Goal: Task Accomplishment & Management: Manage account settings

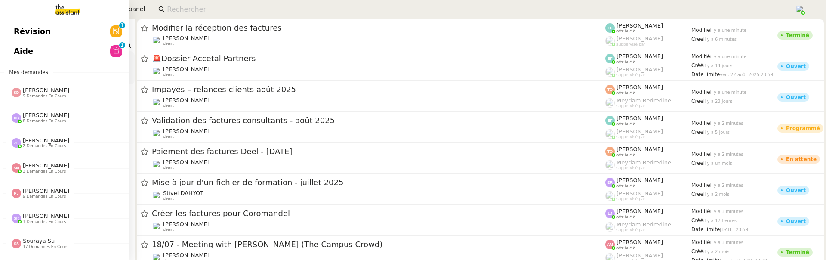
click at [3, 37] on link "Révision 0 1 2 3 4 5 6 7 8 9" at bounding box center [64, 32] width 129 height 20
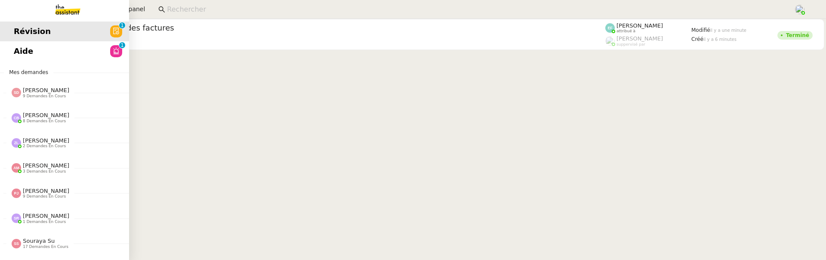
click at [51, 60] on link "Aide 0 1 2 3 4 5 6 7 8 9" at bounding box center [64, 51] width 129 height 20
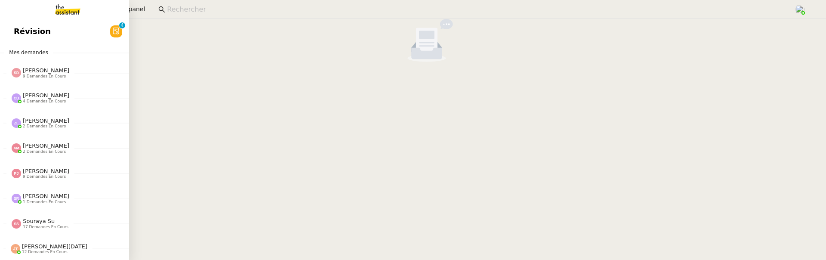
click at [13, 39] on link "Révision 0 1 2 3 4 5 6 7 8 9" at bounding box center [64, 32] width 129 height 20
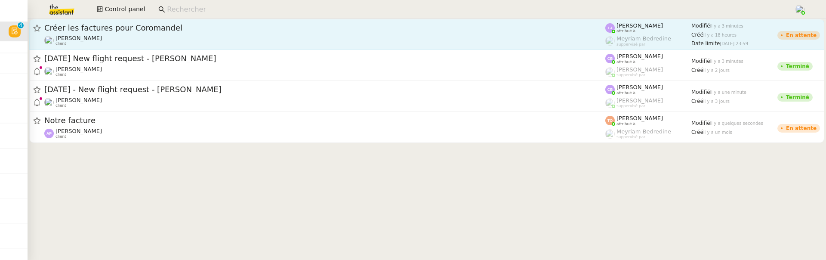
click at [268, 31] on span "Créer les factures pour Coromandel" at bounding box center [324, 28] width 561 height 8
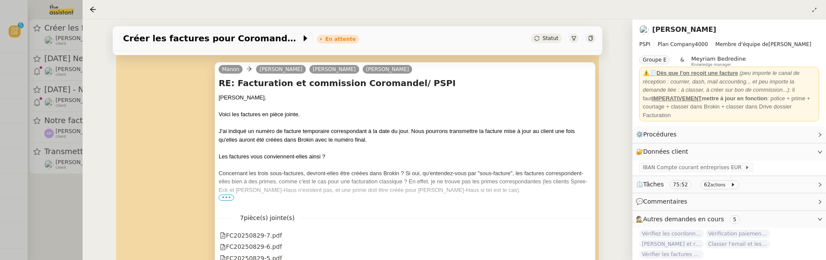
scroll to position [185, 0]
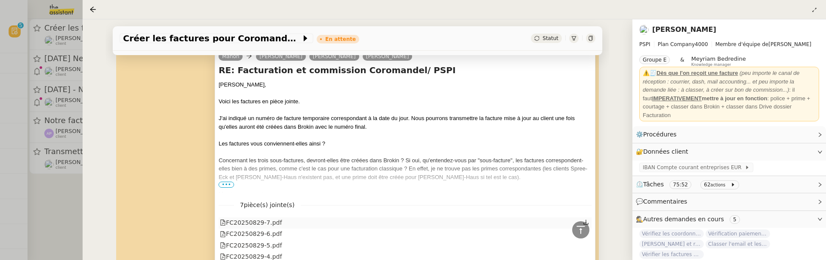
click at [269, 220] on div "FC20250829-7.pdf" at bounding box center [251, 223] width 62 height 10
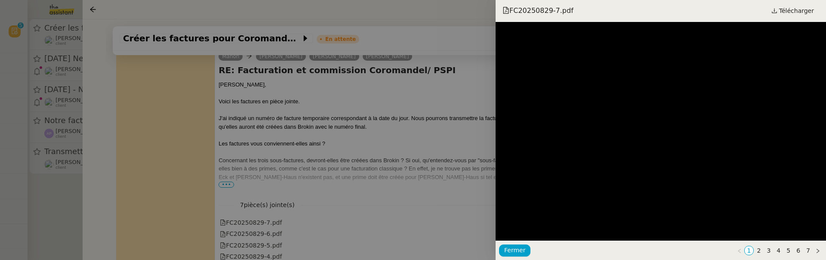
click at [435, 193] on div at bounding box center [413, 130] width 826 height 260
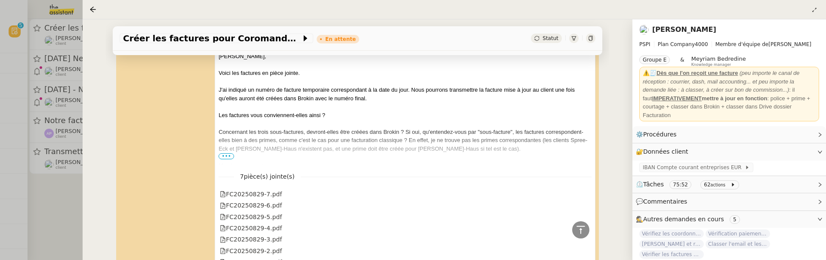
scroll to position [215, 0]
click at [261, 209] on div "FC20250829-6.pdf" at bounding box center [405, 203] width 373 height 11
click at [266, 221] on div "FC20250829-4.pdf" at bounding box center [405, 226] width 373 height 11
click at [267, 225] on div "FC20250829-4.pdf" at bounding box center [251, 227] width 62 height 10
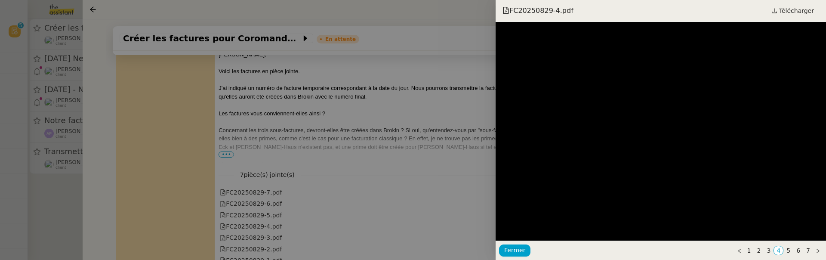
click at [405, 212] on div at bounding box center [413, 130] width 826 height 260
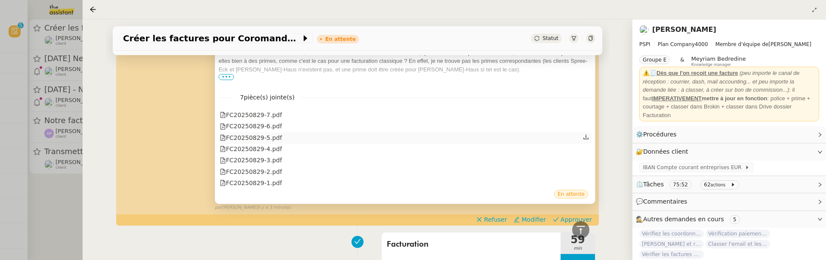
scroll to position [294, 0]
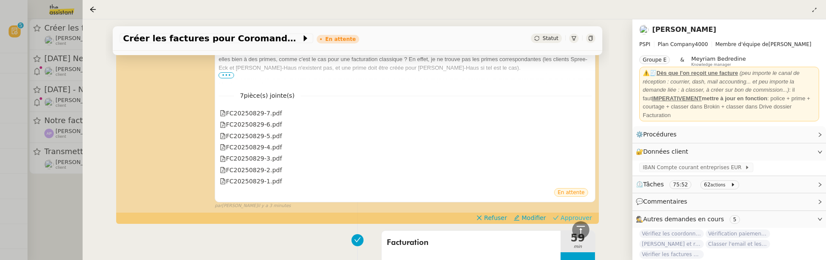
click at [570, 216] on span "Approuver" at bounding box center [576, 217] width 31 height 9
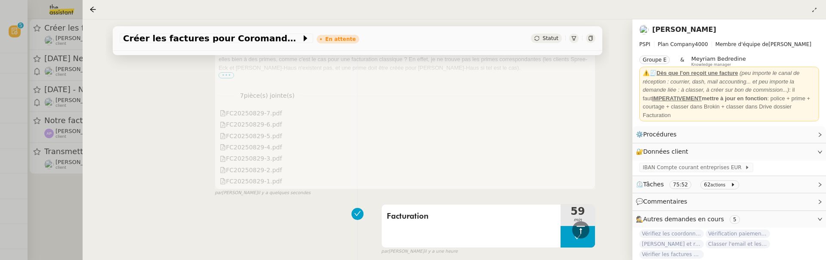
click at [50, 209] on div at bounding box center [413, 130] width 826 height 260
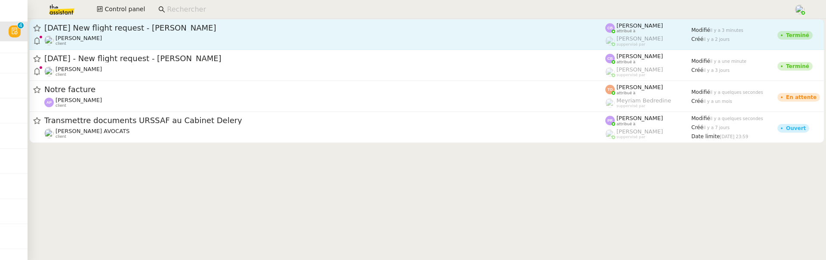
click at [206, 23] on div "3rd September 2025 New flight request - Anas Boudrioua" at bounding box center [324, 28] width 561 height 10
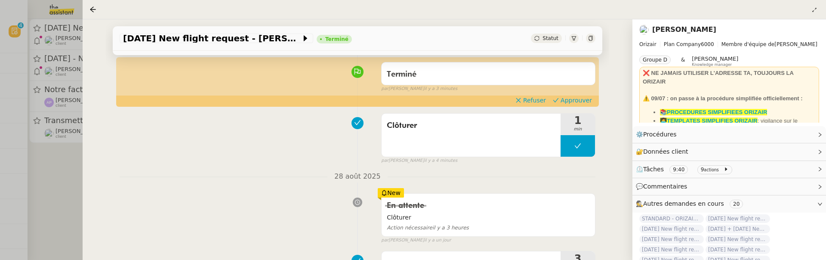
scroll to position [71, 0]
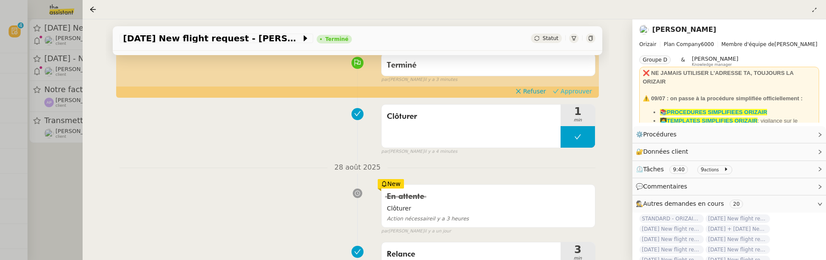
click at [578, 91] on span "Approuver" at bounding box center [576, 91] width 31 height 9
click at [69, 163] on div at bounding box center [413, 130] width 826 height 260
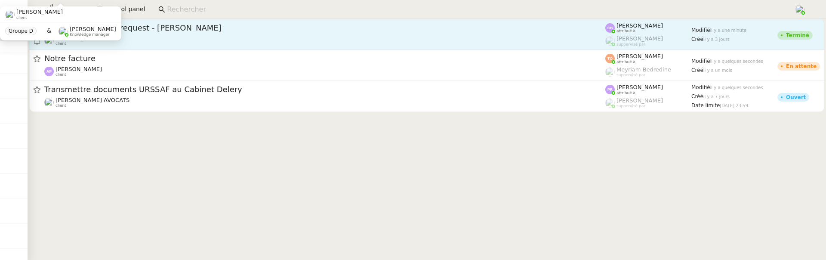
click at [198, 29] on span "5th September 2025 - New flight request - Emma Tranchard" at bounding box center [324, 28] width 561 height 8
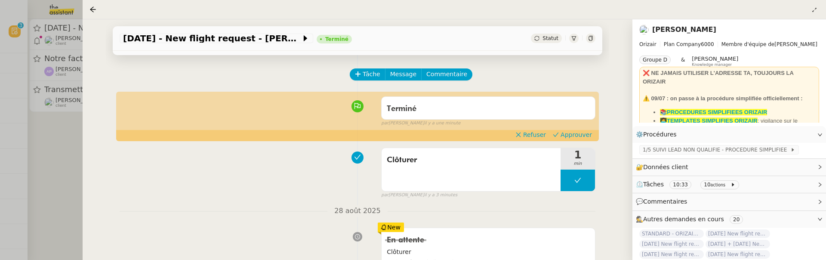
scroll to position [37, 0]
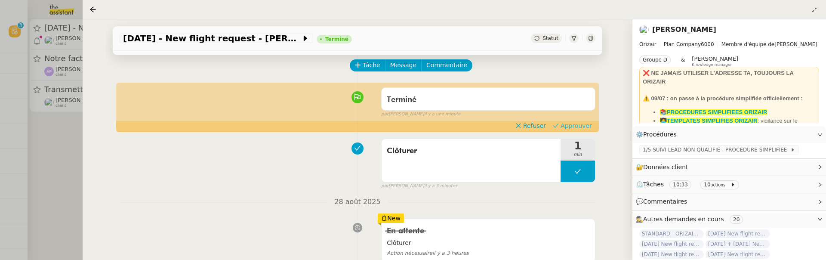
click at [586, 125] on span "Approuver" at bounding box center [576, 125] width 31 height 9
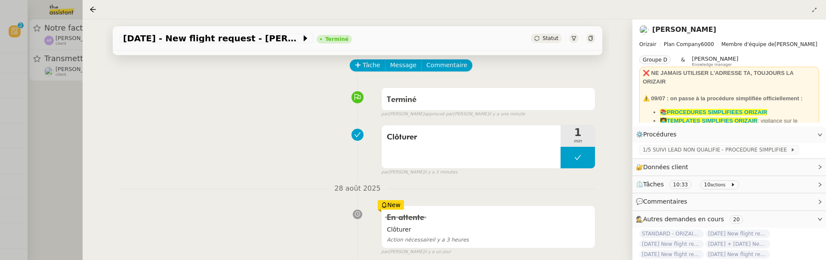
click at [65, 151] on div at bounding box center [413, 130] width 826 height 260
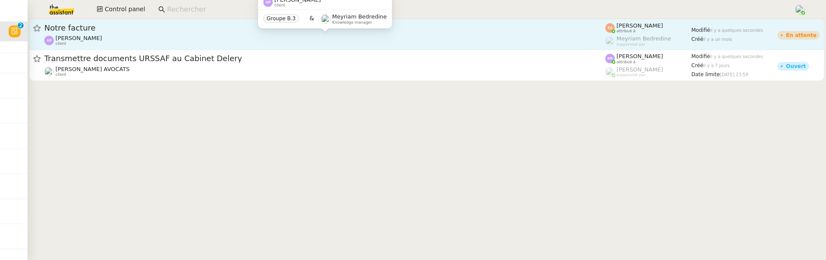
click at [193, 38] on div "Ashley Poniatowski client" at bounding box center [324, 40] width 561 height 11
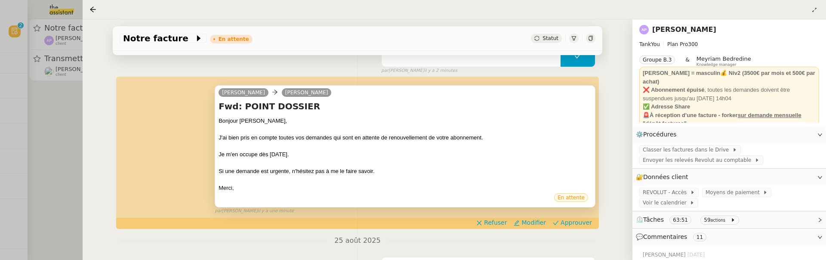
scroll to position [150, 0]
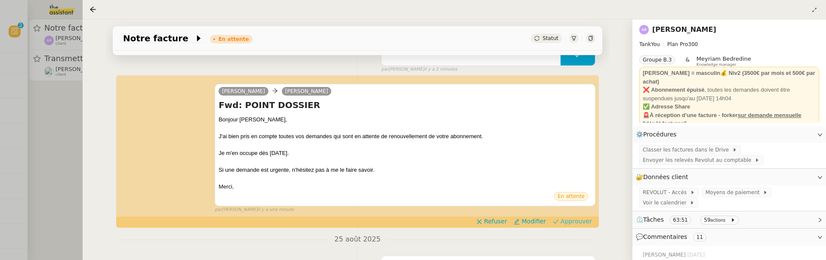
click at [585, 224] on span "Approuver" at bounding box center [576, 221] width 31 height 9
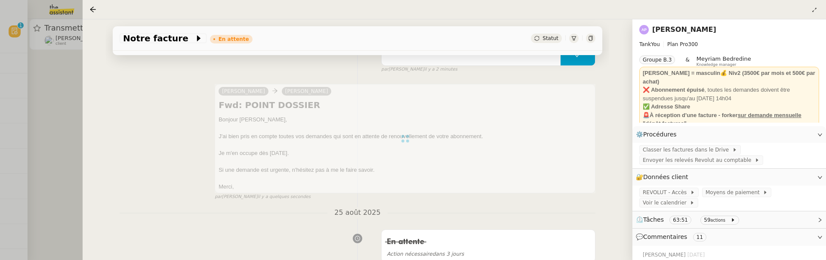
click at [71, 143] on div at bounding box center [413, 130] width 826 height 260
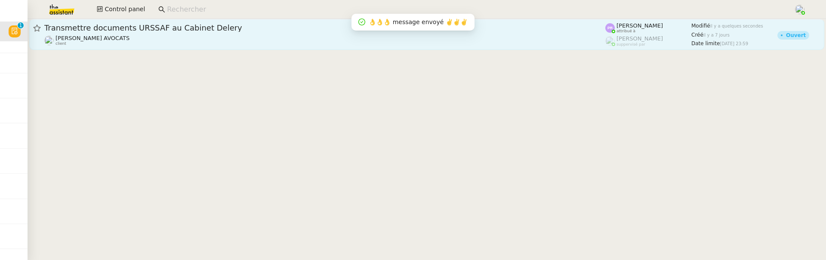
click at [195, 36] on div "Naomi NOK AVOCATS client" at bounding box center [324, 40] width 561 height 11
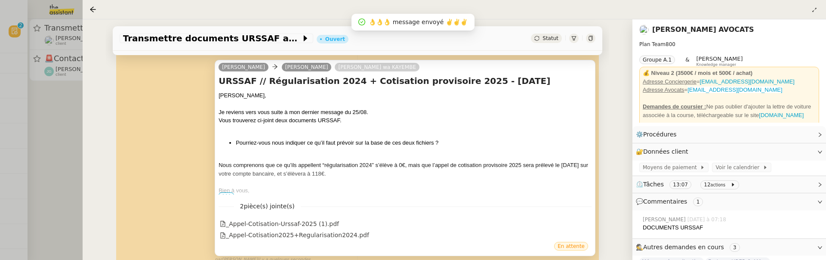
scroll to position [175, 0]
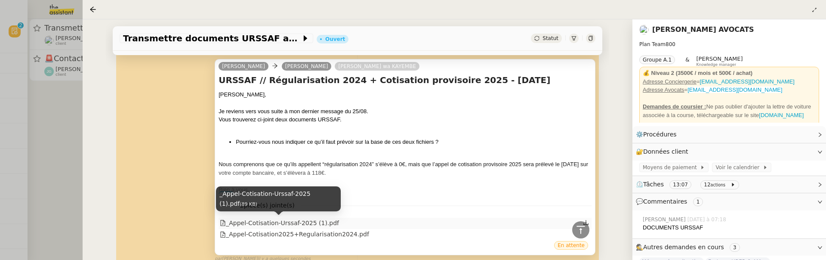
click at [307, 220] on div "_Appel-Cotisation-Urssaf-2025 (1).pdf" at bounding box center [279, 223] width 119 height 10
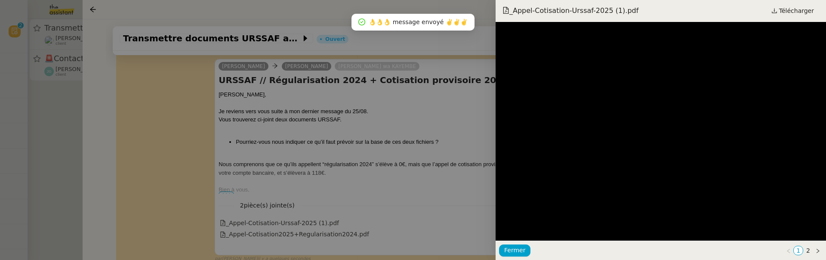
click at [424, 158] on div at bounding box center [413, 130] width 826 height 260
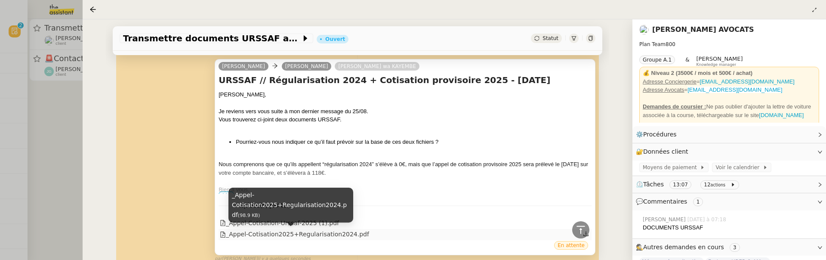
click at [345, 235] on div "_Appel-Cotisation2025+Regularisation2024.pdf" at bounding box center [294, 234] width 149 height 10
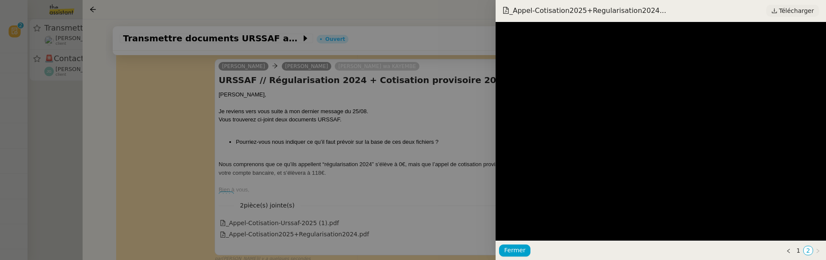
click at [800, 13] on span "Télécharger" at bounding box center [796, 10] width 35 height 11
click at [476, 113] on div at bounding box center [413, 130] width 826 height 260
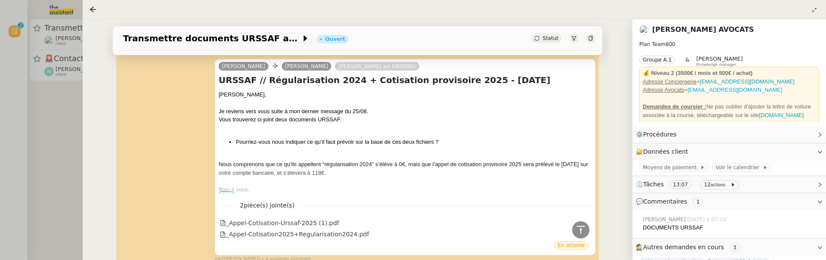
scroll to position [272, 0]
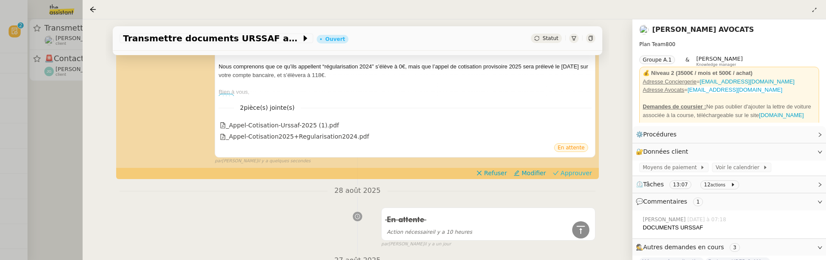
click at [559, 173] on icon at bounding box center [556, 173] width 6 height 6
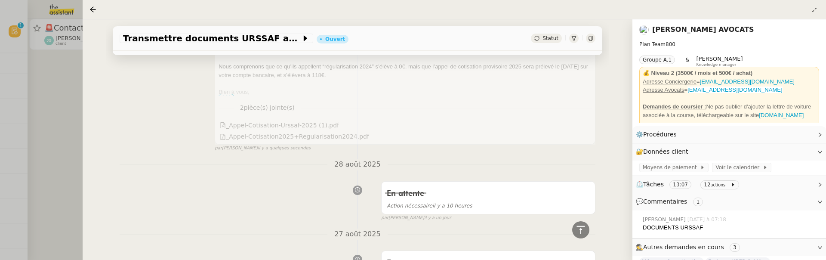
click at [42, 110] on div at bounding box center [413, 130] width 826 height 260
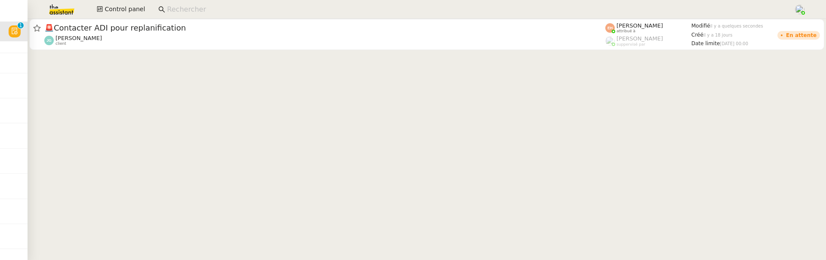
click at [170, 51] on div at bounding box center [427, 35] width 799 height 33
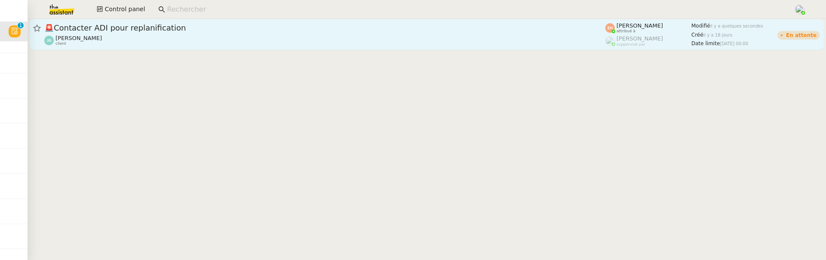
click at [311, 47] on link "🚨 Contacter ADI pour replanification Jordan GUERDER client Esther Hillenbrand a…" at bounding box center [426, 34] width 795 height 31
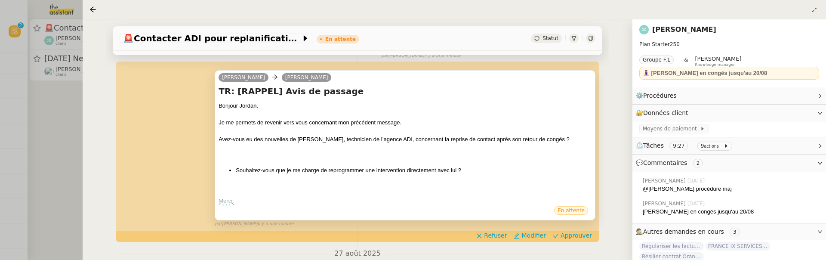
scroll to position [174, 0]
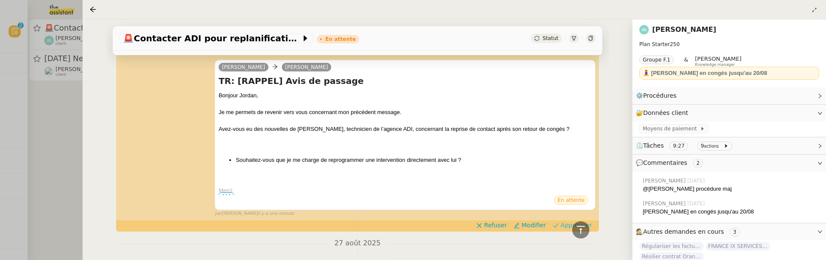
click at [566, 227] on span "Approuver" at bounding box center [576, 225] width 31 height 9
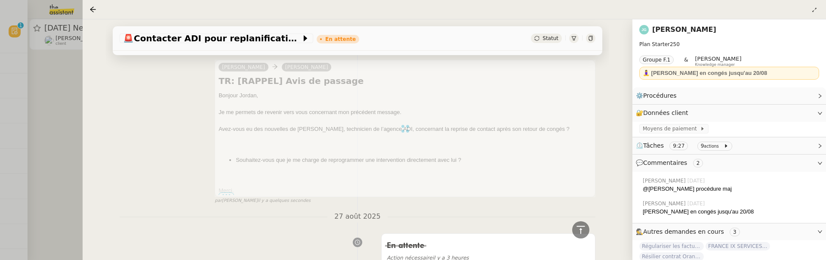
click at [69, 153] on div at bounding box center [413, 130] width 826 height 260
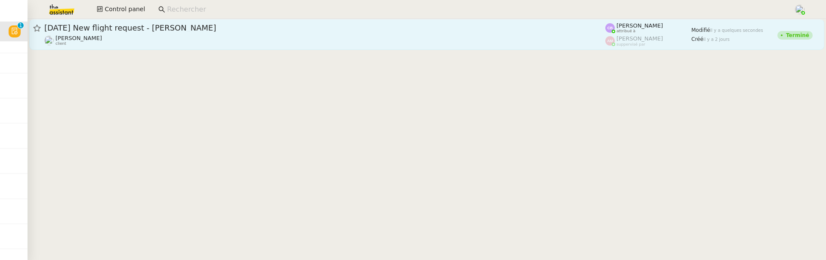
click at [257, 48] on link "6th September 2025 New flight request - Michele Medina Louis Frei client Camill…" at bounding box center [426, 34] width 795 height 31
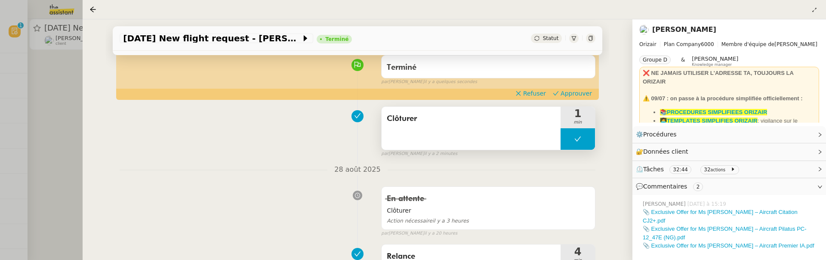
scroll to position [81, 0]
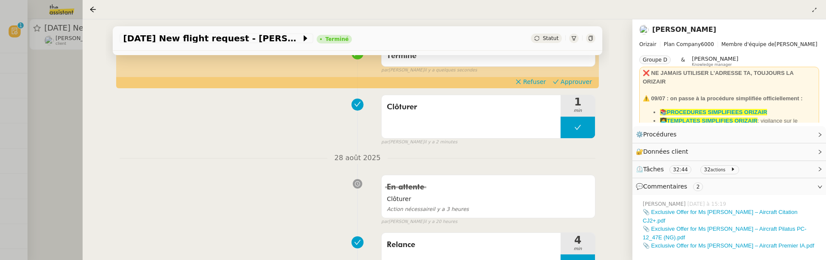
click at [596, 74] on div "Terminé false par Camille B. il y a quelques secondes" at bounding box center [358, 57] width 476 height 34
click at [588, 79] on span "Approuver" at bounding box center [576, 81] width 31 height 9
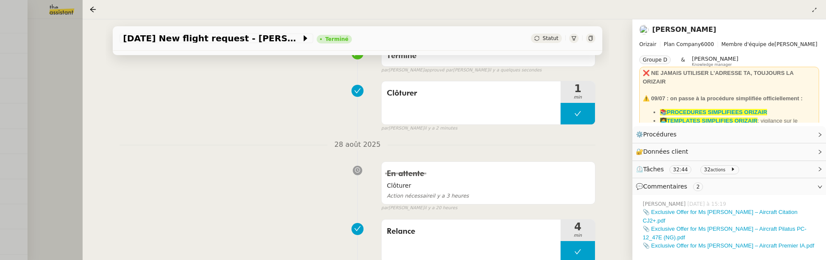
click at [77, 117] on div at bounding box center [413, 130] width 826 height 260
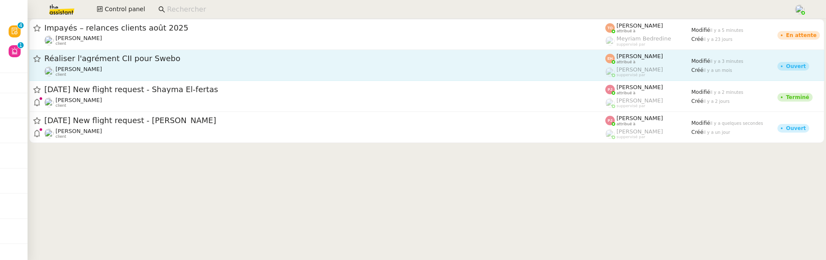
click at [223, 77] on link "Réaliser l'agrément CII pour Swebo Colin Chaffotte client Esther Hillenbrand at…" at bounding box center [426, 65] width 795 height 31
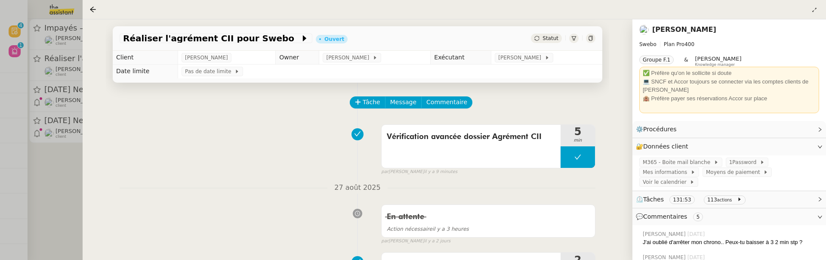
click at [15, 229] on div at bounding box center [413, 130] width 826 height 260
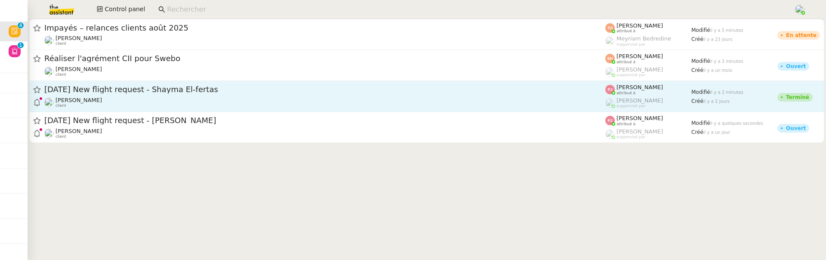
click at [158, 97] on div "Louis Frei client" at bounding box center [324, 102] width 561 height 11
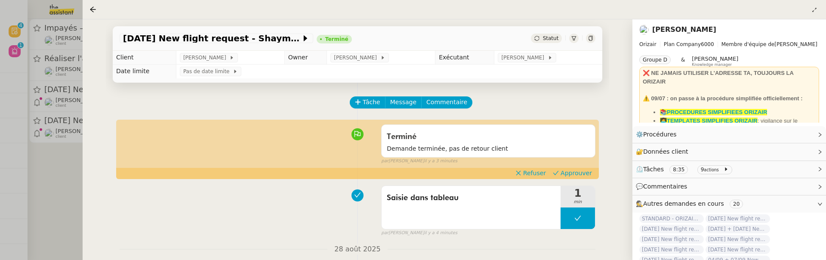
scroll to position [19, 0]
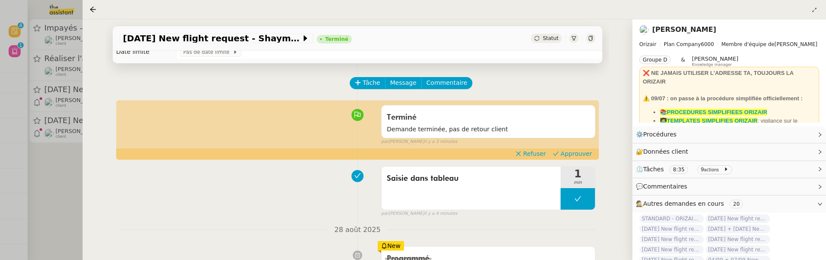
click at [577, 145] on div "Terminé Demande terminée, pas de retour client false par Pauline J. il y a 3 mi…" at bounding box center [358, 123] width 476 height 44
click at [578, 149] on span "Approuver" at bounding box center [576, 153] width 31 height 9
click at [80, 191] on div at bounding box center [413, 130] width 826 height 260
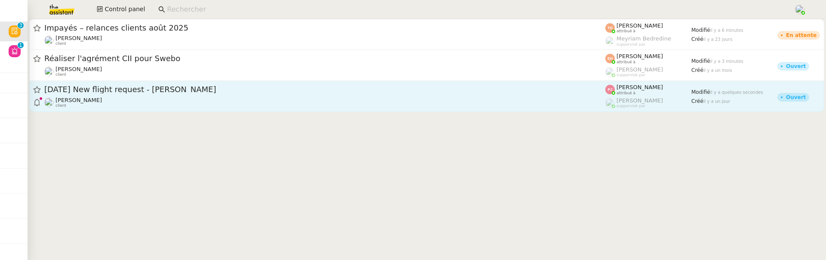
click at [223, 105] on div "Louis Frei client" at bounding box center [324, 102] width 561 height 11
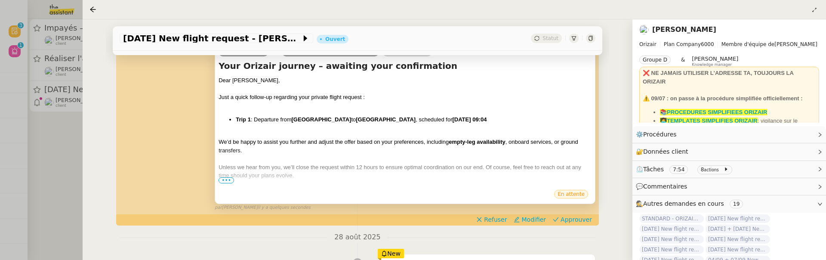
scroll to position [145, 0]
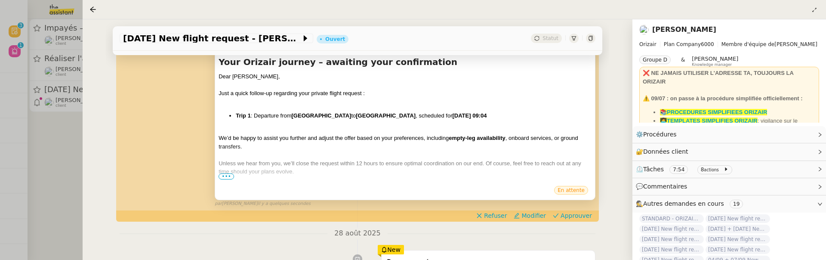
click at [226, 174] on span "•••" at bounding box center [226, 176] width 15 height 6
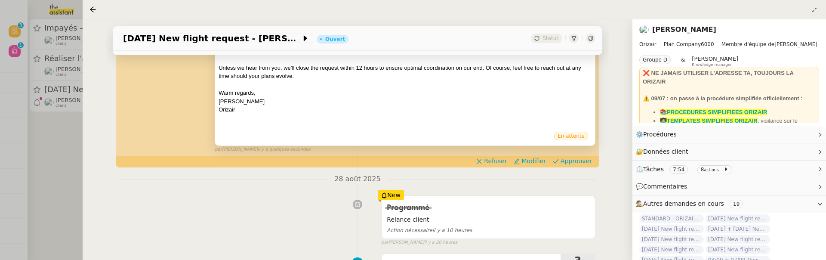
scroll to position [241, 0]
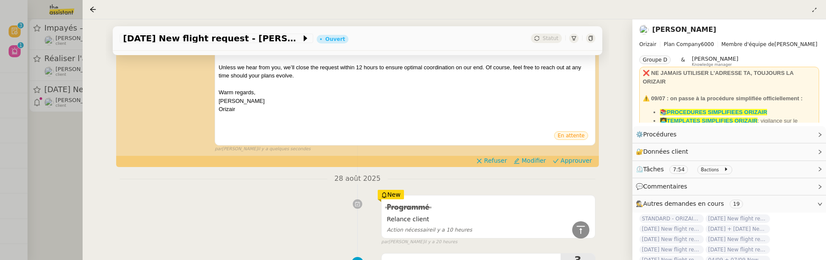
click at [591, 152] on div "Josephine poojakapur_1@hotmail.com Louis Frei Your Orizair journey – awaiting y…" at bounding box center [358, 44] width 476 height 215
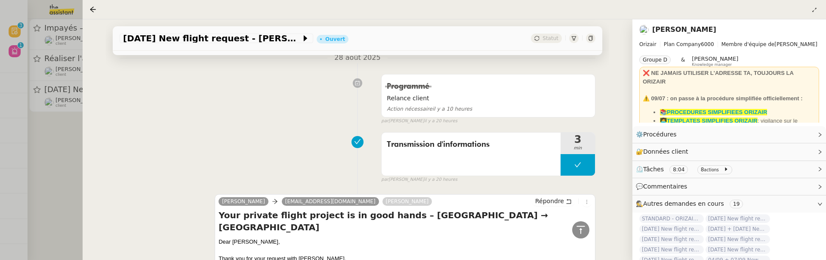
scroll to position [203, 0]
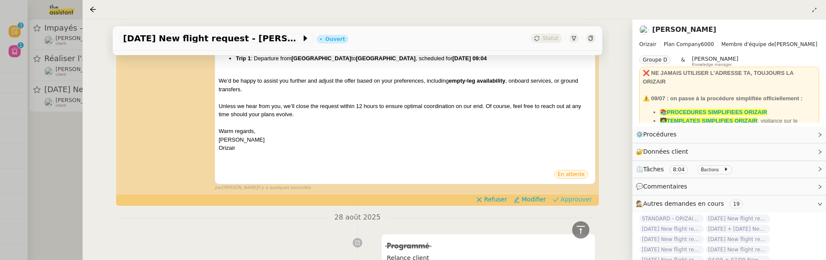
click at [573, 197] on span "Approuver" at bounding box center [576, 199] width 31 height 9
click at [46, 117] on div at bounding box center [413, 130] width 826 height 260
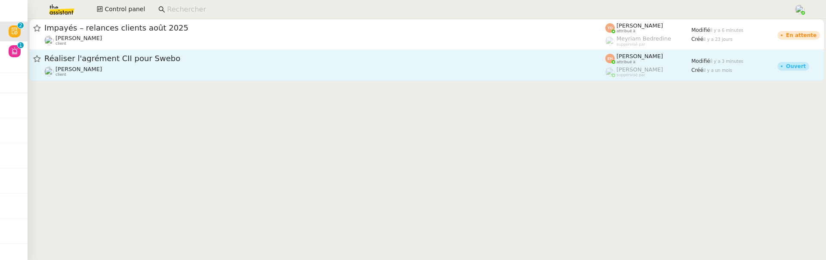
click at [161, 68] on div "Colin Chaffotte client" at bounding box center [324, 71] width 561 height 11
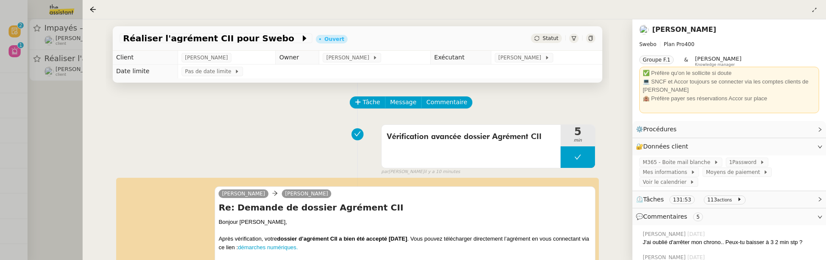
click at [76, 136] on div at bounding box center [413, 130] width 826 height 260
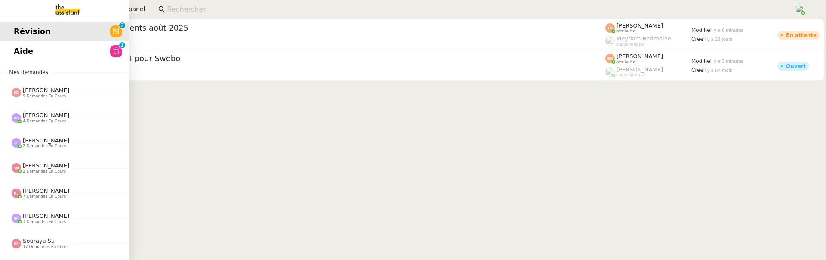
click at [27, 56] on span "Aide" at bounding box center [23, 51] width 19 height 13
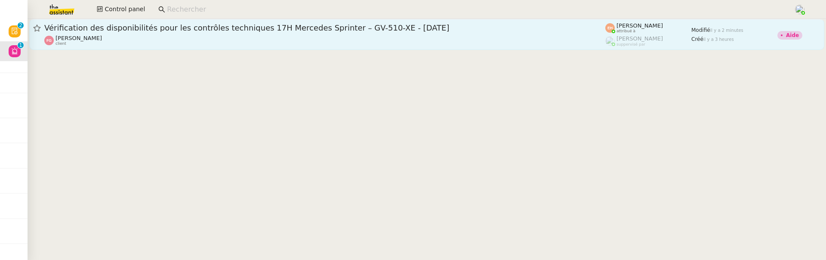
click at [369, 48] on link "Vérification des disponibilités pour les contrôles techniques 17H Mercedes Spri…" at bounding box center [426, 34] width 795 height 31
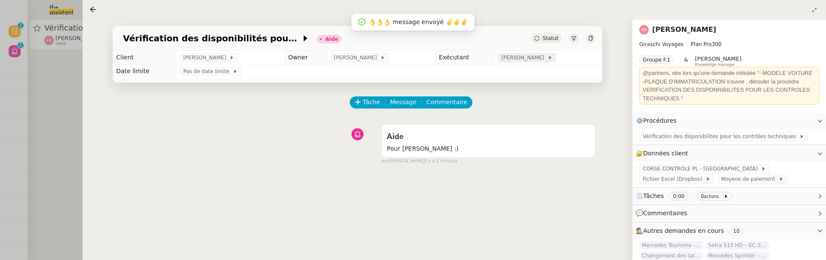
click at [530, 61] on span "[PERSON_NAME]" at bounding box center [524, 57] width 46 height 9
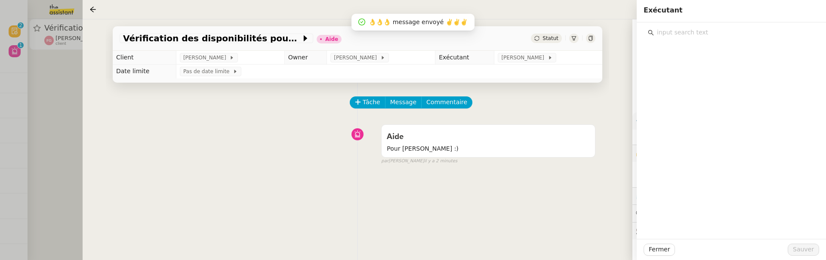
click at [699, 30] on input "text" at bounding box center [734, 33] width 161 height 12
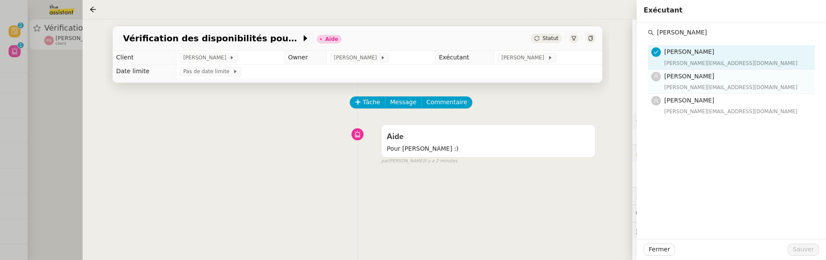
type input "anna"
click at [711, 75] on h4 "[PERSON_NAME]" at bounding box center [737, 76] width 145 height 10
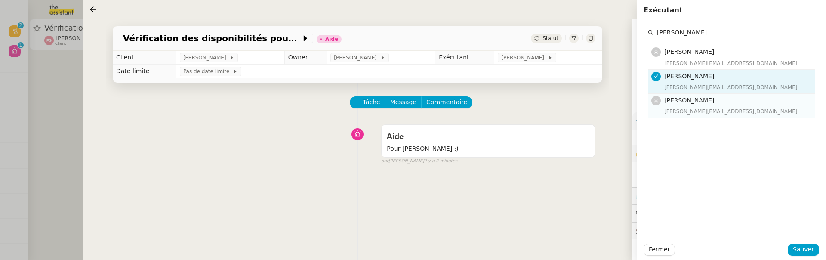
click at [711, 96] on h4 "[PERSON_NAME]" at bounding box center [737, 101] width 145 height 10
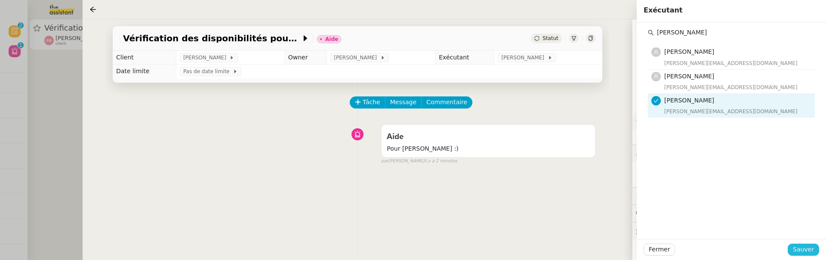
click at [796, 244] on button "Sauver" at bounding box center [803, 250] width 31 height 12
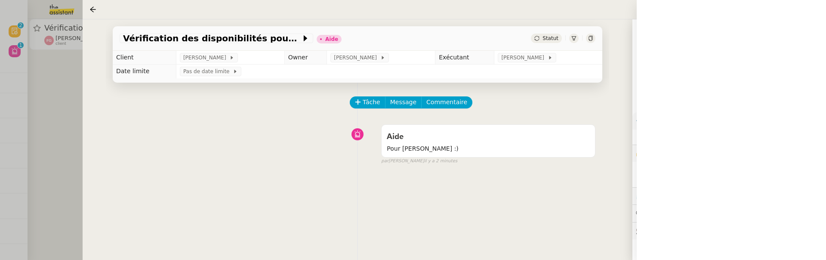
click at [546, 37] on span "Statut" at bounding box center [551, 38] width 16 height 6
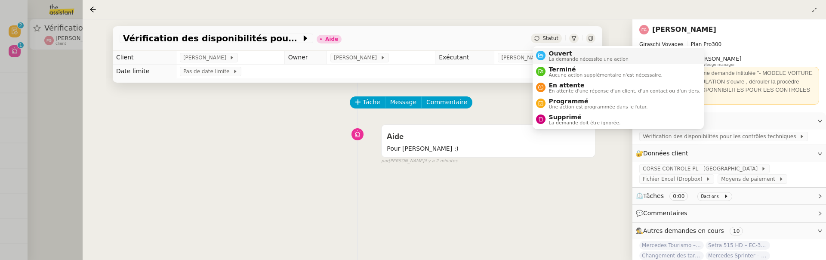
click at [561, 52] on span "Ouvert" at bounding box center [589, 53] width 80 height 7
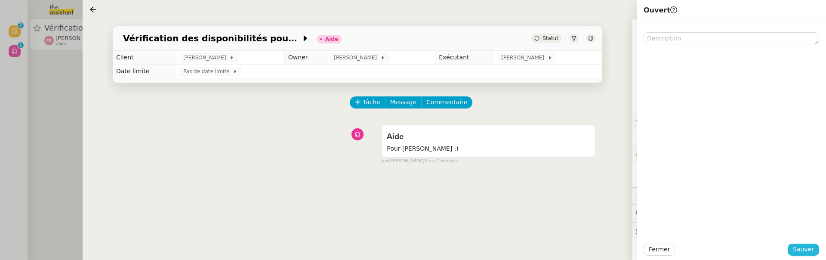
click at [807, 244] on span "Sauver" at bounding box center [803, 249] width 21 height 10
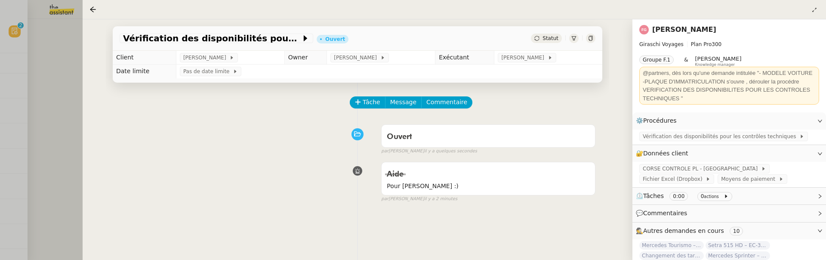
click at [68, 74] on div at bounding box center [413, 130] width 826 height 260
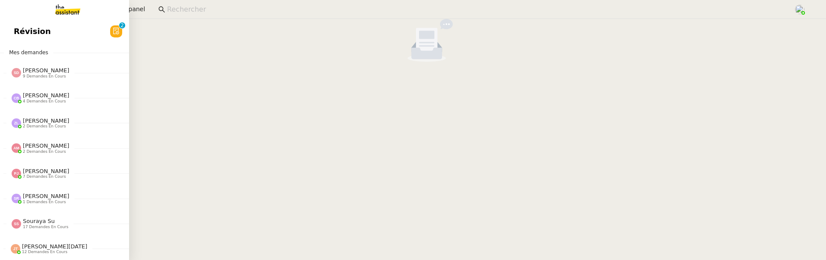
click at [20, 29] on span "Révision" at bounding box center [32, 31] width 37 height 13
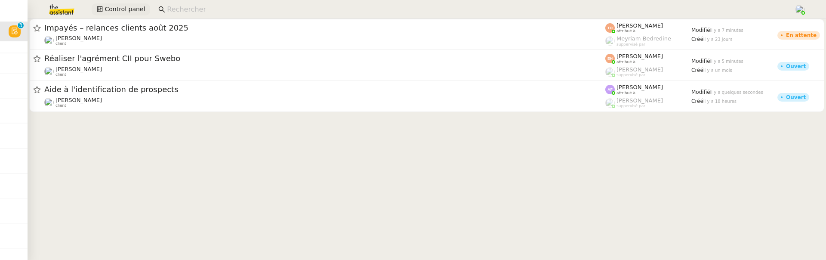
click at [124, 7] on span "Control panel" at bounding box center [125, 9] width 40 height 10
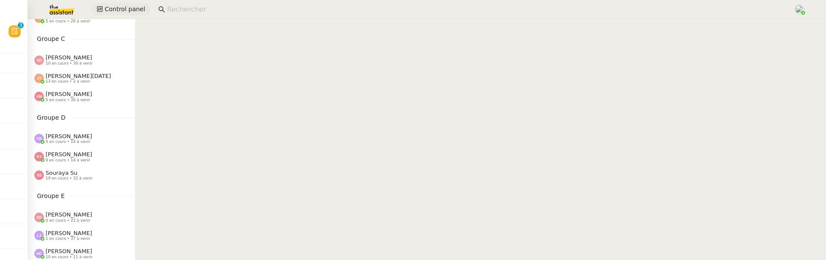
scroll to position [178, 0]
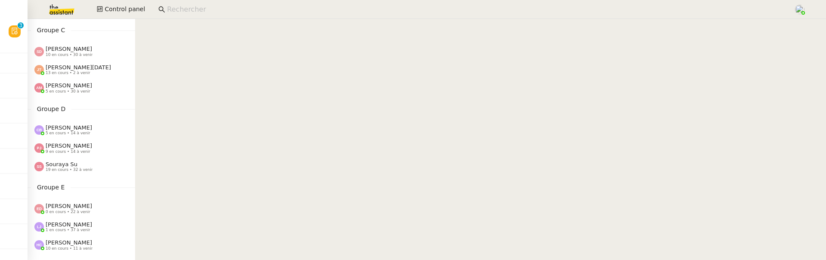
click at [87, 164] on div "Souraya Su 19 en cours • 32 à venir" at bounding box center [69, 166] width 47 height 11
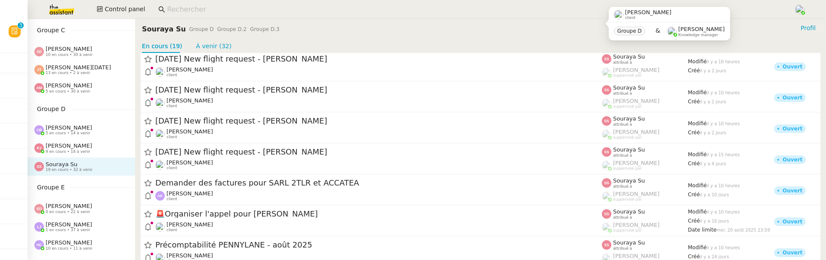
scroll to position [293, 0]
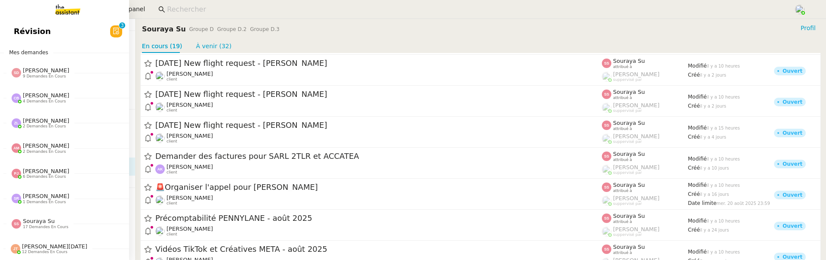
click at [25, 28] on link "Révision 0 1 2 3 4 5 6 7 8 9" at bounding box center [64, 32] width 129 height 20
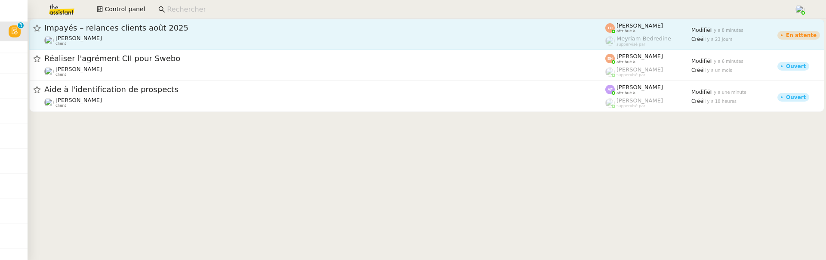
click at [183, 35] on div "Mathilde Borel client" at bounding box center [324, 40] width 561 height 11
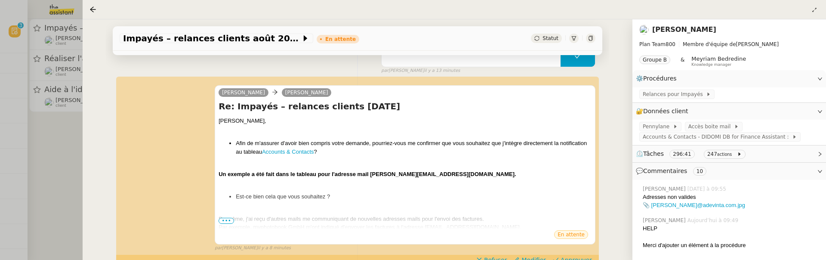
scroll to position [150, 0]
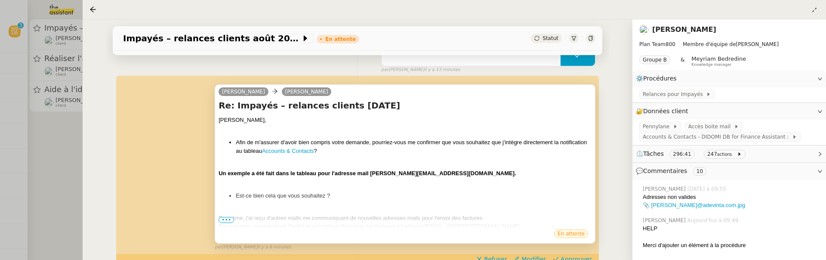
click at [223, 221] on span "•••" at bounding box center [226, 220] width 15 height 6
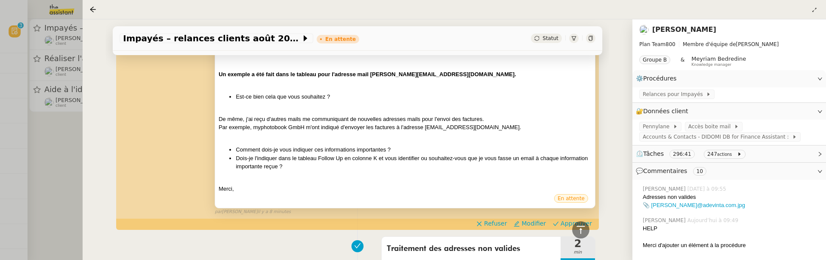
scroll to position [284, 0]
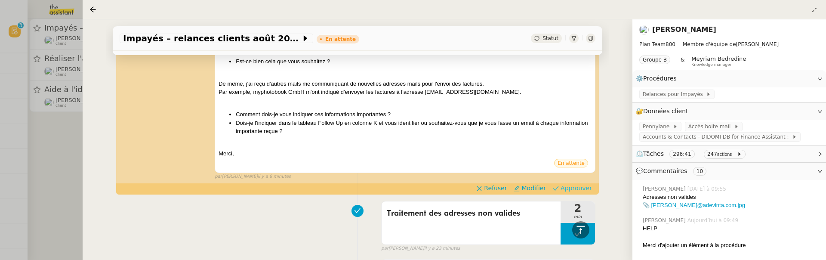
click at [579, 188] on span "Approuver" at bounding box center [576, 188] width 31 height 9
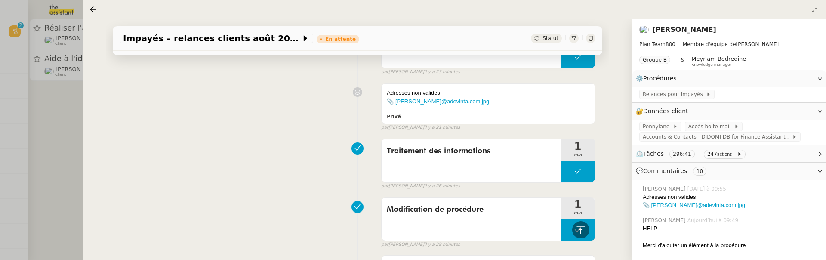
scroll to position [439, 0]
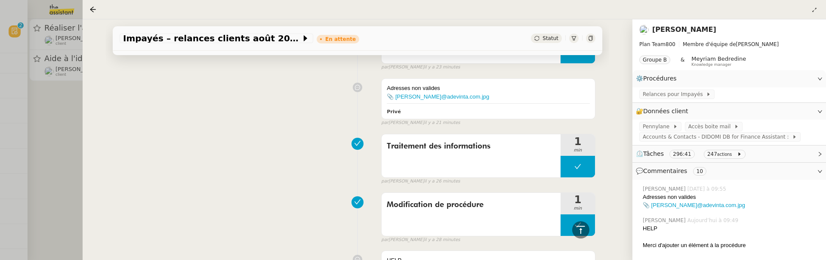
click at [55, 136] on div at bounding box center [413, 130] width 826 height 260
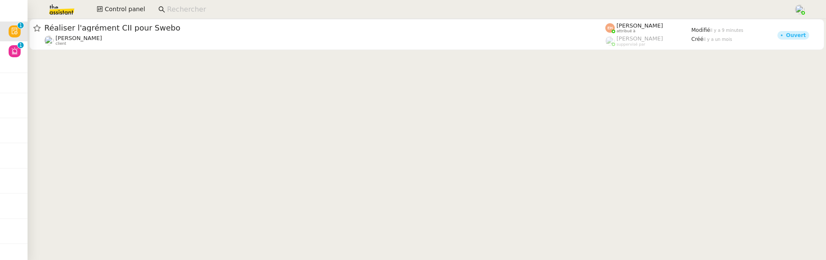
click at [10, 45] on nz-badge "0 1 2 3 4 5 6 7 8 9" at bounding box center [15, 51] width 12 height 12
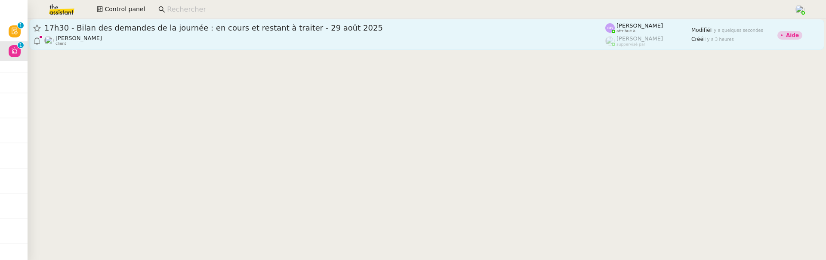
click at [331, 30] on span "17h30 - Bilan des demandes de la journée : en cours et restant à traiter - 29 a…" at bounding box center [324, 28] width 561 height 8
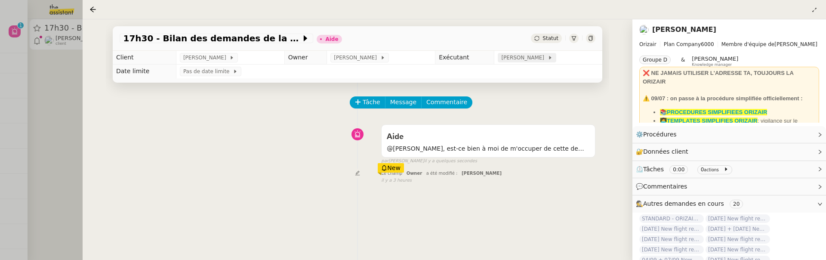
click at [529, 59] on span "[PERSON_NAME]" at bounding box center [524, 57] width 46 height 9
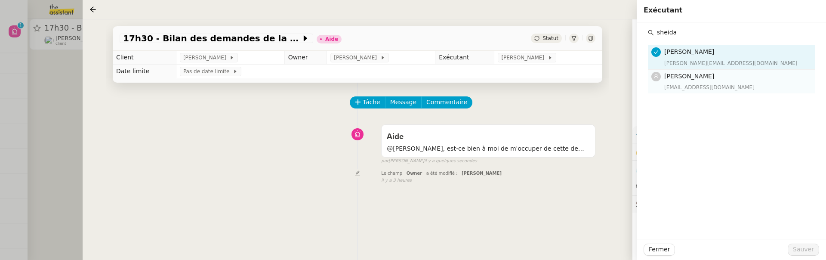
type input "sheida"
click at [719, 75] on h4 "[PERSON_NAME]" at bounding box center [737, 76] width 145 height 10
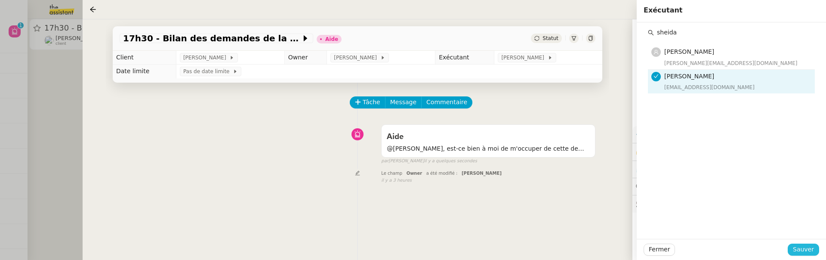
click at [810, 255] on button "Sauver" at bounding box center [803, 250] width 31 height 12
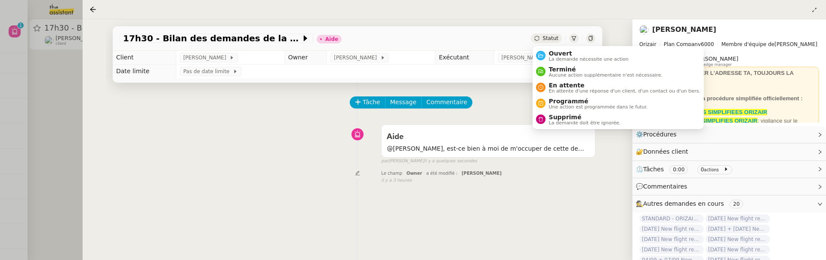
click at [551, 36] on span "Statut" at bounding box center [551, 38] width 16 height 6
click at [562, 55] on span "Ouvert" at bounding box center [589, 53] width 80 height 7
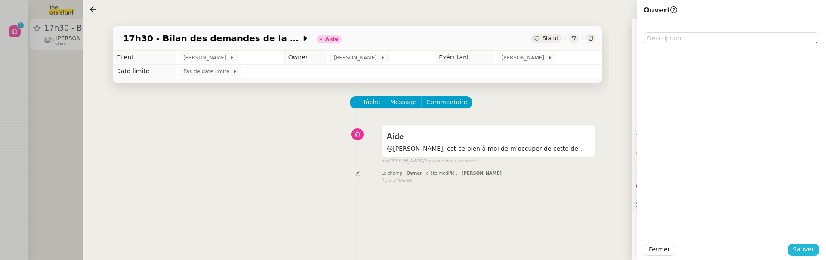
click at [812, 248] on span "Sauver" at bounding box center [803, 249] width 21 height 10
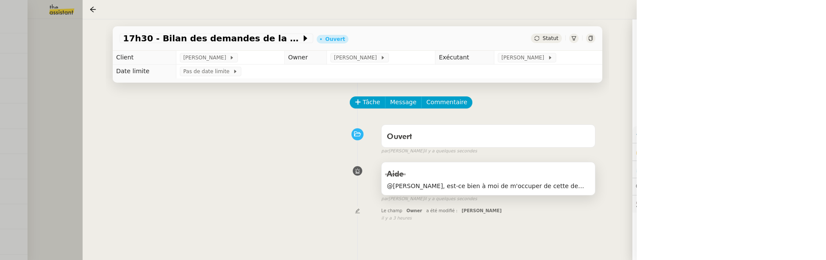
click at [470, 182] on span "@Frédérique, est-ce bien à moi de m'occuper de cette demande ?" at bounding box center [488, 186] width 203 height 10
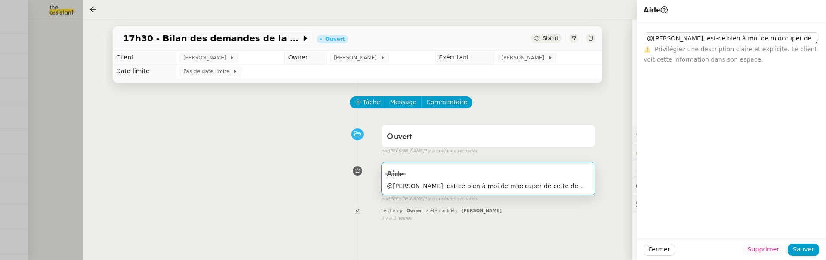
click at [759, 246] on span "Supprimer" at bounding box center [763, 249] width 31 height 10
click at [788, 228] on span "Ok" at bounding box center [787, 226] width 8 height 9
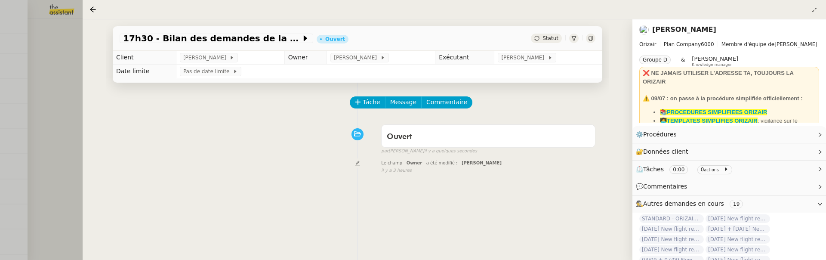
click at [44, 108] on div at bounding box center [413, 130] width 826 height 260
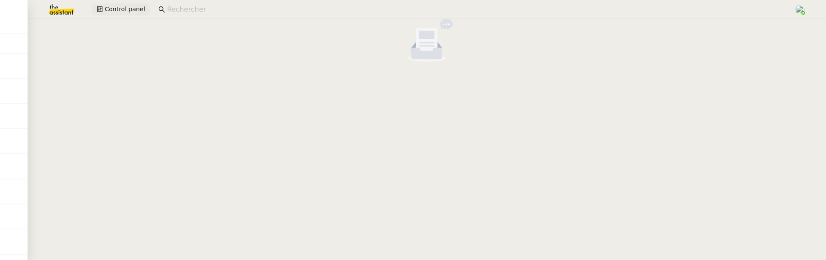
click at [127, 11] on span "Control panel" at bounding box center [125, 9] width 40 height 10
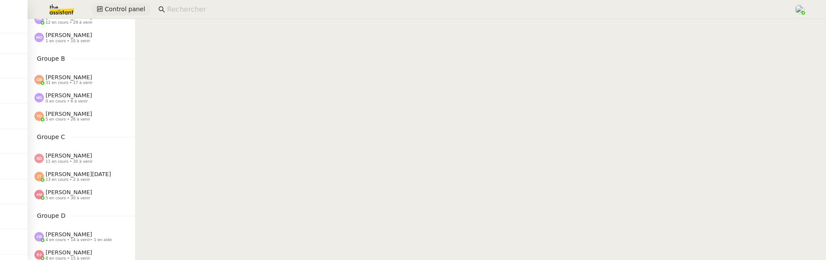
scroll to position [80, 0]
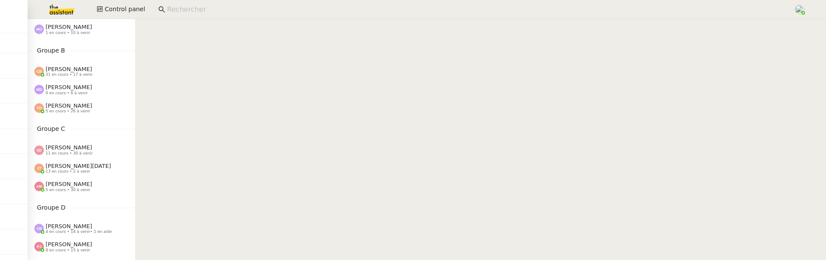
click at [76, 153] on span "11 en cours • 30 à venir" at bounding box center [69, 153] width 47 height 5
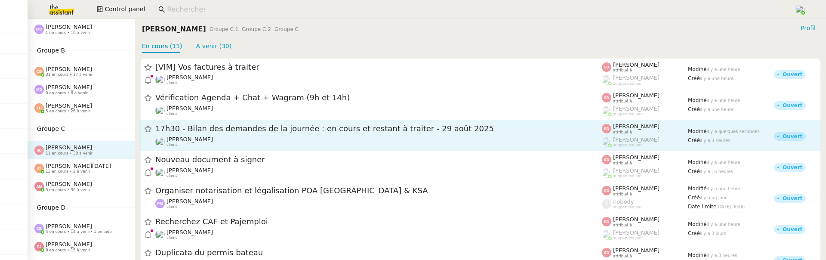
click at [319, 149] on link "17h30 - Bilan des demandes de la journée : en cours et restant à traiter - 29 a…" at bounding box center [480, 135] width 681 height 31
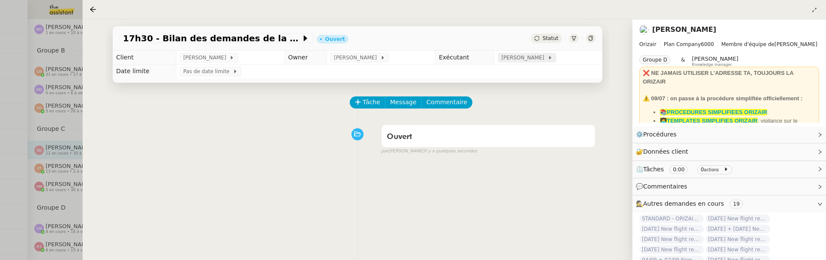
click at [526, 58] on span "[PERSON_NAME]" at bounding box center [524, 57] width 46 height 9
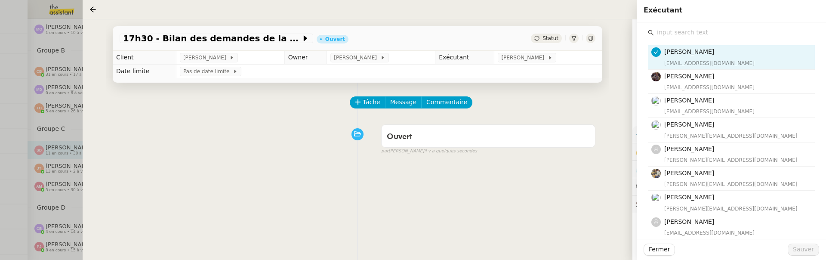
click at [702, 36] on input "text" at bounding box center [734, 33] width 161 height 12
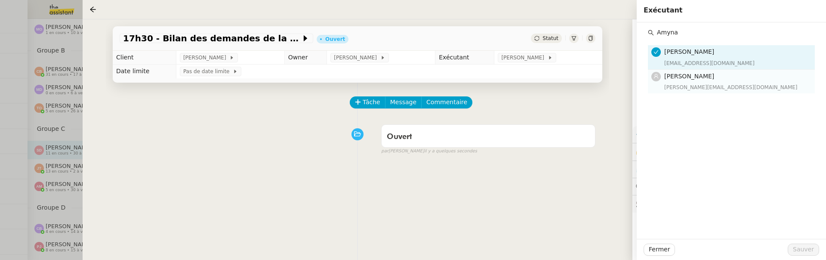
type input "Amyna"
click at [726, 74] on h4 "[PERSON_NAME]" at bounding box center [737, 76] width 145 height 10
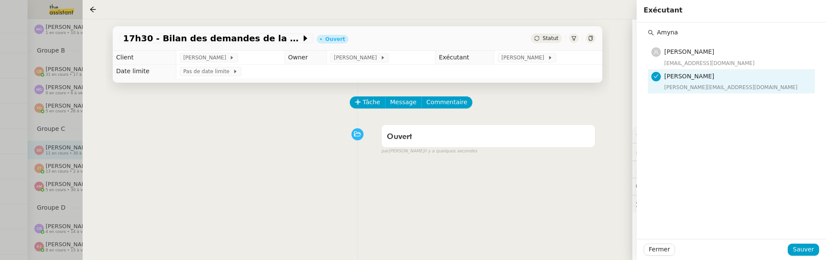
click at [811, 243] on div "Fermer Sauver" at bounding box center [731, 249] width 189 height 21
click at [811, 251] on span "Sauver" at bounding box center [803, 249] width 21 height 10
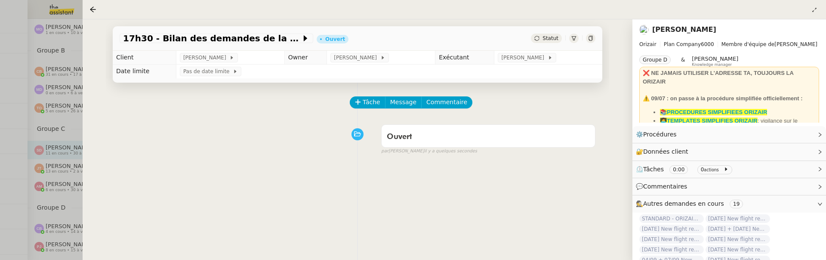
click at [97, 8] on div at bounding box center [95, 9] width 10 height 10
click at [90, 10] on icon at bounding box center [93, 9] width 7 height 7
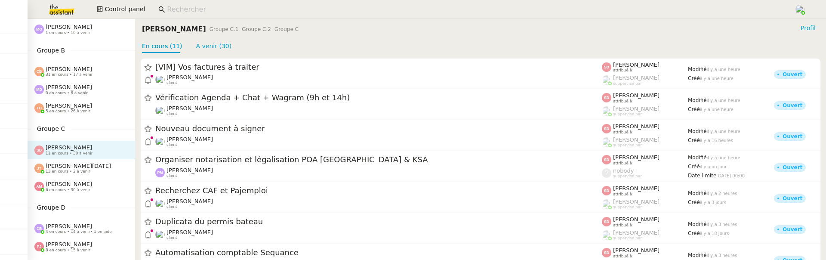
click at [71, 164] on span "[PERSON_NAME][DATE]" at bounding box center [78, 166] width 65 height 6
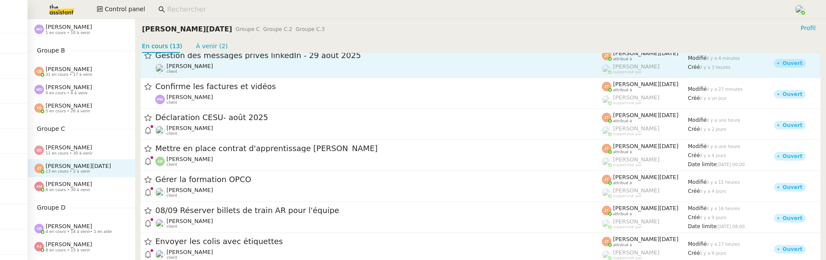
scroll to position [142, 0]
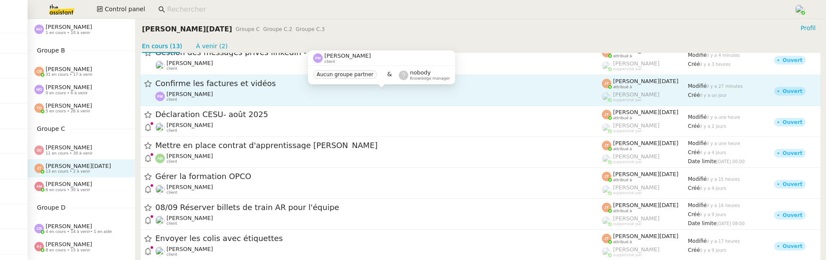
click at [358, 97] on div "Pierre Mergui client" at bounding box center [378, 96] width 447 height 11
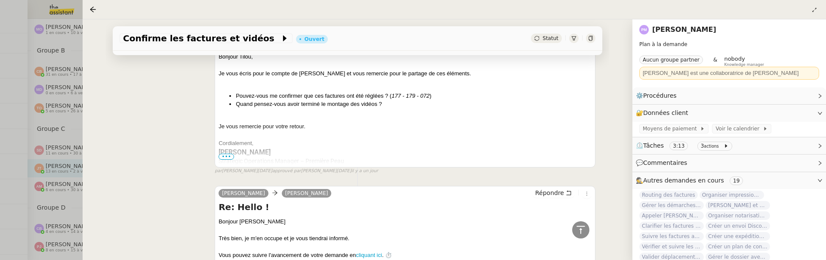
scroll to position [703, 0]
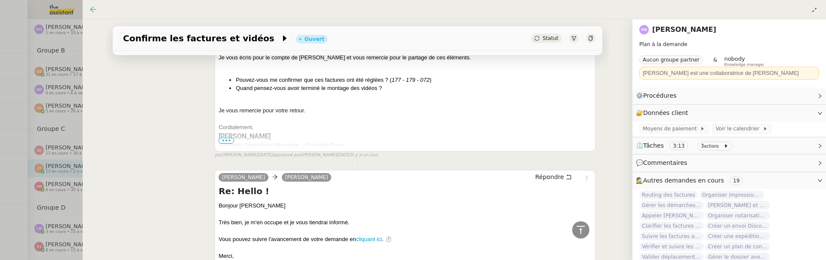
click at [94, 7] on icon at bounding box center [93, 9] width 7 height 7
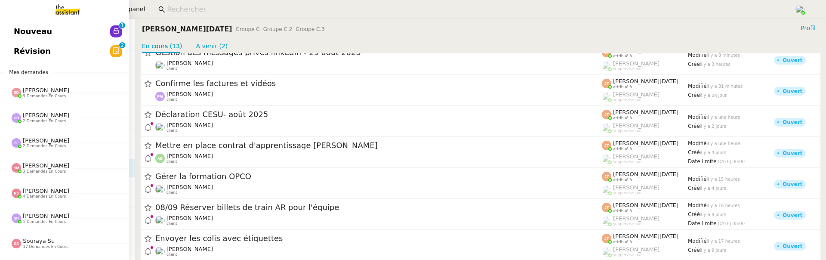
click at [15, 49] on span "Révision" at bounding box center [32, 51] width 37 height 13
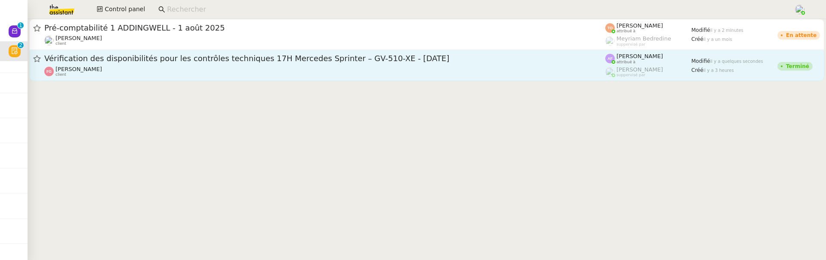
click at [238, 62] on span "Vérification des disponibilités pour les contrôles techniques 17H Mercedes Spri…" at bounding box center [324, 59] width 561 height 8
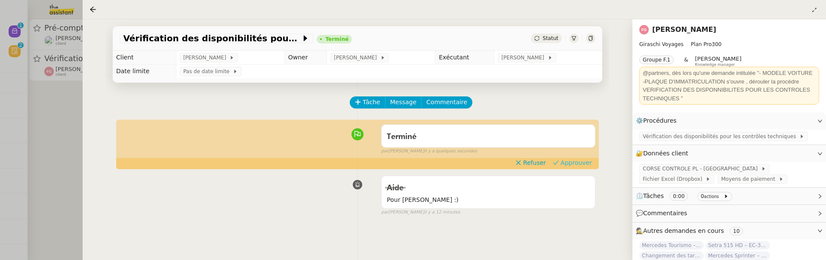
click at [576, 160] on span "Approuver" at bounding box center [576, 162] width 31 height 9
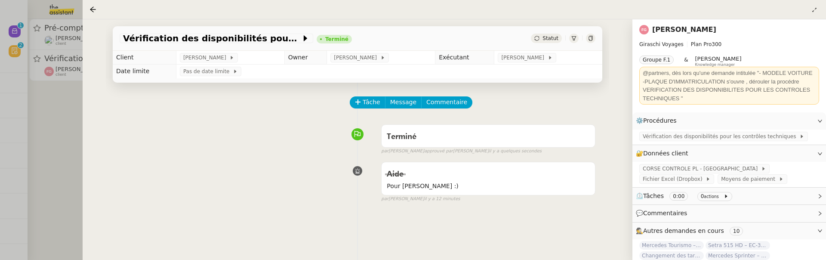
click at [53, 108] on div at bounding box center [413, 130] width 826 height 260
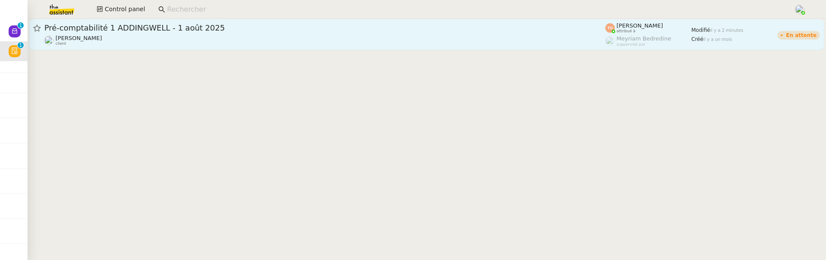
click at [135, 34] on div "Pré-comptabilité 1 ADDINGWELL - 1 août 2025 Julien Decroix client" at bounding box center [324, 34] width 561 height 23
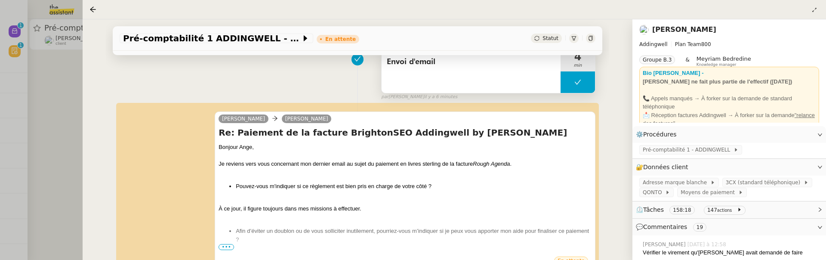
scroll to position [174, 0]
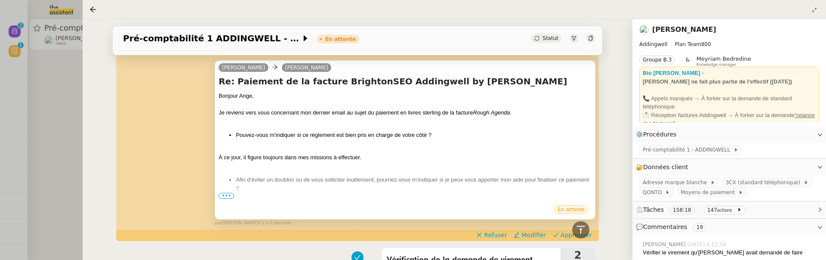
click at [230, 193] on span "•••" at bounding box center [226, 196] width 15 height 6
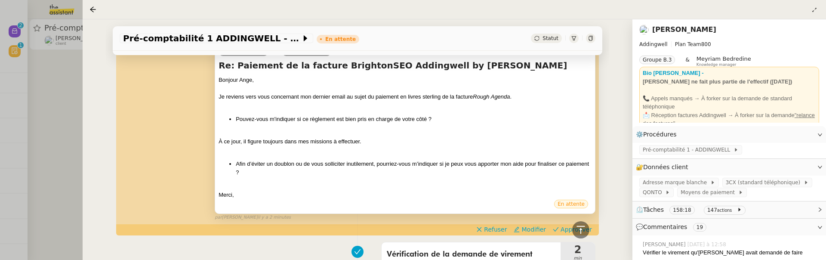
scroll to position [200, 0]
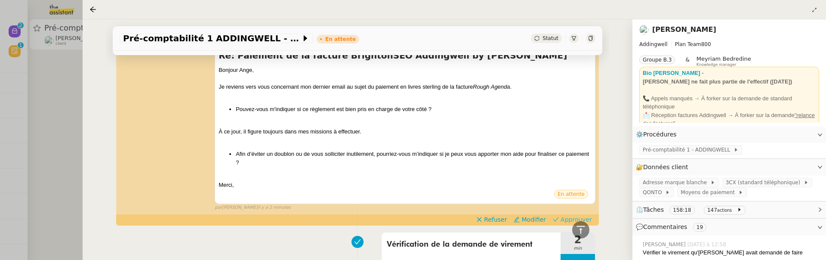
click at [593, 218] on button "Approuver" at bounding box center [573, 219] width 46 height 9
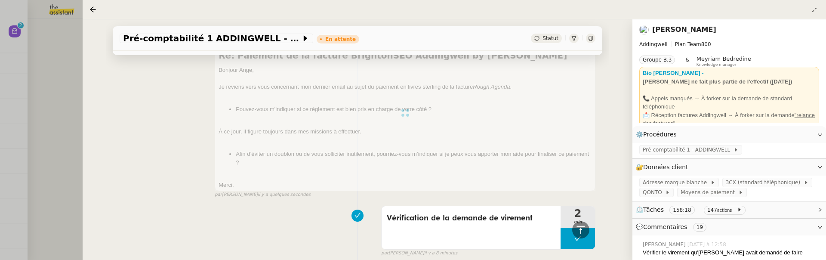
click at [65, 117] on div at bounding box center [413, 130] width 826 height 260
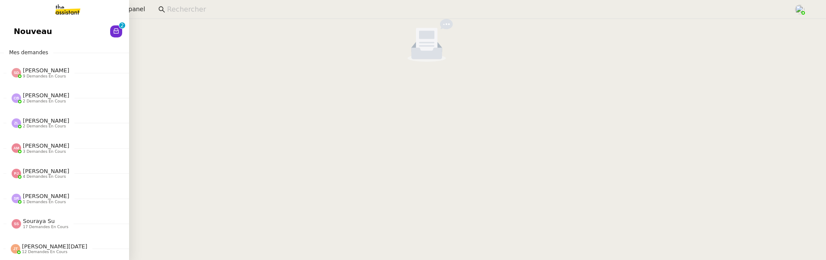
click at [15, 25] on span "Nouveau" at bounding box center [33, 31] width 38 height 13
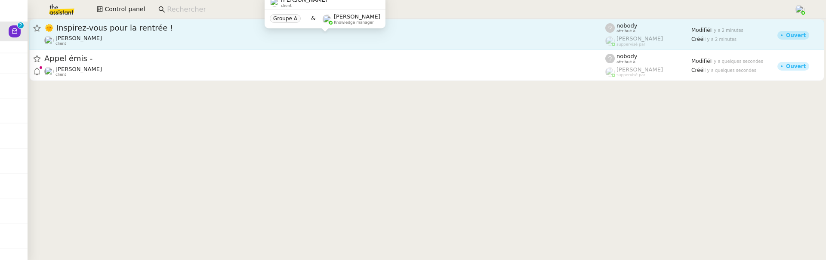
click at [198, 37] on div "Gabrielle Tavernier client" at bounding box center [324, 40] width 561 height 11
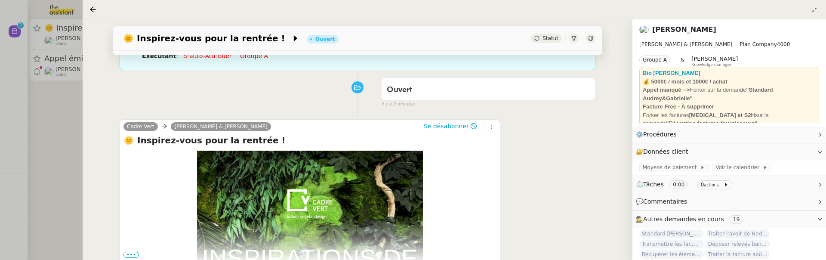
scroll to position [147, 0]
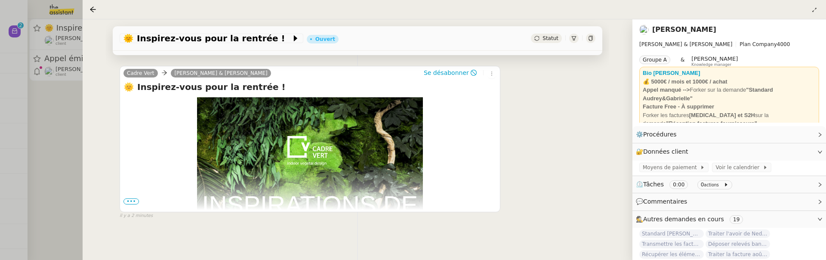
click at [550, 35] on div "Statut" at bounding box center [546, 38] width 31 height 9
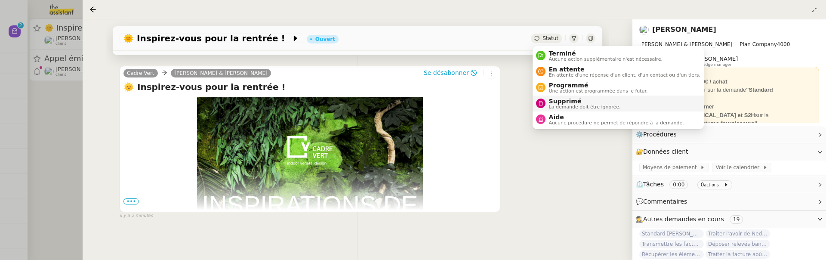
click at [562, 102] on span "Supprimé" at bounding box center [585, 101] width 72 height 7
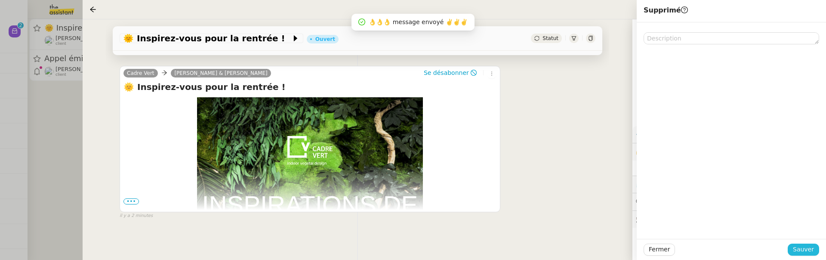
click at [813, 245] on span "Sauver" at bounding box center [803, 249] width 21 height 10
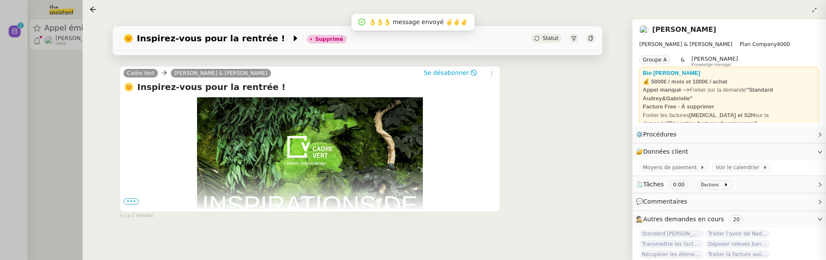
click at [59, 95] on div at bounding box center [413, 130] width 826 height 260
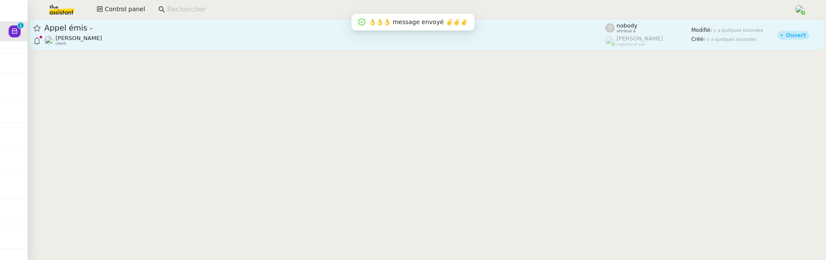
click at [163, 35] on div "Maria-Daniele Killy client" at bounding box center [324, 40] width 561 height 11
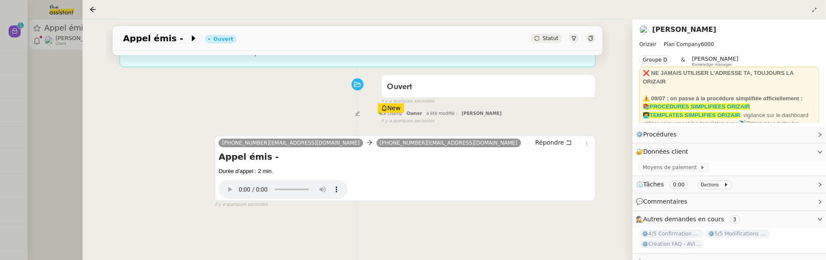
scroll to position [97, 0]
click at [535, 39] on div "Statut" at bounding box center [546, 38] width 31 height 9
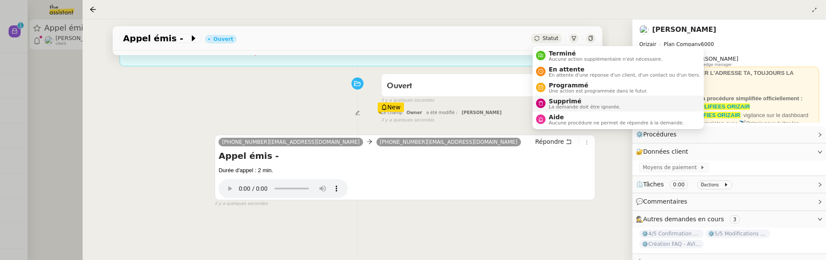
click at [573, 105] on span "La demande doit être ignorée." at bounding box center [585, 107] width 72 height 5
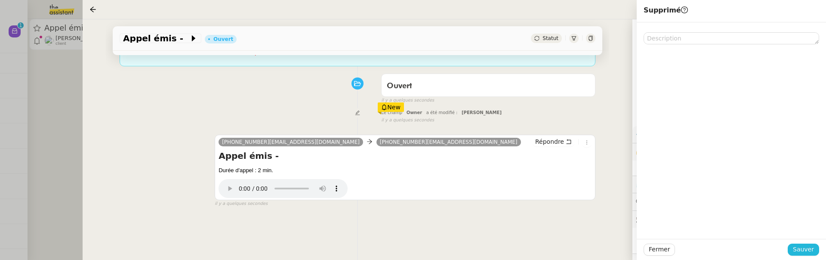
click at [813, 248] on span "Sauver" at bounding box center [803, 249] width 21 height 10
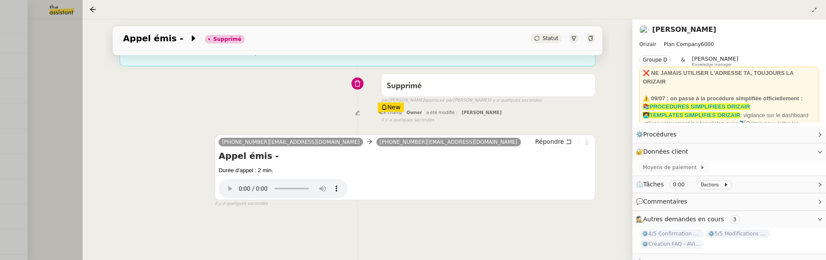
click at [64, 32] on div at bounding box center [413, 130] width 826 height 260
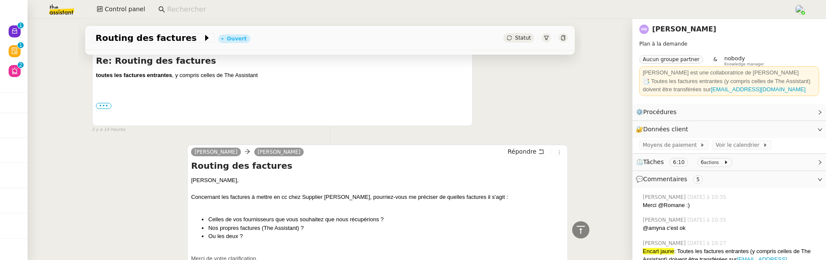
scroll to position [690, 0]
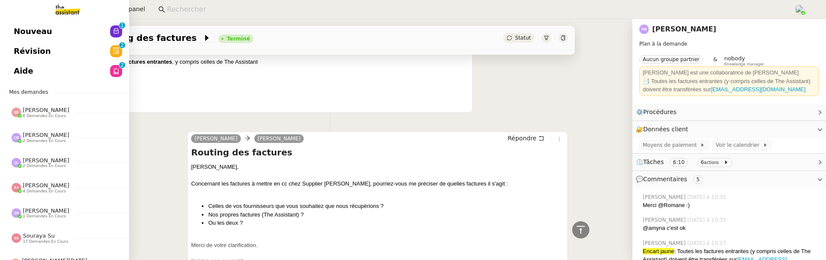
click at [10, 22] on link "Nouveau 0 1 2 3 4 5 6 7 8 9" at bounding box center [64, 32] width 129 height 20
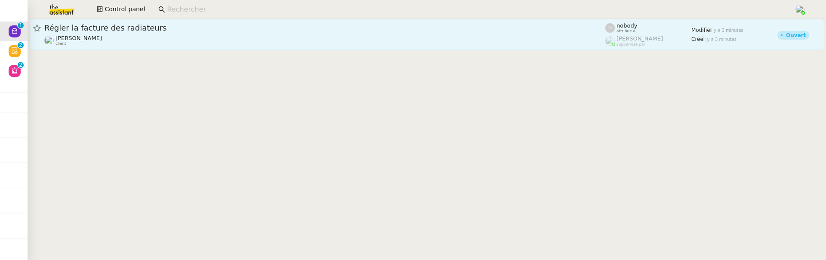
click at [149, 25] on span "Régler la facture des radiateurs" at bounding box center [324, 28] width 561 height 8
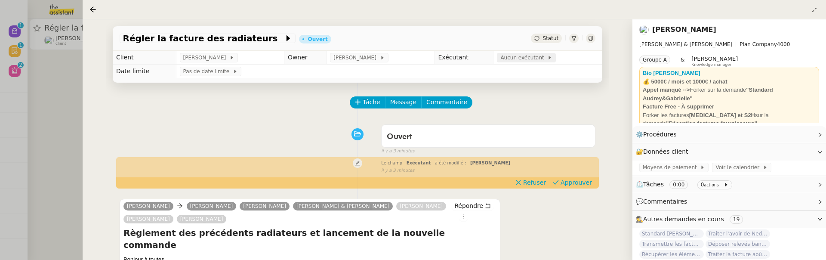
click at [535, 59] on span "Aucun exécutant" at bounding box center [524, 57] width 47 height 9
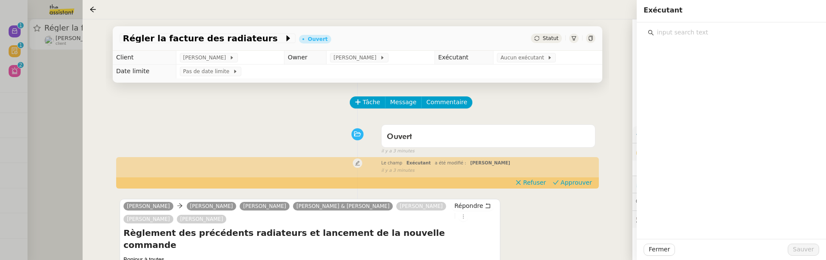
click at [690, 31] on input "text" at bounding box center [734, 33] width 161 height 12
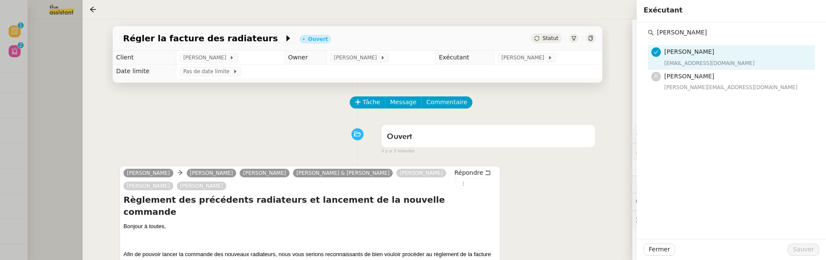
type input "pauline ri"
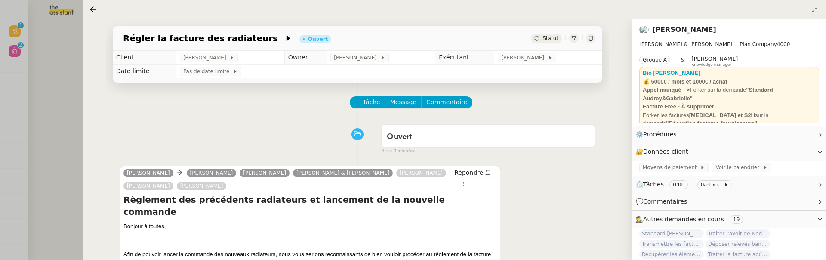
click at [42, 80] on div at bounding box center [413, 130] width 826 height 260
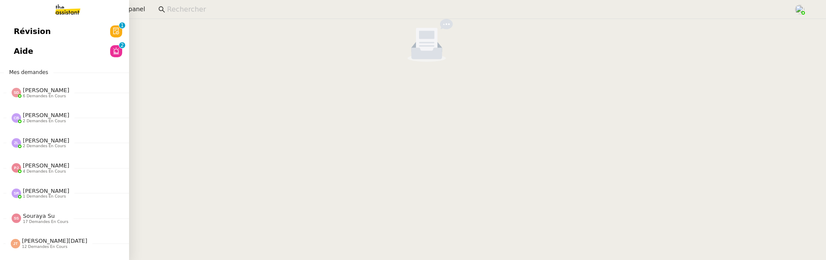
click at [20, 34] on span "Révision" at bounding box center [32, 31] width 37 height 13
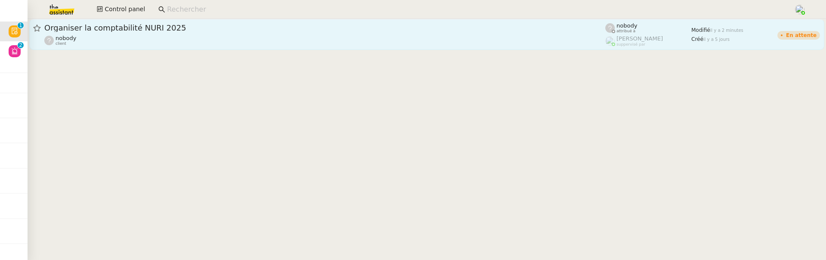
click at [157, 31] on span "Organiser la comptabilité NURI 2025" at bounding box center [324, 28] width 561 height 8
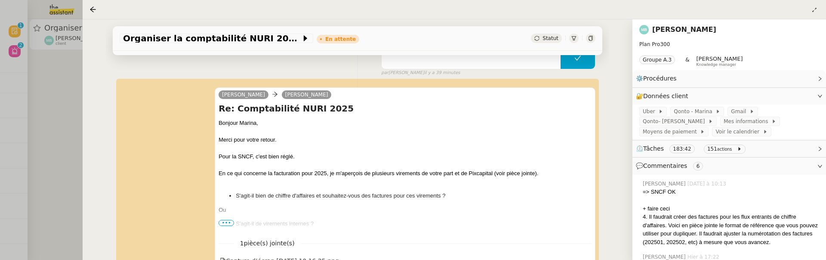
scroll to position [153, 0]
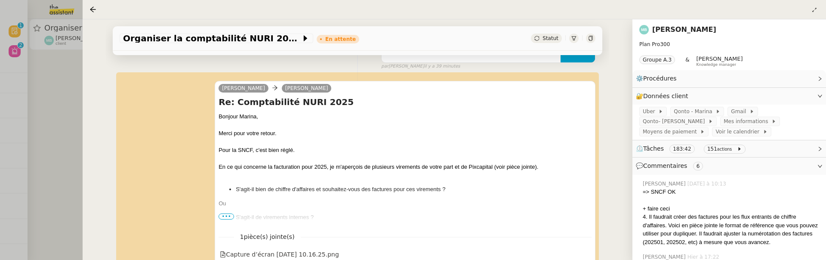
click at [48, 107] on div at bounding box center [413, 130] width 826 height 260
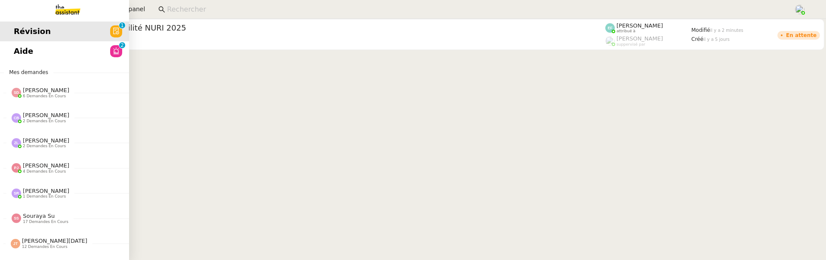
click at [18, 61] on div "Révision 0 1 2 3 4 5 6 7 8 9 Aide 0 1 2 3 4 5 6 7 8 9 Mes demandes Sheida Delpa…" at bounding box center [64, 139] width 129 height 241
click at [25, 55] on span "Aide" at bounding box center [23, 51] width 19 height 13
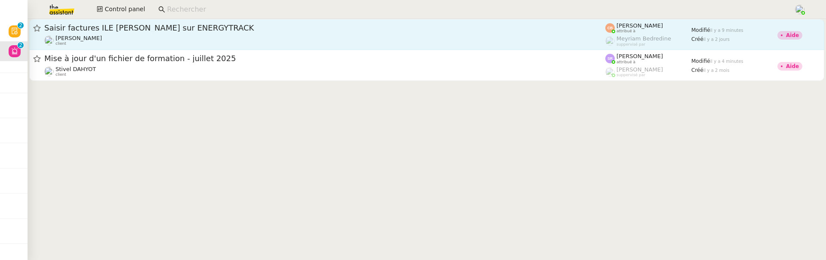
click at [348, 43] on div "Charles Da Conceicao client" at bounding box center [324, 40] width 561 height 11
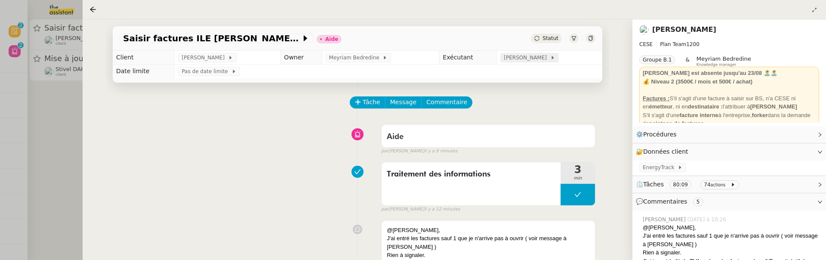
click at [538, 58] on span "[PERSON_NAME]" at bounding box center [527, 57] width 46 height 9
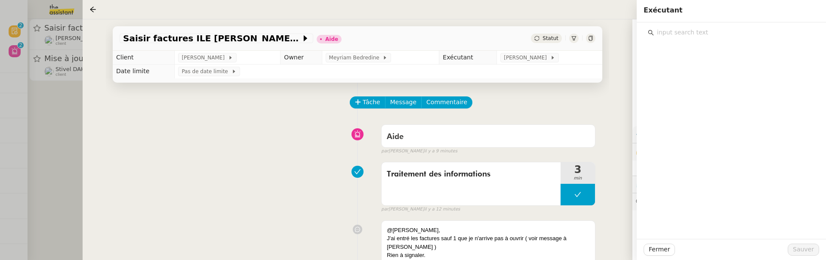
click at [683, 38] on input "text" at bounding box center [734, 33] width 161 height 12
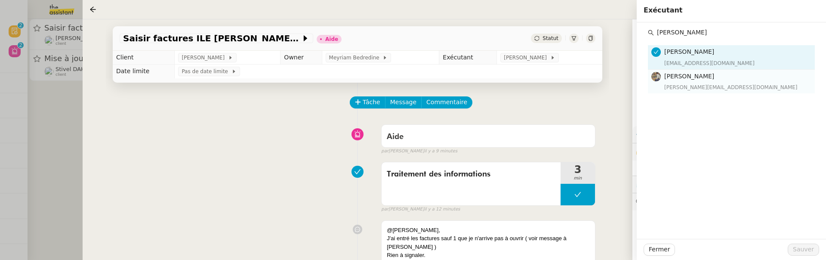
type input "charles"
click at [713, 89] on div "[PERSON_NAME][EMAIL_ADDRESS][DOMAIN_NAME]" at bounding box center [737, 87] width 145 height 9
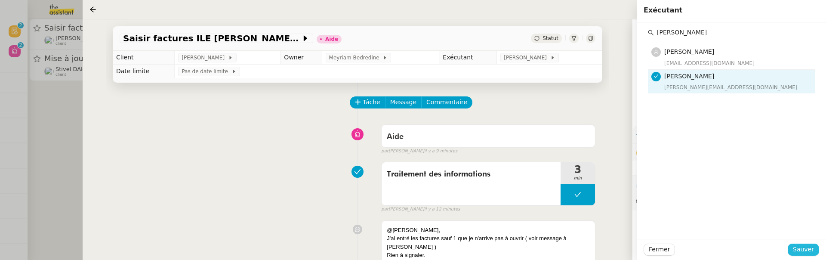
click at [814, 254] on span "Sauver" at bounding box center [803, 249] width 21 height 10
click at [556, 38] on span "Statut" at bounding box center [551, 38] width 16 height 6
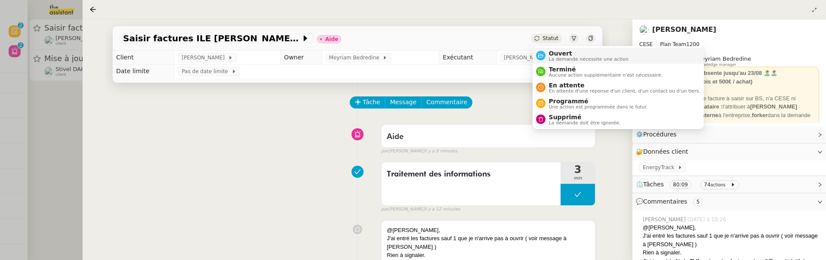
click at [557, 53] on span "Ouvert" at bounding box center [589, 53] width 80 height 7
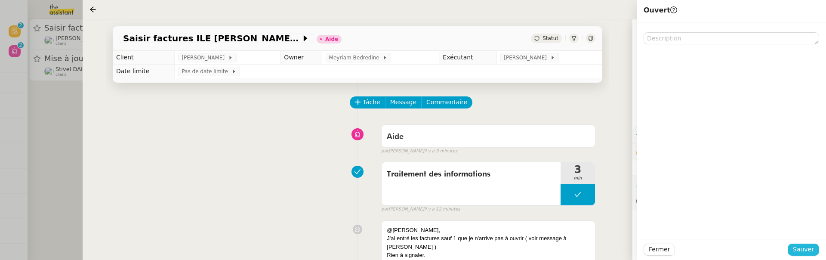
click at [815, 250] on button "Sauver" at bounding box center [803, 250] width 31 height 12
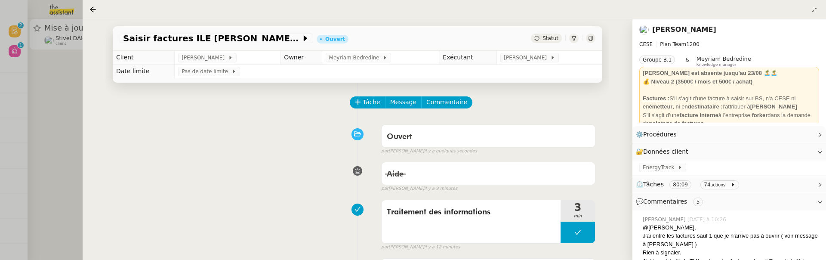
click at [587, 39] on div at bounding box center [590, 38] width 9 height 9
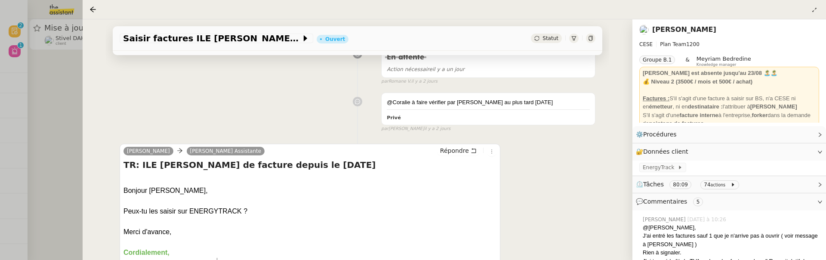
scroll to position [1081, 0]
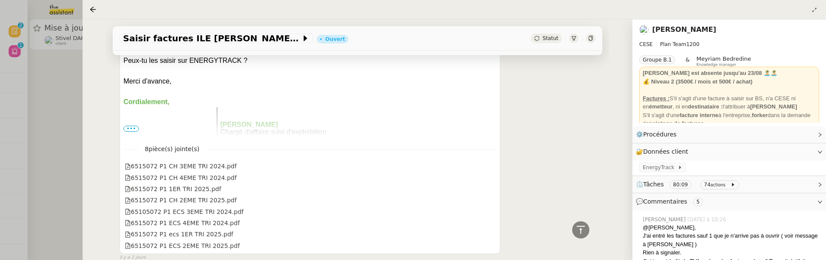
click at [74, 154] on div at bounding box center [413, 130] width 826 height 260
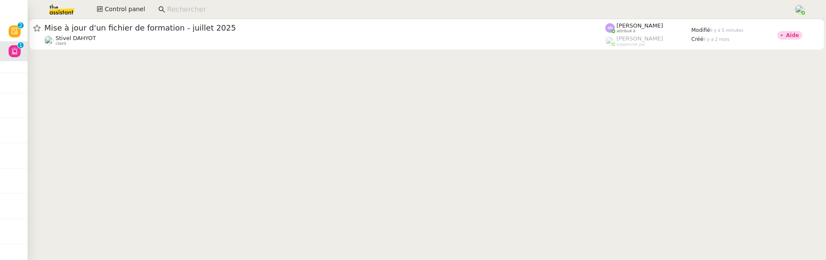
click at [77, 124] on cdk-virtual-scroll-viewport "Mise à jour d'un fichier de formation - juillet 2025 Stivel DAHYOT client Stéph…" at bounding box center [427, 139] width 799 height 241
click at [133, 11] on span "Control panel" at bounding box center [125, 9] width 40 height 10
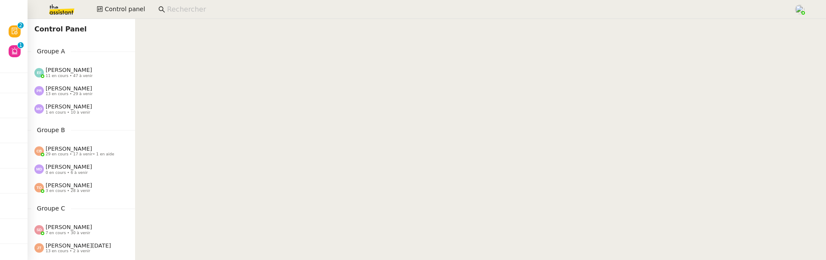
click at [90, 154] on span "29 en cours • 17 à venir • 1 en aide" at bounding box center [80, 154] width 69 height 5
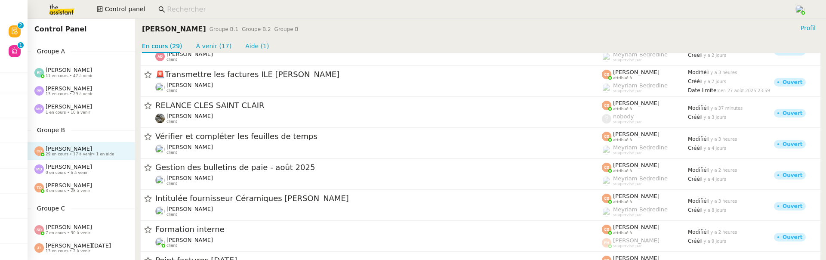
scroll to position [194, 0]
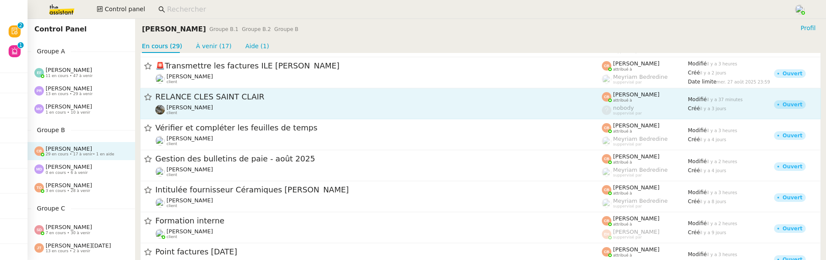
click at [344, 89] on link "RELANCE CLES SAINT CLAIR Isabelle Faure client Coralie Bordas attribué à nobody…" at bounding box center [480, 103] width 681 height 31
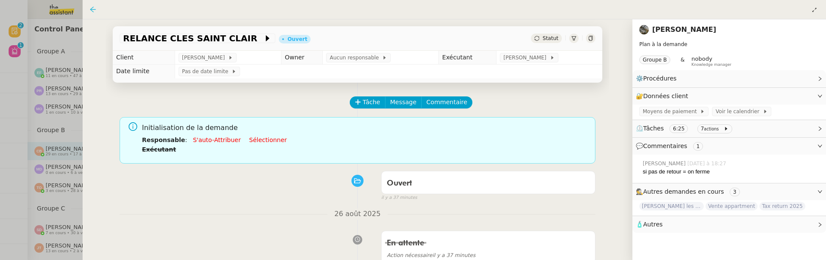
click at [90, 10] on icon at bounding box center [93, 9] width 7 height 7
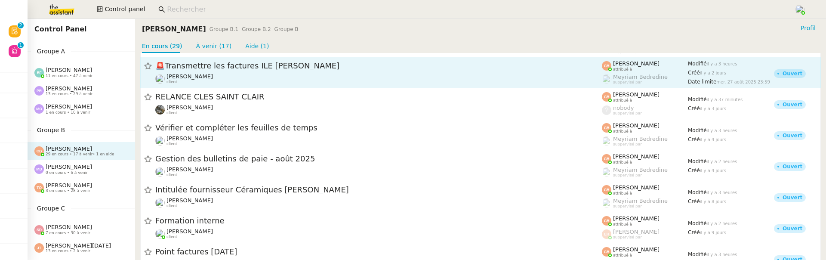
click at [238, 77] on div "Charles Da Conceicao client" at bounding box center [378, 78] width 447 height 11
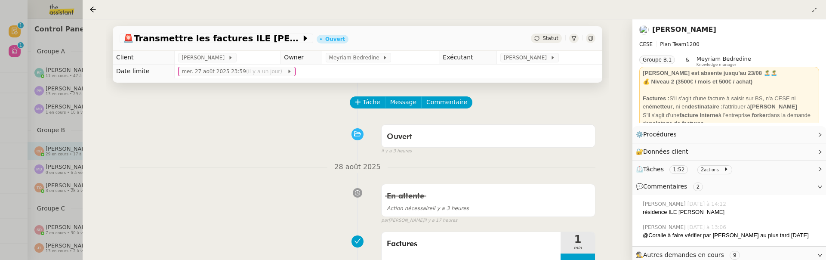
click at [93, 5] on div at bounding box center [95, 9] width 10 height 10
click at [91, 9] on icon at bounding box center [93, 9] width 6 height 6
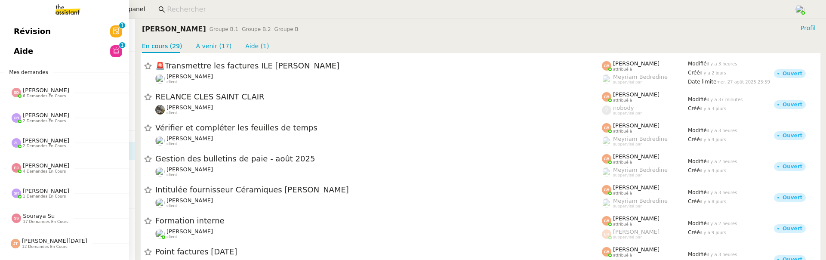
click at [13, 37] on link "Révision 0 1 2 3 4 5 6 7 8 9" at bounding box center [64, 32] width 129 height 20
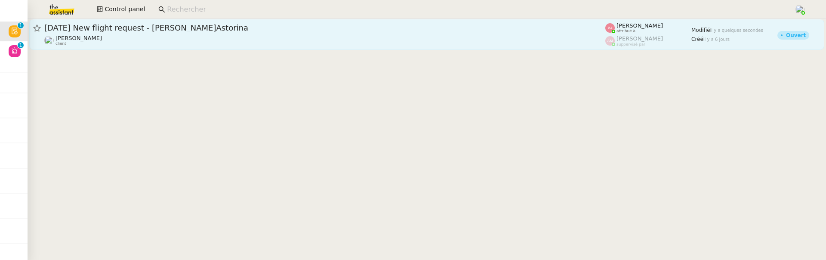
click at [191, 36] on div "Louis Frei client" at bounding box center [324, 40] width 561 height 11
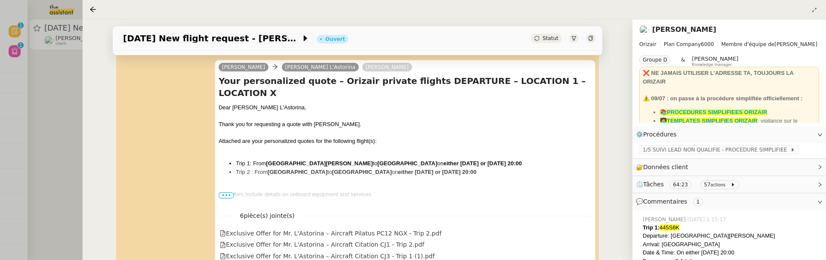
scroll to position [130, 0]
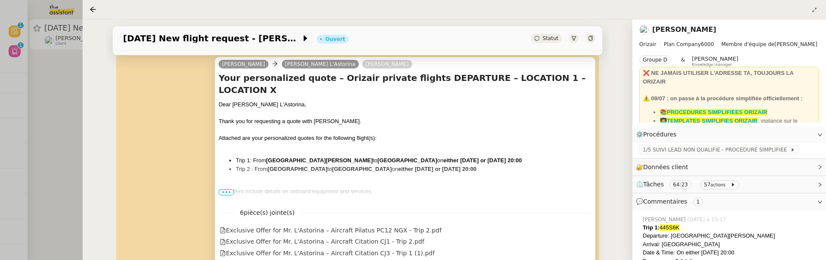
click at [227, 192] on span "•••" at bounding box center [226, 192] width 15 height 6
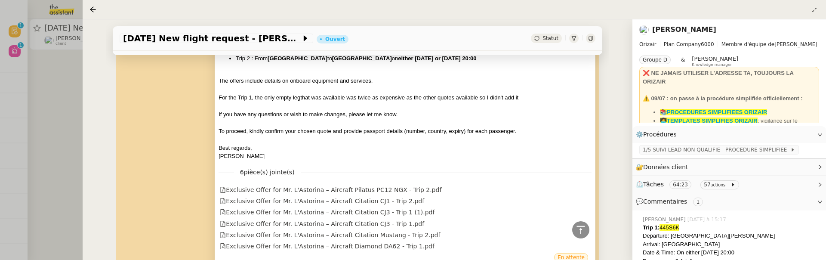
scroll to position [271, 0]
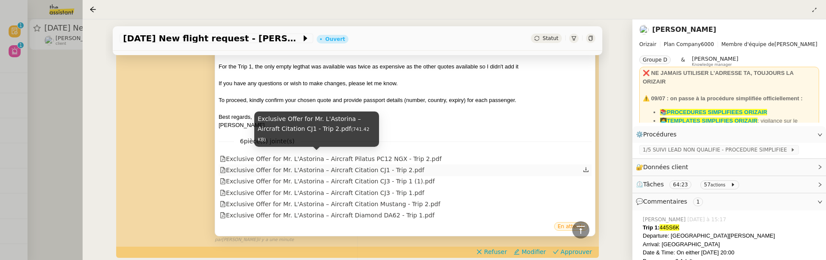
click at [347, 165] on div "Exclusive Offer for Mr. L'Astorina – Aircraft Citation CJ1 - Trip 2.pdf" at bounding box center [322, 170] width 204 height 10
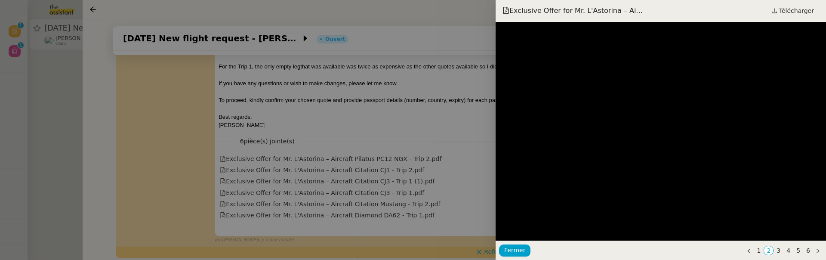
click at [381, 174] on div at bounding box center [413, 130] width 826 height 260
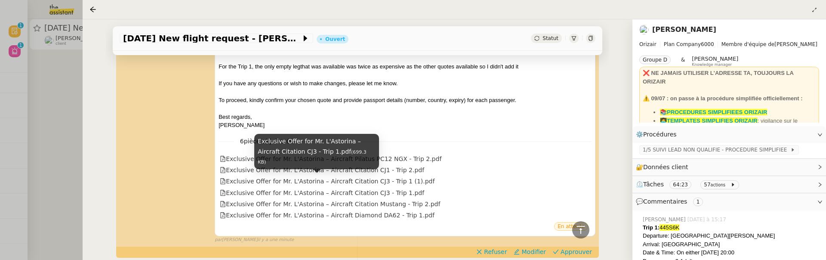
click at [356, 169] on div "Exclusive Offer for Mr. L'Astorina – Aircraft Citation CJ3 - Trip 1.pdf (699.3 …" at bounding box center [316, 154] width 125 height 41
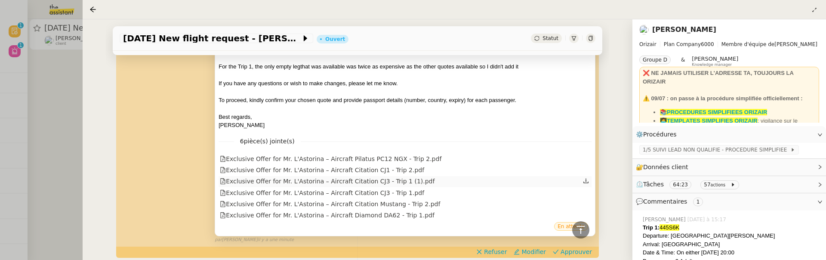
click at [417, 176] on div "Exclusive Offer for Mr. L'Astorina – Aircraft Citation CJ3 - Trip 1 (1).pdf" at bounding box center [327, 181] width 215 height 10
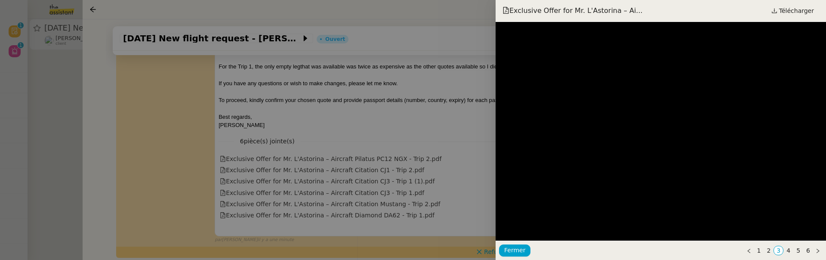
click at [467, 158] on div at bounding box center [413, 130] width 826 height 260
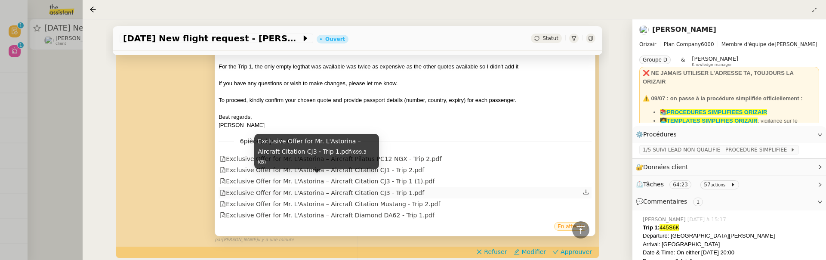
click at [410, 188] on div "Exclusive Offer for Mr. L'Astorina – Aircraft Citation CJ3 - Trip 1.pdf" at bounding box center [322, 193] width 204 height 10
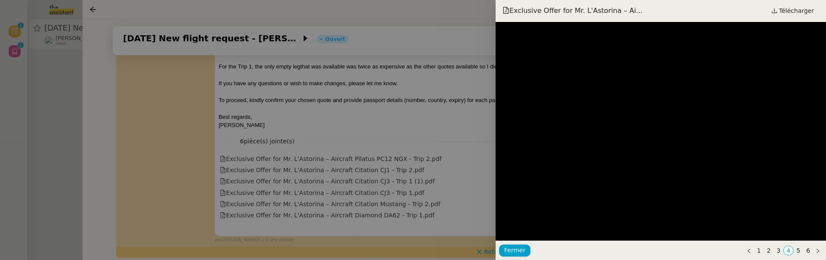
click at [389, 152] on div at bounding box center [413, 130] width 826 height 260
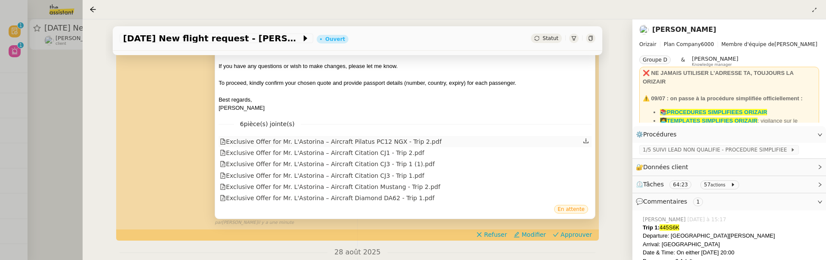
scroll to position [301, 0]
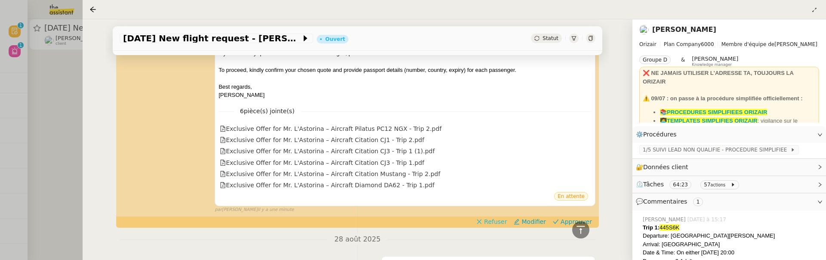
click at [500, 217] on span "Refuser" at bounding box center [495, 221] width 23 height 9
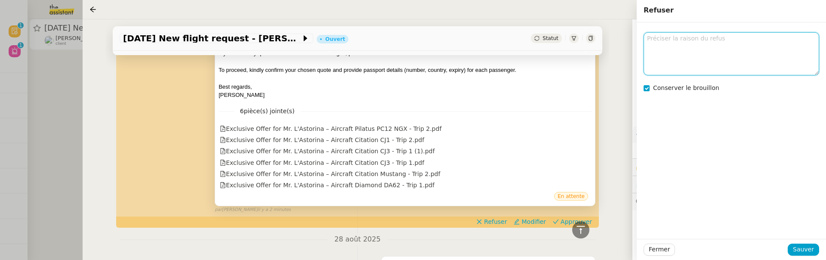
click at [671, 60] on textarea at bounding box center [732, 53] width 176 height 43
type textarea "j'ai l'impression que tu as une PJ en double ?"
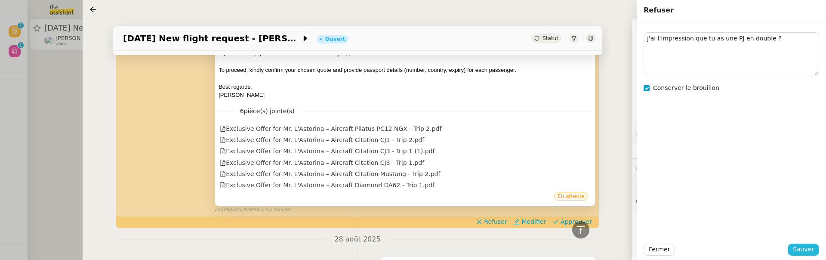
click at [807, 244] on button "Sauver" at bounding box center [803, 250] width 31 height 12
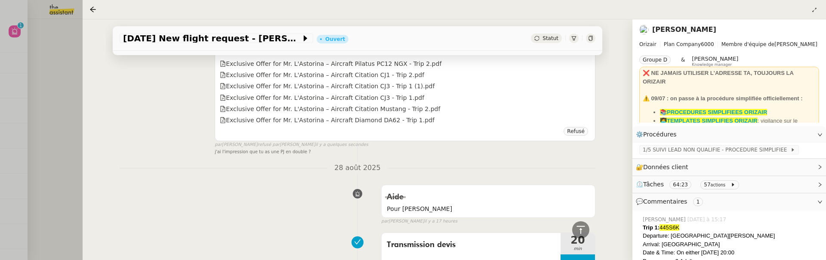
scroll to position [682, 0]
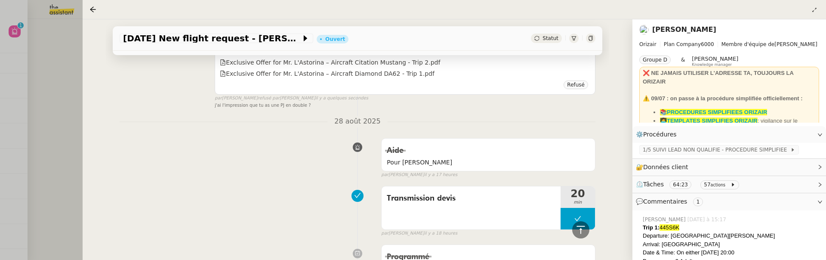
click at [44, 81] on div at bounding box center [413, 130] width 826 height 260
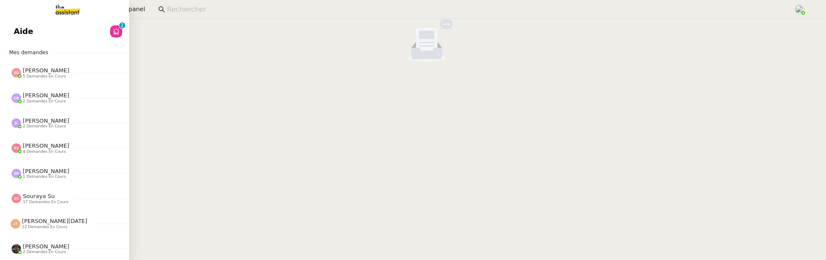
click at [10, 38] on link "Aide 0 1 2 3 4 5 6 7 8 9" at bounding box center [64, 32] width 129 height 20
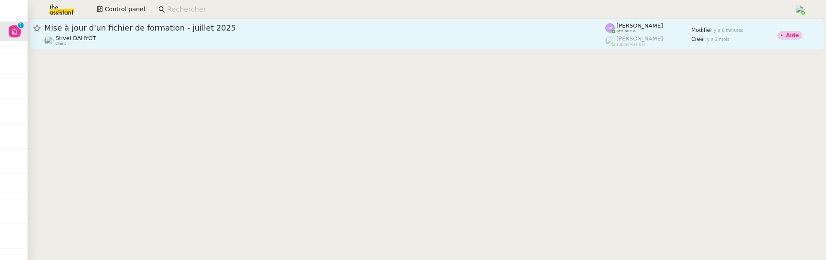
click at [216, 28] on span "Mise à jour d'un fichier de formation - juillet 2025" at bounding box center [324, 28] width 561 height 8
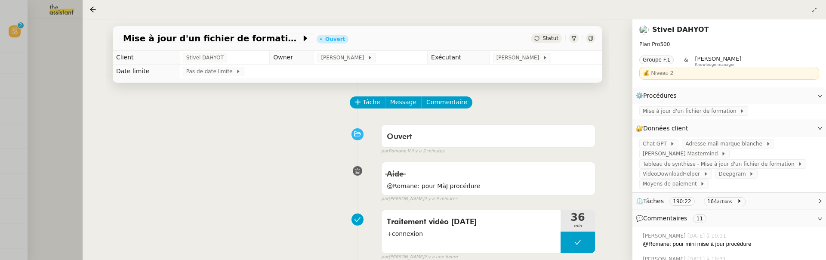
click at [48, 107] on div at bounding box center [413, 130] width 826 height 260
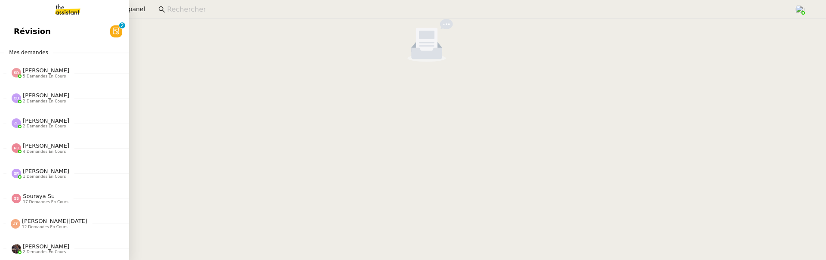
click at [59, 35] on link "Révision 0 1 2 3 4 5 6 7 8 9" at bounding box center [64, 32] width 129 height 20
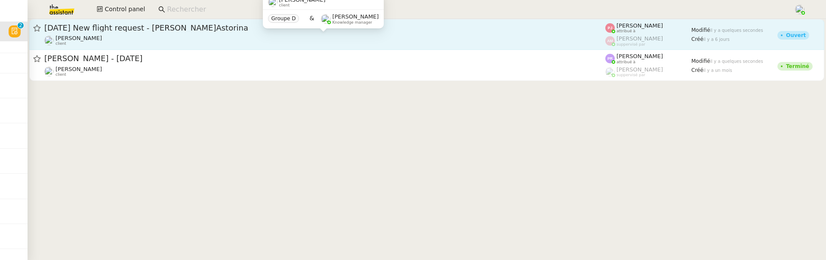
click at [182, 35] on div "Louis Frei client" at bounding box center [324, 40] width 561 height 11
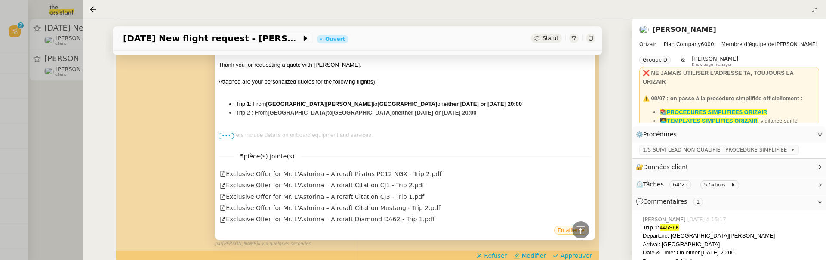
scroll to position [222, 0]
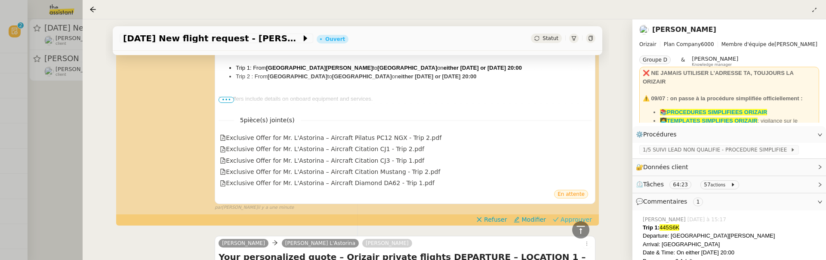
click at [586, 215] on span "Approuver" at bounding box center [576, 219] width 31 height 9
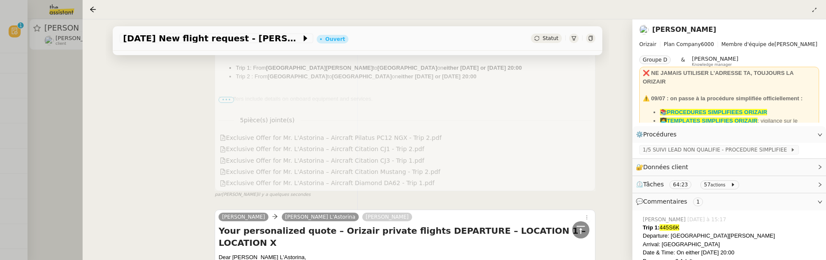
click at [63, 133] on div at bounding box center [413, 130] width 826 height 260
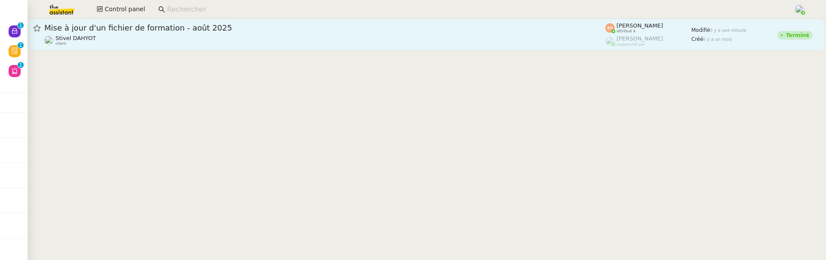
click at [190, 33] on div "Mise à jour d'un fichier de formation - août 2025 Stivel DAHYOT client" at bounding box center [324, 34] width 561 height 23
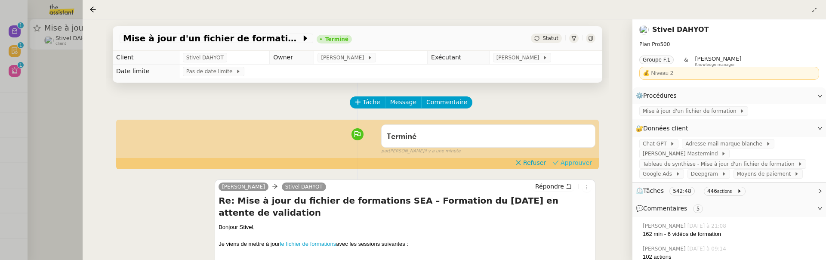
click at [571, 161] on span "Approuver" at bounding box center [576, 162] width 31 height 9
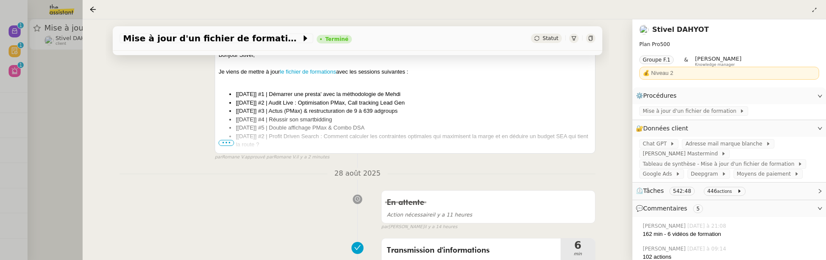
scroll to position [179, 0]
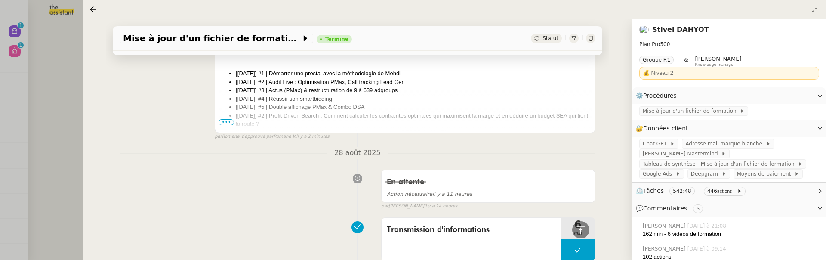
click at [65, 106] on div at bounding box center [413, 130] width 826 height 260
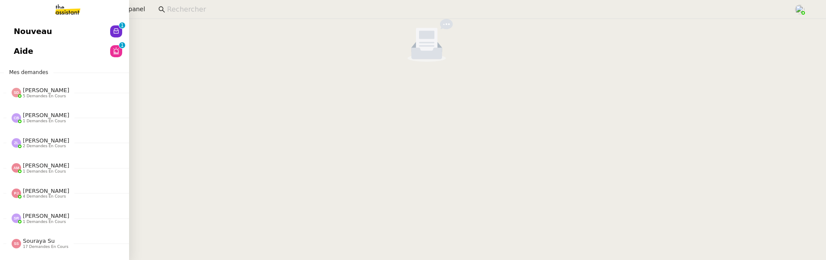
click at [22, 30] on span "Nouveau" at bounding box center [33, 31] width 38 height 13
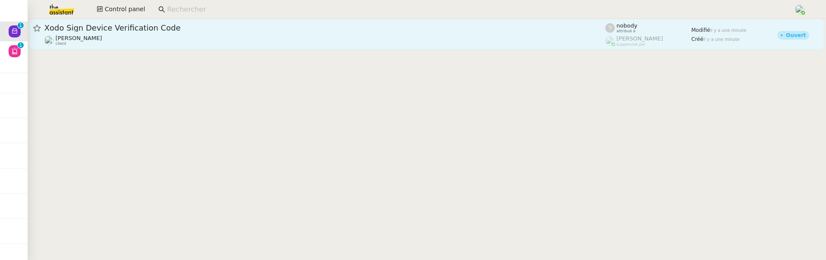
click at [181, 30] on span "Xodo Sign Device Verification Code" at bounding box center [324, 28] width 561 height 8
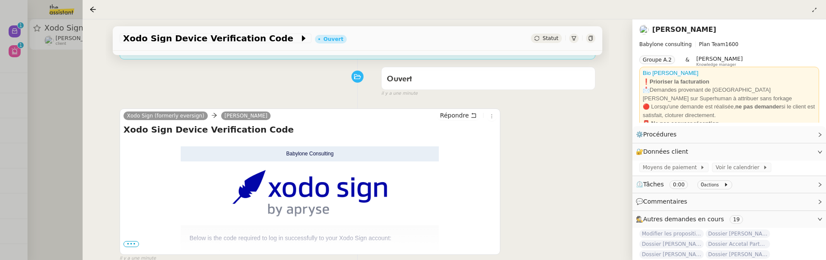
scroll to position [147, 0]
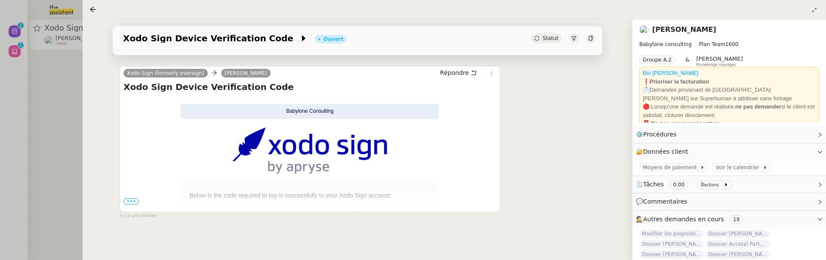
click at [133, 198] on span "•••" at bounding box center [131, 201] width 15 height 6
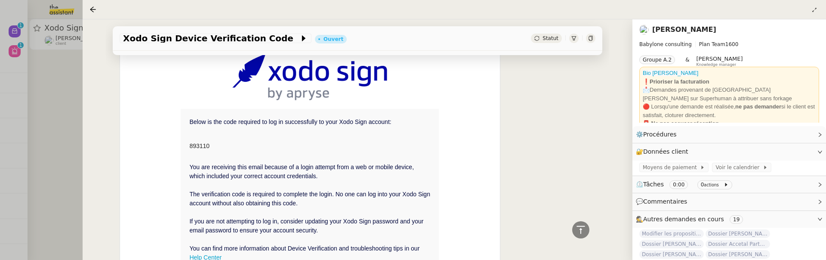
scroll to position [219, 0]
click at [202, 143] on h2 "893110" at bounding box center [309, 147] width 241 height 9
copy h2 "893110"
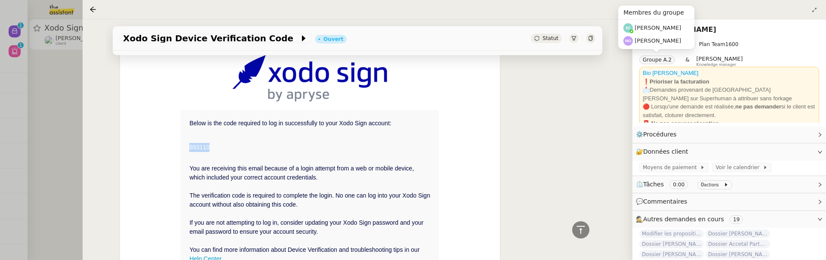
scroll to position [0, 0]
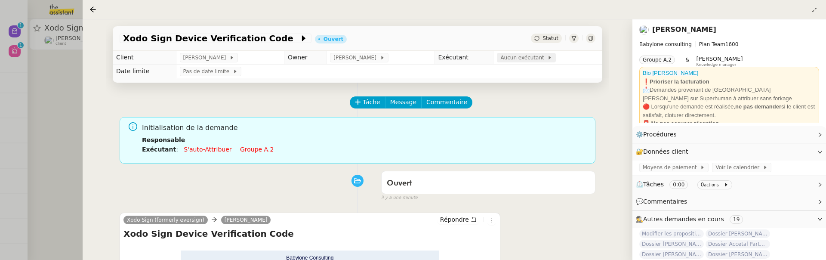
click at [527, 62] on span "Aucun exécutant" at bounding box center [524, 57] width 47 height 9
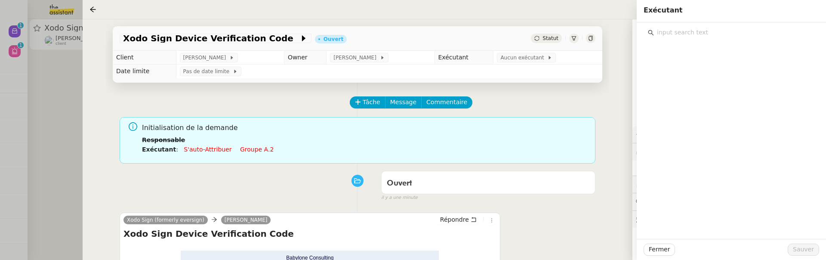
click at [680, 27] on input "text" at bounding box center [734, 33] width 161 height 12
type input "em"
click at [725, 68] on nz-list-item "Emelyne Foussier emelyne@team.theassistant.com" at bounding box center [731, 57] width 167 height 24
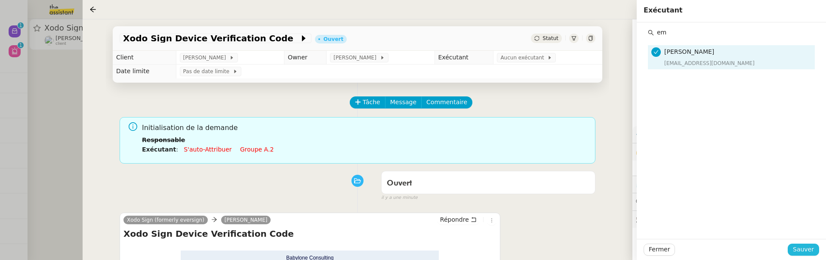
click at [804, 245] on span "Sauver" at bounding box center [803, 249] width 21 height 10
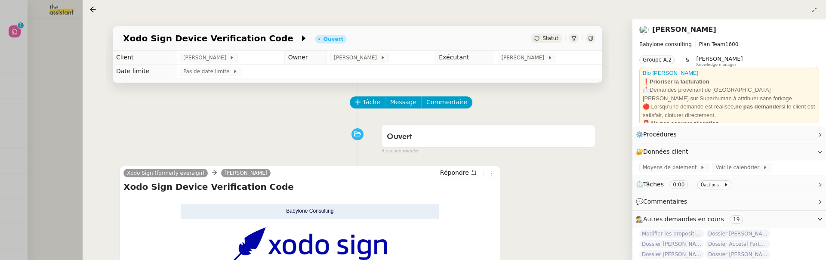
click at [68, 74] on div at bounding box center [413, 130] width 826 height 260
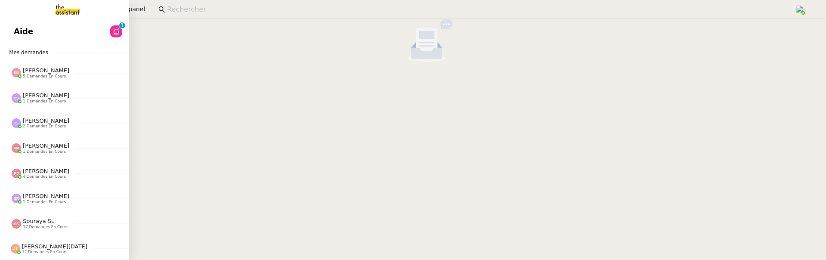
click at [20, 35] on link "Aide 0 1 2 3 4 5 6 7 8 9" at bounding box center [64, 32] width 129 height 20
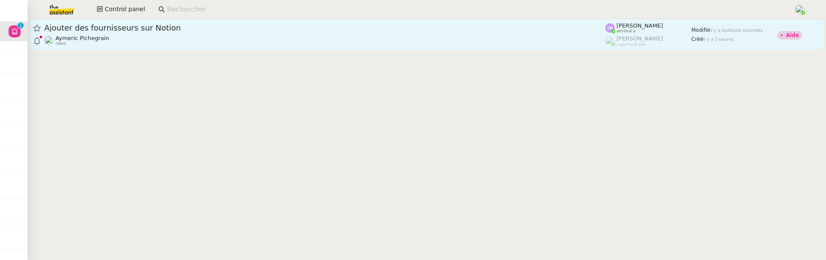
click at [236, 49] on link "Ajouter des fournisseurs sur Notion Aymeric Pichegrain client Camille Barthès a…" at bounding box center [426, 34] width 795 height 31
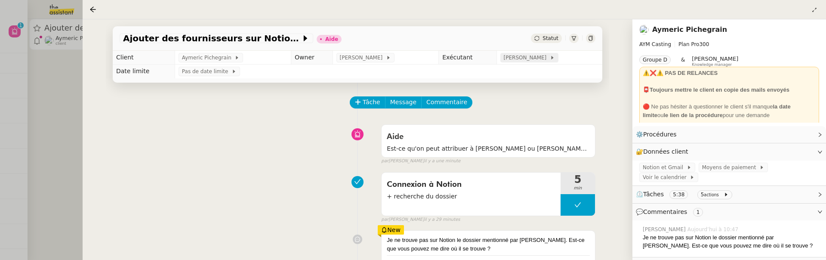
click at [518, 61] on span "[PERSON_NAME]" at bounding box center [527, 57] width 46 height 9
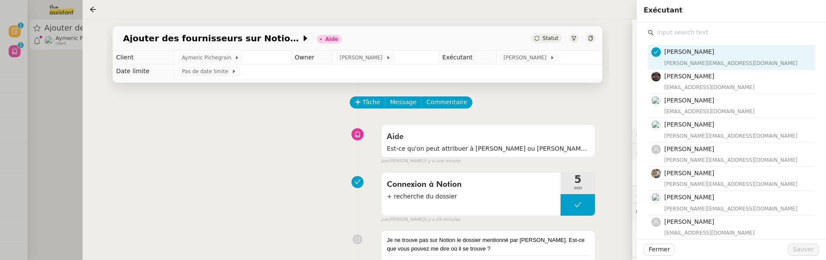
click at [685, 36] on input "text" at bounding box center [734, 33] width 161 height 12
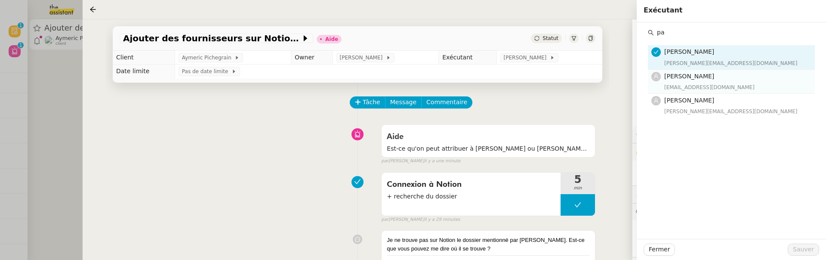
type input "pa"
click at [708, 89] on div "[EMAIL_ADDRESS][DOMAIN_NAME]" at bounding box center [737, 87] width 145 height 9
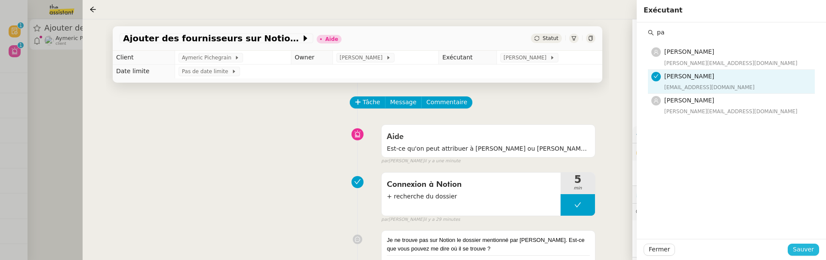
click at [809, 250] on span "Sauver" at bounding box center [803, 249] width 21 height 10
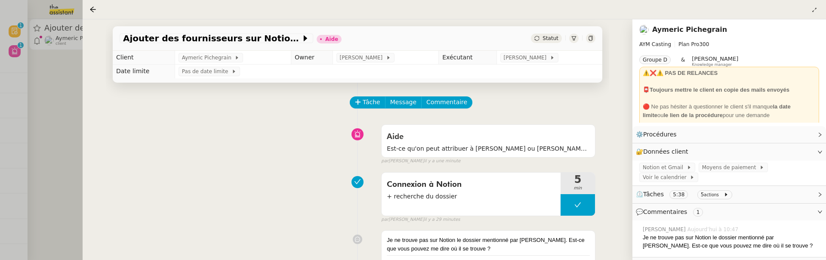
click at [556, 38] on span "Statut" at bounding box center [551, 38] width 16 height 6
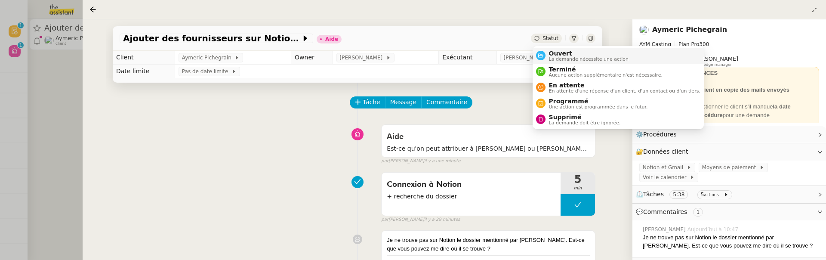
click at [557, 53] on span "Ouvert" at bounding box center [589, 53] width 80 height 7
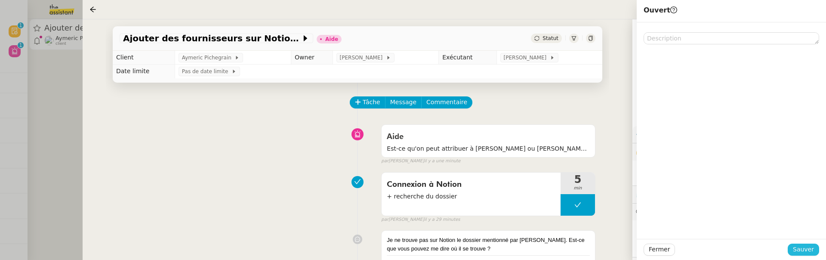
click at [798, 250] on span "Sauver" at bounding box center [803, 249] width 21 height 10
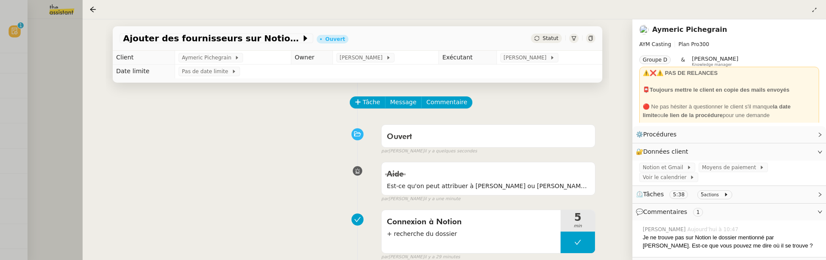
click at [45, 66] on div at bounding box center [413, 130] width 826 height 260
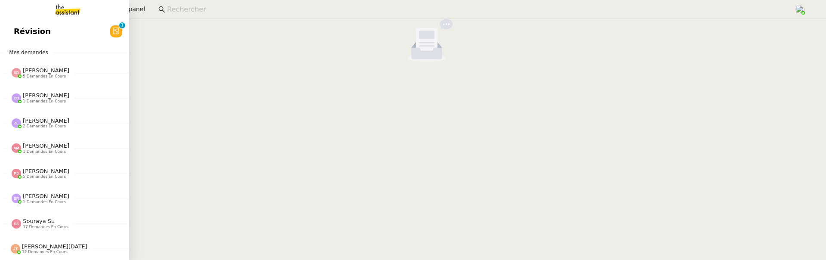
click at [18, 27] on span "Révision" at bounding box center [32, 31] width 37 height 13
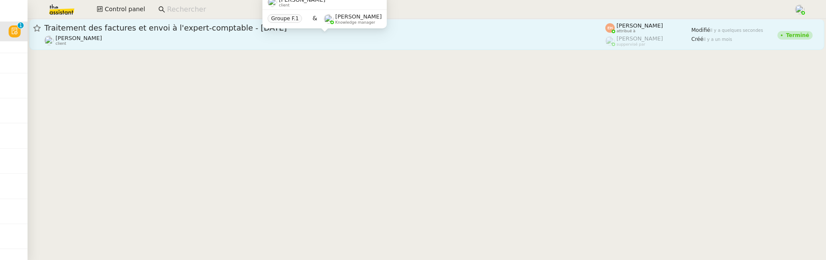
click at [229, 40] on div "Quang Tam NGUYEN client" at bounding box center [324, 40] width 561 height 11
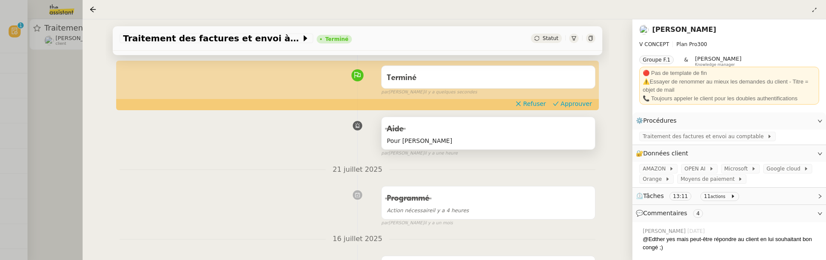
scroll to position [60, 0]
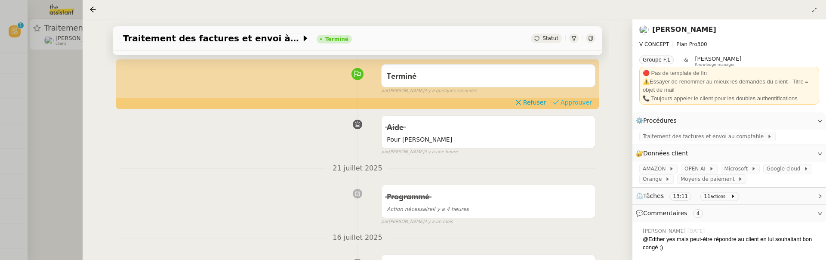
click at [572, 98] on button "Approuver" at bounding box center [573, 102] width 46 height 9
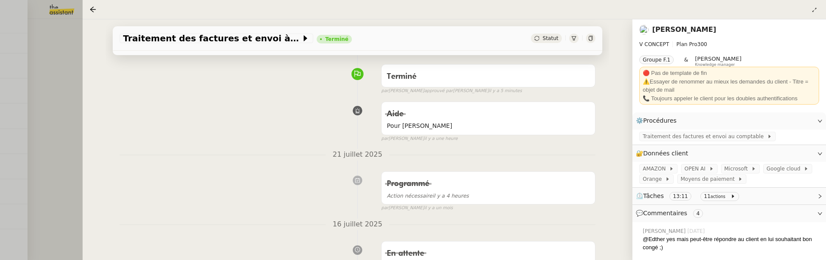
click at [63, 125] on div at bounding box center [413, 130] width 826 height 260
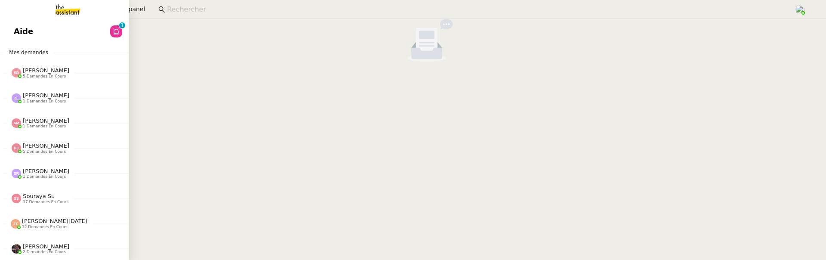
click at [68, 33] on link "Aide 0 1 2 3 4 5 6 7 8 9" at bounding box center [64, 32] width 129 height 20
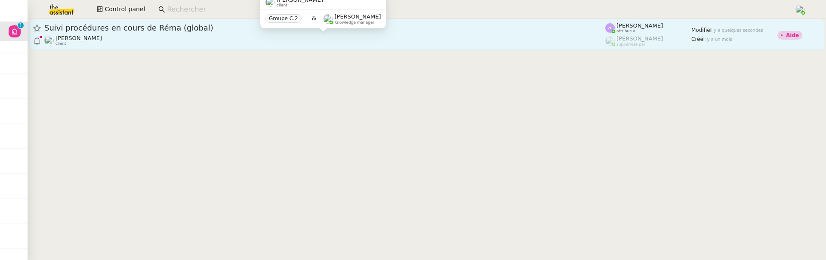
click at [294, 43] on div "[PERSON_NAME] client" at bounding box center [324, 40] width 561 height 11
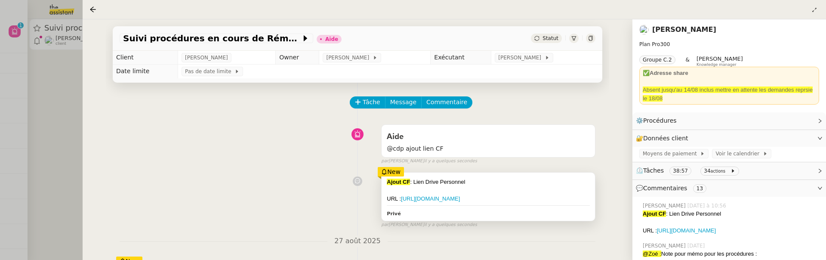
click at [480, 200] on div "URL : https://emagifi-my.sharepoint.com/personal/rema_ngaiboye_emagifi_com/_lay…" at bounding box center [488, 199] width 203 height 9
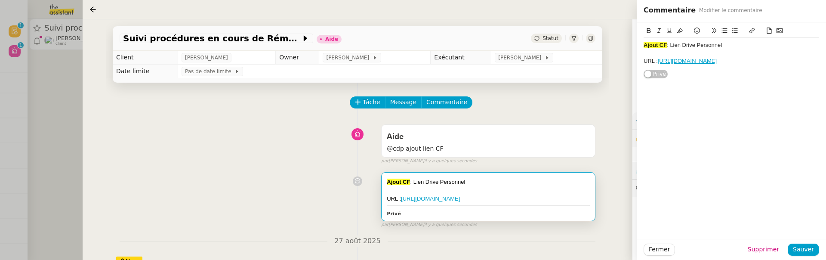
drag, startPoint x: 761, startPoint y: 97, endPoint x: 673, endPoint y: 49, distance: 100.3
click at [673, 49] on div "Ajout CF : Lien Drive Personnel URL : https://emagifi-my.sharepoint.com/persona…" at bounding box center [732, 53] width 176 height 31
copy div "URL : https://emagifi-my.sharepoint.com/personal/rema_ngaiboye_emagifi_com/_lay…"
click at [343, 187] on div "Ajout CF : Lien Drive Personnel URL : https://emagifi-my.sharepoint.com/persona…" at bounding box center [358, 198] width 476 height 60
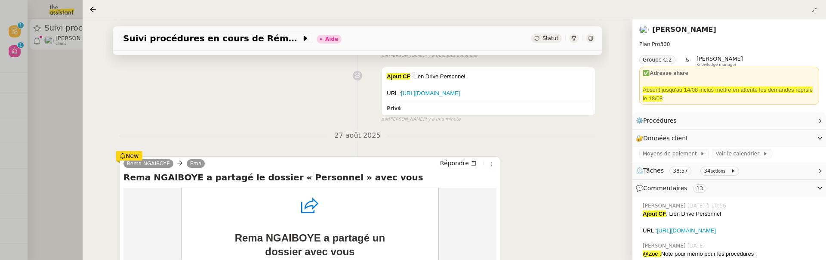
scroll to position [104, 0]
click at [807, 134] on link "Modifier" at bounding box center [797, 138] width 25 height 10
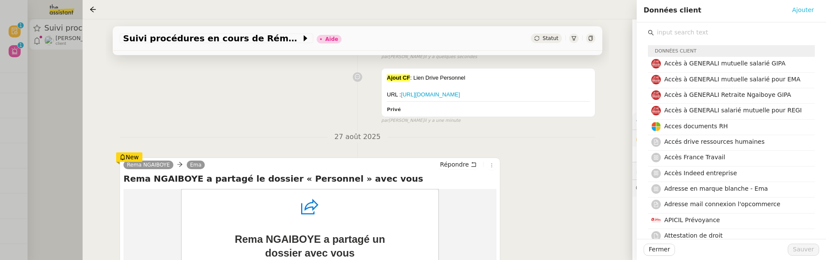
click at [804, 7] on span "Ajouter" at bounding box center [803, 10] width 22 height 10
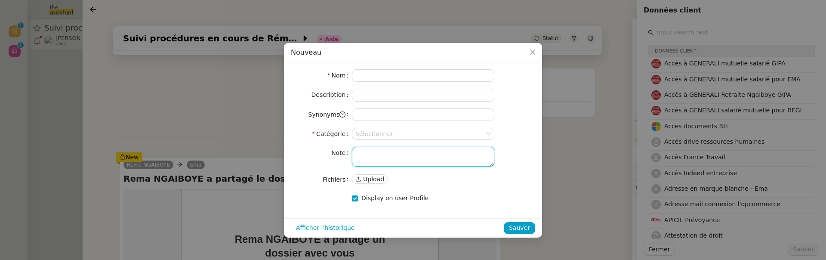
click at [472, 158] on textarea at bounding box center [423, 157] width 142 height 20
paste textarea "URL : https://emagifi-my.sharepoint.com/personal/rema_ngaiboye_emagifi_com/_lay…"
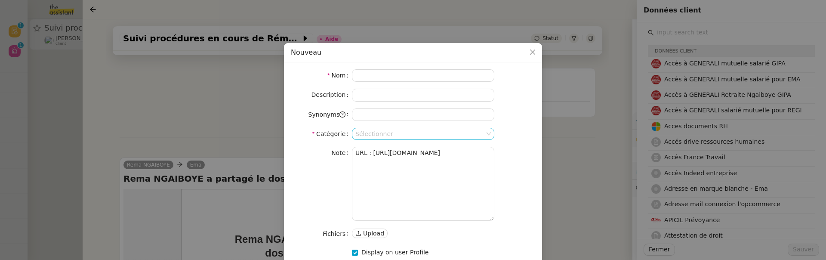
click at [377, 136] on input at bounding box center [421, 133] width 130 height 11
click at [372, 182] on div "Autres" at bounding box center [424, 185] width 136 height 8
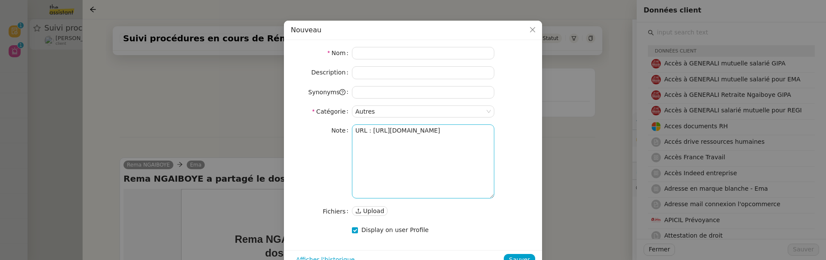
scroll to position [25, 0]
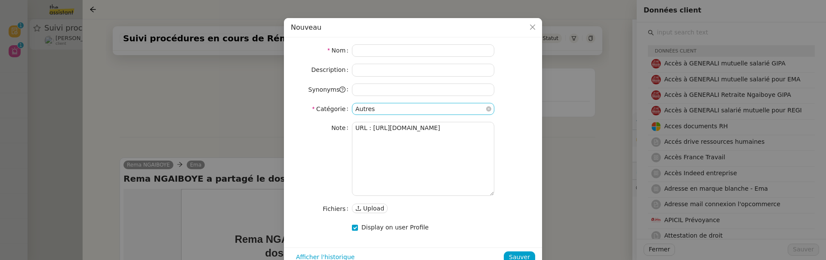
click at [384, 106] on nz-select-item "Autres" at bounding box center [424, 108] width 136 height 11
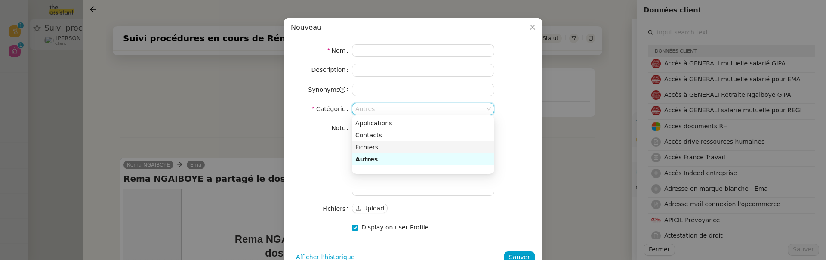
click at [383, 142] on nz-option-item "Fichiers" at bounding box center [423, 147] width 142 height 12
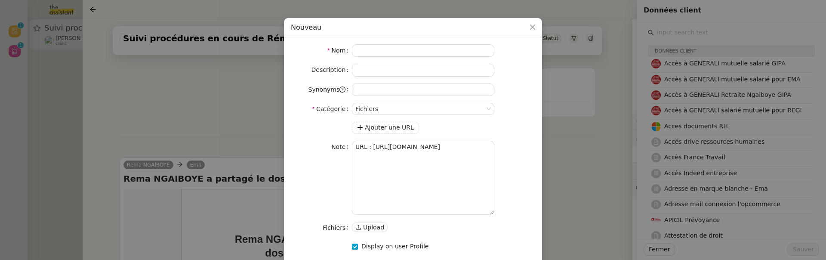
click at [381, 134] on div "Ajouter une URL Note URL : https://emagifi-my.sharepoint.com/personal/rema_ngai…" at bounding box center [413, 178] width 244 height 112
click at [377, 123] on span "Ajouter une URL" at bounding box center [389, 128] width 49 height 10
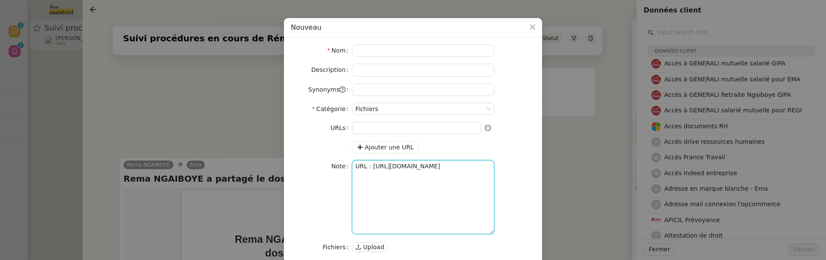
drag, startPoint x: 371, startPoint y: 224, endPoint x: 372, endPoint y: 179, distance: 44.8
click at [373, 179] on textarea "URL : https://emagifi-my.sharepoint.com/personal/rema_ngaiboye_emagifi_com/_lay…" at bounding box center [423, 197] width 142 height 74
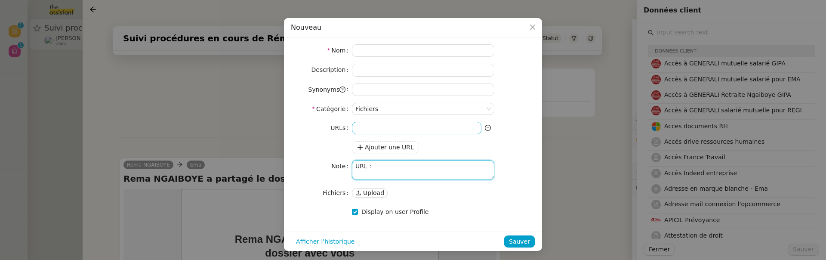
type textarea "URL :"
click at [379, 129] on input at bounding box center [417, 128] width 130 height 12
paste input "https://emagifi-my.sharepoint.com/personal/rema_ngaiboye_emagifi_com/_layouts/1…"
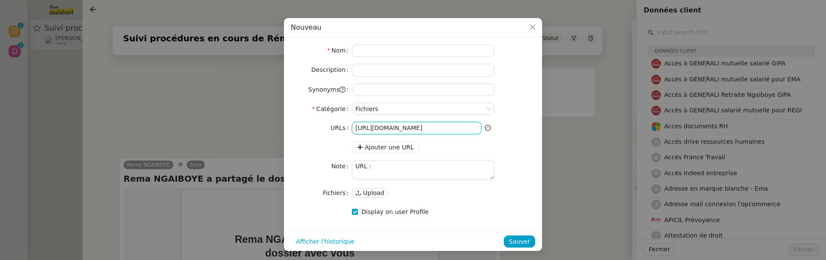
scroll to position [0, 430]
type input "https://emagifi-my.sharepoint.com/personal/rema_ngaiboye_emagifi_com/_layouts/1…"
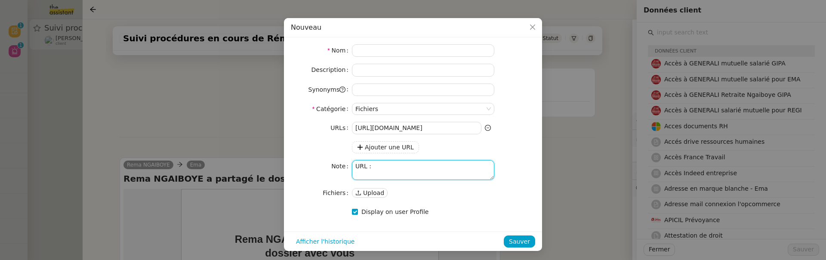
scroll to position [0, 0]
drag, startPoint x: 382, startPoint y: 173, endPoint x: 348, endPoint y: 127, distance: 57.6
click at [348, 127] on div "URLs https://emagifi-my.sharepoint.com/personal/rema_ngaiboye_emagifi_com/_layo…" at bounding box center [413, 160] width 244 height 77
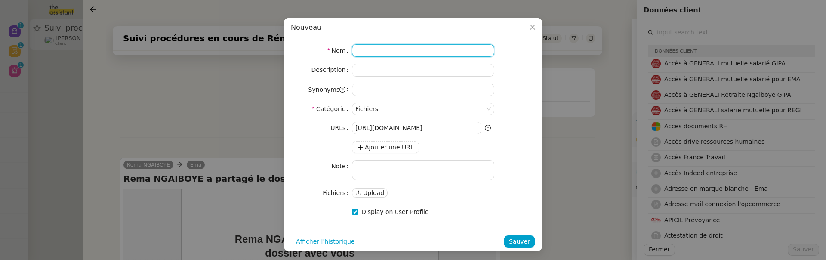
click at [422, 49] on input at bounding box center [423, 50] width 142 height 12
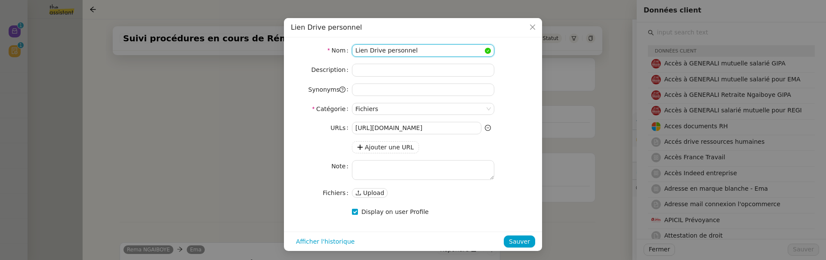
scroll to position [142, 0]
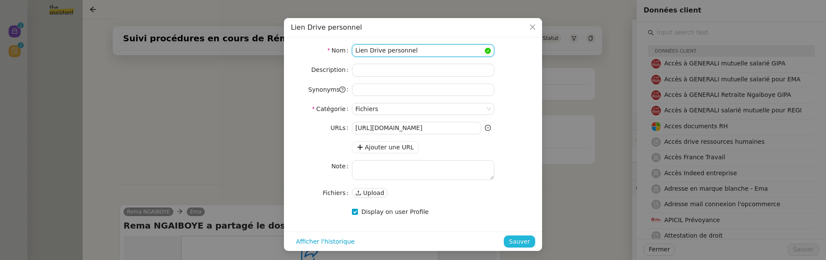
type input "Lien Drive personnel"
click at [518, 239] on span "Sauver" at bounding box center [519, 242] width 21 height 10
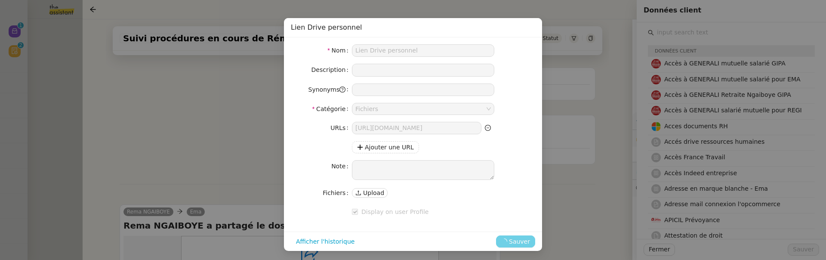
scroll to position [0, 0]
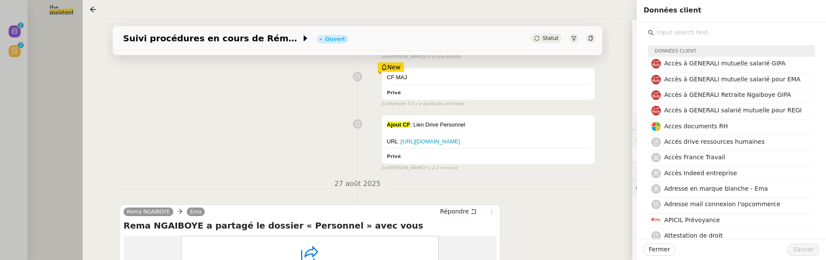
click at [69, 95] on div at bounding box center [413, 130] width 826 height 260
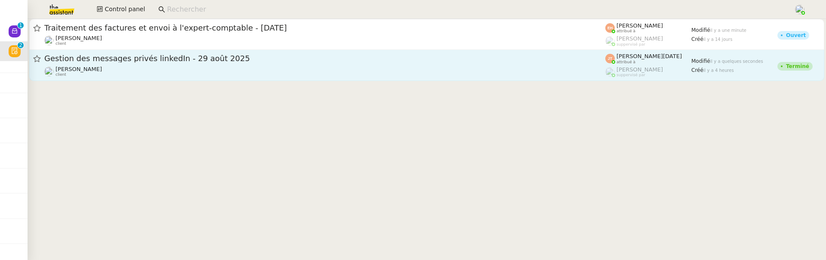
click at [257, 60] on span "Gestion des messages privés linkedIn - 29 août 2025" at bounding box center [324, 59] width 561 height 8
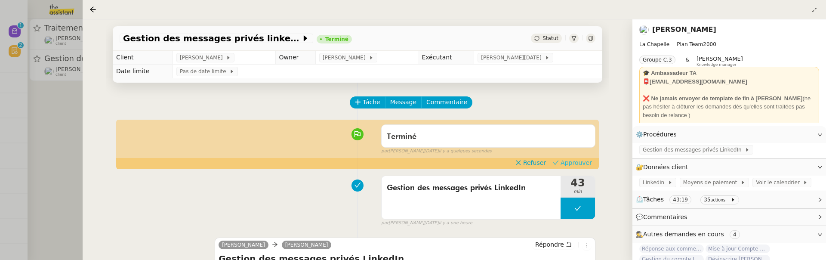
click at [584, 161] on span "Approuver" at bounding box center [576, 162] width 31 height 9
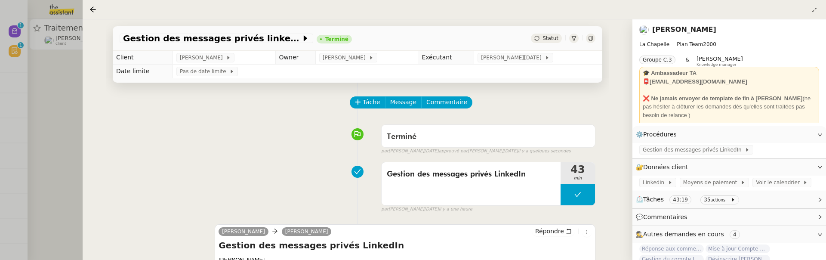
click at [55, 122] on div at bounding box center [413, 130] width 826 height 260
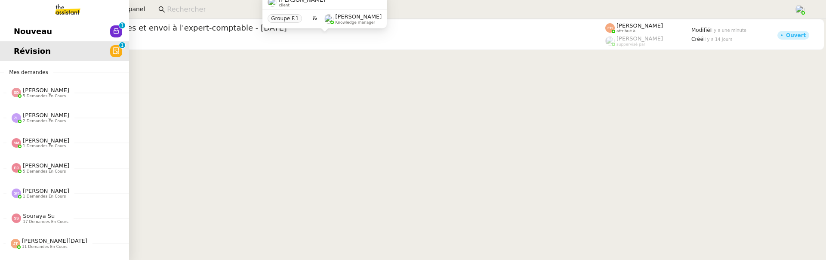
click at [17, 30] on link "Nouveau 0 1 2 3 4 5 6 7 8 9" at bounding box center [64, 32] width 129 height 20
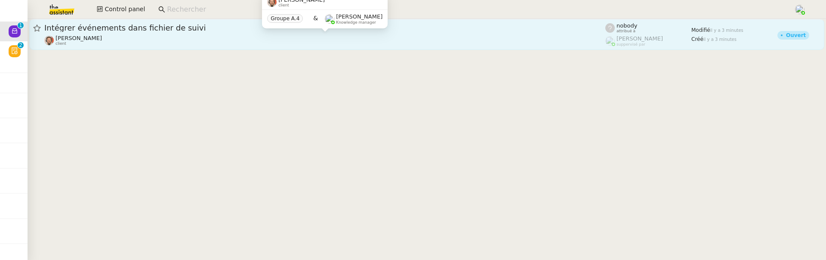
click at [178, 37] on div "Emile Barbu client" at bounding box center [324, 40] width 561 height 11
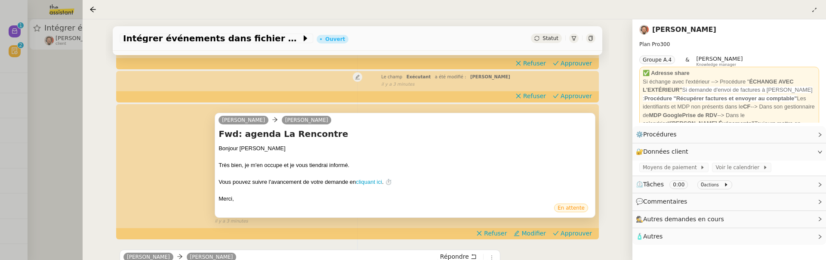
scroll to position [275, 0]
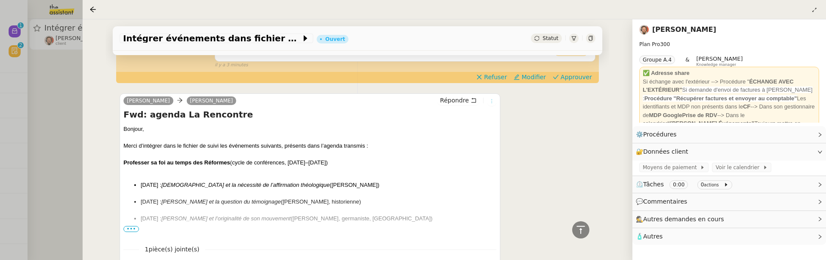
click at [489, 101] on icon at bounding box center [491, 101] width 5 height 5
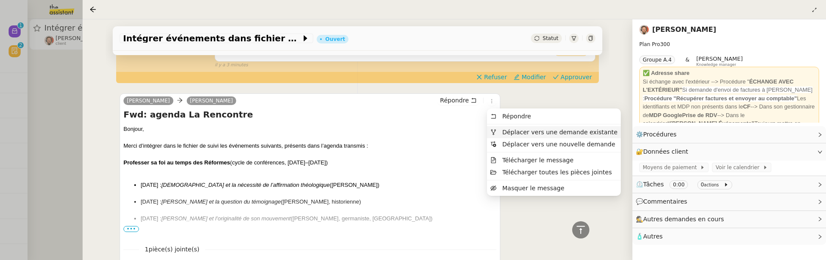
click at [519, 129] on span "Déplacer vers une demande existante" at bounding box center [559, 132] width 115 height 7
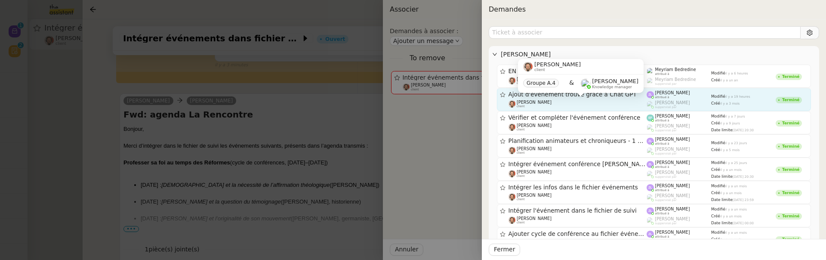
click at [572, 101] on div "Emile Barbu client" at bounding box center [578, 104] width 139 height 9
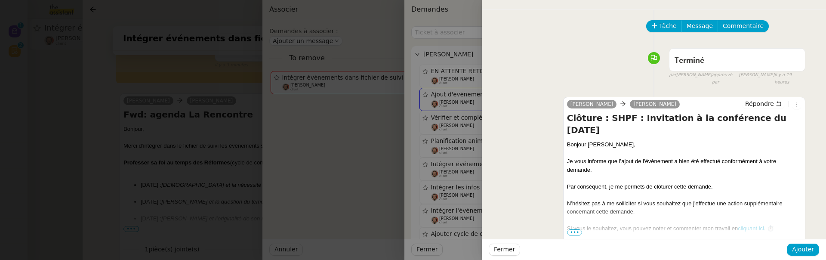
click at [810, 257] on div "Fermer Ajouter" at bounding box center [654, 249] width 344 height 21
click at [807, 250] on span "Ajouter" at bounding box center [803, 249] width 22 height 10
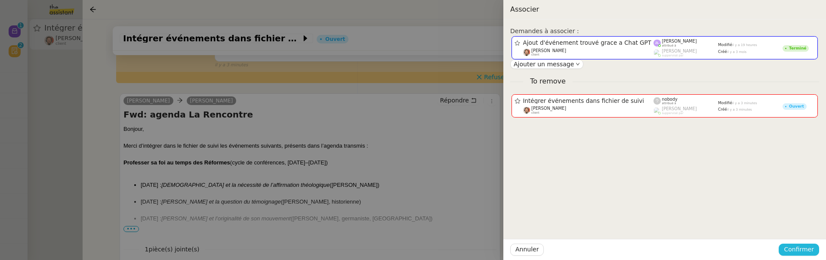
click at [807, 250] on span "Confirmer" at bounding box center [799, 249] width 30 height 10
click at [805, 225] on span "Ajouter" at bounding box center [800, 226] width 22 height 9
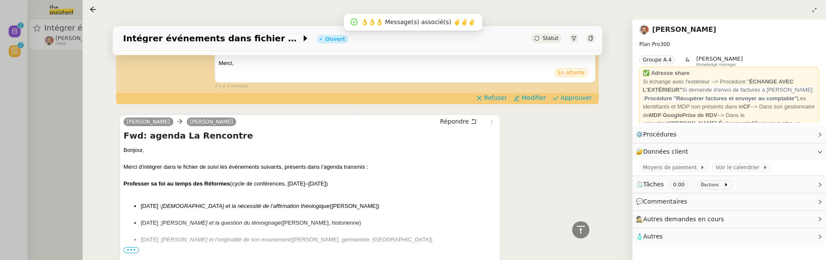
scroll to position [160, 0]
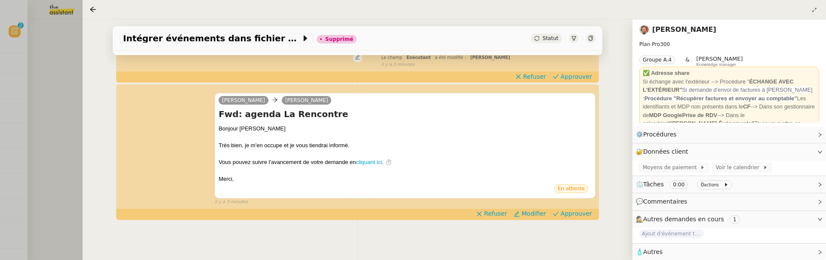
click at [50, 57] on div at bounding box center [413, 130] width 826 height 260
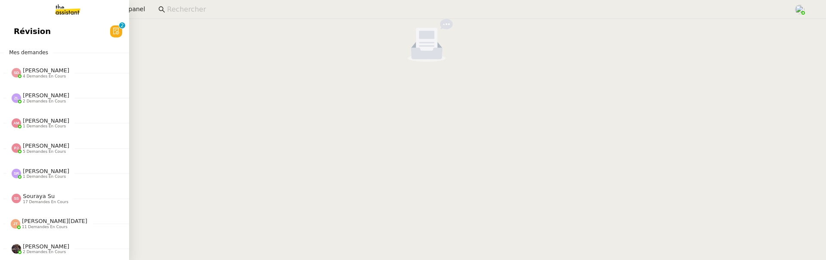
click at [21, 29] on span "Révision" at bounding box center [32, 31] width 37 height 13
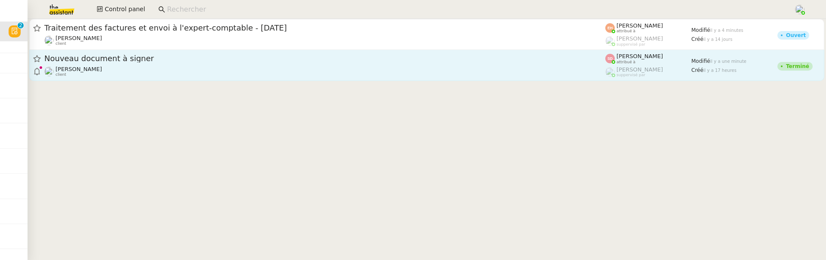
click at [241, 71] on div "Laurène Gauthier client" at bounding box center [324, 71] width 561 height 11
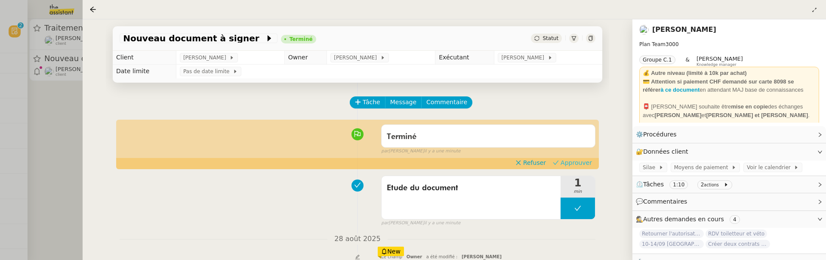
click at [587, 160] on span "Approuver" at bounding box center [576, 162] width 31 height 9
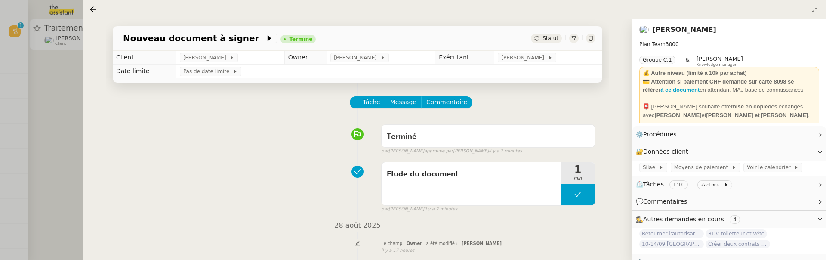
click at [70, 164] on div at bounding box center [413, 130] width 826 height 260
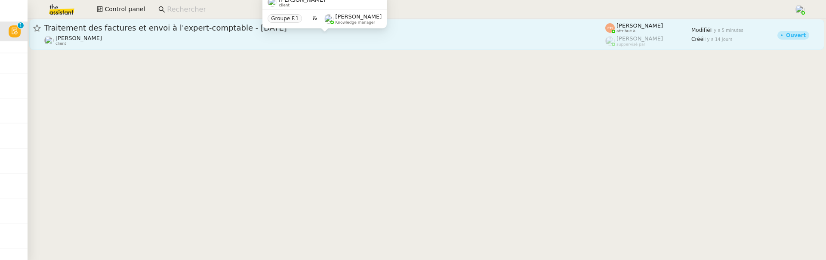
click at [225, 43] on div "Quang Tam NGUYEN client" at bounding box center [324, 40] width 561 height 11
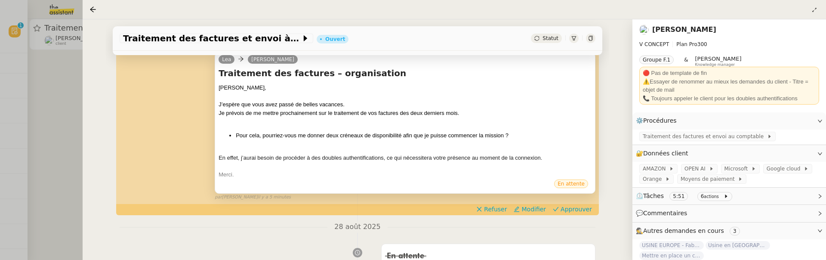
scroll to position [141, 0]
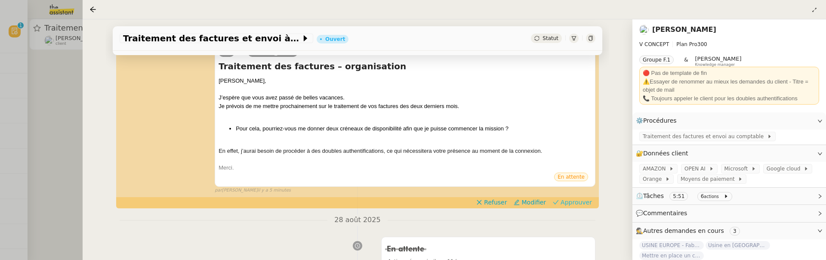
click at [569, 204] on span "Approuver" at bounding box center [576, 202] width 31 height 9
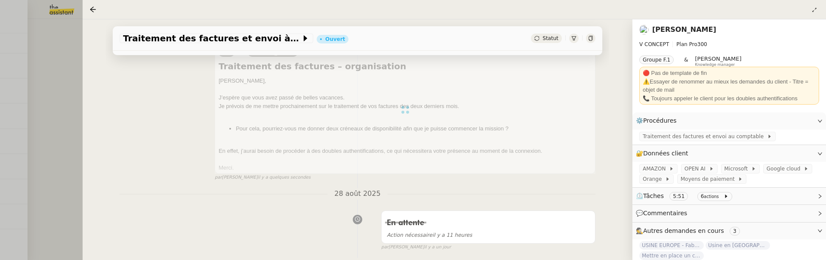
click at [64, 79] on div at bounding box center [413, 130] width 826 height 260
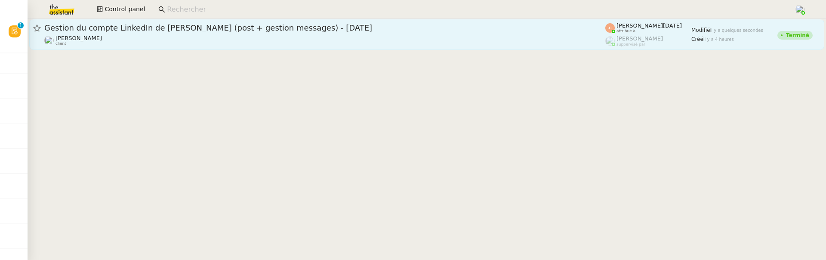
click at [220, 24] on span "Gestion du compte LinkedIn de Charly LAMARD (post + gestion messages) - 29 août…" at bounding box center [324, 28] width 561 height 8
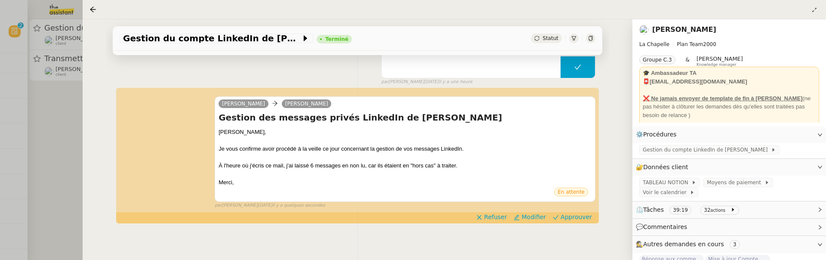
scroll to position [144, 0]
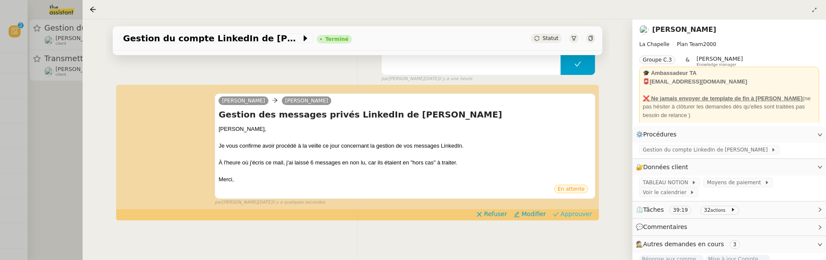
click at [581, 216] on span "Approuver" at bounding box center [576, 214] width 31 height 9
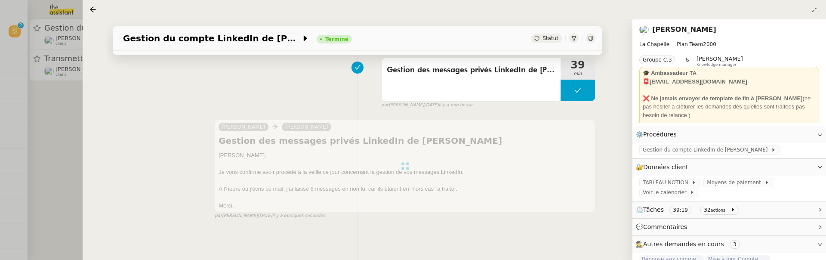
scroll to position [0, 0]
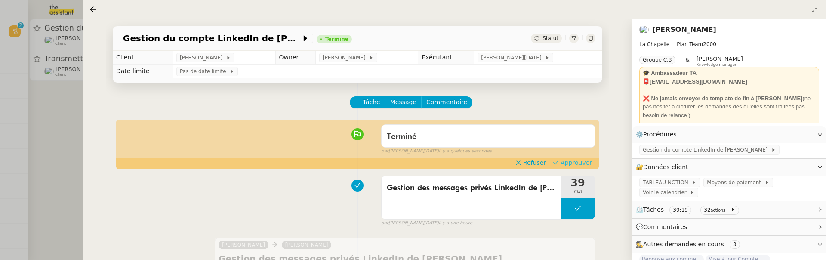
click at [578, 164] on span "Approuver" at bounding box center [576, 162] width 31 height 9
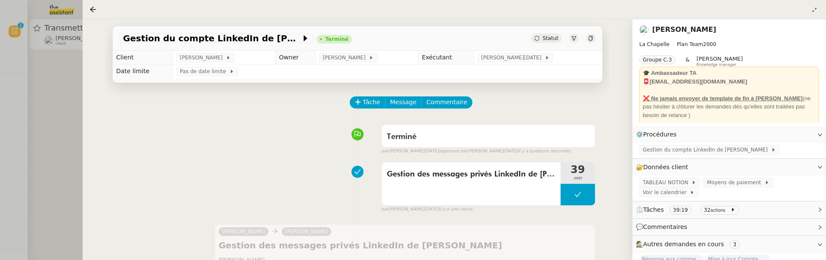
click at [65, 140] on div at bounding box center [413, 130] width 826 height 260
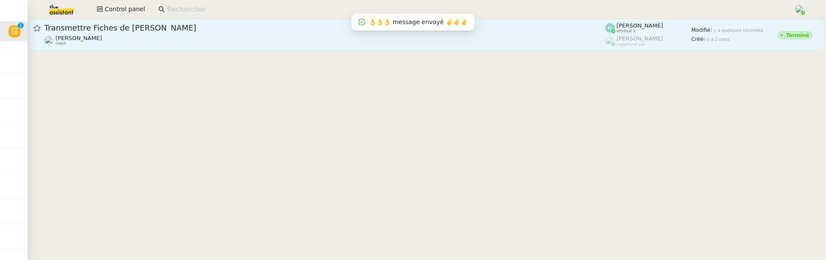
click at [241, 25] on span "Transmettre Fiches de Paie Ilona" at bounding box center [324, 28] width 561 height 8
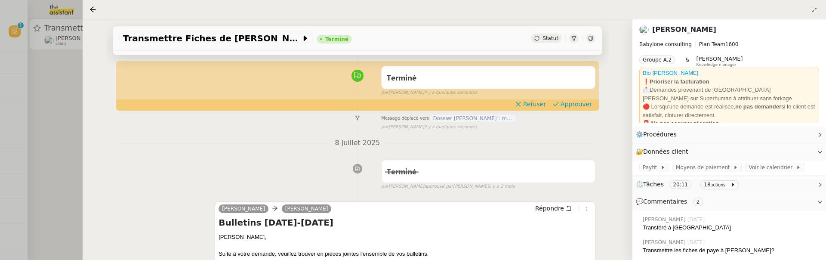
scroll to position [65, 0]
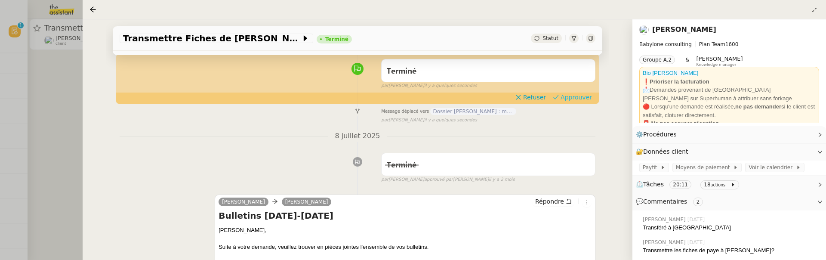
click at [572, 97] on span "Approuver" at bounding box center [576, 97] width 31 height 9
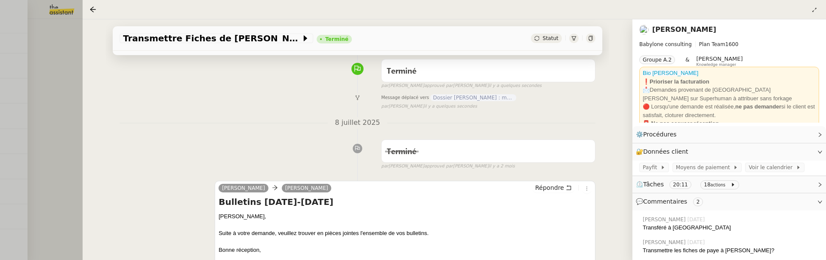
click at [68, 132] on div at bounding box center [413, 130] width 826 height 260
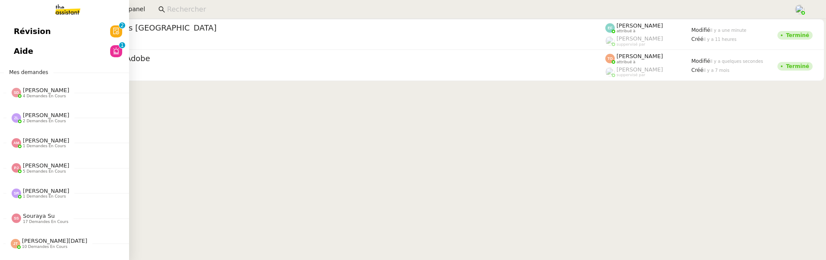
click at [27, 36] on span "Révision" at bounding box center [32, 31] width 37 height 13
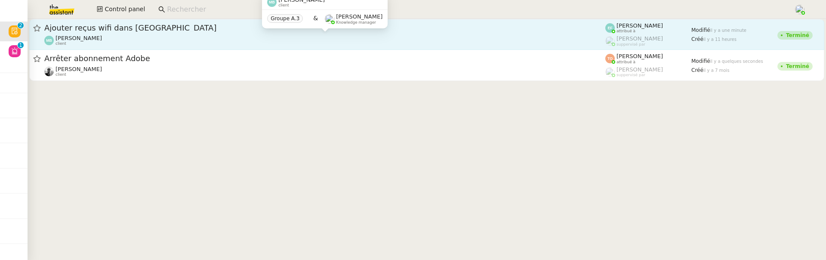
click at [199, 38] on div "[PERSON_NAME] client" at bounding box center [324, 40] width 561 height 11
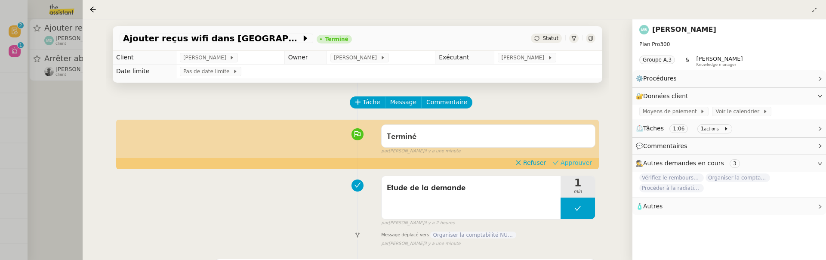
click at [572, 163] on span "Approuver" at bounding box center [576, 162] width 31 height 9
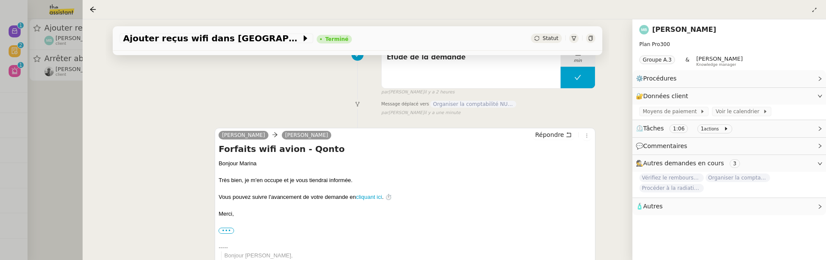
scroll to position [145, 0]
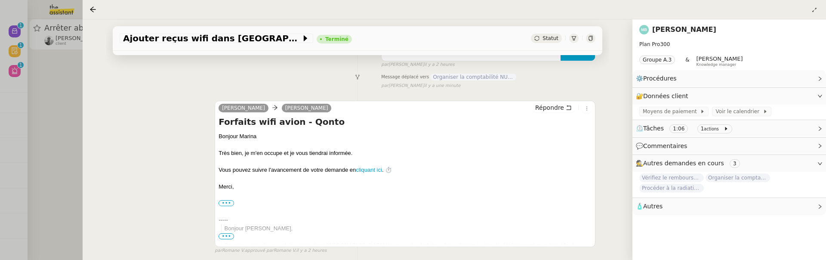
click at [62, 111] on div at bounding box center [413, 130] width 826 height 260
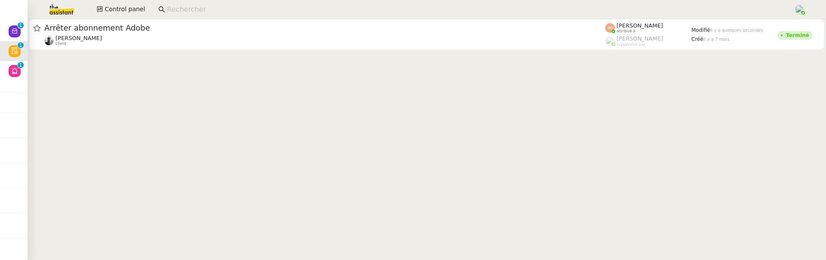
click at [169, 50] on div at bounding box center [427, 35] width 799 height 33
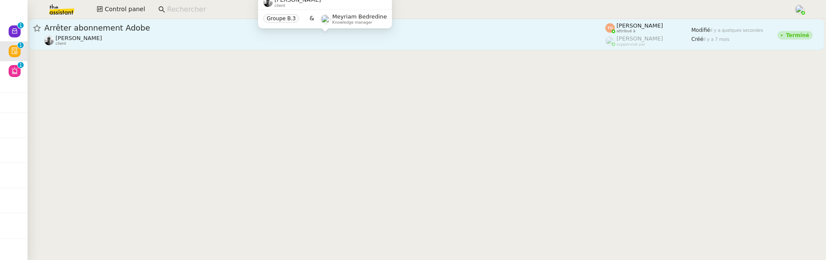
click at [179, 37] on div "Victor Peyre client" at bounding box center [324, 40] width 561 height 11
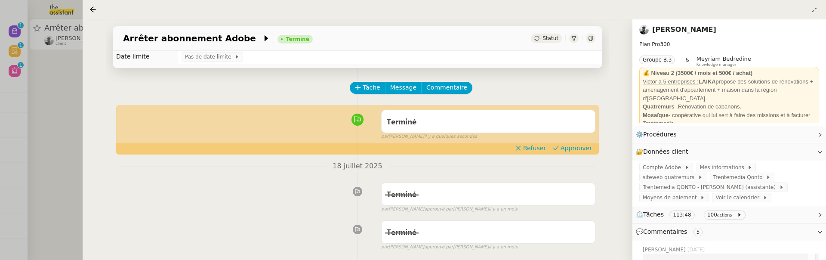
scroll to position [11, 0]
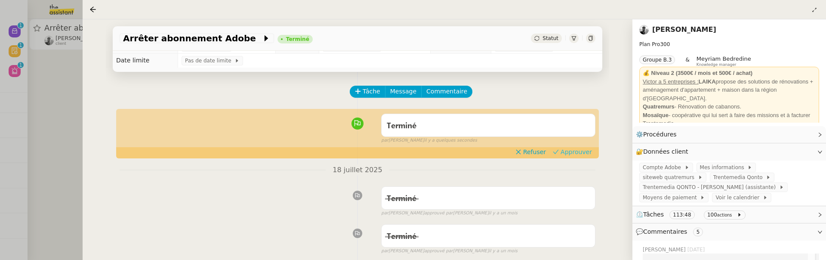
click at [575, 151] on span "Approuver" at bounding box center [576, 152] width 31 height 9
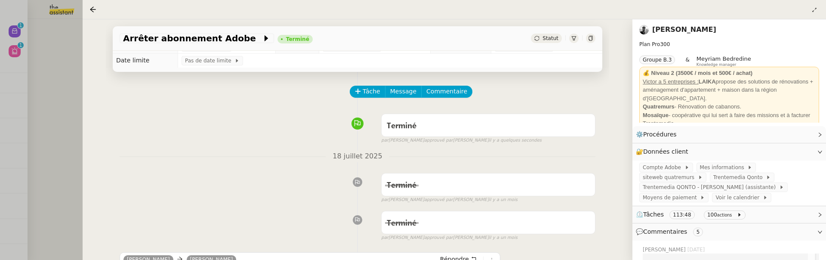
click at [89, 90] on div "Arrêter abonnement Adobe Terminé Statut Client Victor Peyre Owner Romane Vachon…" at bounding box center [358, 139] width 550 height 241
click at [70, 96] on div at bounding box center [413, 130] width 826 height 260
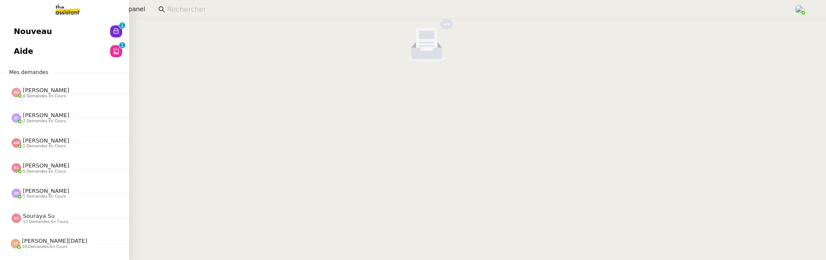
click at [51, 58] on link "Aide 0 1 2 3 4 5 6 7 8 9" at bounding box center [64, 51] width 129 height 20
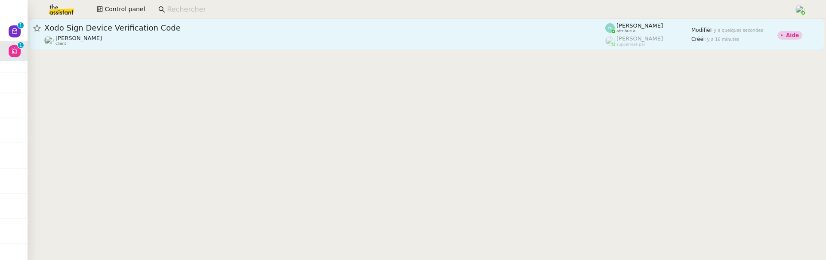
click at [241, 39] on div "Florent Seiler client" at bounding box center [324, 40] width 561 height 11
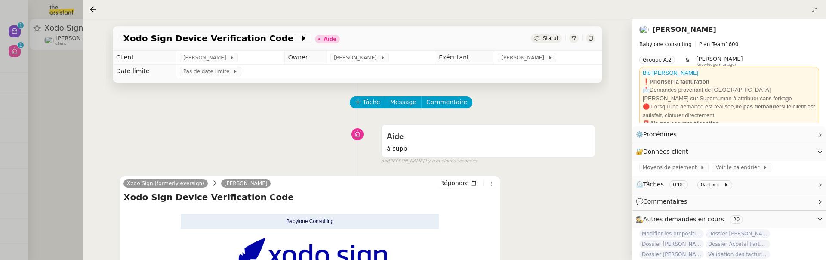
click at [546, 37] on span "Statut" at bounding box center [551, 38] width 16 height 6
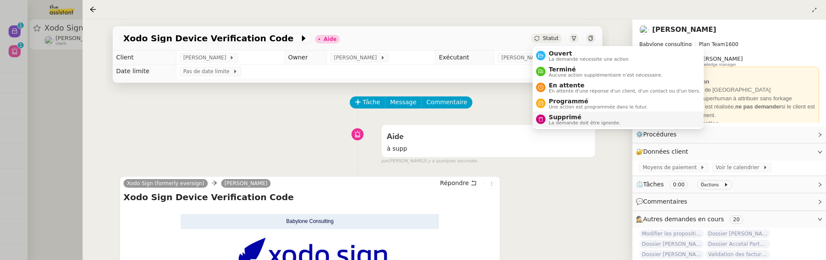
click at [574, 116] on span "Supprimé" at bounding box center [585, 117] width 72 height 7
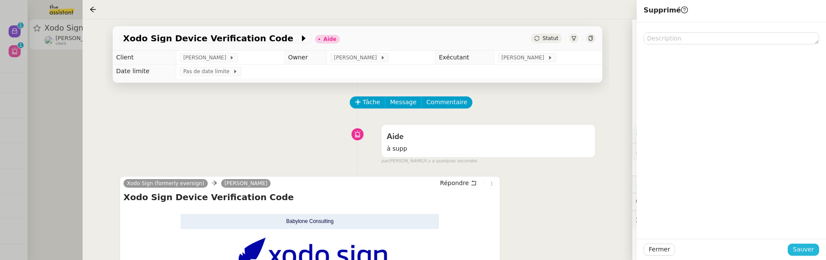
click at [813, 247] on span "Sauver" at bounding box center [803, 249] width 21 height 10
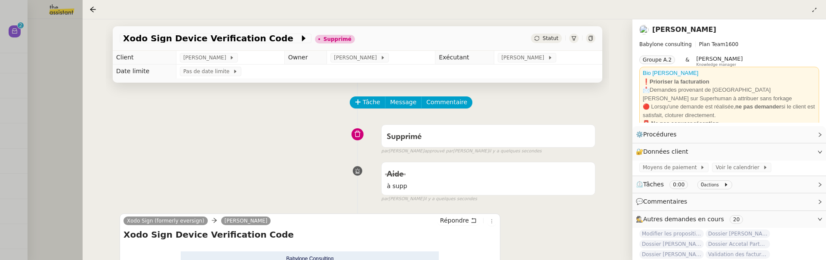
click at [77, 129] on div at bounding box center [413, 130] width 826 height 260
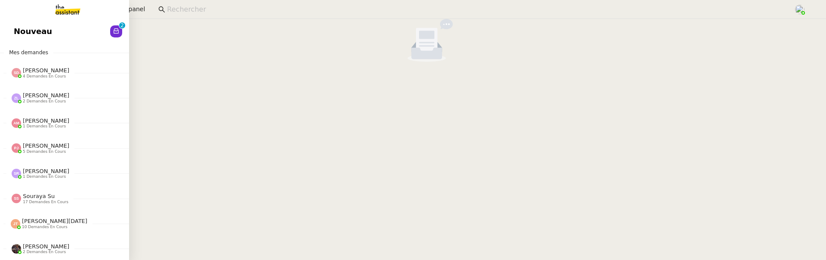
click at [23, 32] on span "Nouveau" at bounding box center [33, 31] width 38 height 13
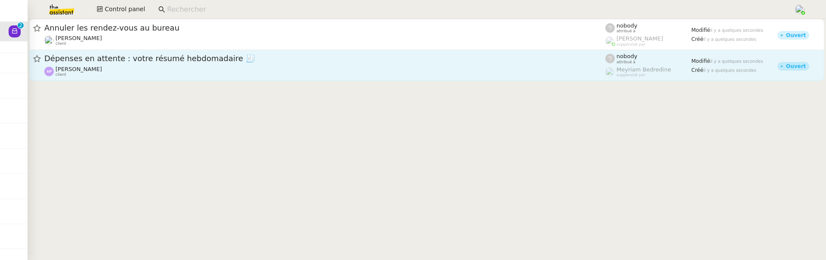
click at [294, 63] on div "Dépenses en attente : votre résumé hebdomadaire 🧾" at bounding box center [324, 58] width 561 height 11
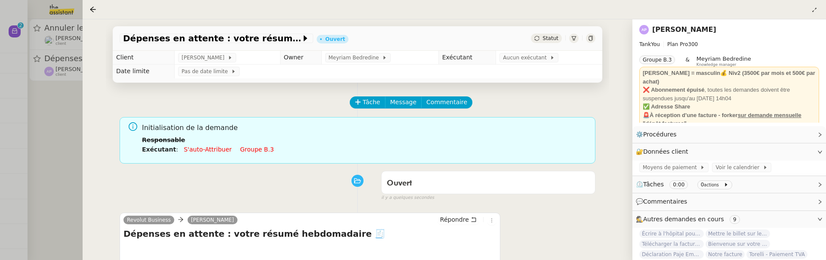
scroll to position [147, 0]
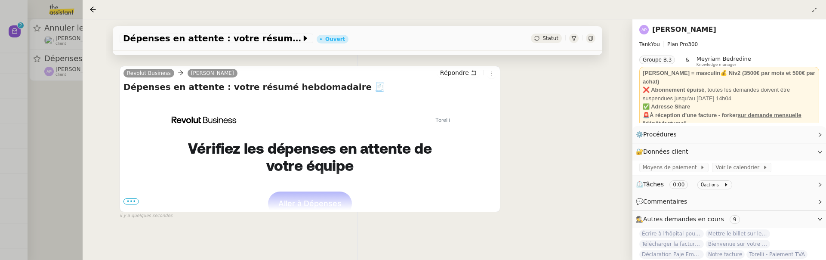
click at [133, 199] on span "•••" at bounding box center [131, 201] width 15 height 6
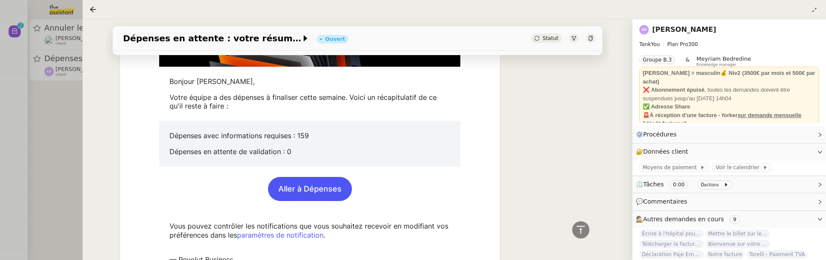
scroll to position [443, 0]
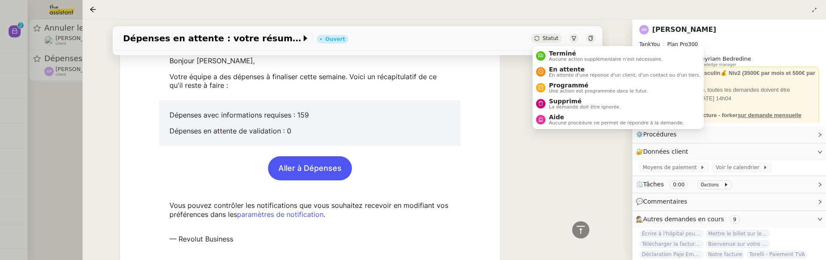
click at [549, 40] on span "Statut" at bounding box center [551, 38] width 16 height 6
click at [561, 105] on span "La demande doit être ignorée." at bounding box center [585, 107] width 72 height 5
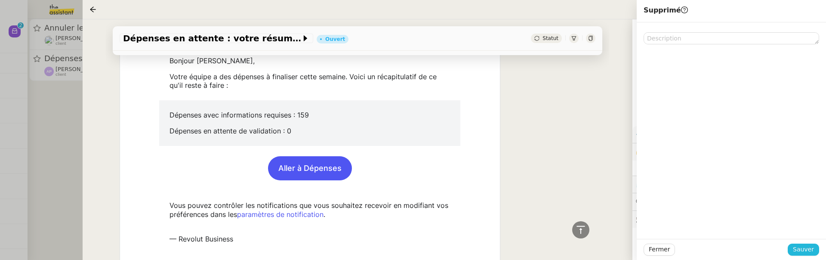
click at [801, 249] on span "Sauver" at bounding box center [803, 249] width 21 height 10
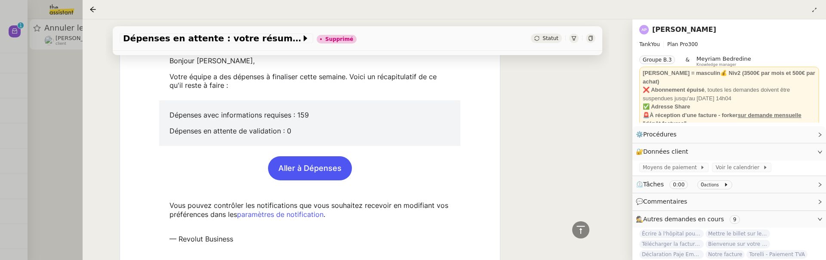
click at [67, 133] on div at bounding box center [413, 130] width 826 height 260
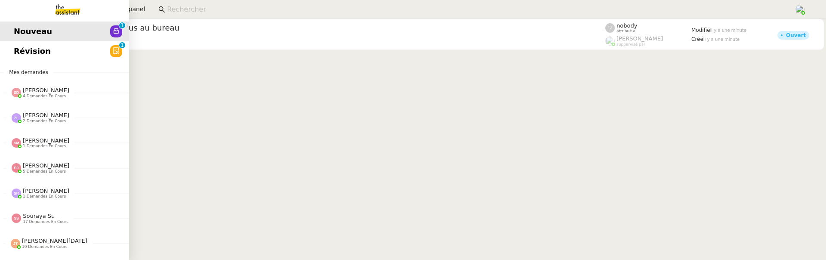
click at [34, 51] on span "Révision" at bounding box center [32, 51] width 37 height 13
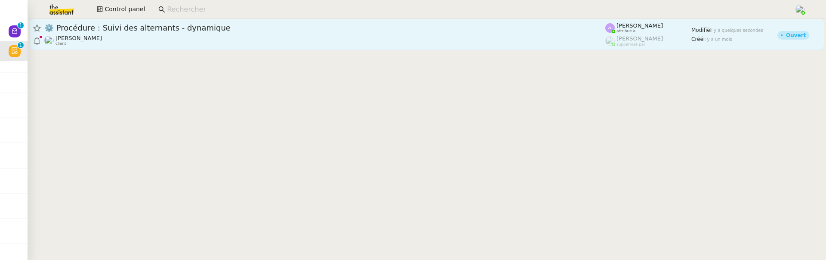
click at [203, 30] on span "⚙️ Procédure : Suivi des alternants - dynamique" at bounding box center [324, 28] width 561 height 8
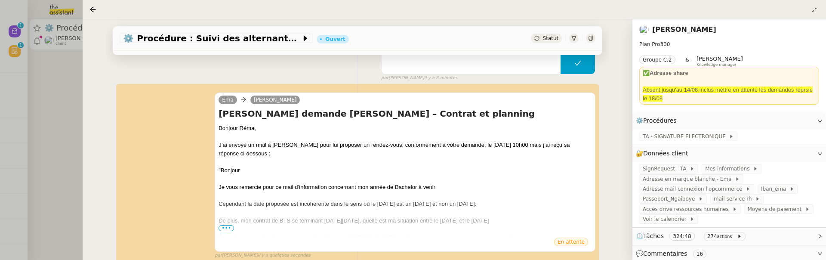
scroll to position [102, 0]
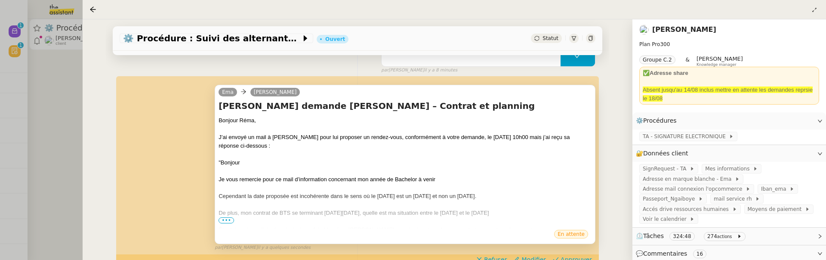
click at [226, 218] on span "•••" at bounding box center [226, 220] width 15 height 6
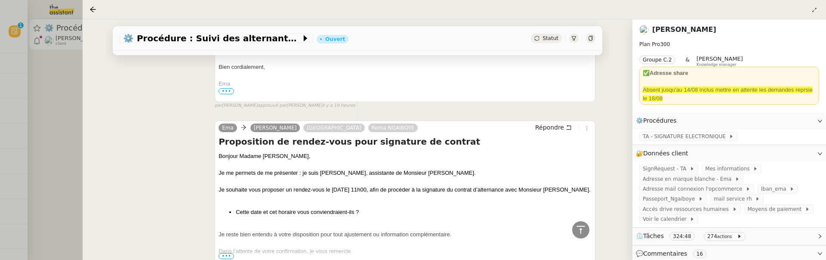
scroll to position [1759, 0]
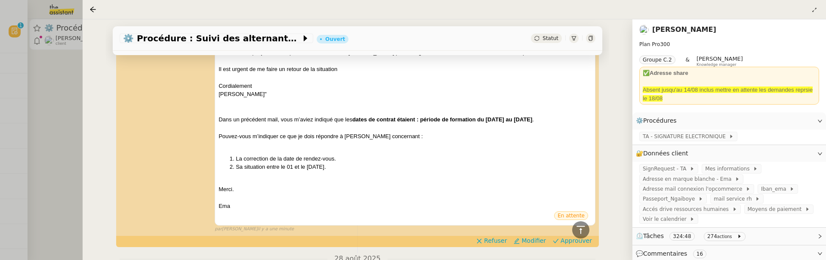
scroll to position [278, 0]
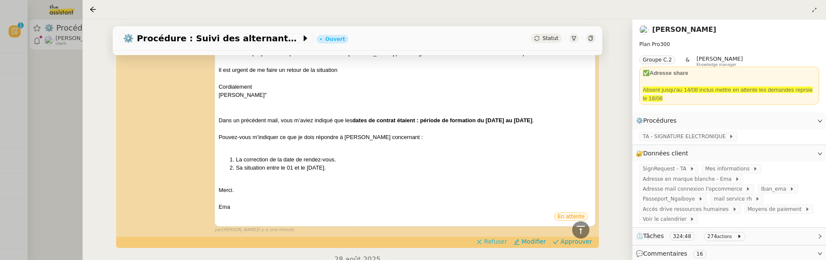
click at [491, 241] on span "Refuser" at bounding box center [495, 241] width 23 height 9
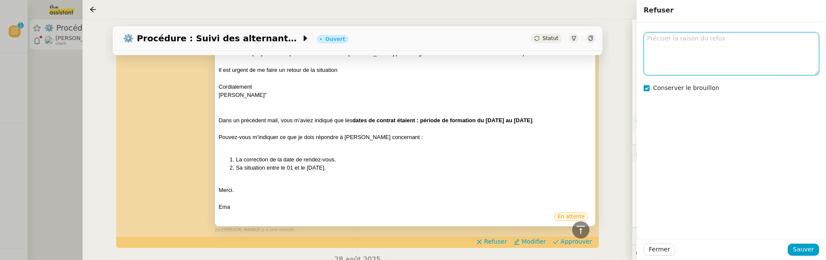
click at [674, 58] on textarea at bounding box center [732, 53] width 176 height 43
type textarea "29 septembre tu es sure ?"
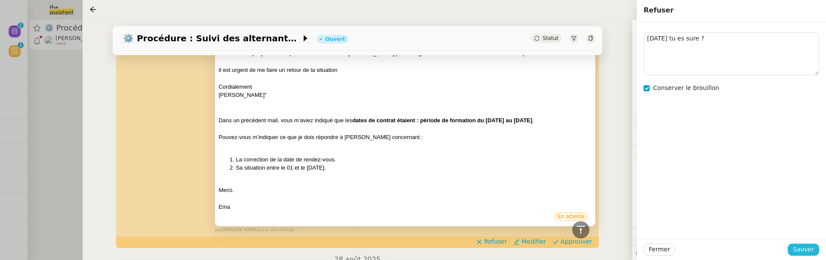
click at [809, 249] on span "Sauver" at bounding box center [803, 249] width 21 height 10
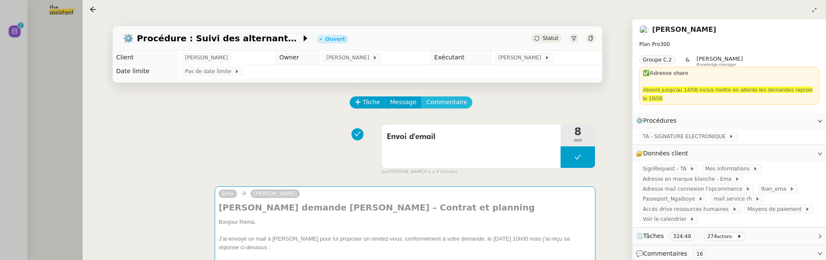
click at [441, 101] on span "Commentaire" at bounding box center [447, 102] width 41 height 10
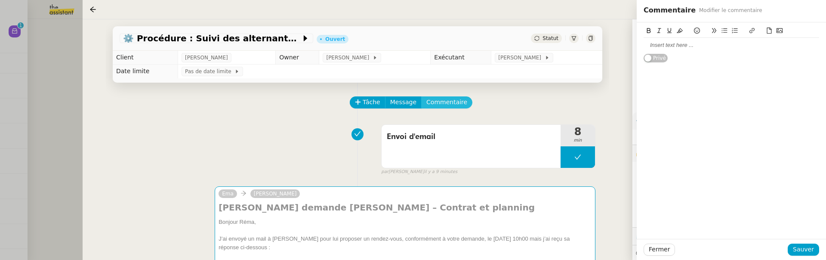
click at [421, 96] on button "Commentaire" at bounding box center [446, 102] width 51 height 12
click at [663, 43] on div at bounding box center [732, 45] width 176 height 8
click at [817, 255] on button "Sauver" at bounding box center [803, 250] width 31 height 12
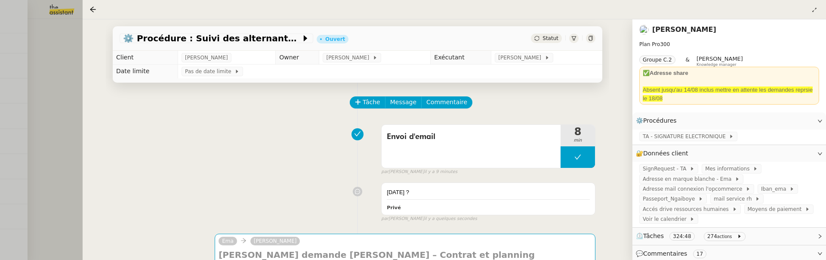
click at [65, 82] on div at bounding box center [413, 130] width 826 height 260
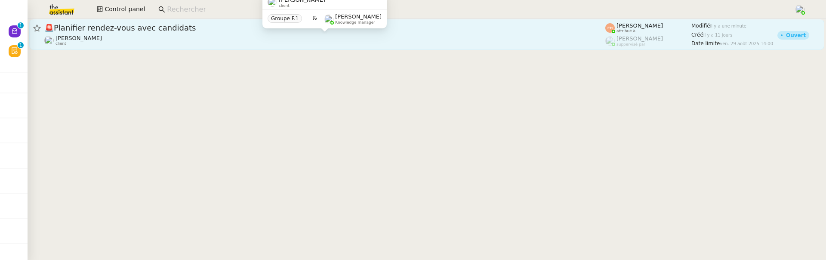
click at [117, 42] on div "Vitor Alvites client" at bounding box center [324, 40] width 561 height 11
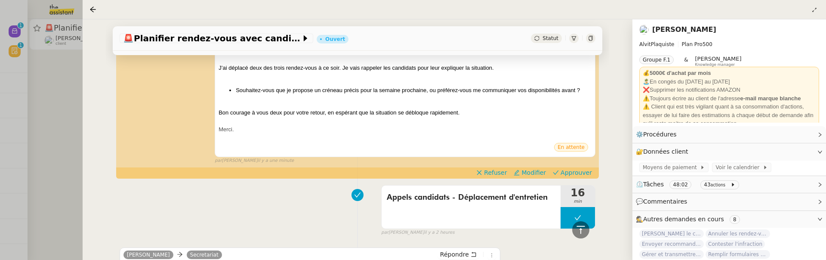
scroll to position [130, 0]
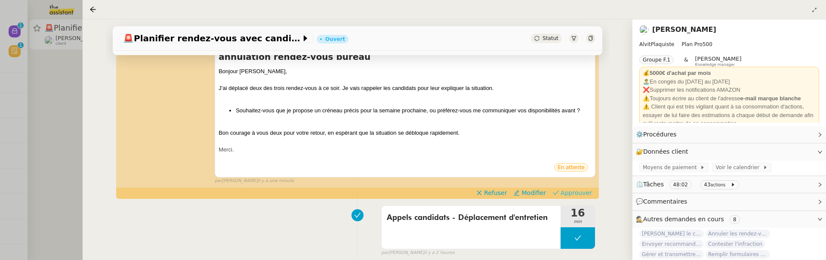
click at [572, 189] on span "Approuver" at bounding box center [576, 193] width 31 height 9
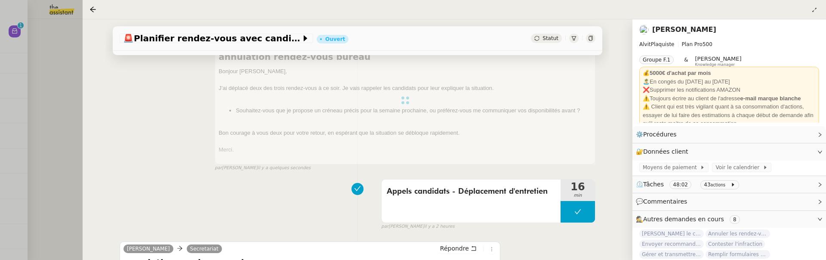
click at [66, 88] on div at bounding box center [413, 130] width 826 height 260
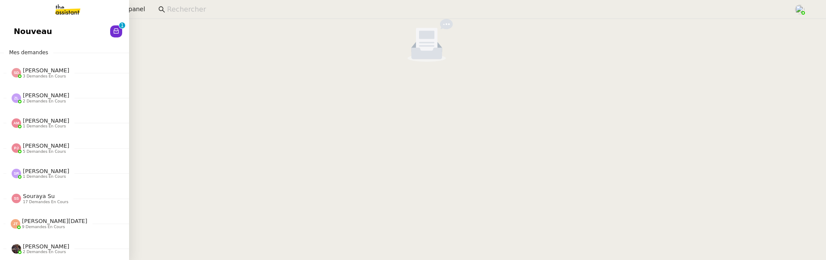
click at [23, 32] on link "Nouveau 0 1 2 3 4 5 6 7 8 9" at bounding box center [64, 32] width 129 height 20
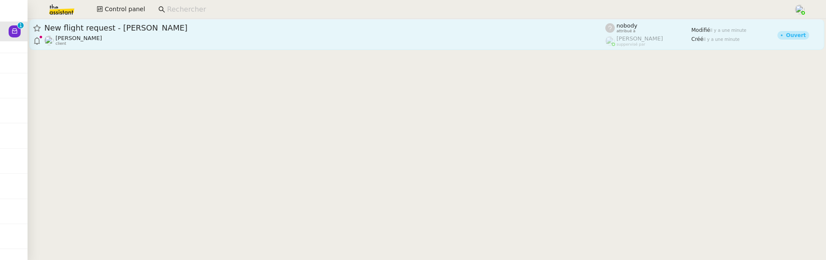
click at [196, 32] on div "New flight request - [PERSON_NAME]" at bounding box center [324, 28] width 561 height 10
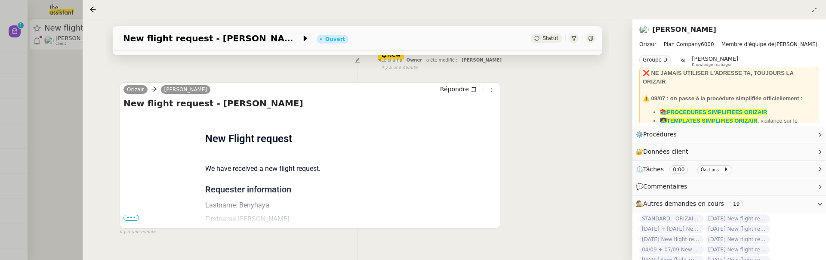
scroll to position [166, 0]
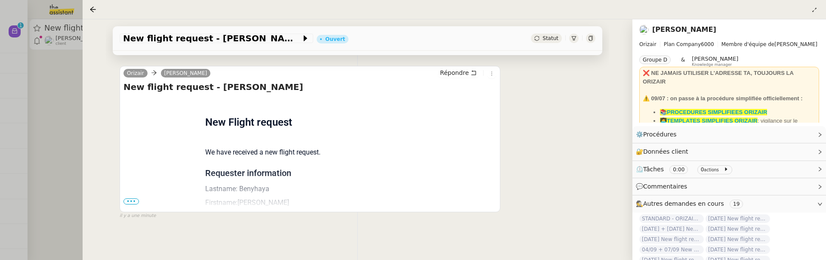
click at [129, 199] on span "•••" at bounding box center [131, 201] width 15 height 6
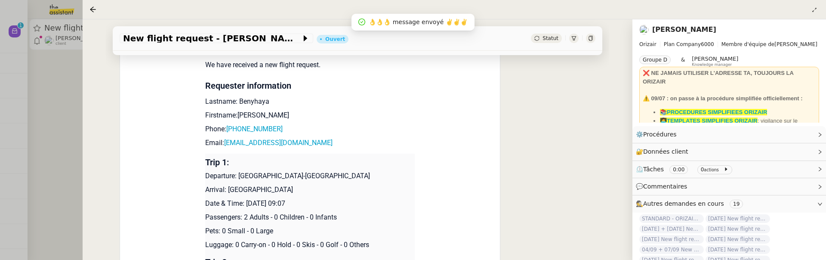
scroll to position [255, 0]
click at [276, 201] on p "Date & Time: 11th September 2025 09:07" at bounding box center [310, 202] width 210 height 10
drag, startPoint x: 312, startPoint y: 203, endPoint x: 245, endPoint y: 204, distance: 66.3
click at [245, 204] on p "Date & Time: 11th September 2025 09:07" at bounding box center [310, 202] width 210 height 10
copy p "11th September 2025"
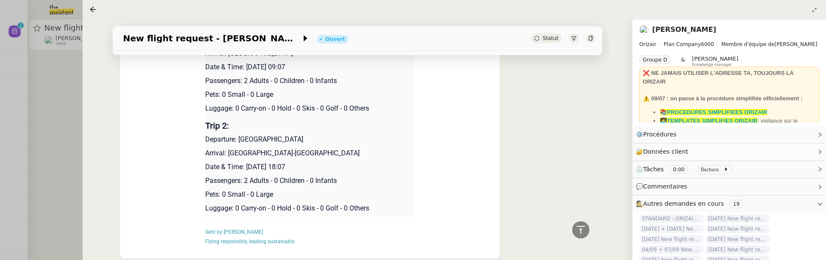
scroll to position [422, 0]
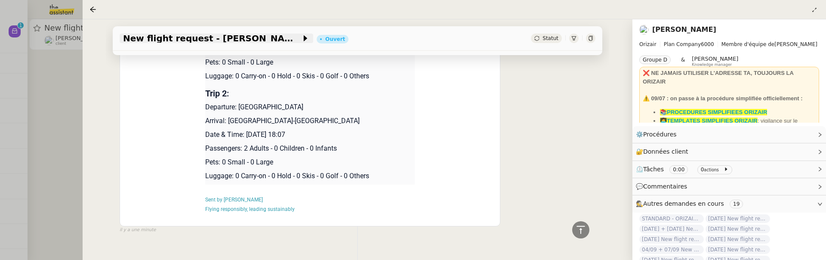
click at [130, 35] on span "New flight request - Omar Benyhaya" at bounding box center [212, 38] width 178 height 9
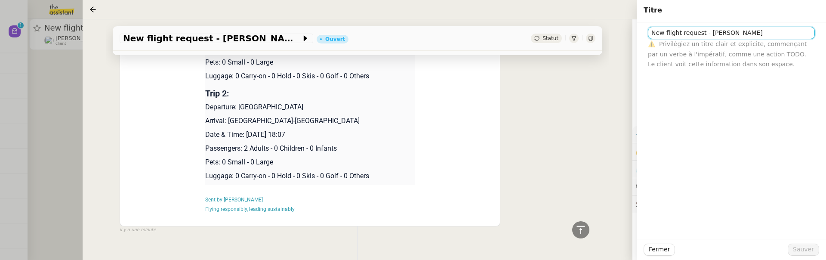
click at [654, 35] on input "New flight request - Omar Benyhaya" at bounding box center [731, 33] width 167 height 12
click at [650, 35] on input "New flight request - Omar Benyhaya" at bounding box center [731, 33] width 167 height 12
type input "11/09 + 14/09 - New flight request - [PERSON_NAME]"
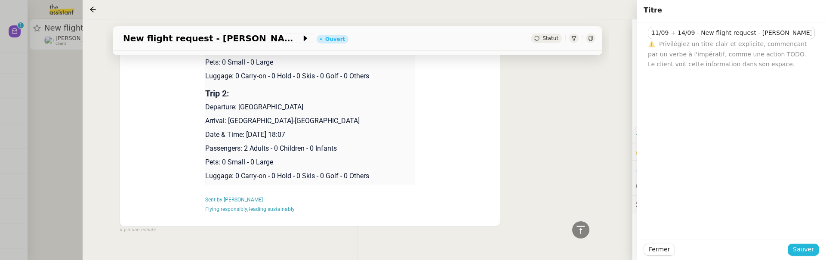
click at [810, 251] on span "Sauver" at bounding box center [803, 249] width 21 height 10
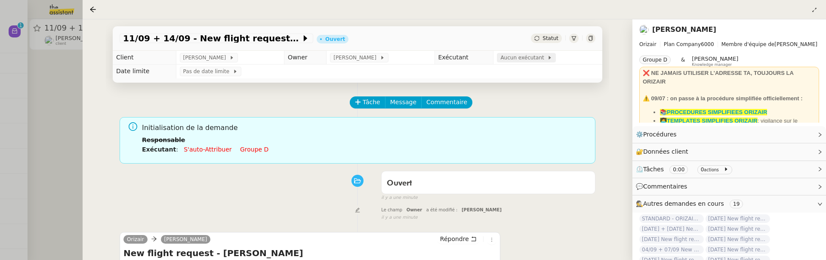
click at [515, 62] on span "Aucun exécutant" at bounding box center [524, 57] width 47 height 9
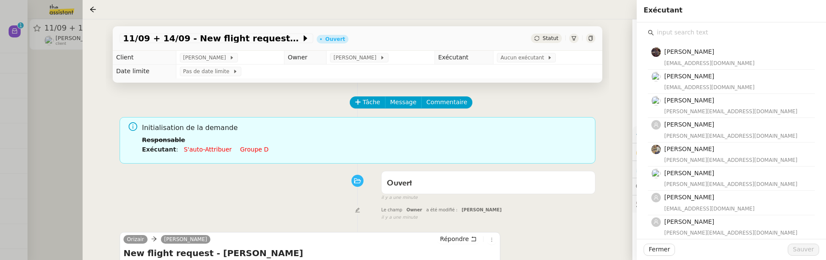
click at [676, 32] on input "text" at bounding box center [734, 33] width 161 height 12
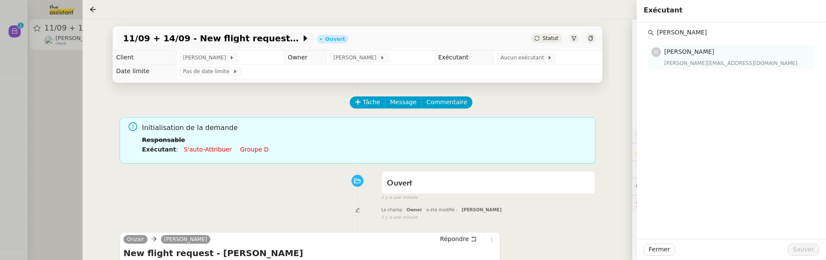
type input "camille b"
click at [694, 48] on h4 "[PERSON_NAME]" at bounding box center [737, 52] width 145 height 10
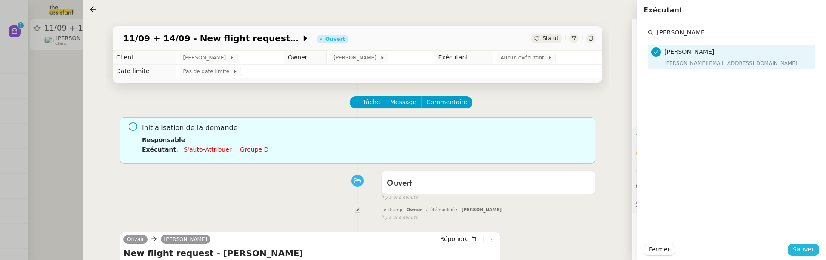
click at [805, 248] on span "Sauver" at bounding box center [803, 249] width 21 height 10
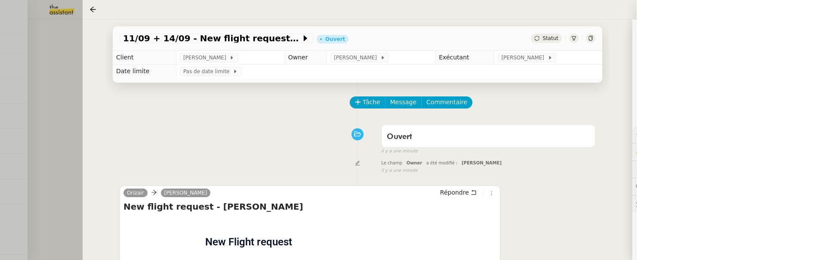
click at [67, 118] on div at bounding box center [413, 130] width 826 height 260
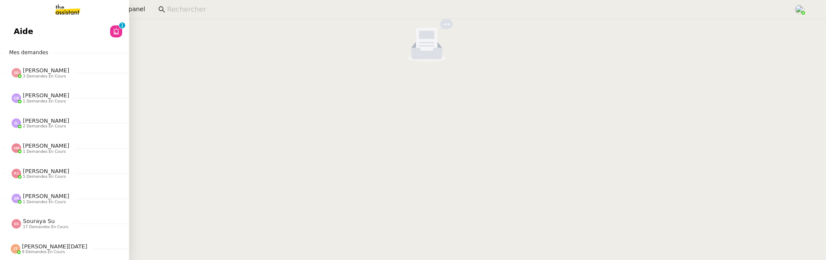
click at [18, 41] on div "Aide 0 1 2 3 4 5 6 7 8 9 Mes demandes [PERSON_NAME] 3 demandes en cours Saison …" at bounding box center [64, 139] width 129 height 241
click at [24, 35] on span "Aide" at bounding box center [23, 31] width 19 height 13
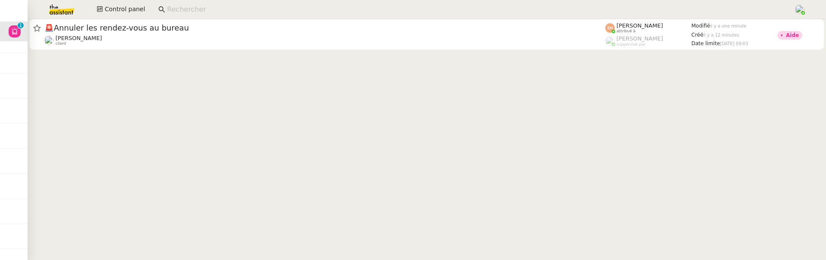
click at [263, 111] on cdk-virtual-scroll-viewport "🚨 Annuler les rendez-vous au bureau [PERSON_NAME] client [PERSON_NAME] attribué…" at bounding box center [427, 139] width 799 height 241
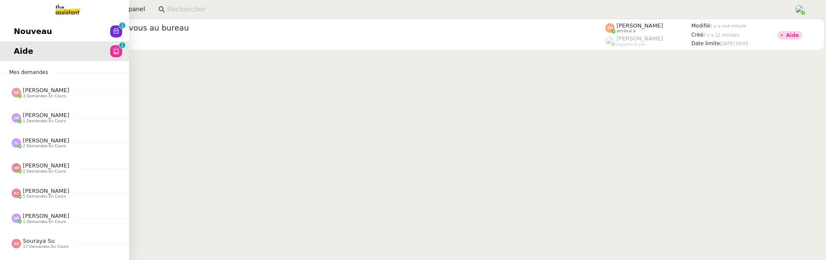
click at [33, 31] on span "Nouveau" at bounding box center [33, 31] width 38 height 13
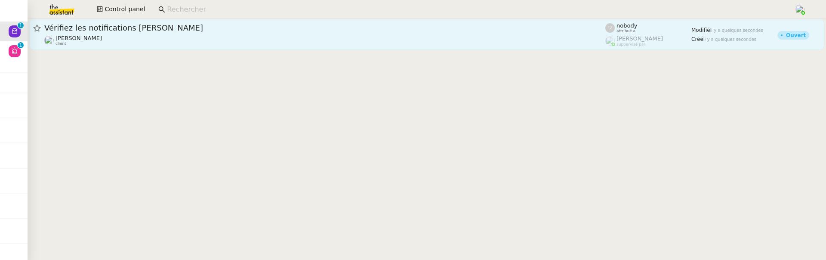
click at [228, 39] on div "[PERSON_NAME] client" at bounding box center [324, 40] width 561 height 11
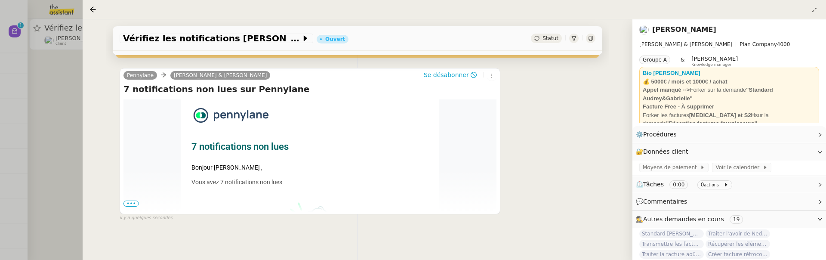
scroll to position [162, 0]
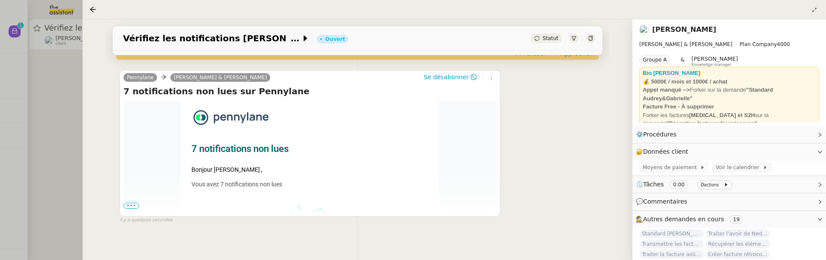
click at [131, 205] on span "•••" at bounding box center [131, 206] width 15 height 6
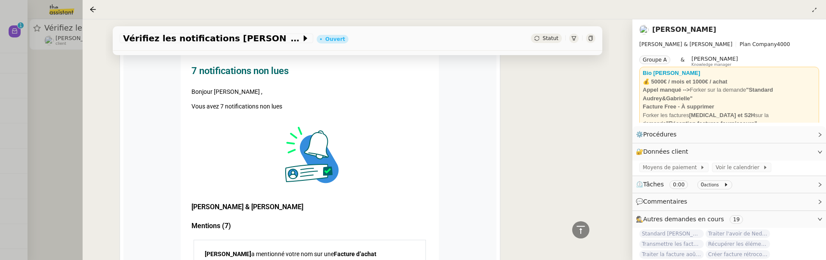
scroll to position [0, 0]
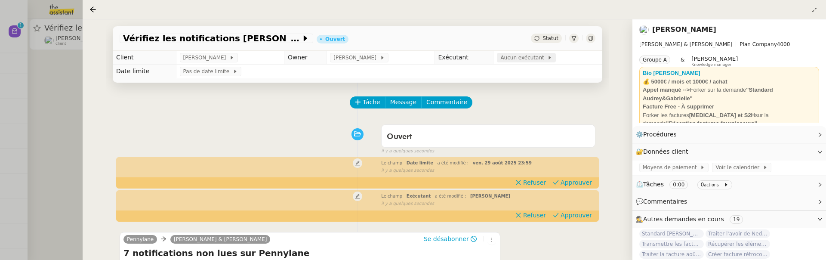
click at [514, 57] on span "Aucun exécutant" at bounding box center [524, 57] width 47 height 9
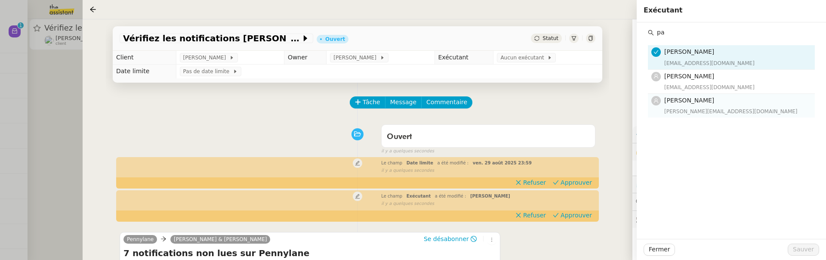
type input "pa"
click at [685, 101] on span "[PERSON_NAME]" at bounding box center [690, 100] width 50 height 7
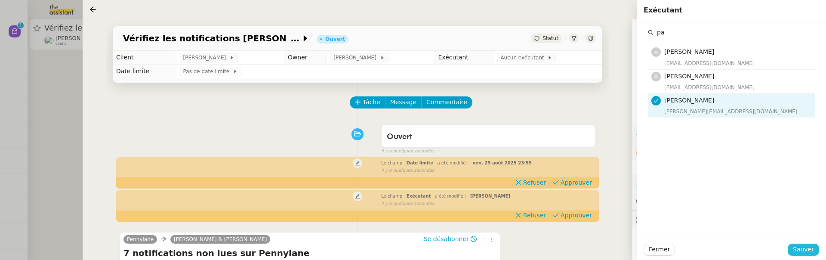
click at [805, 247] on span "Sauver" at bounding box center [803, 249] width 21 height 10
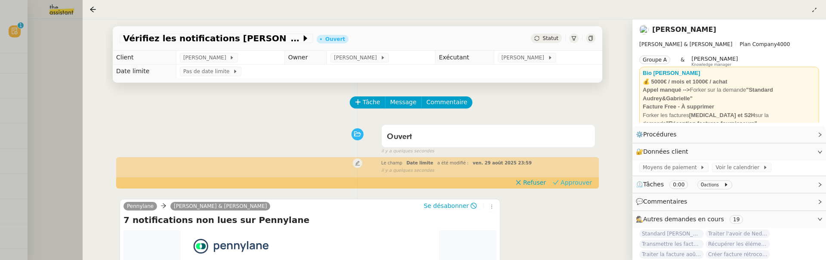
click at [591, 183] on span "Approuver" at bounding box center [576, 182] width 31 height 9
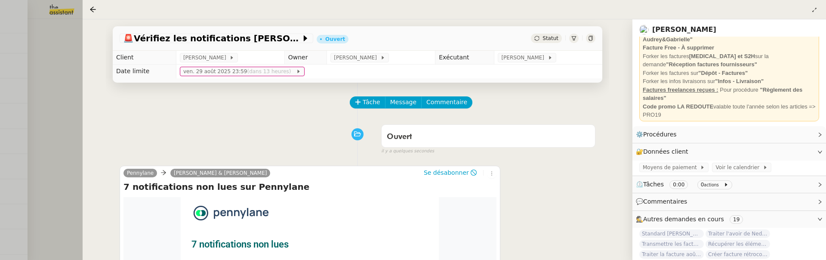
scroll to position [62, 0]
click at [57, 96] on div at bounding box center [413, 130] width 826 height 260
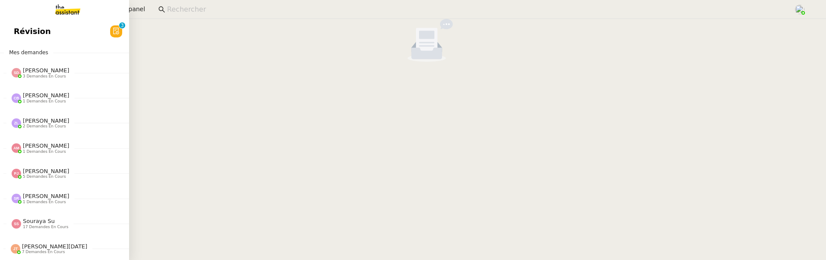
click at [26, 33] on span "Révision" at bounding box center [32, 31] width 37 height 13
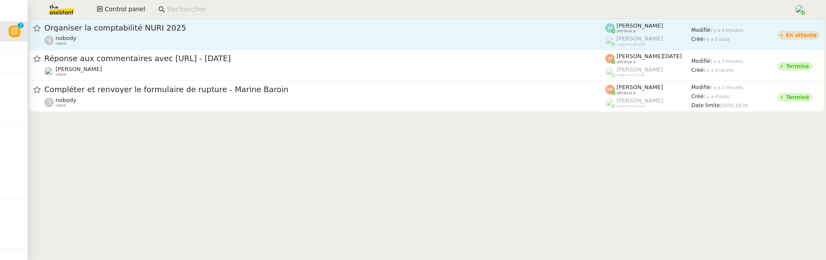
click at [162, 28] on span "Organiser la comptabilité NURI 2025" at bounding box center [324, 28] width 561 height 8
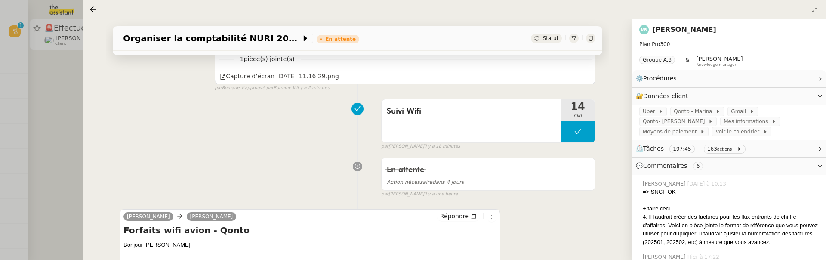
scroll to position [283, 0]
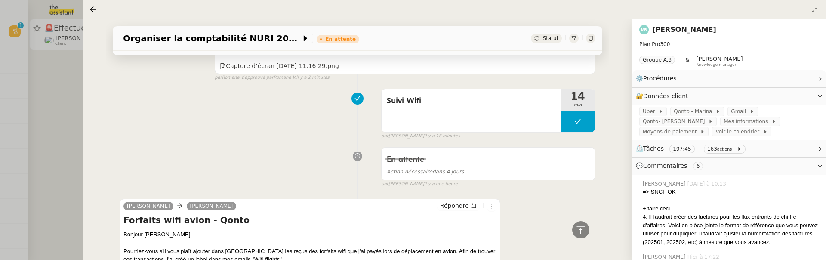
click at [61, 142] on div at bounding box center [413, 130] width 826 height 260
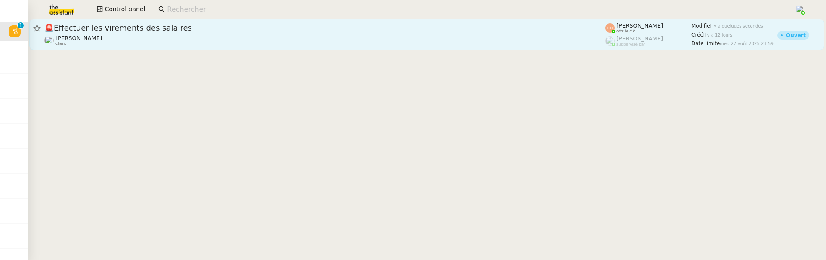
click at [168, 47] on link "🚨 Effectuer les virements des salaires [PERSON_NAME] MAS client [PERSON_NAME] a…" at bounding box center [426, 34] width 795 height 31
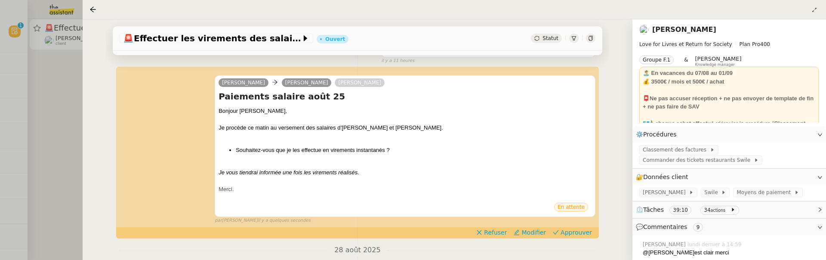
scroll to position [92, 0]
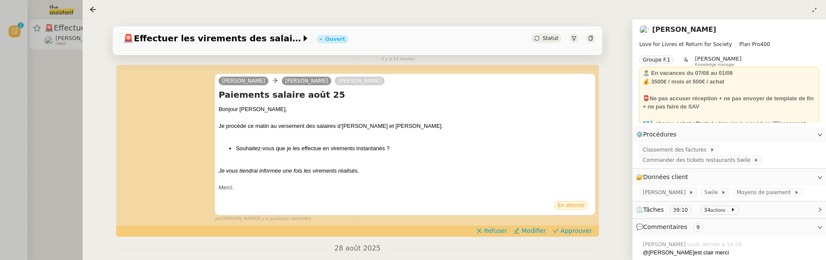
click at [60, 147] on div at bounding box center [413, 130] width 826 height 260
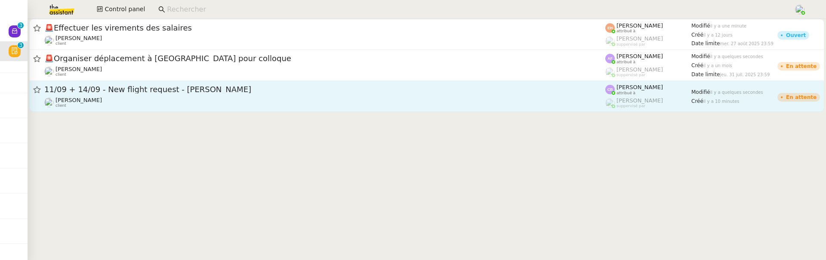
click at [179, 93] on span "11/09 + 14/09 - New flight request - [PERSON_NAME]" at bounding box center [324, 90] width 561 height 8
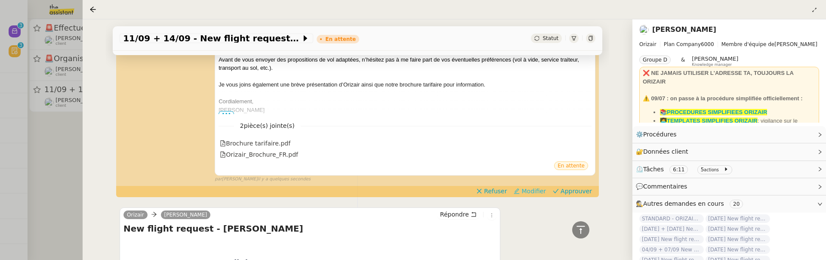
scroll to position [269, 0]
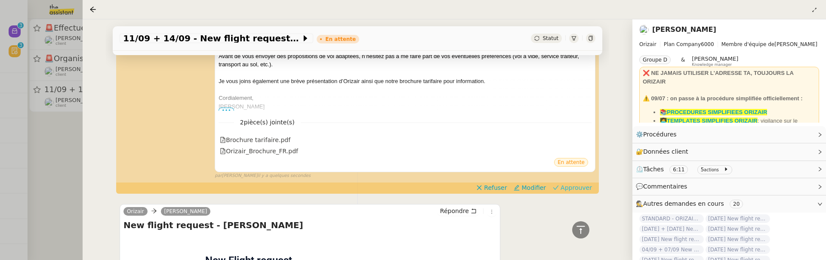
click at [575, 188] on span "Approuver" at bounding box center [576, 187] width 31 height 9
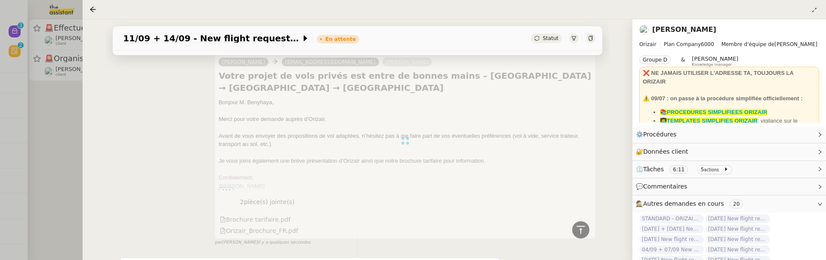
scroll to position [0, 0]
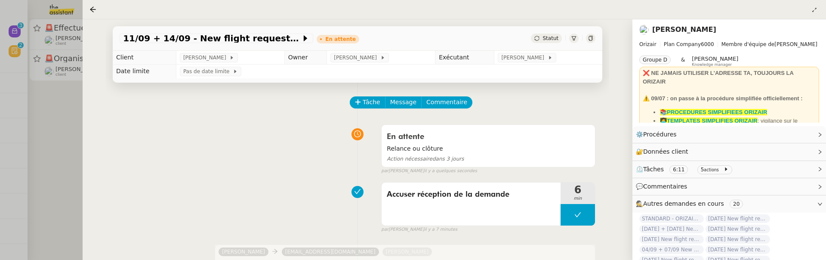
click at [56, 146] on div at bounding box center [413, 130] width 826 height 260
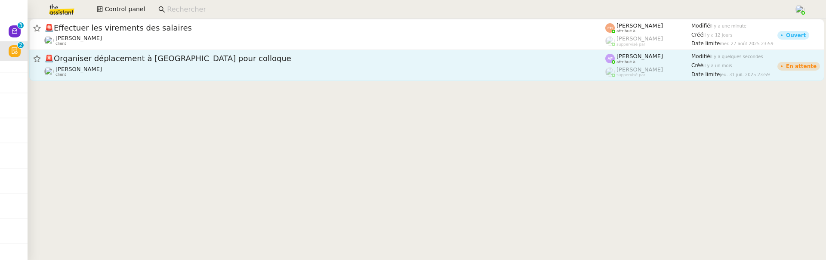
click at [186, 63] on div "🚨 Organiser déplacement à [GEOGRAPHIC_DATA] pour colloque" at bounding box center [324, 58] width 561 height 11
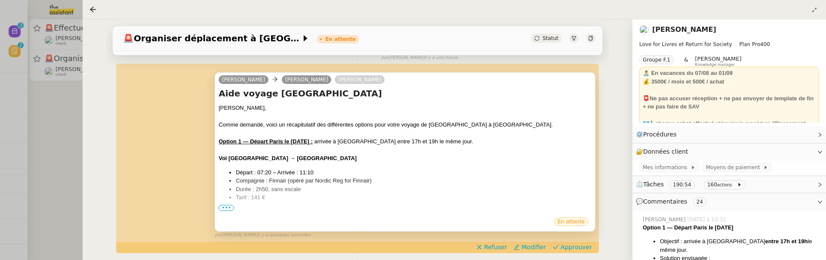
scroll to position [164, 0]
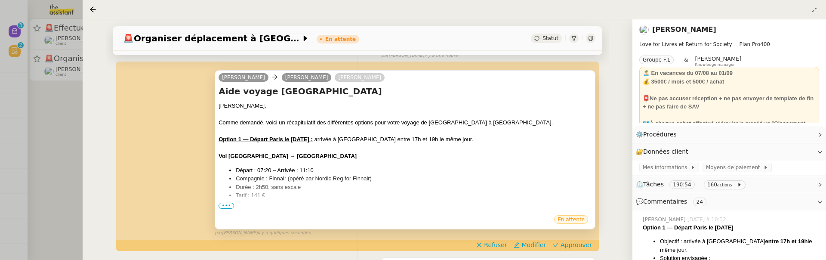
click at [229, 203] on span "•••" at bounding box center [226, 206] width 15 height 6
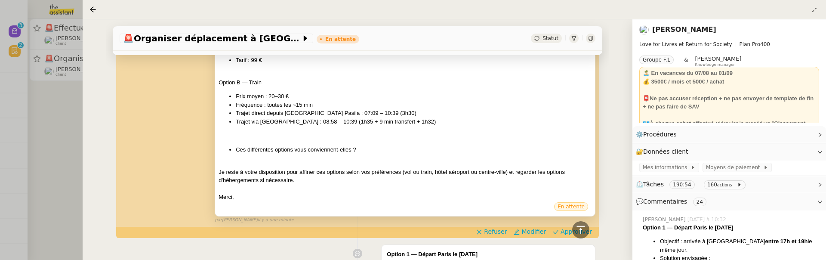
scroll to position [746, 0]
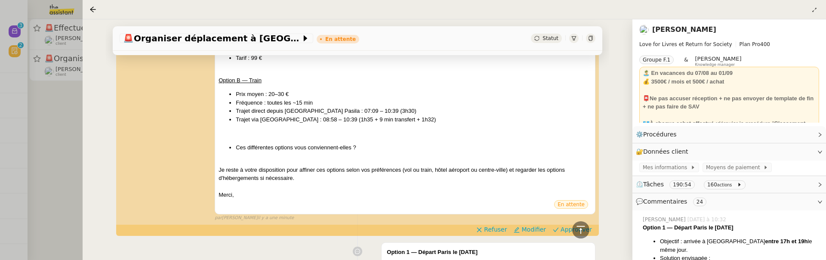
click at [59, 142] on div at bounding box center [413, 130] width 826 height 260
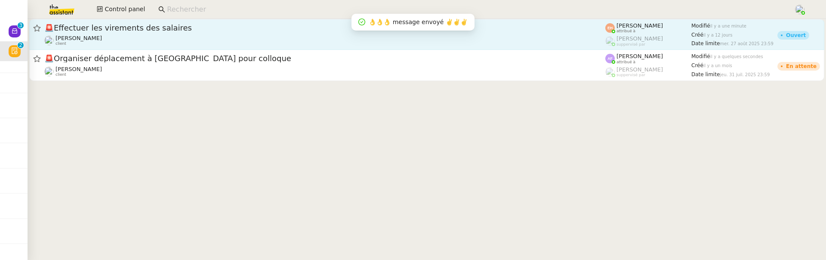
click at [140, 44] on div "[PERSON_NAME] MAS client" at bounding box center [324, 40] width 561 height 11
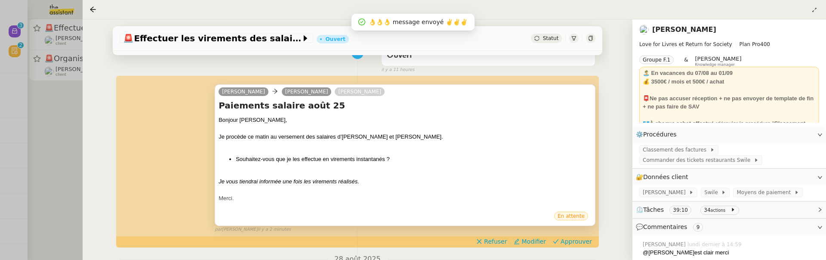
scroll to position [97, 0]
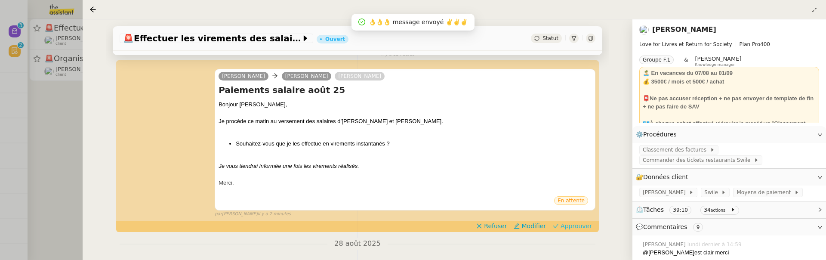
click at [582, 227] on span "Approuver" at bounding box center [576, 226] width 31 height 9
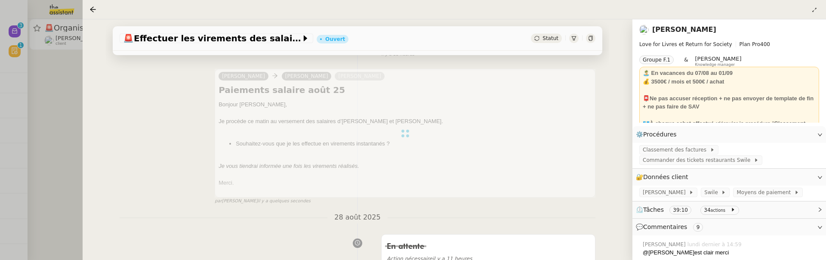
click at [53, 127] on div at bounding box center [413, 130] width 826 height 260
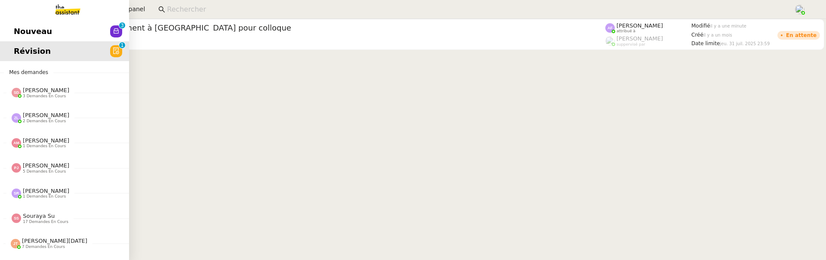
click at [32, 33] on span "Nouveau" at bounding box center [33, 31] width 38 height 13
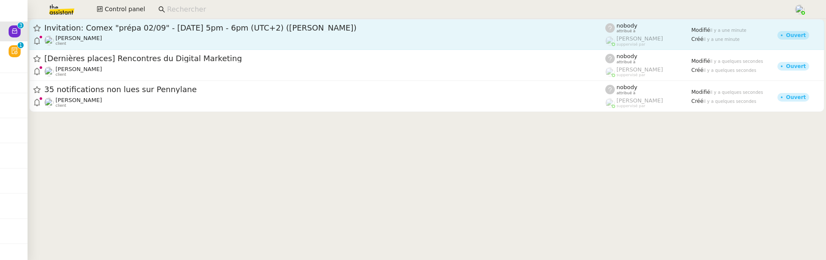
click at [276, 31] on span "Invitation: Comex "prépa 02/09" - [DATE] 5pm - 6pm (UTC+2) ([PERSON_NAME])" at bounding box center [324, 28] width 561 height 8
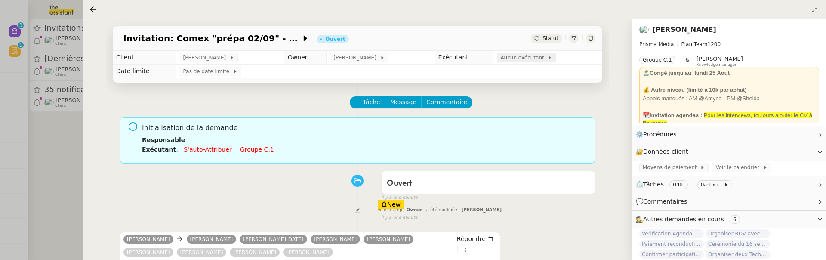
click at [525, 60] on span "Aucun exécutant" at bounding box center [524, 57] width 47 height 9
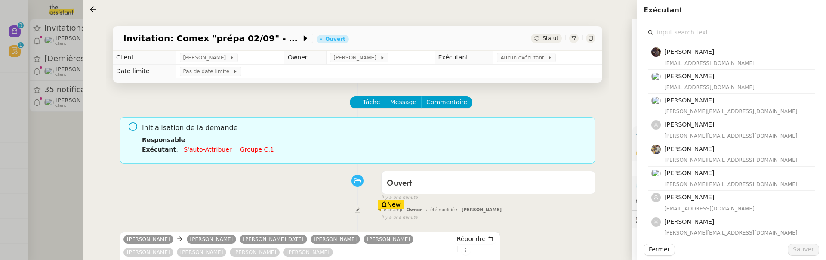
click at [679, 37] on input "text" at bounding box center [734, 33] width 161 height 12
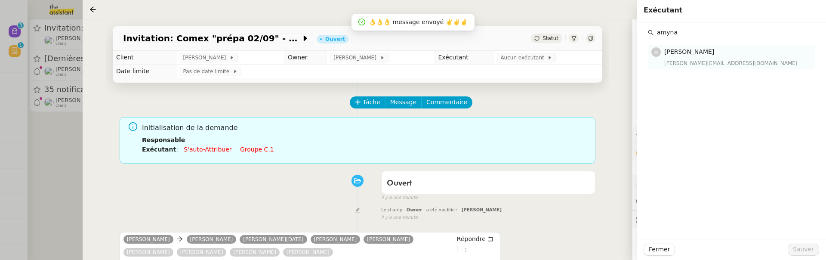
type input "amyna"
click at [705, 60] on div "[PERSON_NAME][EMAIL_ADDRESS][DOMAIN_NAME]" at bounding box center [737, 63] width 145 height 9
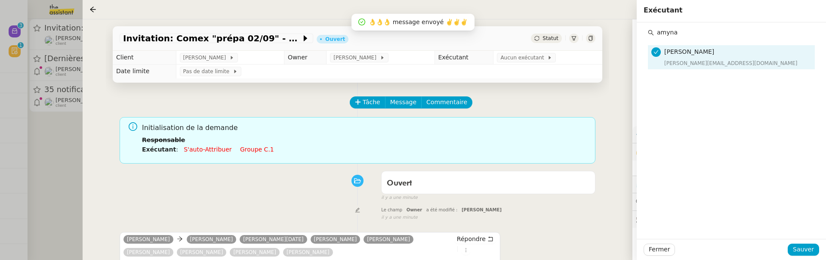
click at [803, 241] on div "Fermer Sauver" at bounding box center [731, 249] width 189 height 21
click at [803, 250] on span "Sauver" at bounding box center [803, 249] width 21 height 10
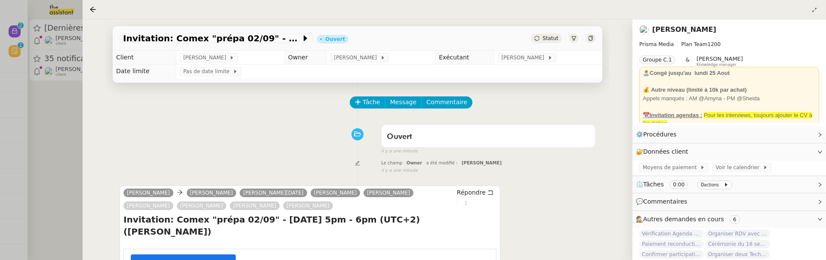
click at [76, 128] on div at bounding box center [413, 130] width 826 height 260
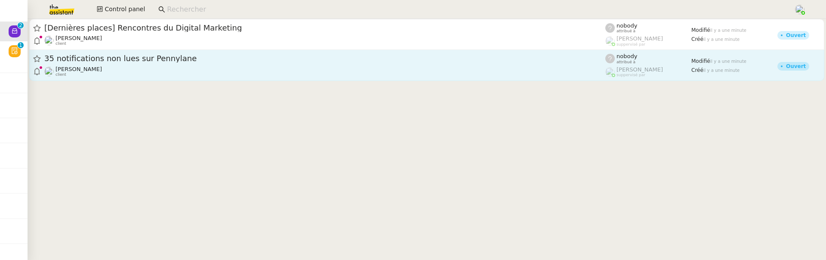
click at [144, 78] on link "35 notifications non lues sur Pennylane [PERSON_NAME] client nobody attribué à …" at bounding box center [426, 65] width 795 height 31
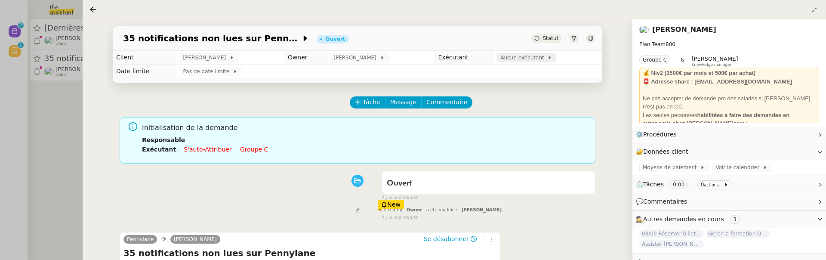
click at [544, 57] on span at bounding box center [545, 58] width 3 height 6
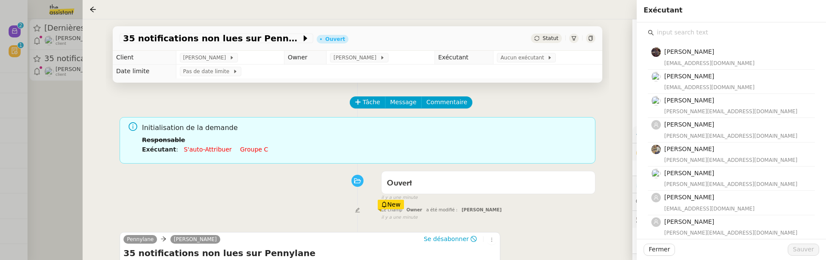
click at [689, 34] on input "text" at bounding box center [734, 33] width 161 height 12
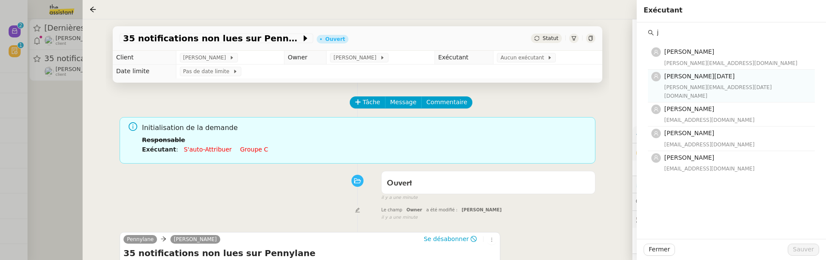
type input "j"
click at [688, 89] on div "[PERSON_NAME][EMAIL_ADDRESS][DATE][DOMAIN_NAME]" at bounding box center [737, 91] width 145 height 17
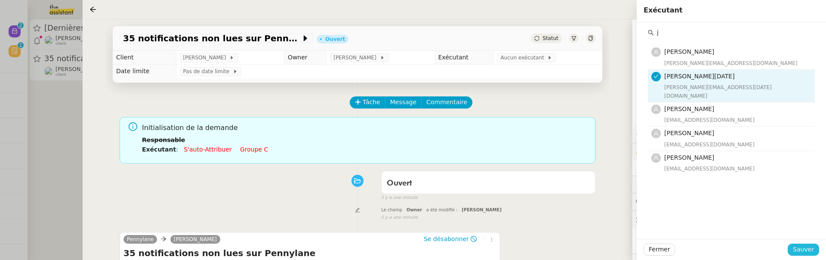
click at [802, 246] on span "Sauver" at bounding box center [803, 249] width 21 height 10
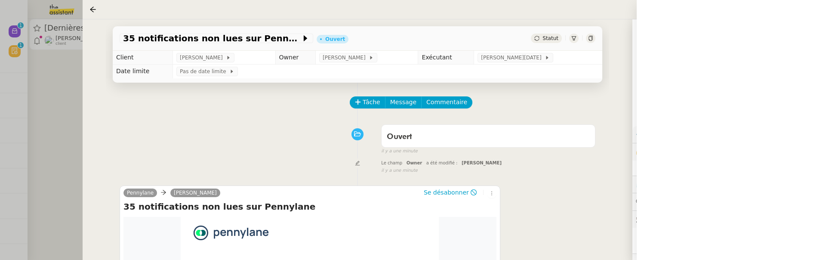
click at [59, 106] on div at bounding box center [413, 130] width 826 height 260
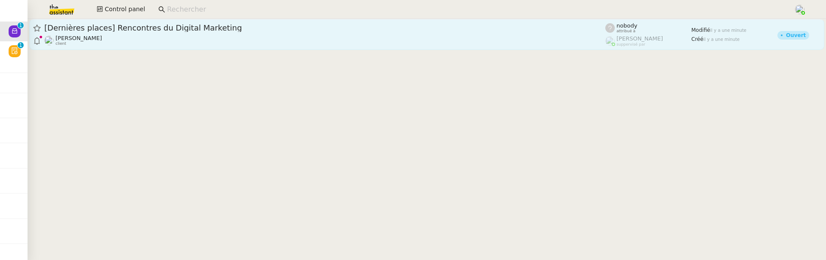
click at [174, 40] on div "[PERSON_NAME] client" at bounding box center [324, 40] width 561 height 11
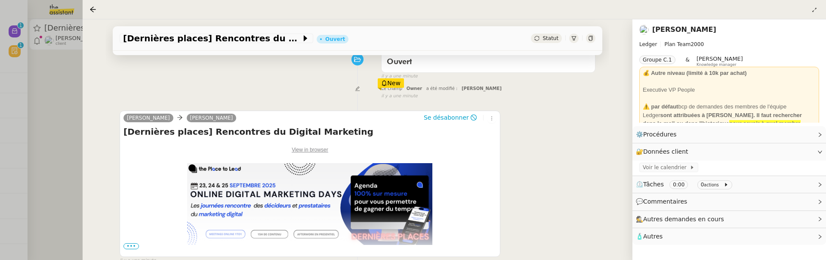
scroll to position [150, 0]
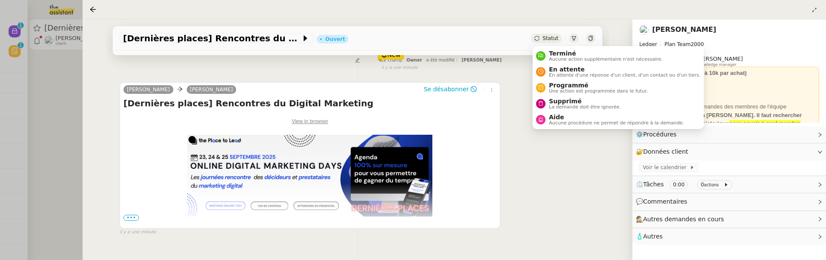
click at [555, 39] on span "Statut" at bounding box center [551, 38] width 16 height 6
click at [567, 99] on span "Supprimé" at bounding box center [585, 101] width 72 height 7
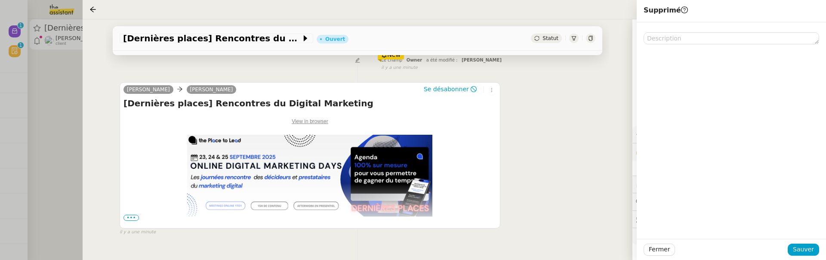
click at [808, 242] on div "Fermer Sauver" at bounding box center [731, 249] width 189 height 21
click at [808, 245] on span "Sauver" at bounding box center [803, 249] width 21 height 10
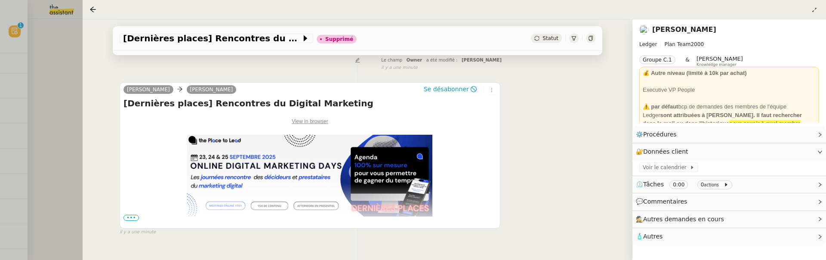
click at [128, 217] on span "•••" at bounding box center [131, 218] width 15 height 6
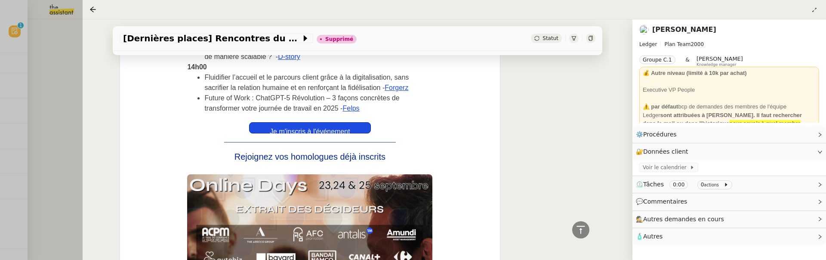
scroll to position [1079, 0]
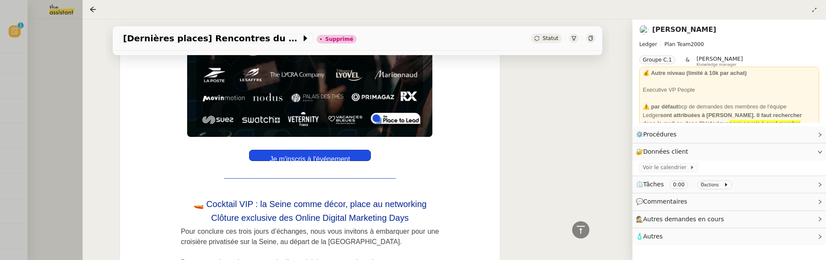
click at [74, 97] on div at bounding box center [413, 130] width 826 height 260
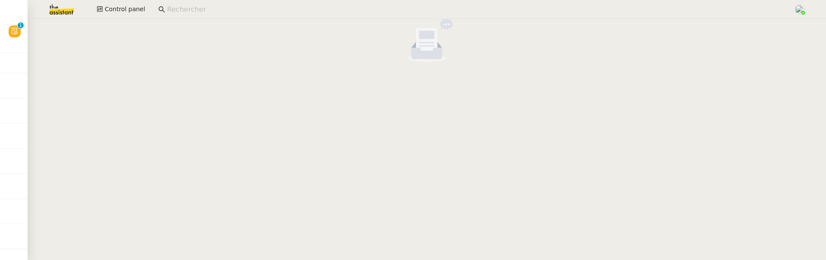
click at [31, 36] on nz-empty-default at bounding box center [427, 40] width 792 height 43
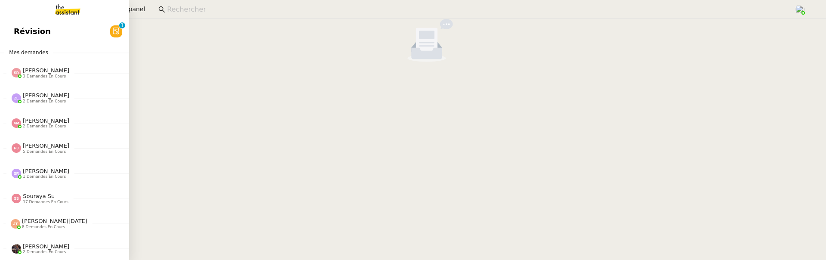
click at [22, 36] on span "Révision" at bounding box center [32, 31] width 37 height 13
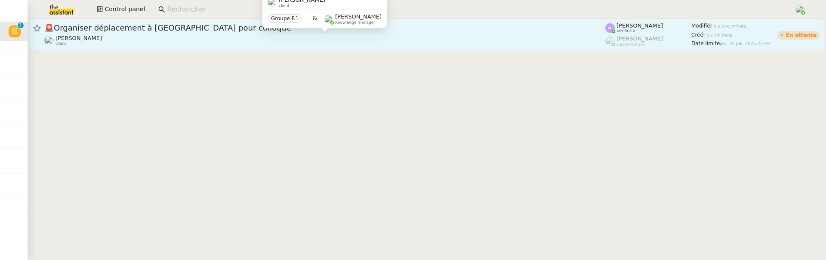
click at [202, 44] on div "[PERSON_NAME] MAS client" at bounding box center [324, 40] width 561 height 11
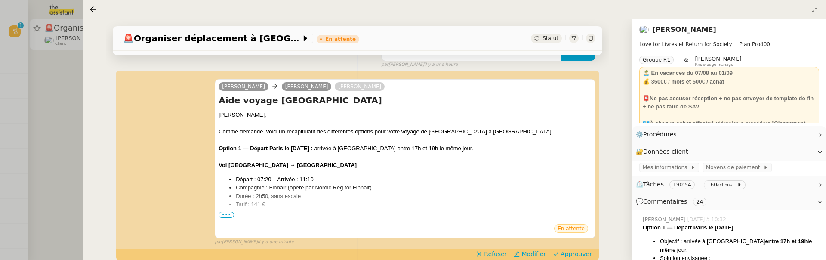
scroll to position [160, 0]
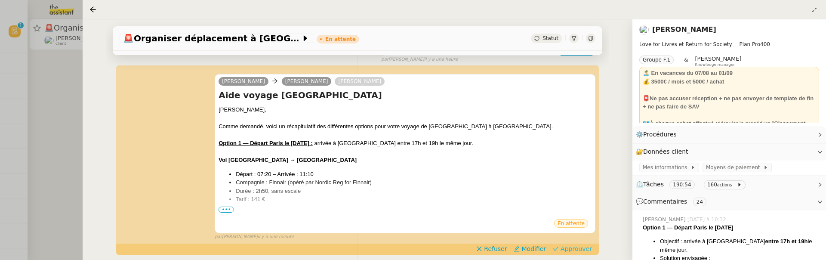
click at [571, 247] on span "Approuver" at bounding box center [576, 248] width 31 height 9
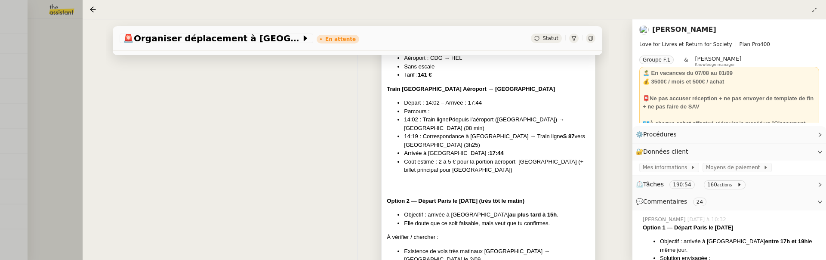
scroll to position [569, 0]
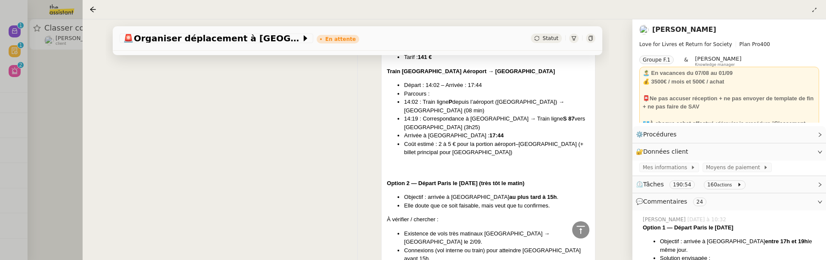
click at [74, 117] on div at bounding box center [413, 130] width 826 height 260
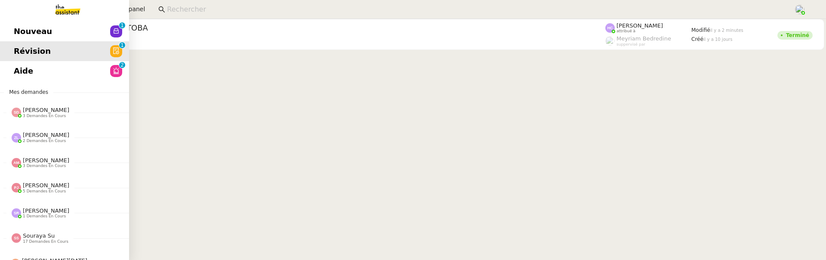
click at [22, 70] on span "Aide" at bounding box center [23, 71] width 19 height 13
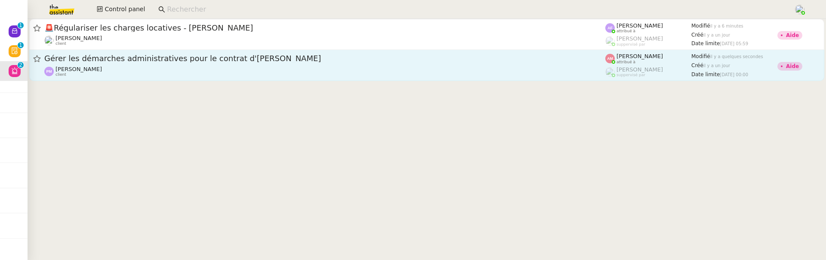
click at [390, 77] on div "[PERSON_NAME] client" at bounding box center [324, 71] width 561 height 11
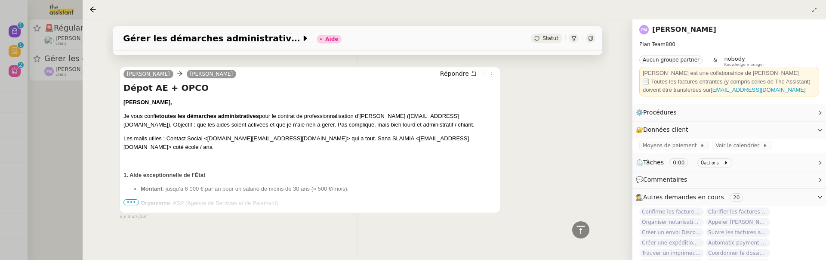
scroll to position [438, 0]
click at [132, 201] on span "•••" at bounding box center [131, 204] width 15 height 6
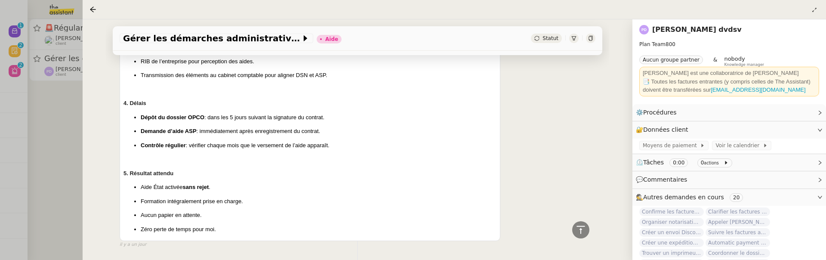
scroll to position [852, 0]
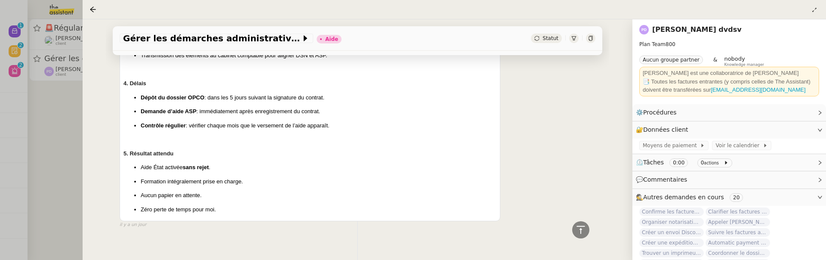
click at [62, 145] on div at bounding box center [413, 130] width 826 height 260
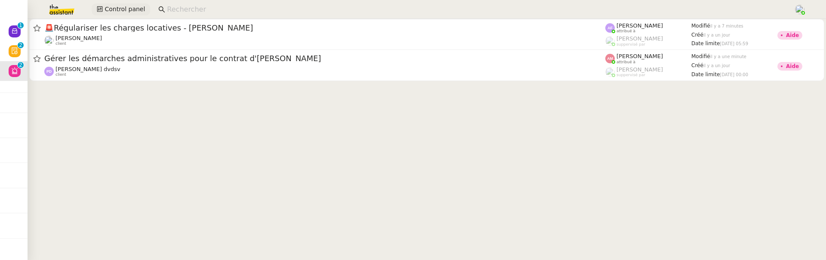
click at [108, 9] on span "Control panel" at bounding box center [125, 9] width 40 height 10
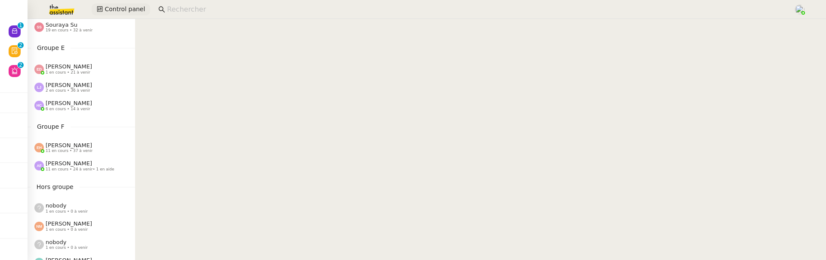
scroll to position [318, 0]
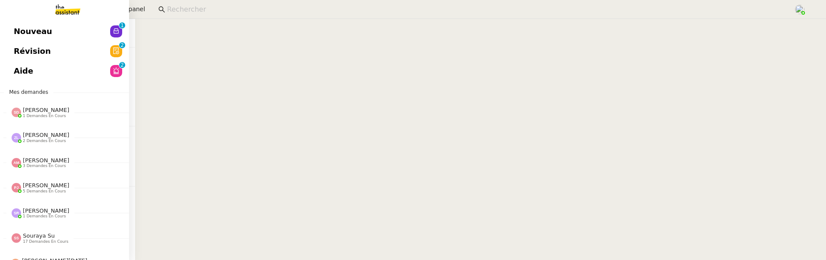
click at [19, 28] on span "Nouveau" at bounding box center [33, 31] width 38 height 13
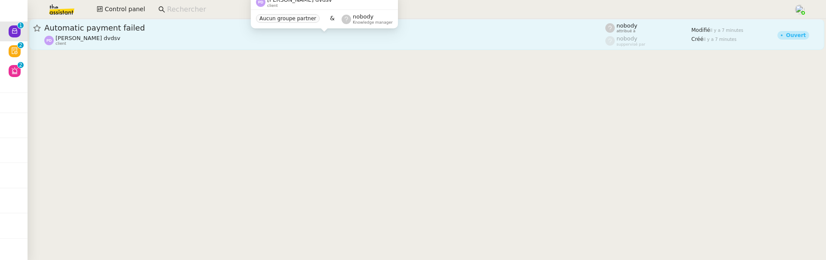
click at [200, 38] on div "[PERSON_NAME] dvdsv client" at bounding box center [324, 40] width 561 height 11
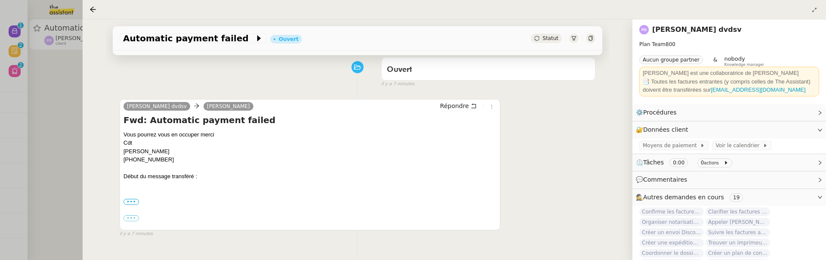
scroll to position [121, 0]
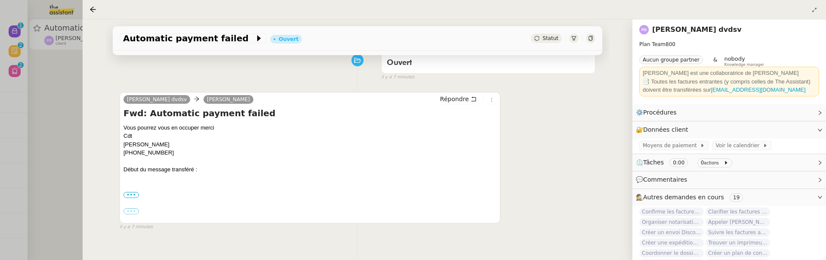
click at [133, 211] on label "•••" at bounding box center [131, 211] width 15 height 6
click at [0, 0] on input "•••" at bounding box center [0, 0] width 0 height 0
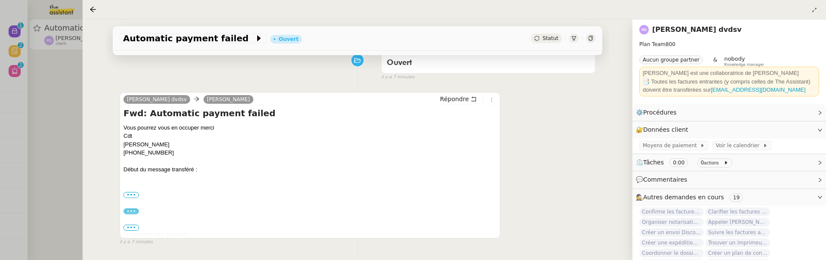
click at [130, 198] on div "••• De: Northwest Registered Agent LLC <[EMAIL_ADDRESS][DOMAIN_NAME]> Date: [DA…" at bounding box center [310, 195] width 373 height 9
click at [130, 192] on label "•••" at bounding box center [131, 195] width 15 height 6
click at [0, 0] on input "•••" at bounding box center [0, 0] width 0 height 0
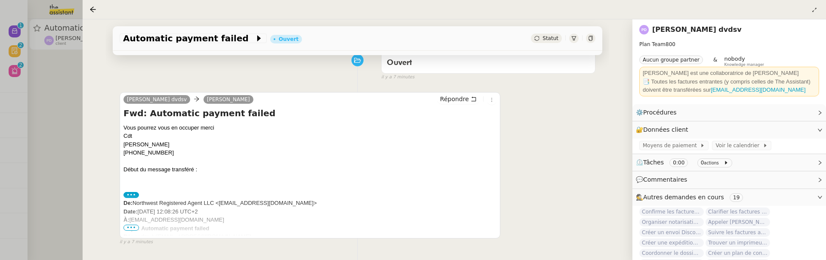
click at [128, 225] on span "•••" at bounding box center [131, 228] width 15 height 6
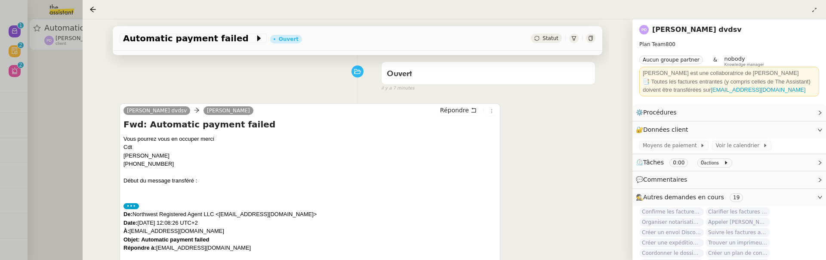
scroll to position [0, 0]
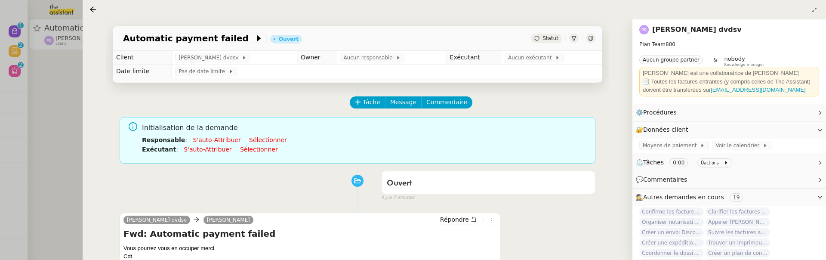
click at [529, 53] on td "Aucun exécutant" at bounding box center [552, 58] width 102 height 14
click at [529, 54] on span "Aucun exécutant" at bounding box center [531, 57] width 47 height 9
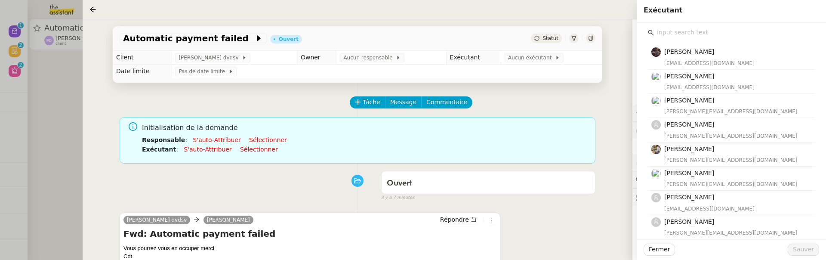
click at [688, 31] on input "text" at bounding box center [734, 33] width 161 height 12
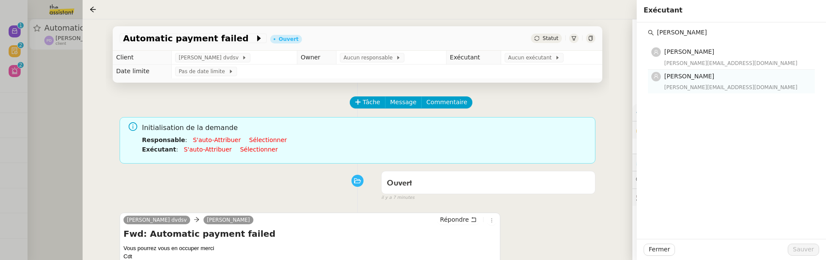
type input "[PERSON_NAME]"
click at [717, 74] on h4 "[PERSON_NAME]" at bounding box center [737, 76] width 145 height 10
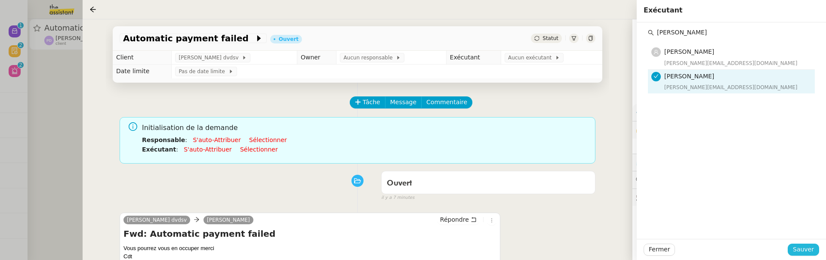
click at [801, 245] on span "Sauver" at bounding box center [803, 249] width 21 height 10
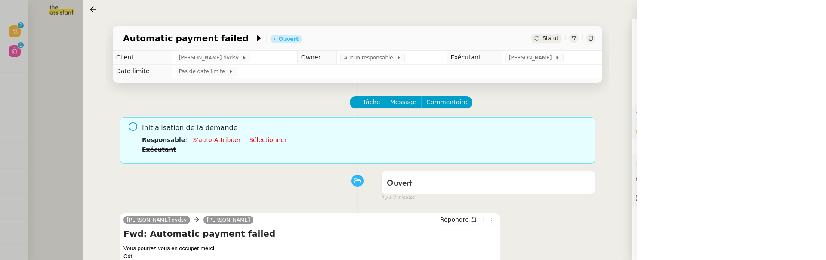
click at [59, 85] on div at bounding box center [413, 130] width 826 height 260
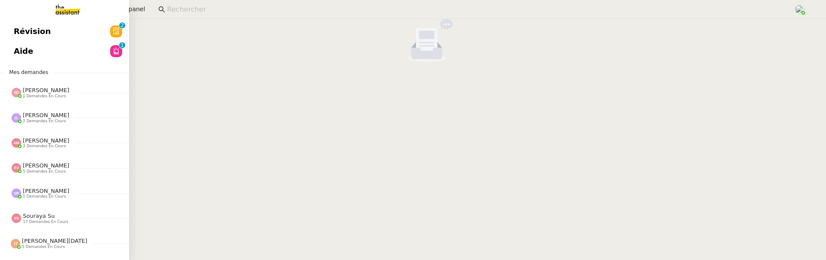
click at [19, 29] on span "Révision" at bounding box center [32, 31] width 37 height 13
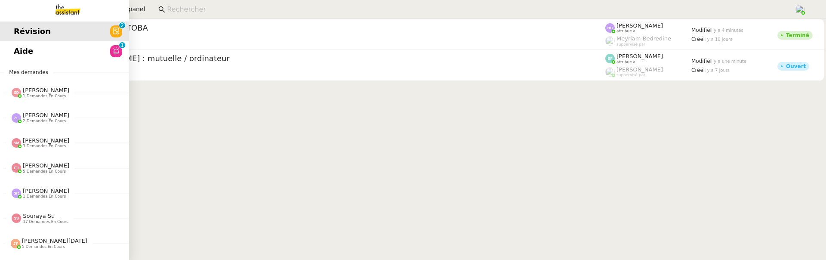
click at [11, 53] on link "Aide 0 1 2 3 4 5 6 7 8 9" at bounding box center [64, 51] width 129 height 20
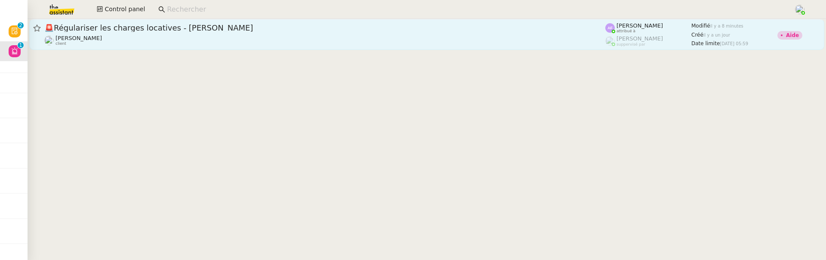
click at [223, 32] on div "🚨 Régulariser les charges locatives - [PERSON_NAME]" at bounding box center [324, 28] width 561 height 10
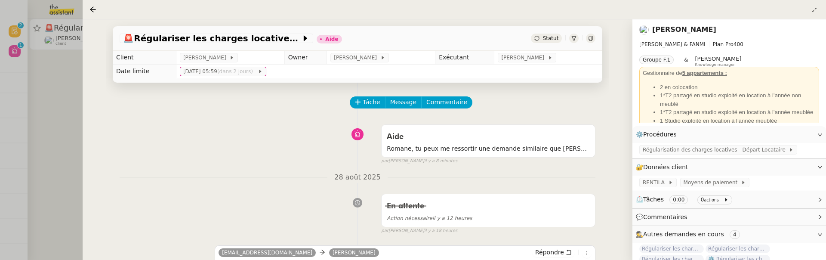
click at [84, 78] on div "🚨 Régulariser les charges locatives - [PERSON_NAME] Aide Statut Client [PERSON_…" at bounding box center [358, 139] width 550 height 241
click at [70, 79] on div at bounding box center [413, 130] width 826 height 260
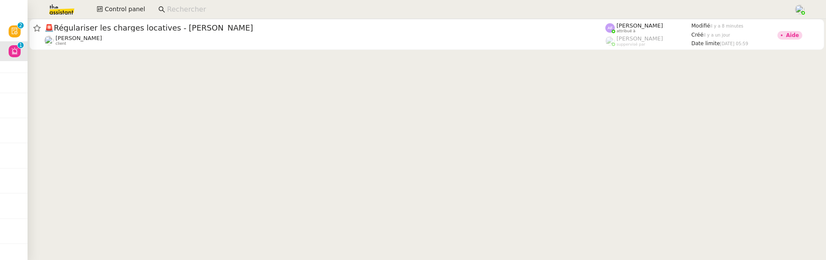
click at [122, 16] on div "Control panel" at bounding box center [413, 9] width 783 height 19
click at [121, 8] on span "Control panel" at bounding box center [125, 9] width 40 height 10
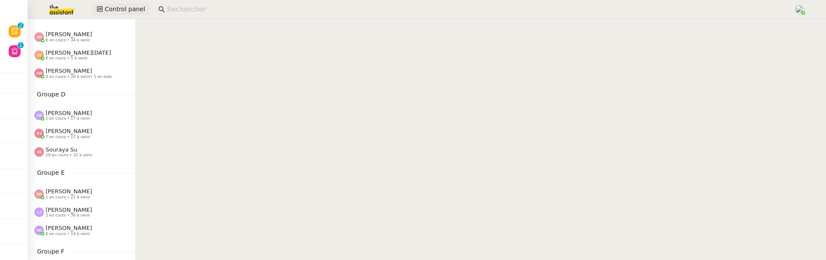
scroll to position [193, 0]
click at [76, 39] on span "6 en cours • 34 à venir" at bounding box center [68, 39] width 45 height 5
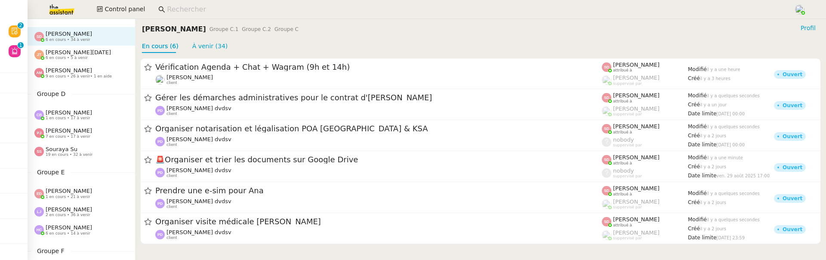
click at [76, 53] on span "[PERSON_NAME][DATE]" at bounding box center [78, 52] width 65 height 6
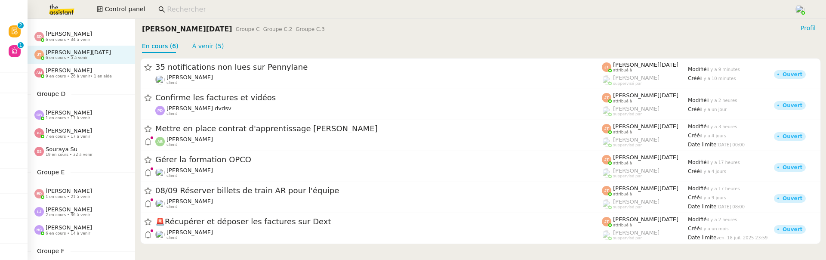
click at [76, 38] on span "6 en cours • 34 à venir" at bounding box center [68, 39] width 45 height 5
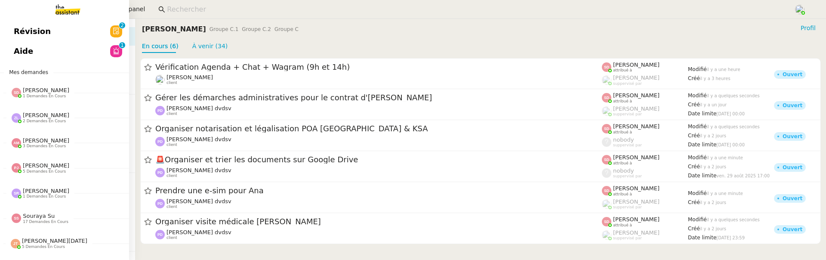
click at [3, 33] on link "Révision 0 1 2 3 4 5 6 7 8 9" at bounding box center [64, 32] width 129 height 20
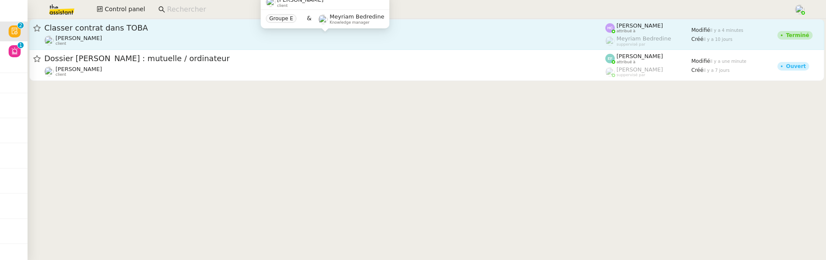
click at [183, 40] on div "[PERSON_NAME] client" at bounding box center [324, 40] width 561 height 11
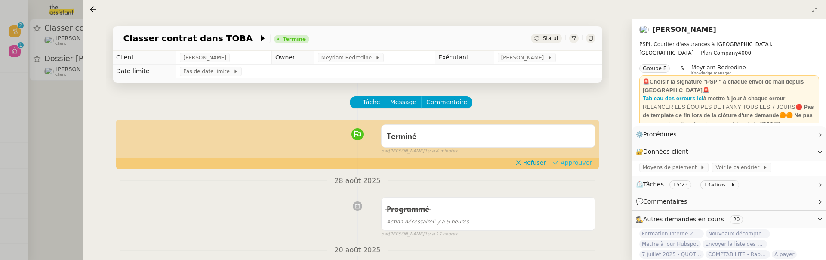
click at [566, 164] on span "Approuver" at bounding box center [576, 162] width 31 height 9
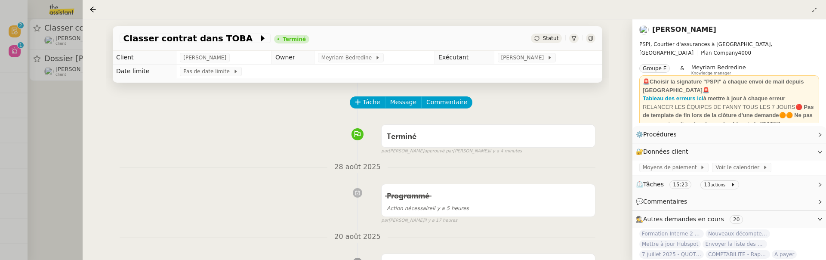
click at [70, 145] on div at bounding box center [413, 130] width 826 height 260
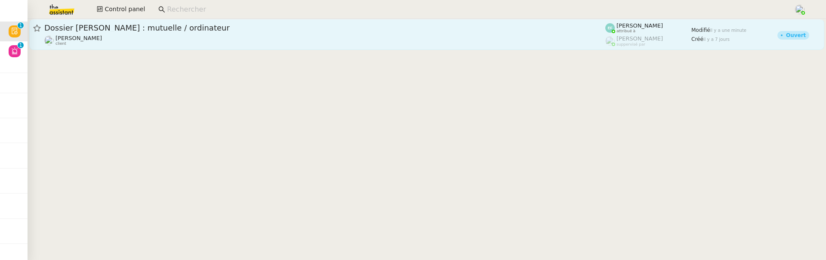
click at [182, 31] on span "Dossier [PERSON_NAME] : mutuelle / ordinateur" at bounding box center [324, 28] width 561 height 8
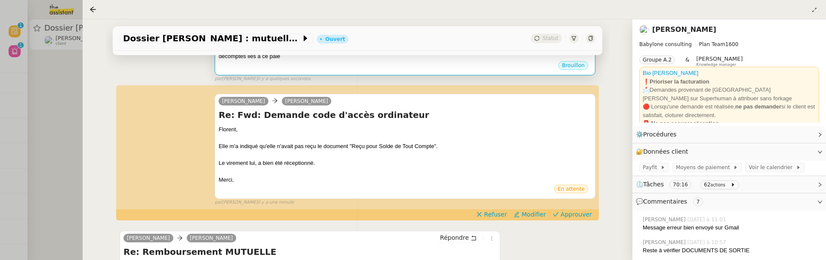
scroll to position [193, 0]
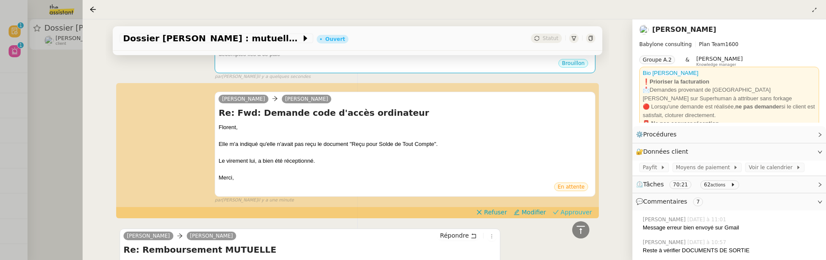
click at [576, 211] on span "Approuver" at bounding box center [576, 212] width 31 height 9
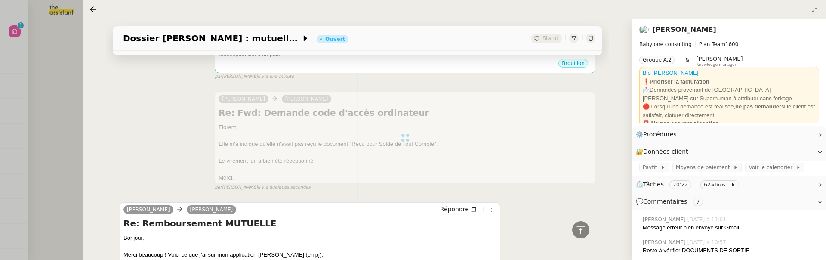
click at [53, 131] on div at bounding box center [413, 130] width 826 height 260
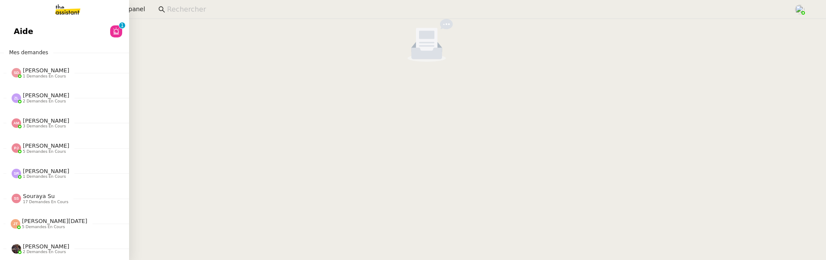
click at [16, 23] on link "Aide 0 1 2 3 4 5 6 7 8 9" at bounding box center [64, 32] width 129 height 20
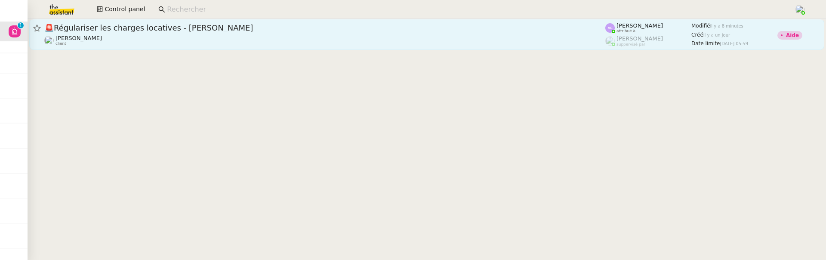
click at [309, 43] on div "[PERSON_NAME] client" at bounding box center [324, 40] width 561 height 11
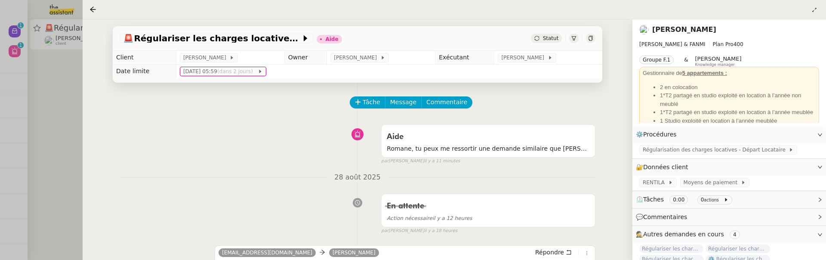
click at [52, 113] on div at bounding box center [413, 130] width 826 height 260
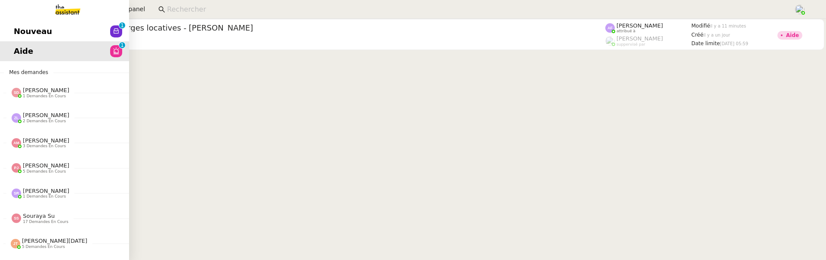
click at [14, 23] on link "Nouveau 0 1 2 3 4 5 6 7 8 9" at bounding box center [64, 32] width 129 height 20
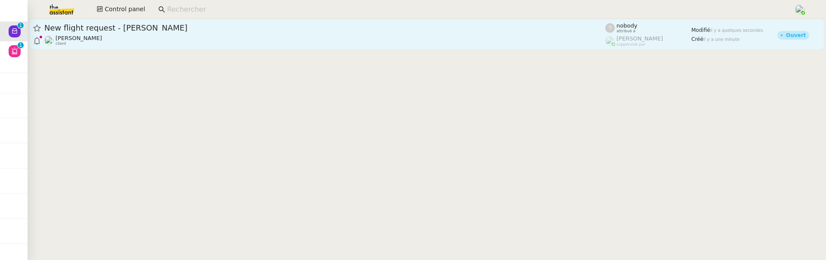
click at [165, 28] on span "New flight request - [PERSON_NAME]" at bounding box center [324, 28] width 561 height 8
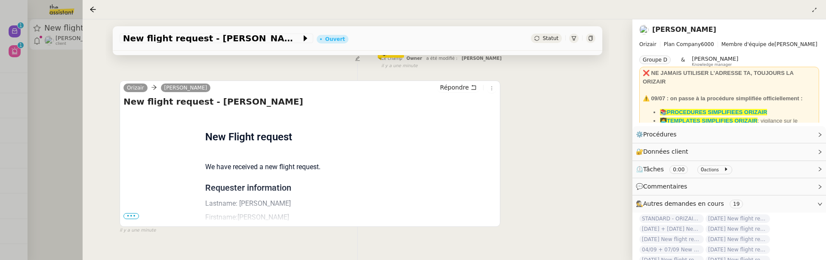
scroll to position [166, 0]
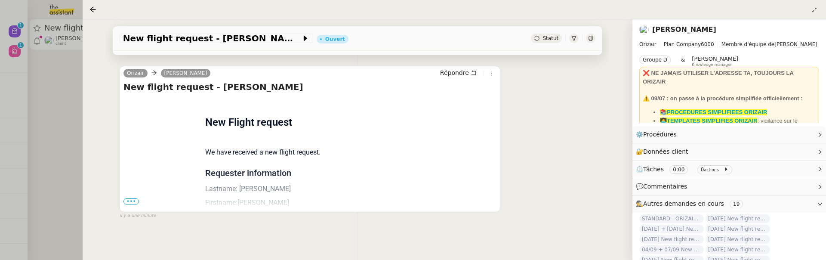
click at [131, 201] on span "•••" at bounding box center [131, 201] width 15 height 6
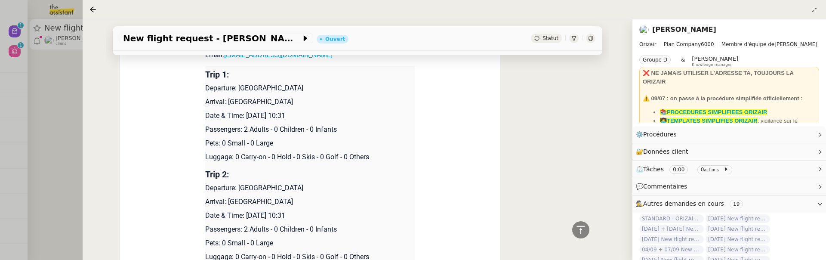
scroll to position [321, 0]
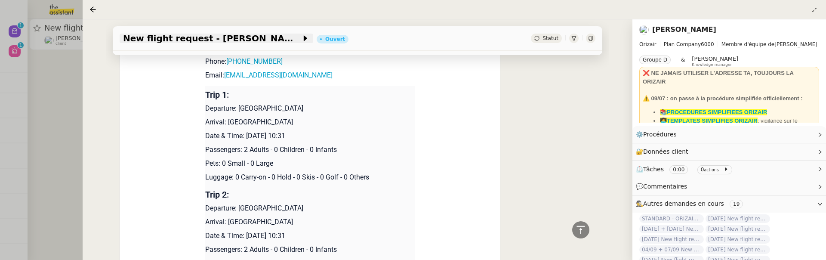
click at [124, 40] on span "New flight request - [PERSON_NAME]" at bounding box center [212, 38] width 178 height 9
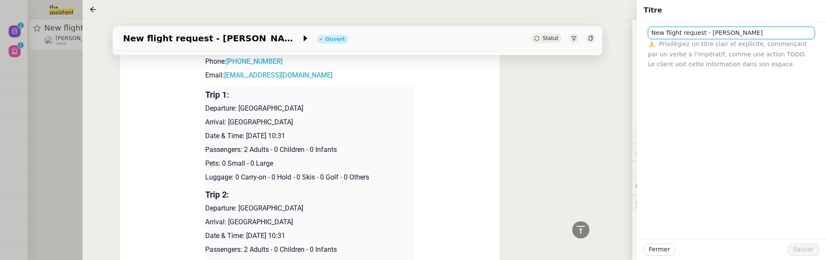
click at [649, 35] on input "New flight request - [PERSON_NAME]" at bounding box center [731, 33] width 167 height 12
type input "05/09 + 10/03 - New flight request - [PERSON_NAME]"
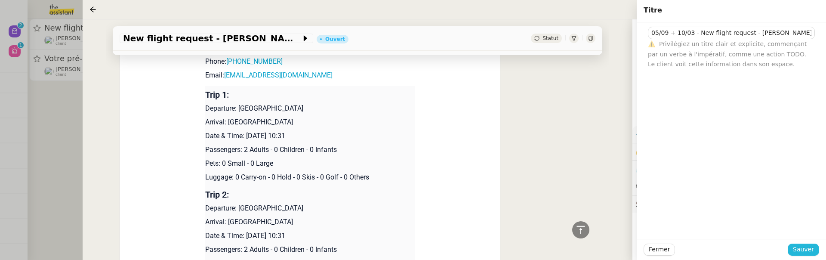
click at [801, 251] on span "Sauver" at bounding box center [803, 249] width 21 height 10
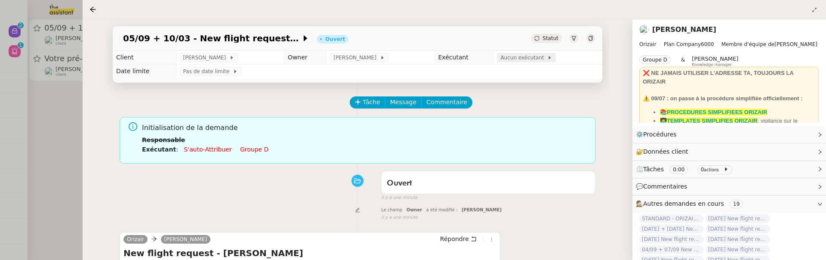
click at [513, 61] on span "Aucun exécutant" at bounding box center [524, 57] width 47 height 9
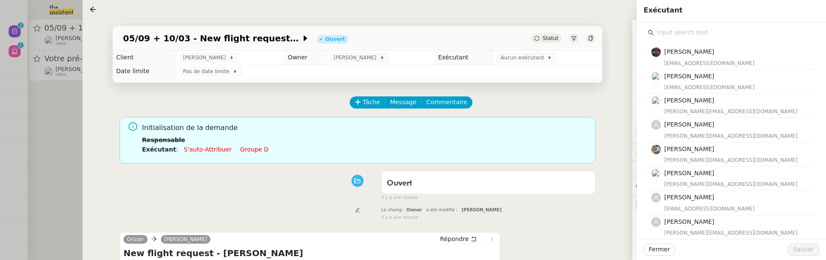
click at [698, 31] on input "text" at bounding box center [734, 33] width 161 height 12
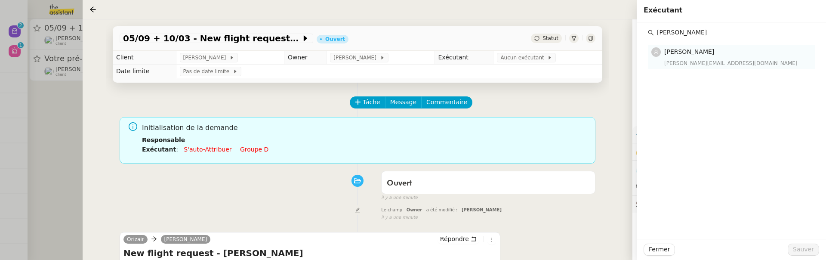
type input "[PERSON_NAME]"
click at [717, 56] on h4 "[PERSON_NAME]" at bounding box center [737, 52] width 145 height 10
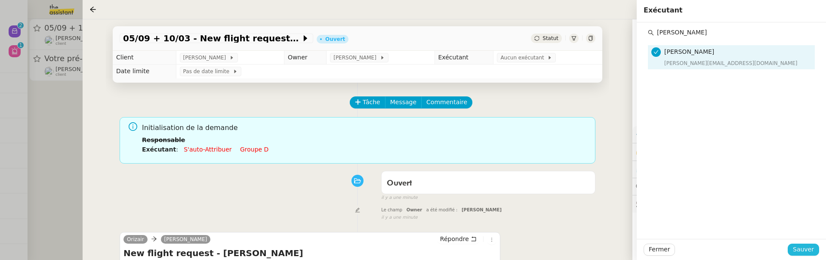
click at [801, 253] on span "Sauver" at bounding box center [803, 249] width 21 height 10
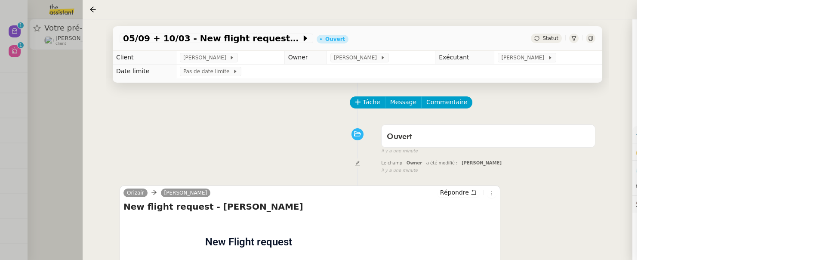
click at [40, 111] on div at bounding box center [413, 130] width 826 height 260
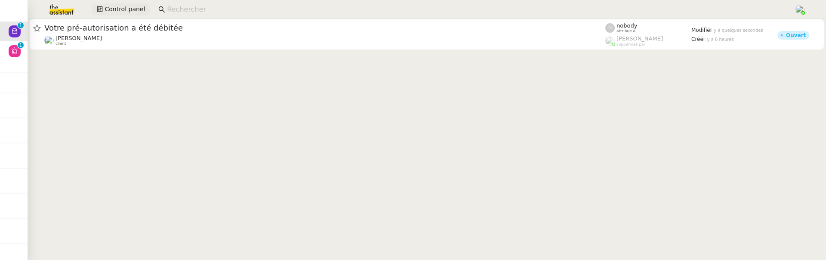
click at [113, 12] on span "Control panel" at bounding box center [125, 9] width 40 height 10
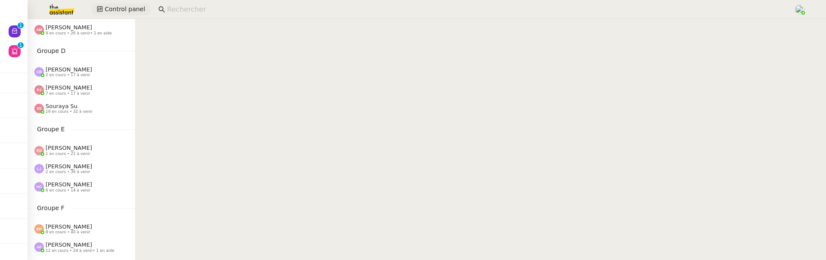
scroll to position [238, 0]
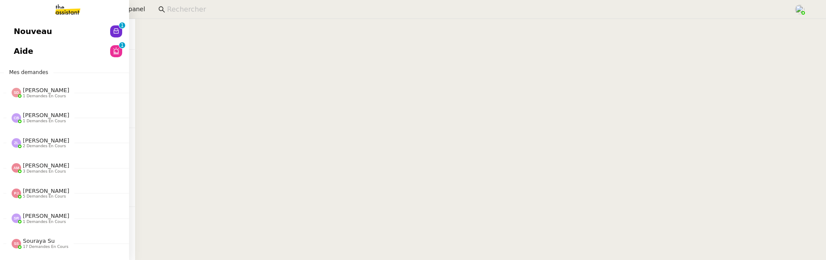
click at [19, 30] on span "Nouveau" at bounding box center [33, 31] width 38 height 13
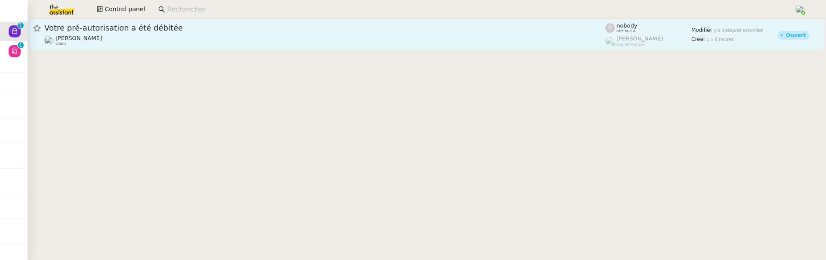
click at [189, 46] on link "Votre pré-autorisation a été débitée [PERSON_NAME] MAS client nobody attribué à…" at bounding box center [426, 34] width 795 height 31
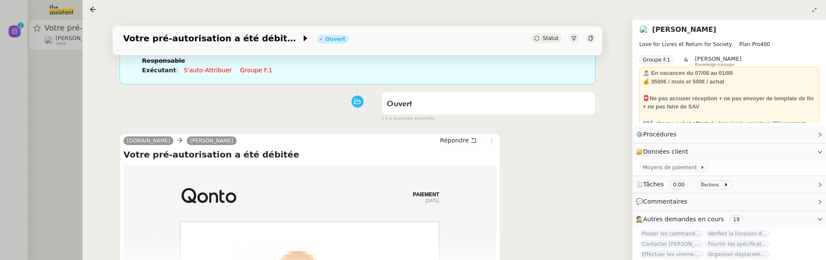
scroll to position [84, 0]
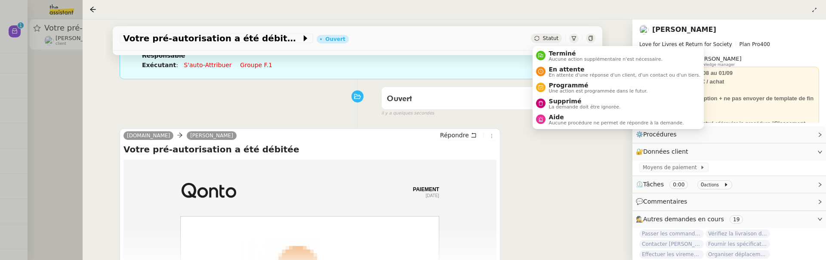
click at [553, 37] on span "Statut" at bounding box center [551, 38] width 16 height 6
click at [564, 98] on span "Supprimé" at bounding box center [585, 101] width 72 height 7
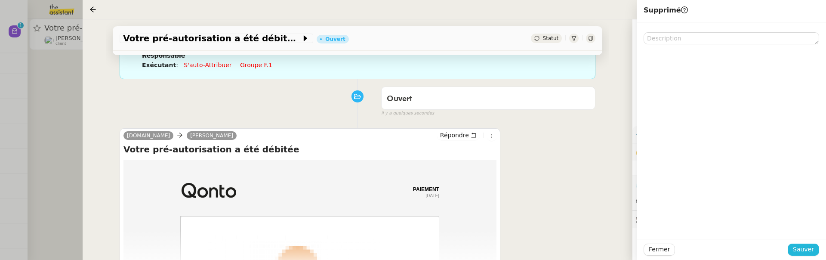
click at [793, 247] on button "Sauver" at bounding box center [803, 250] width 31 height 12
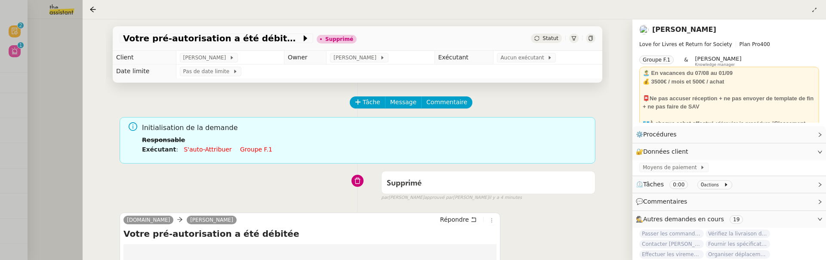
click at [46, 63] on div at bounding box center [413, 130] width 826 height 260
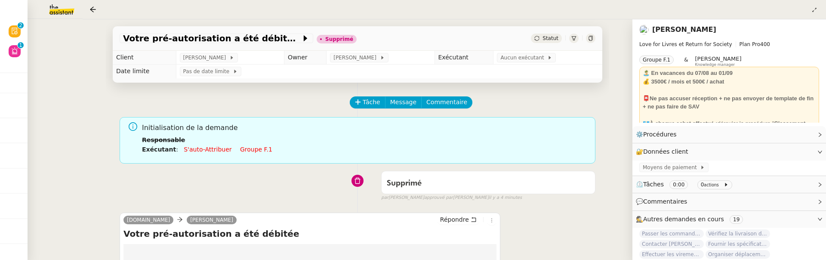
click at [46, 63] on div at bounding box center [413, 130] width 826 height 260
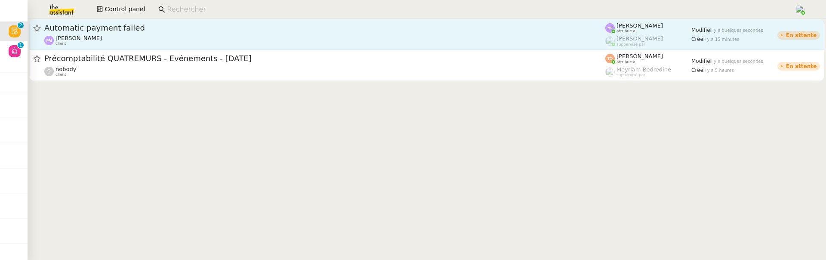
click at [148, 41] on div "[PERSON_NAME] client" at bounding box center [324, 40] width 561 height 11
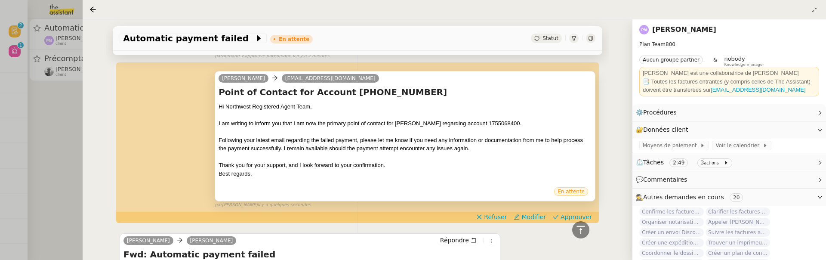
scroll to position [329, 0]
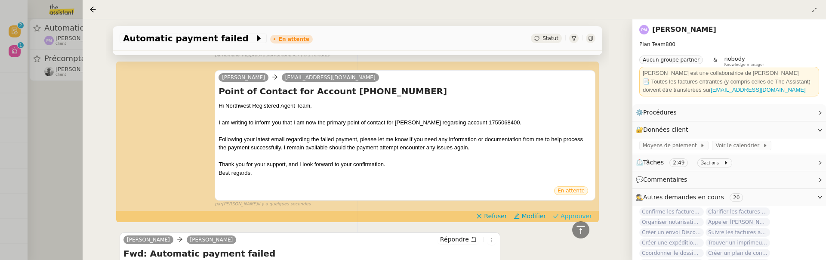
click at [559, 215] on icon at bounding box center [556, 216] width 6 height 4
click at [76, 113] on div at bounding box center [413, 130] width 826 height 260
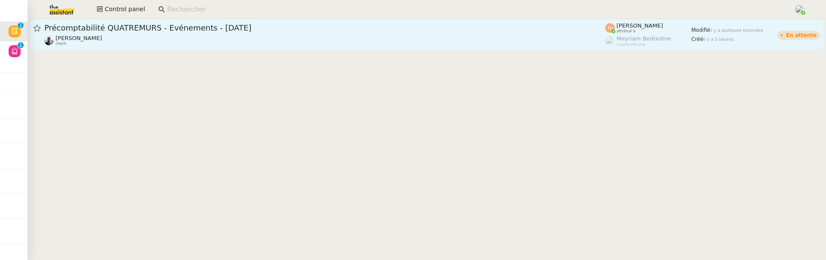
click at [150, 37] on div "[PERSON_NAME] client" at bounding box center [324, 40] width 561 height 11
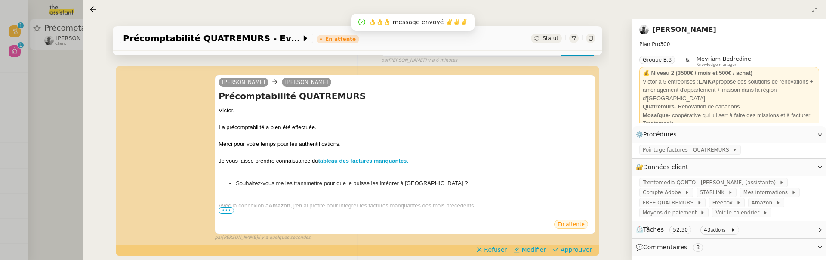
scroll to position [164, 0]
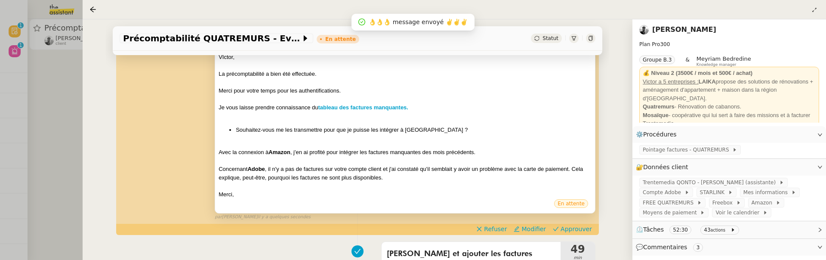
scroll to position [219, 0]
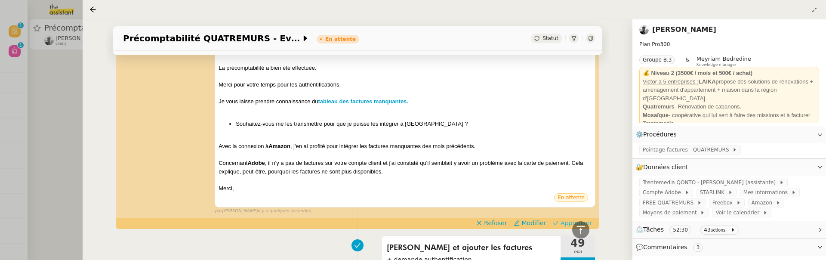
click at [567, 219] on span "Approuver" at bounding box center [576, 223] width 31 height 9
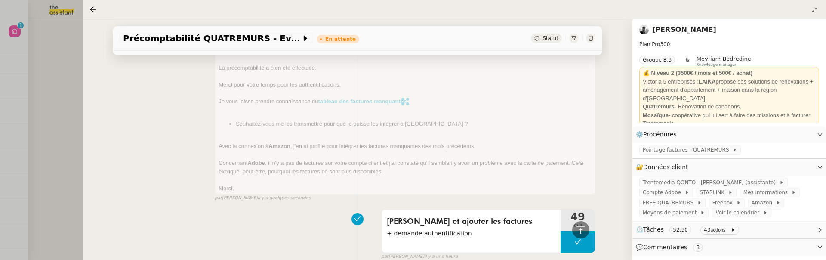
click at [65, 76] on div at bounding box center [413, 130] width 826 height 260
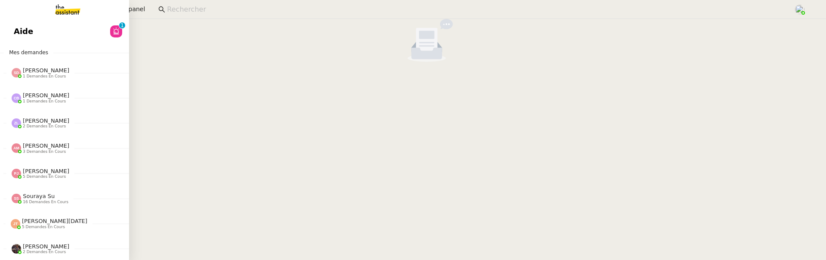
click at [22, 34] on span "Aide" at bounding box center [23, 31] width 19 height 13
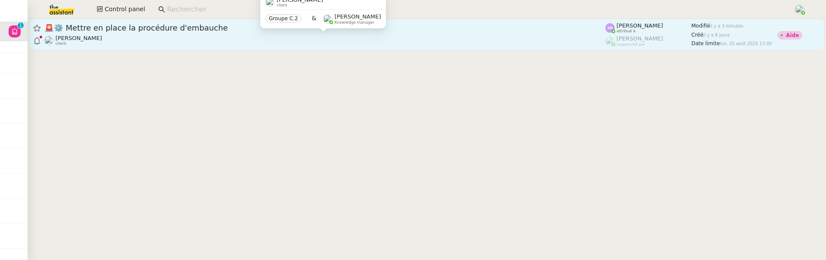
click at [252, 45] on div "[PERSON_NAME] client" at bounding box center [324, 40] width 561 height 11
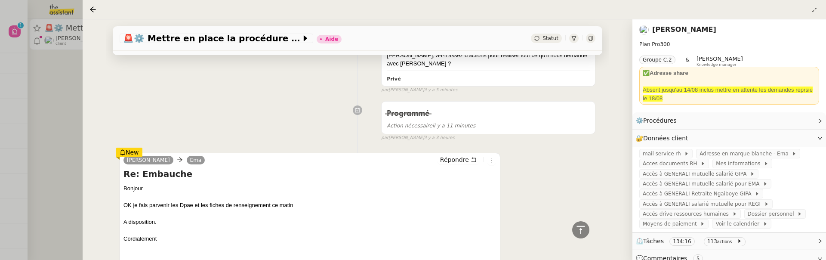
scroll to position [210, 0]
click at [673, 31] on link "[PERSON_NAME]" at bounding box center [684, 29] width 64 height 8
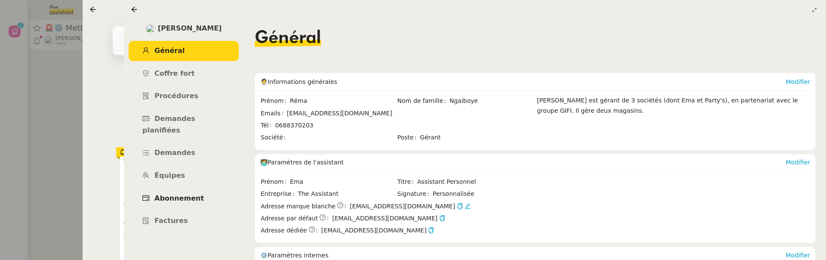
click at [176, 189] on link "Abonnement" at bounding box center [184, 199] width 110 height 20
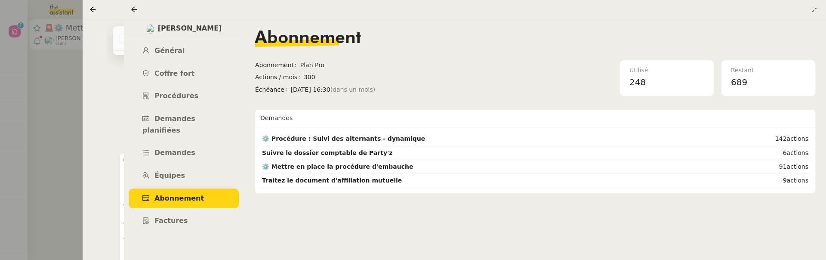
click at [138, 12] on div at bounding box center [136, 9] width 10 height 10
click at [134, 11] on icon at bounding box center [134, 9] width 7 height 7
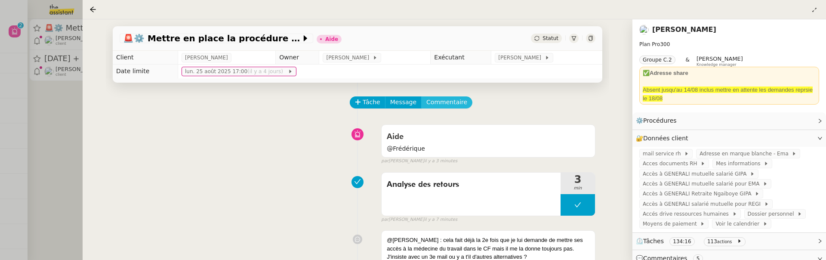
click at [454, 105] on span "Commentaire" at bounding box center [447, 102] width 41 height 10
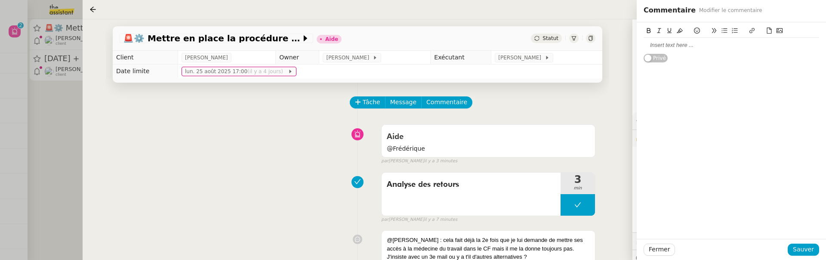
click at [737, 49] on div at bounding box center [732, 45] width 176 height 8
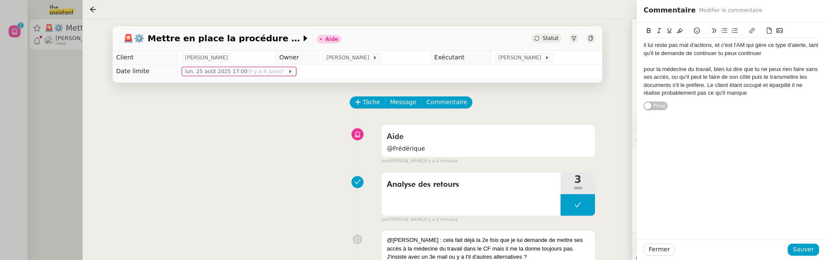
click at [811, 257] on div "Fermer Sauver" at bounding box center [731, 249] width 189 height 21
click at [811, 251] on span "Sauver" at bounding box center [803, 249] width 21 height 10
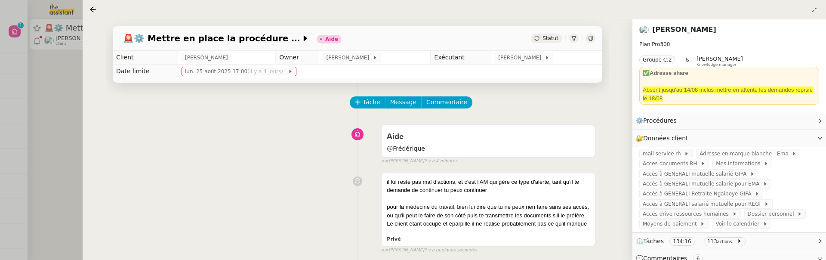
click at [550, 34] on div "Statut" at bounding box center [546, 38] width 31 height 9
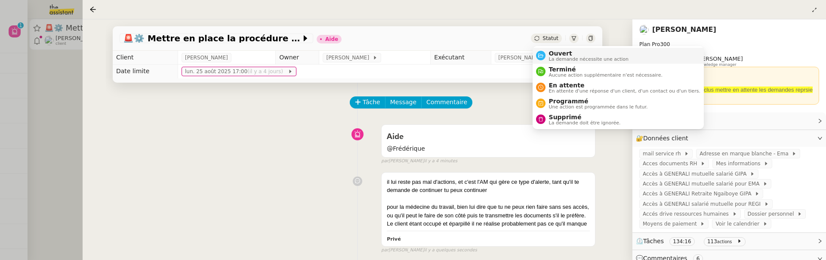
click at [559, 57] on span "La demande nécessite une action" at bounding box center [589, 59] width 80 height 5
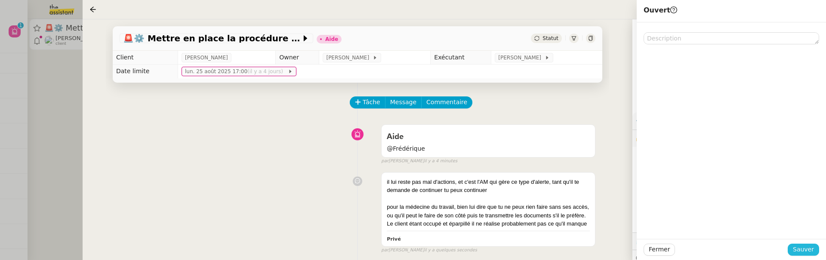
click at [802, 247] on span "Sauver" at bounding box center [803, 249] width 21 height 10
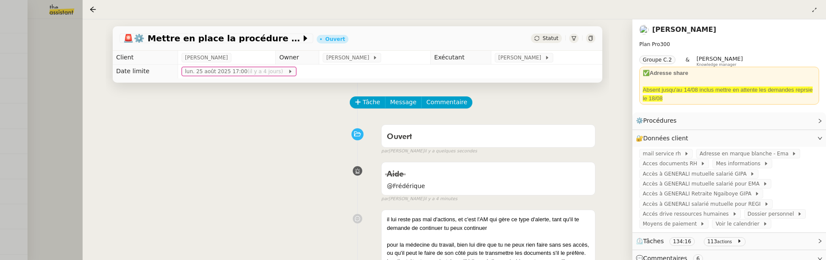
click at [55, 132] on div at bounding box center [413, 130] width 826 height 260
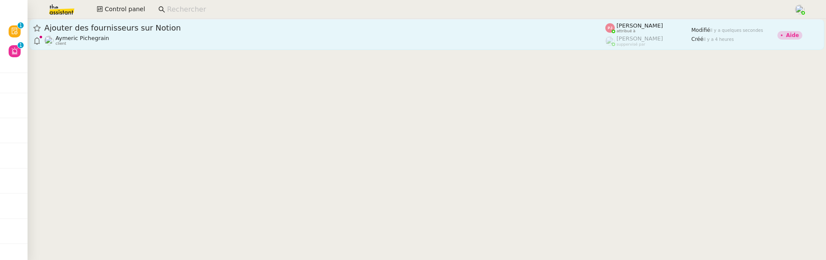
click at [196, 38] on div "Aymeric Pichegrain client" at bounding box center [324, 40] width 561 height 11
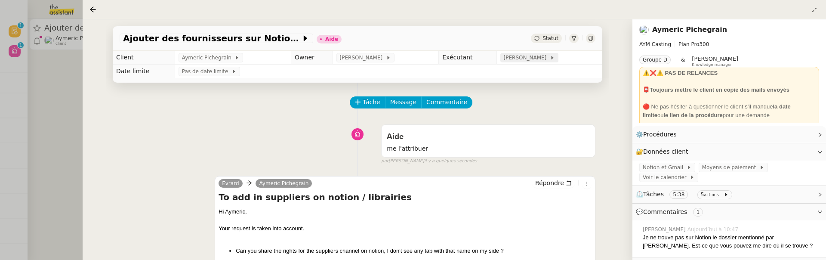
click at [541, 59] on span "[PERSON_NAME]" at bounding box center [527, 57] width 46 height 9
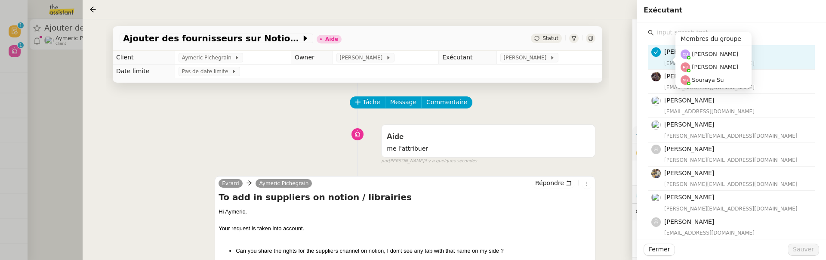
click at [669, 37] on div "Membres du groupe Camille Barthès Pauline Jennah Souraya Su" at bounding box center [710, 60] width 83 height 56
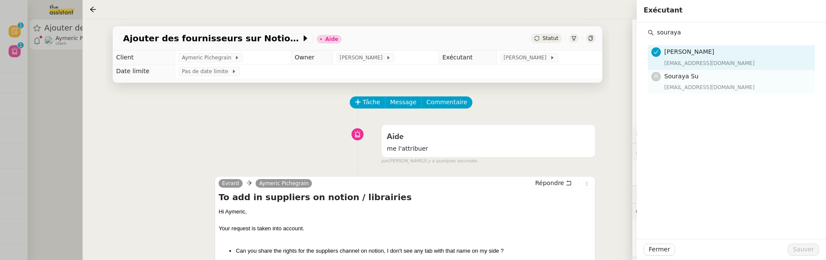
type input "souraya"
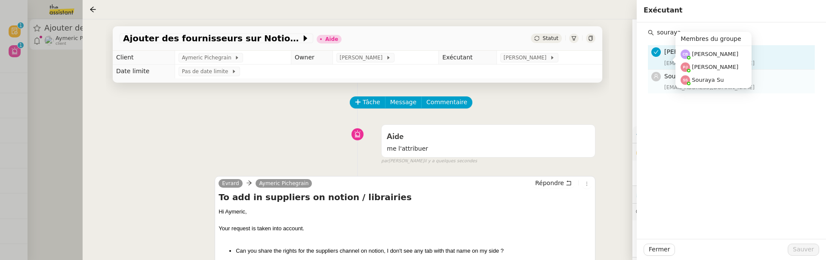
click at [755, 74] on h4 "Souraya Su" at bounding box center [737, 76] width 145 height 10
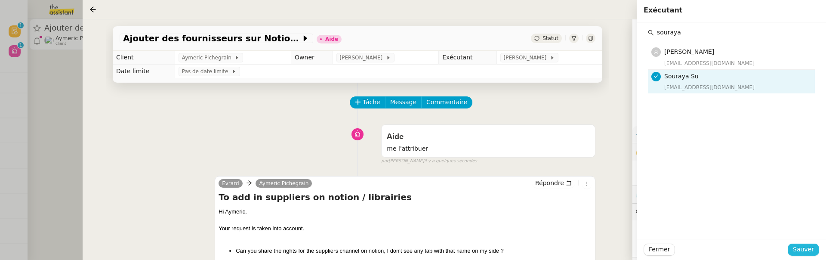
click at [813, 247] on span "Sauver" at bounding box center [803, 249] width 21 height 10
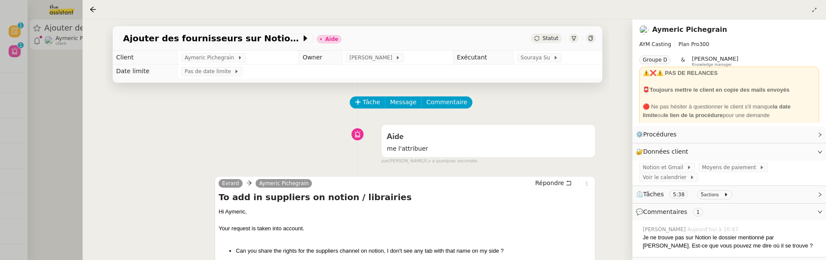
click at [547, 43] on div "Ajouter des fournisseurs sur Notion Aide Statut" at bounding box center [358, 38] width 490 height 25
click at [547, 40] on span "Statut" at bounding box center [551, 38] width 16 height 6
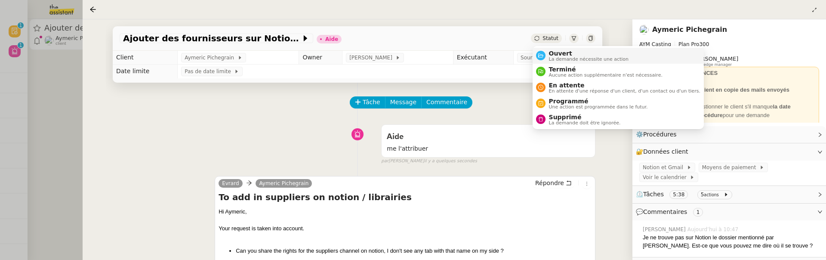
click at [551, 48] on li "Ouvert La demande nécessite une action" at bounding box center [618, 56] width 171 height 16
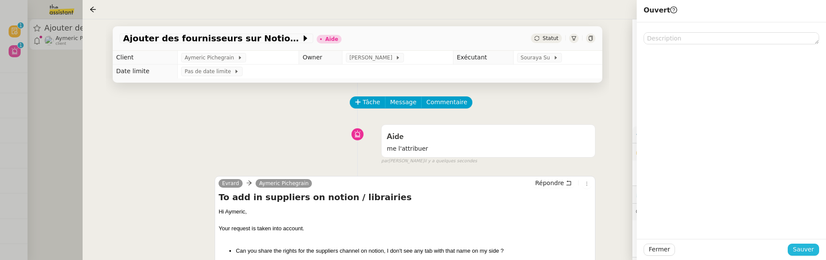
click at [813, 247] on span "Sauver" at bounding box center [803, 249] width 21 height 10
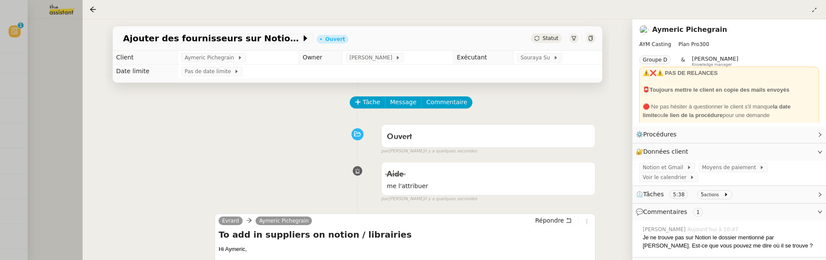
click at [54, 111] on div at bounding box center [413, 130] width 826 height 260
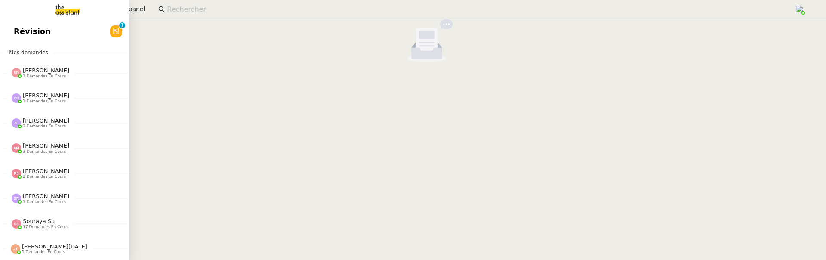
click at [14, 27] on span "Révision" at bounding box center [32, 31] width 37 height 13
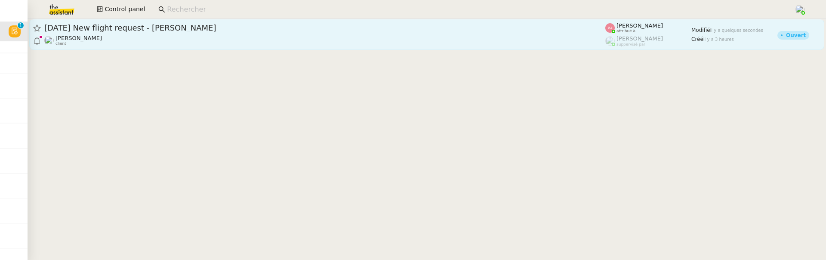
click at [210, 28] on span "[DATE] New flight request - [PERSON_NAME]" at bounding box center [324, 28] width 561 height 8
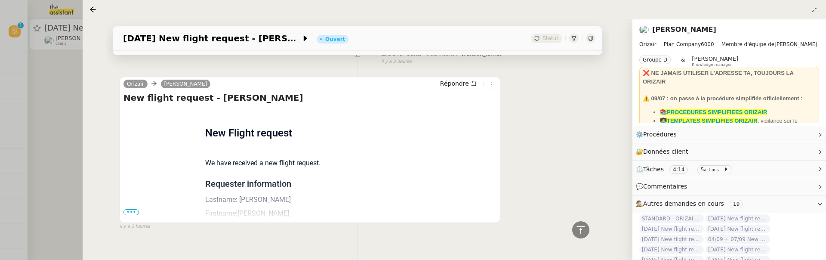
scroll to position [427, 0]
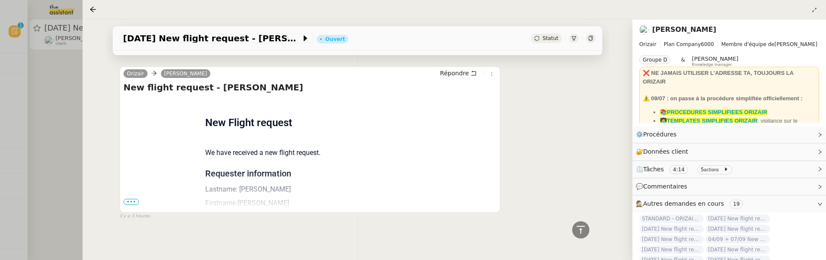
click at [128, 202] on span "•••" at bounding box center [131, 202] width 15 height 6
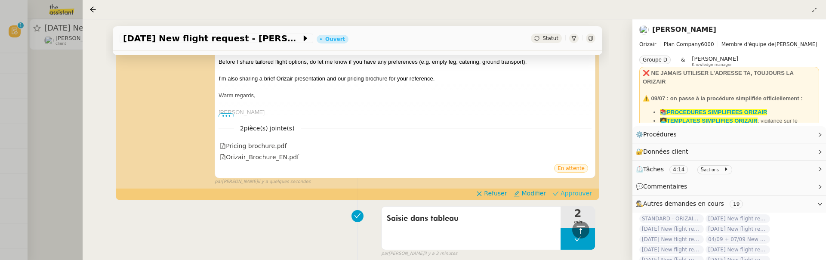
click at [569, 189] on span "Approuver" at bounding box center [576, 193] width 31 height 9
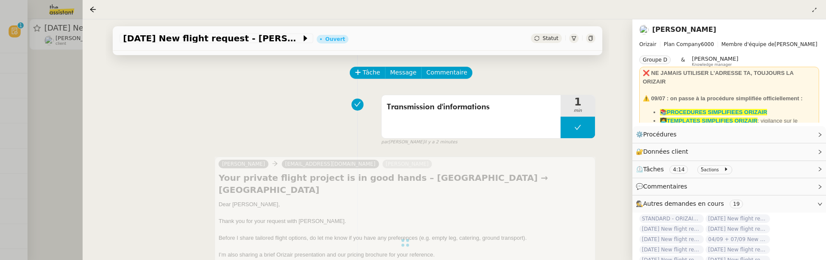
scroll to position [0, 0]
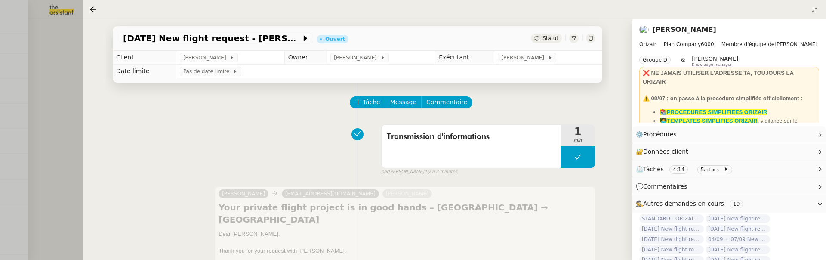
click at [63, 108] on div at bounding box center [413, 130] width 826 height 260
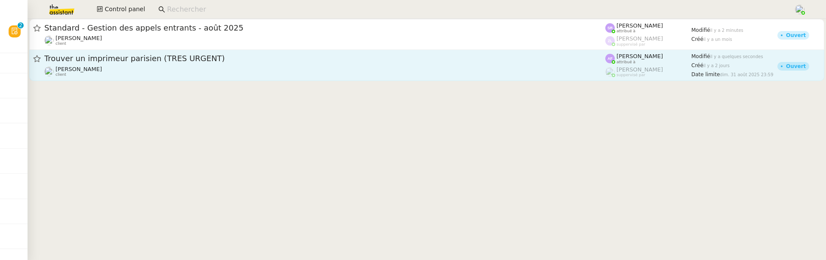
click at [202, 59] on span "Trouver un imprimeur parisien (TRES URGENT)" at bounding box center [324, 59] width 561 height 8
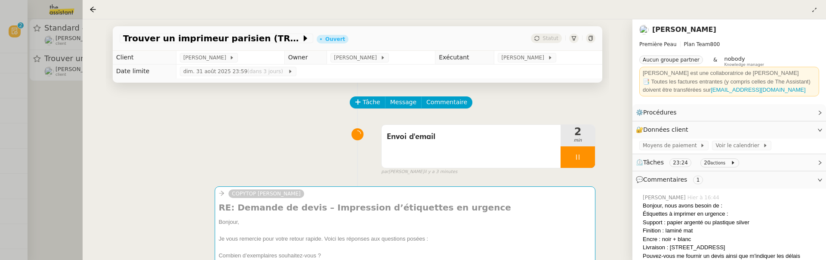
click at [69, 108] on div at bounding box center [413, 130] width 826 height 260
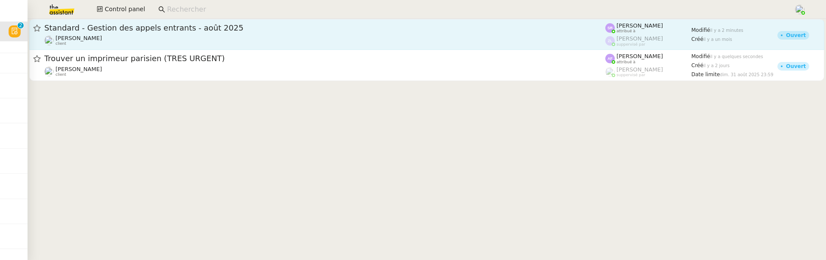
click at [143, 35] on div "Florian Parant client" at bounding box center [324, 40] width 561 height 11
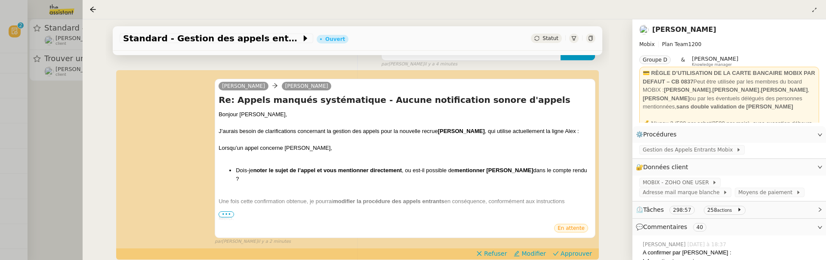
scroll to position [104, 0]
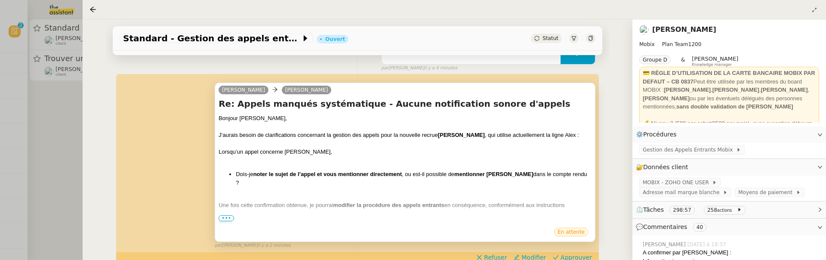
click at [228, 217] on span "•••" at bounding box center [226, 218] width 15 height 6
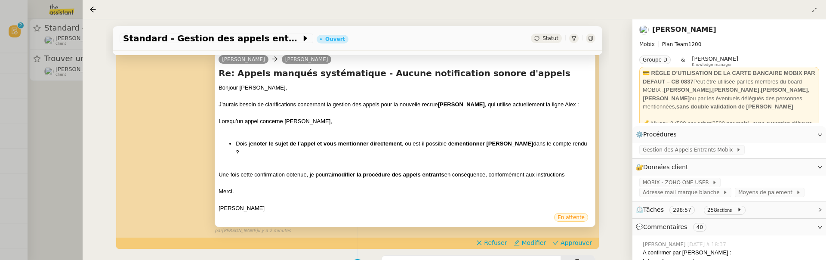
scroll to position [138, 0]
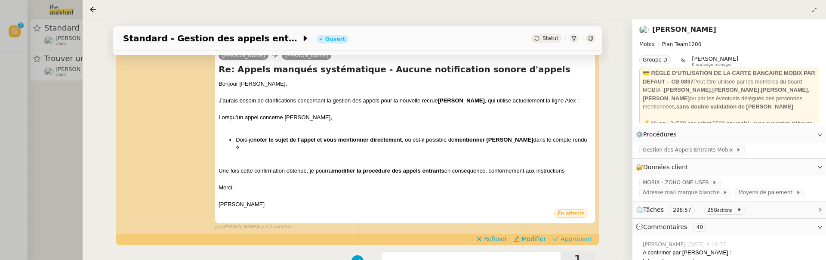
click at [587, 235] on span "Approuver" at bounding box center [576, 239] width 31 height 9
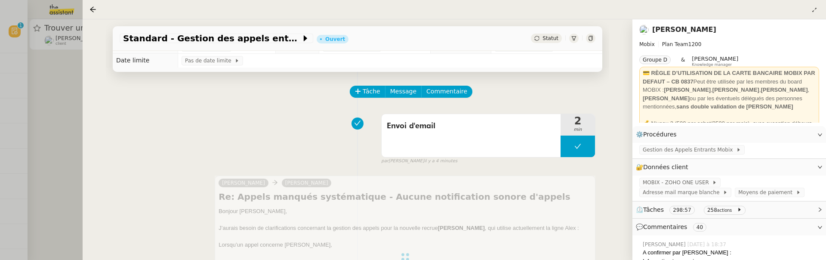
scroll to position [0, 0]
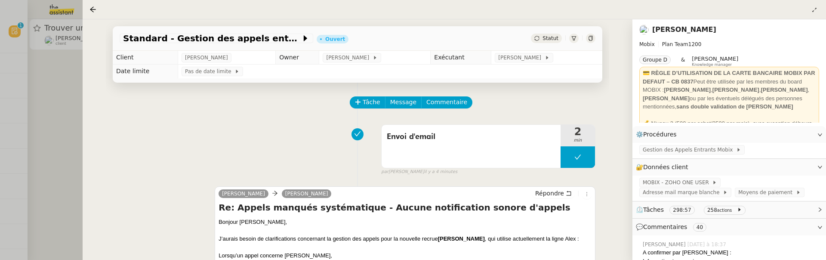
click at [55, 146] on div at bounding box center [413, 130] width 826 height 260
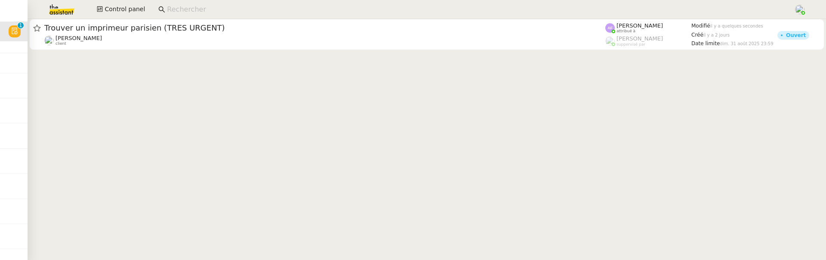
click at [124, 17] on div "Control panel" at bounding box center [413, 9] width 783 height 19
click at [124, 11] on span "Control panel" at bounding box center [125, 9] width 40 height 10
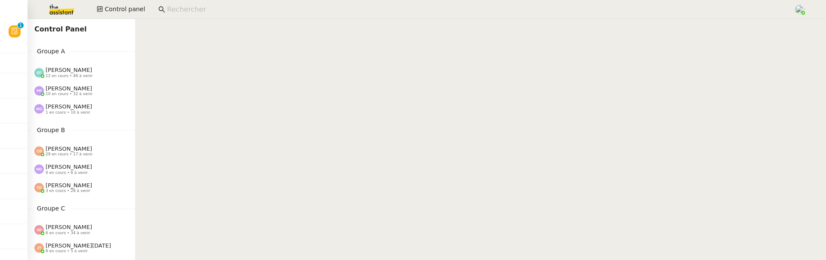
click at [84, 108] on div "Marie Orsoni 1 en cours • 10 à venir" at bounding box center [69, 108] width 46 height 11
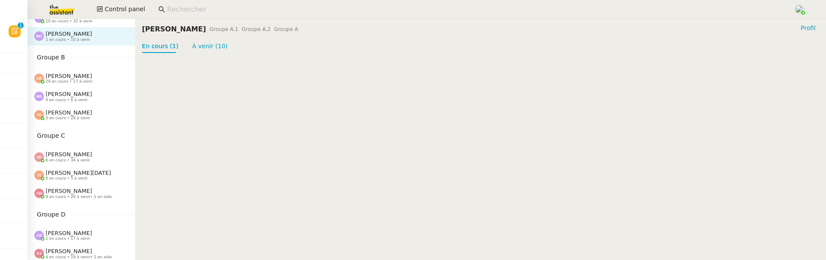
scroll to position [74, 0]
click at [87, 154] on div "Sheida Delpazir 6 en cours • 34 à venir" at bounding box center [69, 155] width 46 height 11
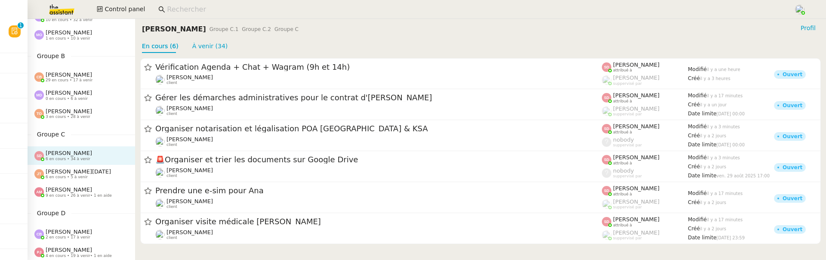
click at [62, 177] on span "6 en cours • 5 à venir" at bounding box center [67, 177] width 42 height 5
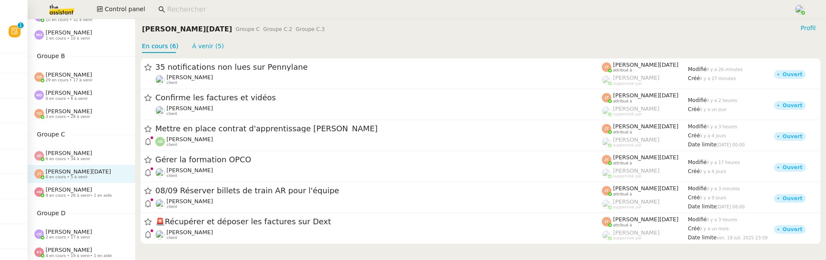
click at [72, 194] on span "9 en cours • 26 à venir • 1 en aide" at bounding box center [79, 195] width 66 height 5
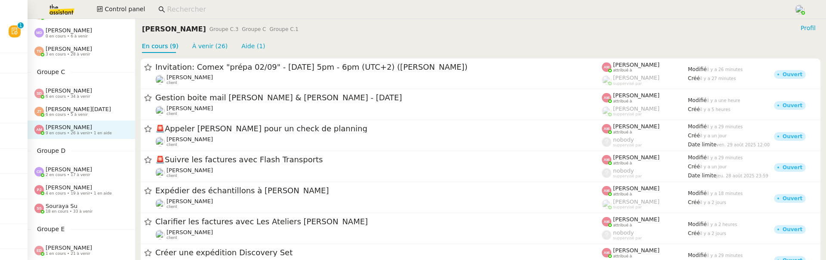
scroll to position [145, 0]
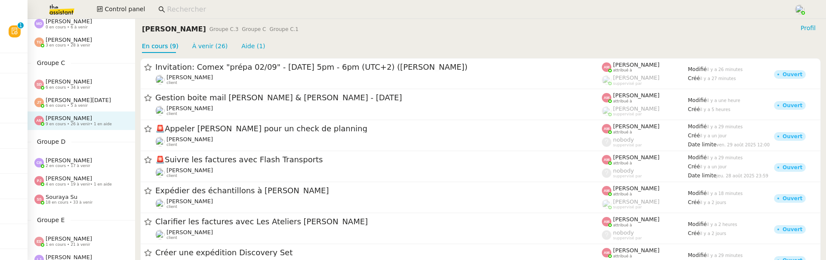
click at [77, 154] on div "Camille Barthès 2 en cours • 17 à venir" at bounding box center [82, 163] width 108 height 18
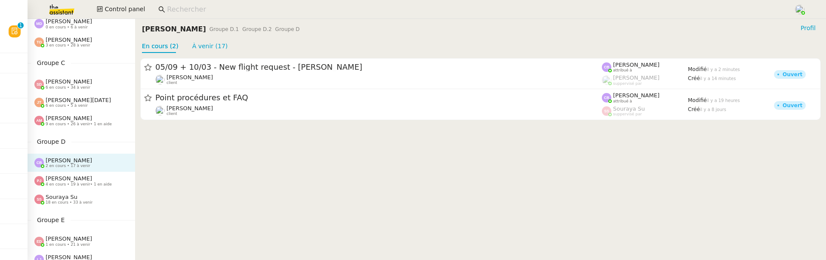
click at [73, 198] on span "Souraya Su" at bounding box center [62, 197] width 32 height 6
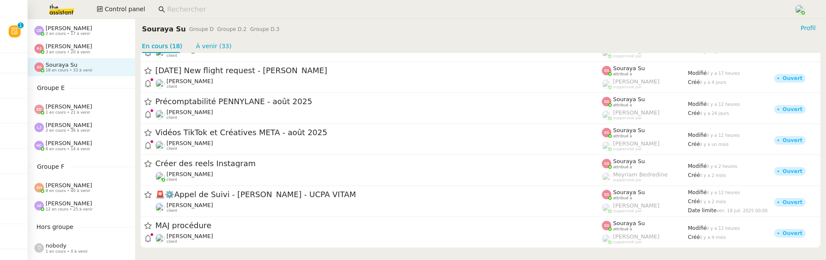
scroll to position [281, 0]
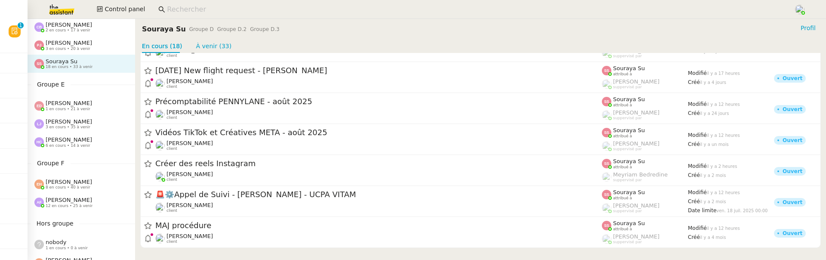
click at [73, 109] on span "1 en cours • 21 à venir" at bounding box center [68, 109] width 45 height 5
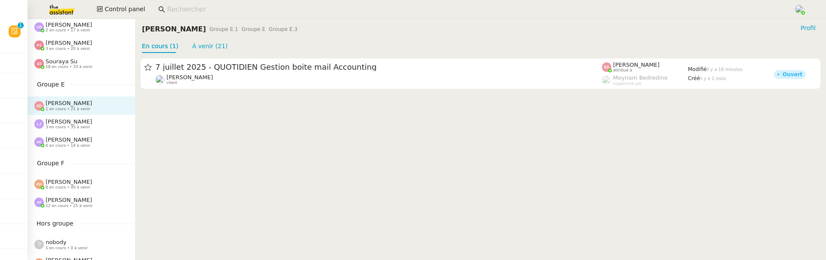
click at [74, 120] on span "[PERSON_NAME]" at bounding box center [69, 121] width 46 height 6
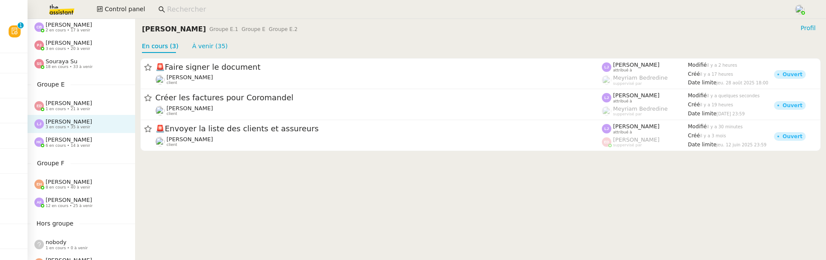
click at [74, 142] on span "[PERSON_NAME]" at bounding box center [69, 139] width 46 height 6
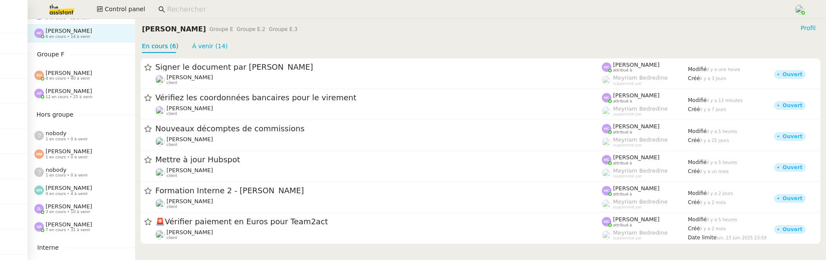
scroll to position [422, 0]
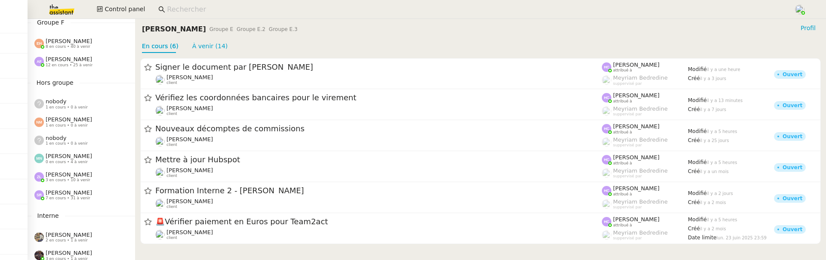
click at [77, 183] on div "Zoé Lachambre 3 en cours • 10 à venir" at bounding box center [82, 177] width 108 height 18
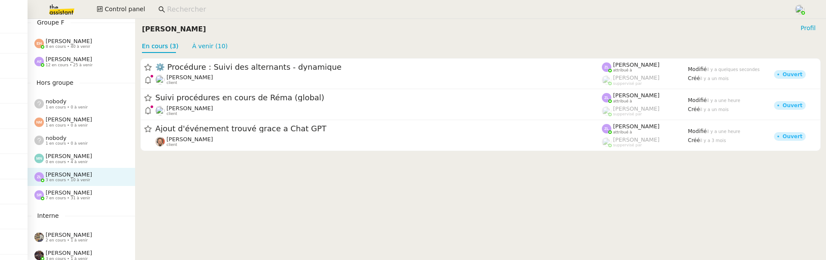
click at [75, 189] on span "[PERSON_NAME]" at bounding box center [69, 192] width 46 height 6
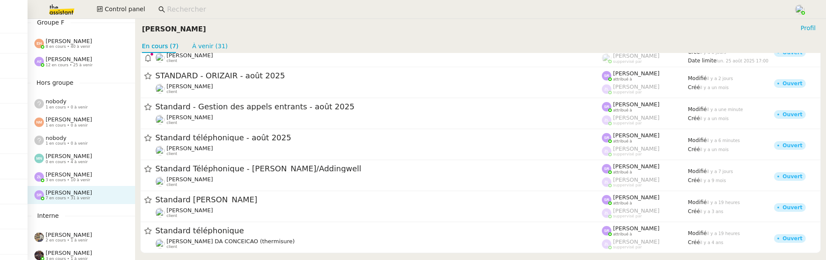
scroll to position [463, 0]
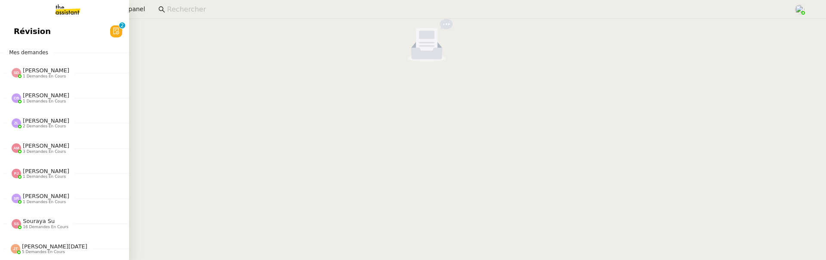
click at [22, 32] on span "Révision" at bounding box center [32, 31] width 37 height 13
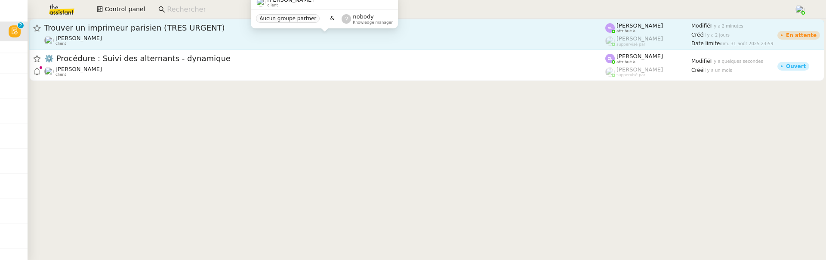
click at [233, 38] on div "[PERSON_NAME] client" at bounding box center [324, 40] width 561 height 11
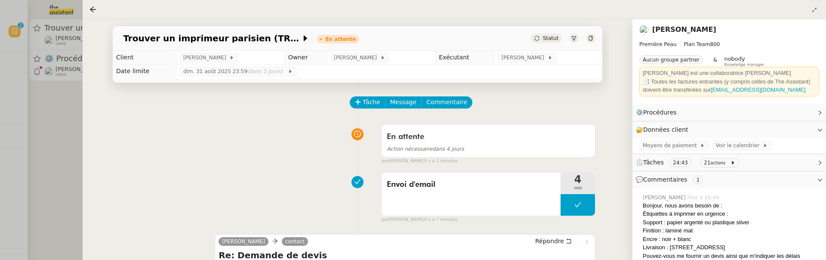
click at [79, 124] on div at bounding box center [413, 130] width 826 height 260
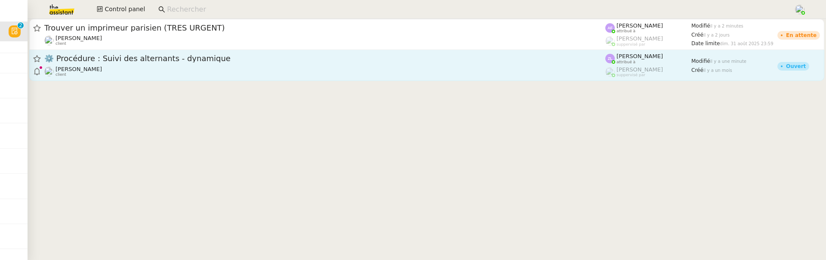
click at [138, 57] on span "⚙️ Procédure : Suivi des alternants - dynamique" at bounding box center [324, 59] width 561 height 8
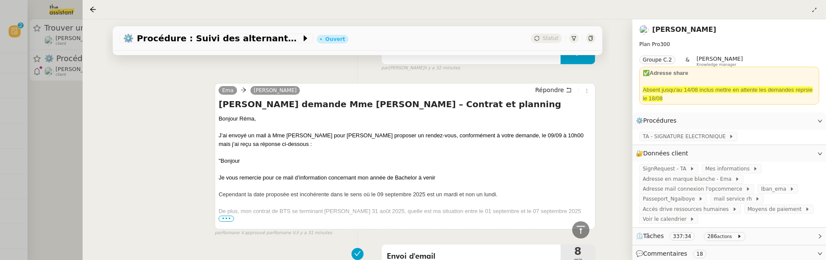
scroll to position [414, 0]
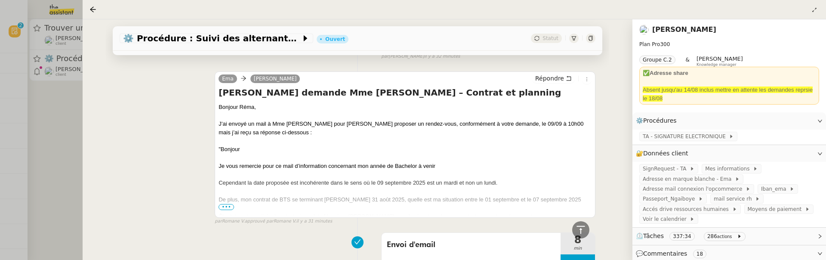
click at [227, 209] on div at bounding box center [405, 208] width 373 height 9
click at [225, 205] on span "•••" at bounding box center [226, 207] width 15 height 6
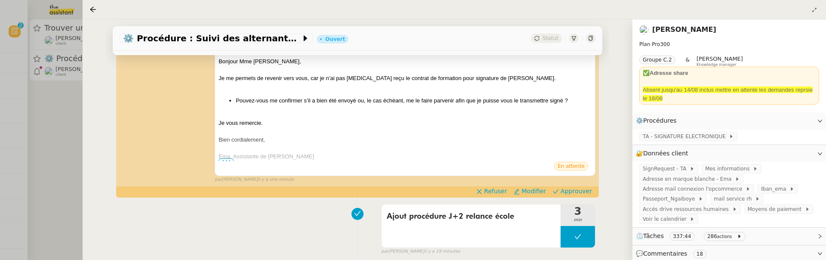
scroll to position [160, 0]
click at [578, 190] on span "Approuver" at bounding box center [576, 191] width 31 height 9
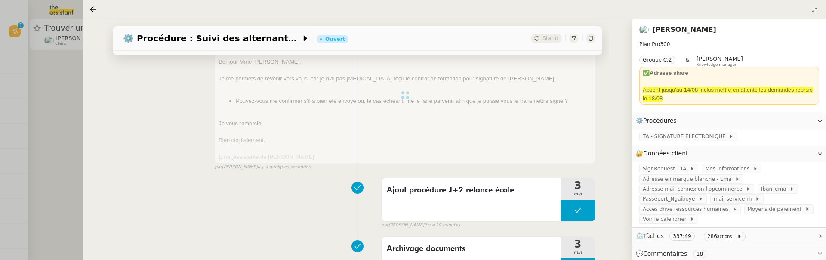
click at [36, 146] on div at bounding box center [413, 130] width 826 height 260
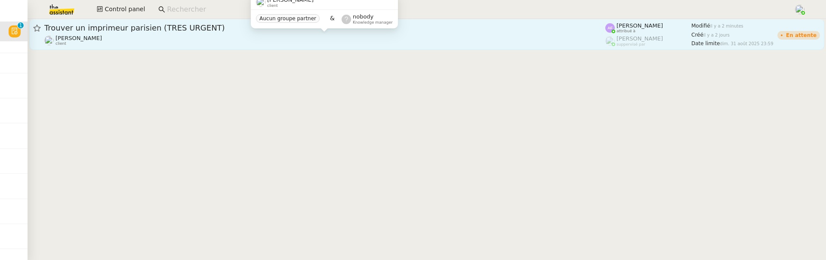
click at [141, 37] on div "[PERSON_NAME] client" at bounding box center [324, 40] width 561 height 11
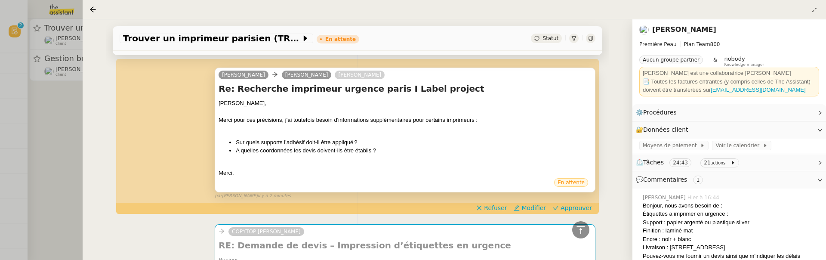
scroll to position [336, 0]
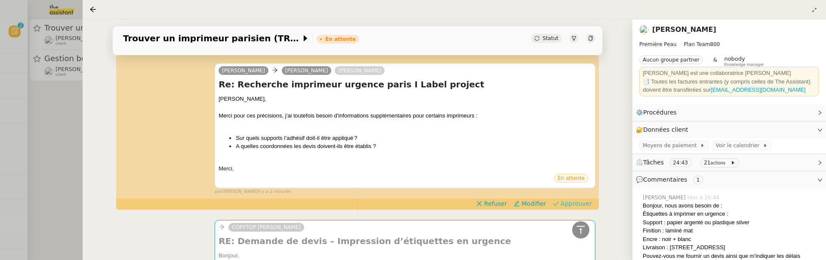
click at [572, 204] on span "Approuver" at bounding box center [576, 203] width 31 height 9
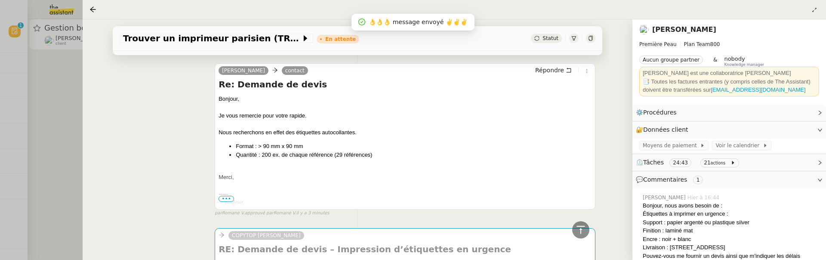
scroll to position [500, 0]
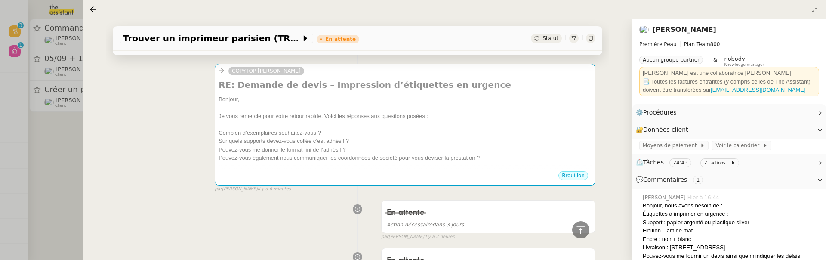
click at [77, 151] on div at bounding box center [413, 130] width 826 height 260
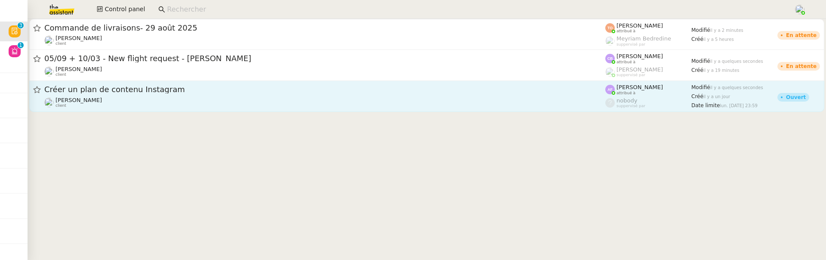
click at [159, 93] on span "Créer un plan de contenu Instagram" at bounding box center [324, 90] width 561 height 8
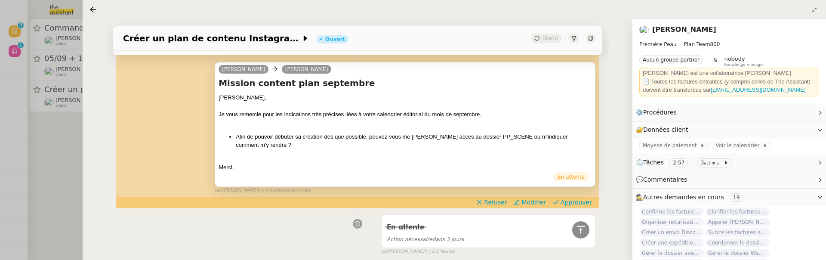
scroll to position [182, 0]
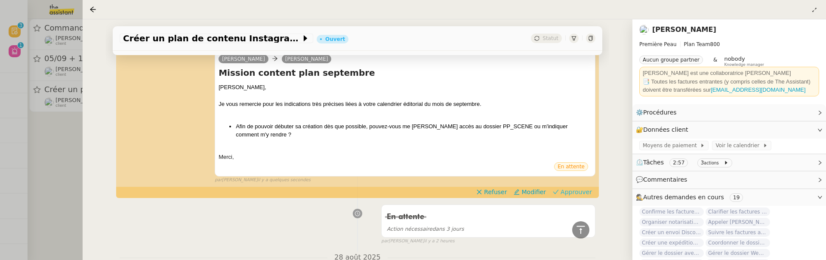
click at [582, 188] on span "Approuver" at bounding box center [576, 192] width 31 height 9
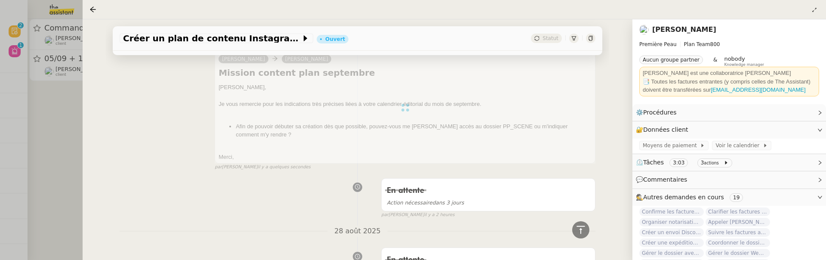
click at [64, 177] on div at bounding box center [413, 130] width 826 height 260
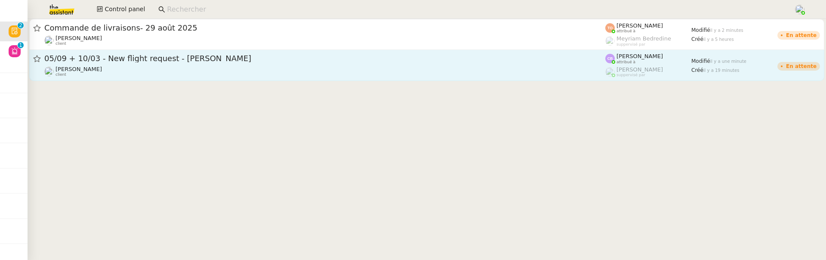
click at [161, 57] on span "05/09 + 10/03 - New flight request - [PERSON_NAME]" at bounding box center [324, 59] width 561 height 8
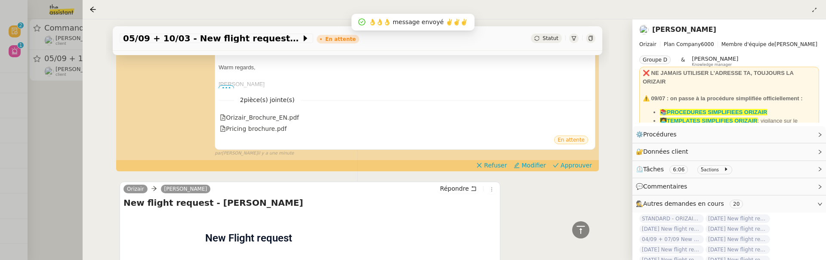
scroll to position [293, 0]
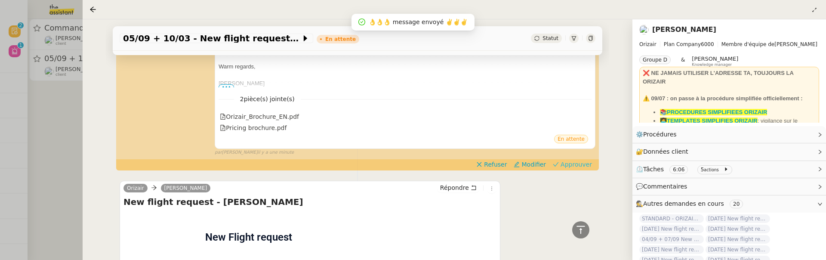
click at [583, 165] on span "Approuver" at bounding box center [576, 164] width 31 height 9
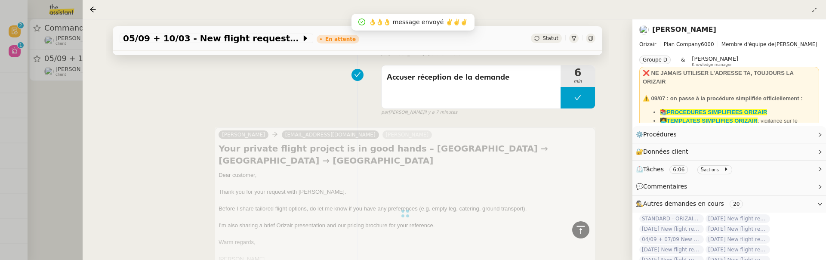
scroll to position [30, 0]
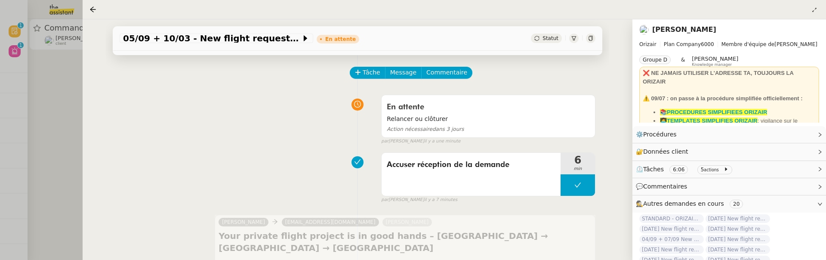
click at [58, 99] on div at bounding box center [413, 130] width 826 height 260
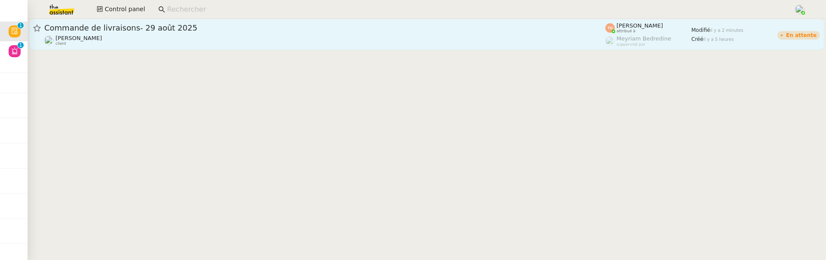
click at [91, 22] on link "Commande de livraisons- 29 août 2025 [PERSON_NAME] client [PERSON_NAME] attribu…" at bounding box center [426, 34] width 795 height 31
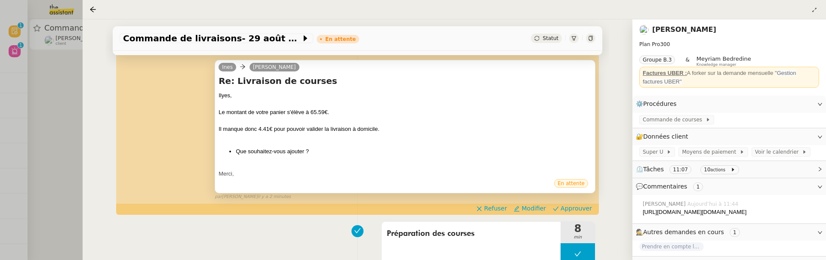
scroll to position [190, 0]
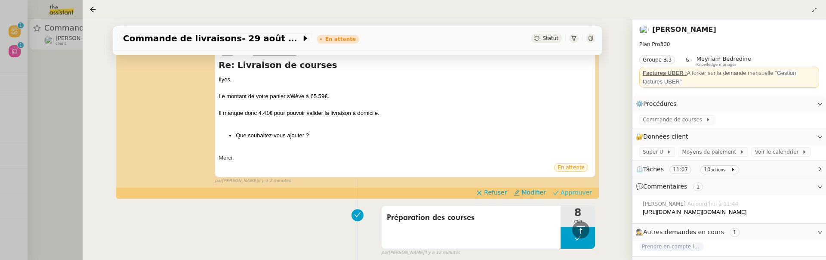
click at [580, 189] on span "Approuver" at bounding box center [576, 192] width 31 height 9
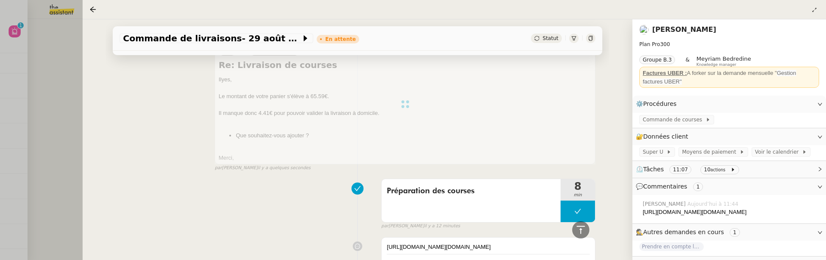
click at [49, 75] on div at bounding box center [413, 130] width 826 height 260
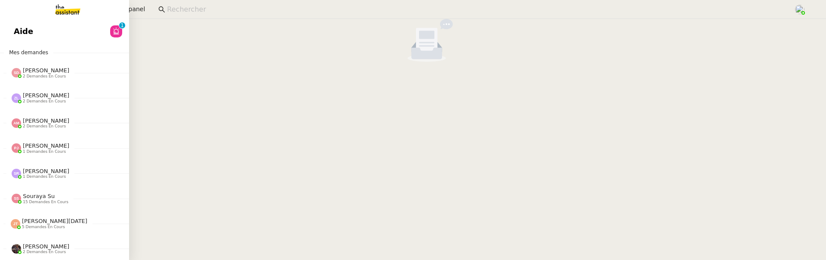
click at [18, 40] on link "Aide 0 1 2 3 4 5 6 7 8 9" at bounding box center [64, 32] width 129 height 20
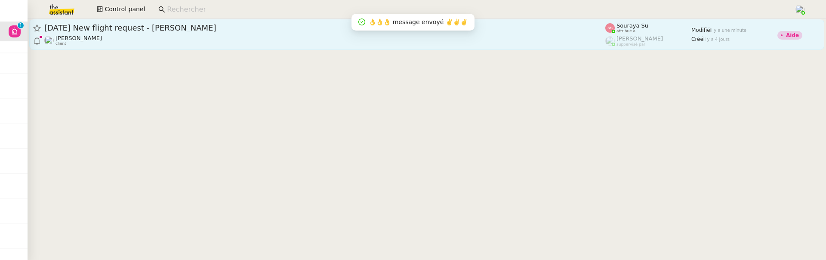
click at [247, 45] on div "[PERSON_NAME] client" at bounding box center [324, 40] width 561 height 11
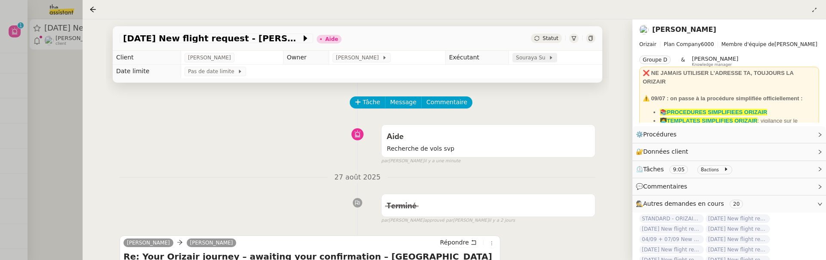
click at [520, 55] on span "Souraya Su" at bounding box center [532, 57] width 33 height 9
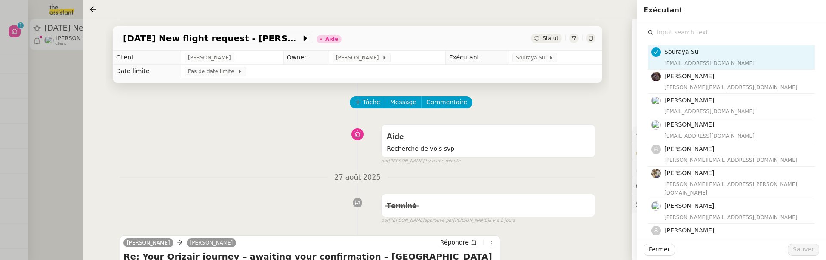
click at [707, 32] on input "text" at bounding box center [734, 33] width 161 height 12
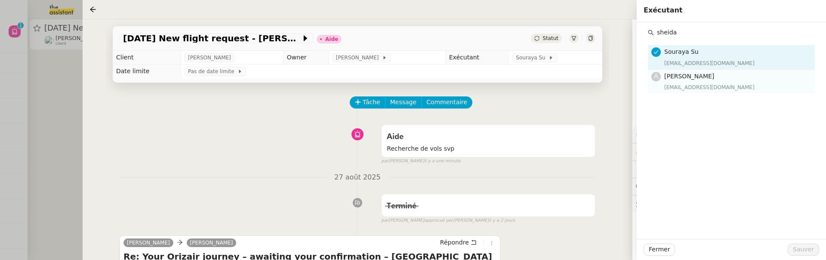
type input "sheida"
click at [710, 74] on h4 "[PERSON_NAME]" at bounding box center [737, 76] width 145 height 10
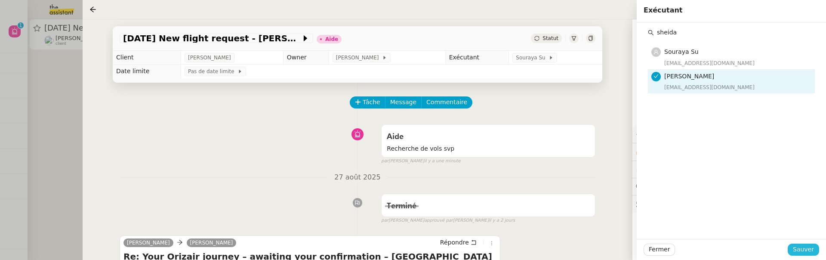
click at [811, 250] on span "Sauver" at bounding box center [803, 249] width 21 height 10
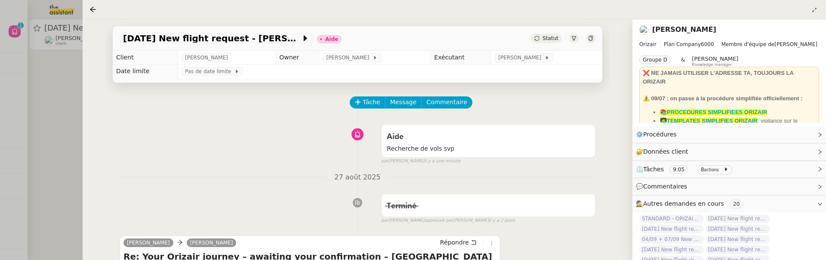
click at [362, 56] on app-ticket-info-button "[PERSON_NAME]" at bounding box center [354, 57] width 62 height 7
click at [369, 56] on span at bounding box center [370, 58] width 3 height 6
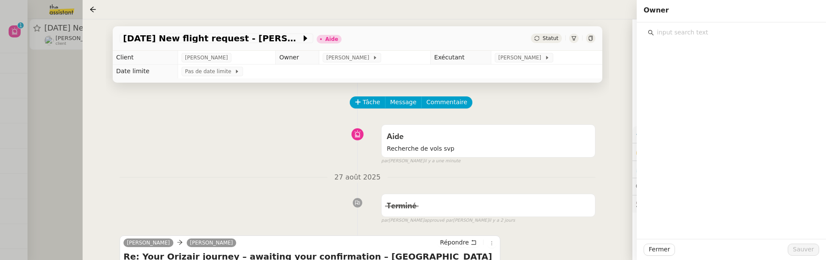
click at [705, 34] on input "text" at bounding box center [734, 33] width 161 height 12
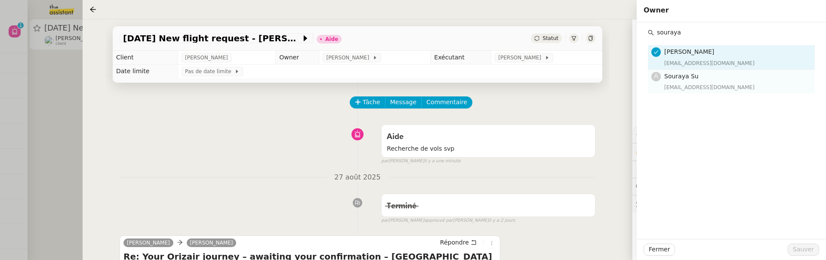
type input "souraya"
click at [722, 77] on h4 "Souraya Su" at bounding box center [737, 76] width 145 height 10
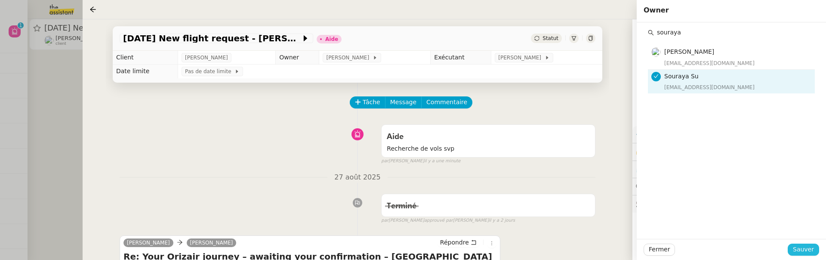
click at [806, 246] on span "Sauver" at bounding box center [803, 249] width 21 height 10
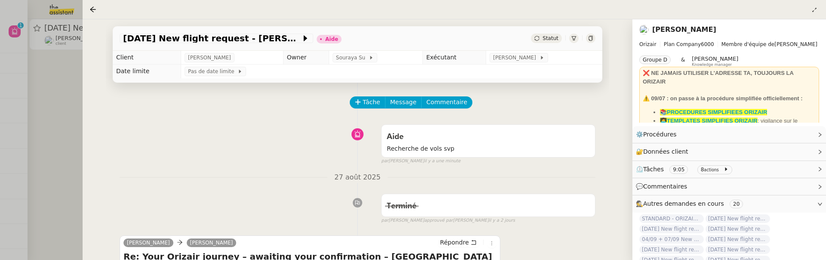
click at [549, 41] on span "Statut" at bounding box center [551, 38] width 16 height 6
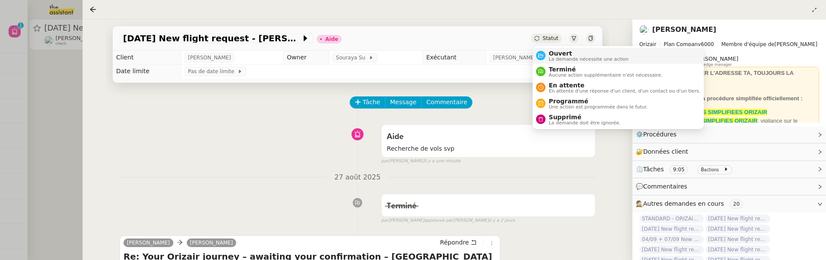
click at [560, 50] on span "Ouvert" at bounding box center [589, 53] width 80 height 7
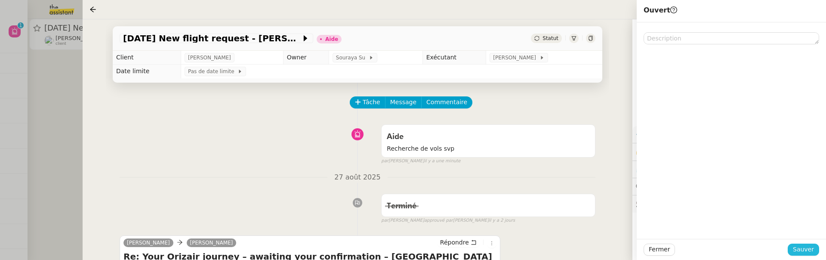
click at [803, 244] on span "Sauver" at bounding box center [803, 249] width 21 height 10
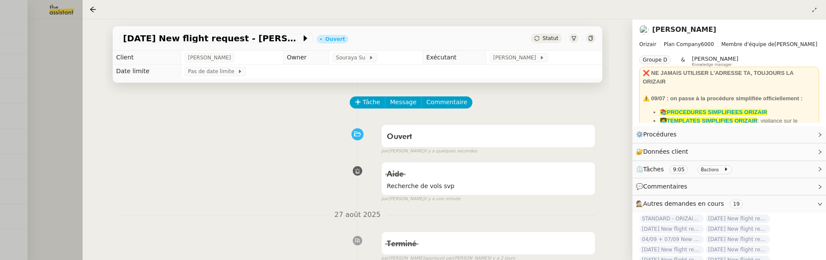
click at [40, 90] on div at bounding box center [413, 130] width 826 height 260
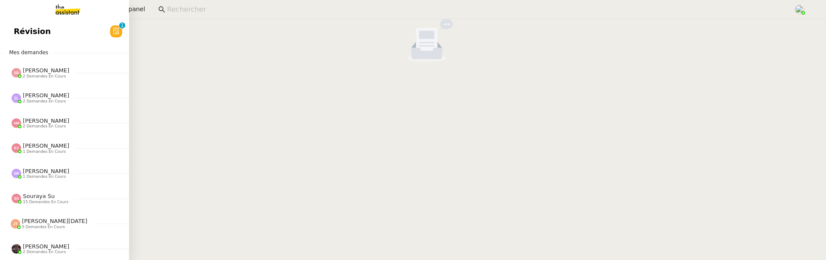
click at [18, 30] on span "Révision" at bounding box center [32, 31] width 37 height 13
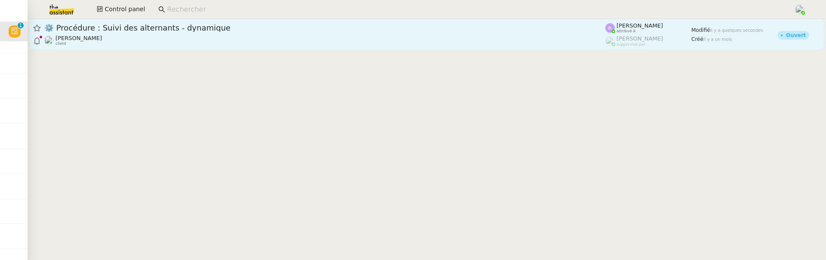
click at [260, 39] on div "Réma Ngaiboye client" at bounding box center [324, 40] width 561 height 11
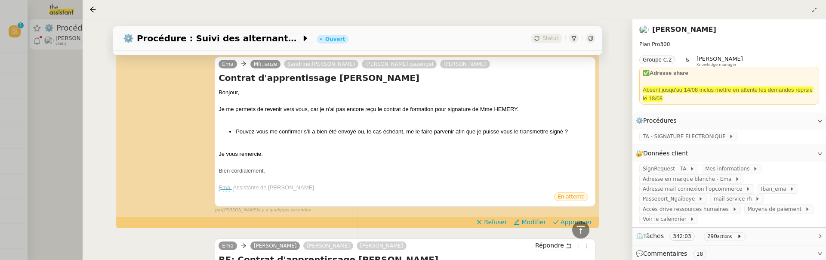
scroll to position [246, 0]
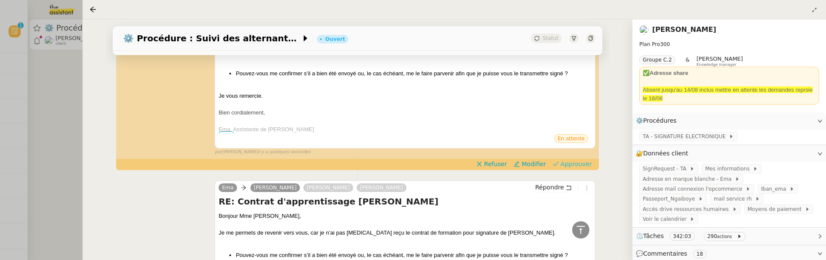
click at [572, 163] on span "Approuver" at bounding box center [576, 164] width 31 height 9
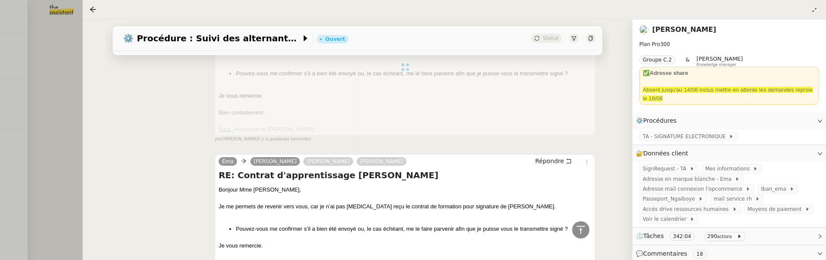
click at [53, 106] on div at bounding box center [413, 130] width 826 height 260
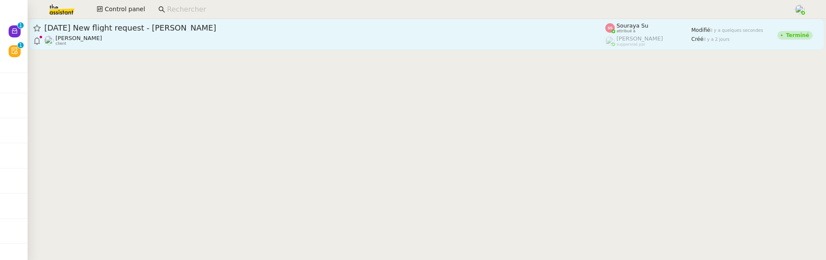
click at [151, 34] on div "3rd September 2025 New flight request - Ali Khan Louis Frei client" at bounding box center [324, 34] width 561 height 23
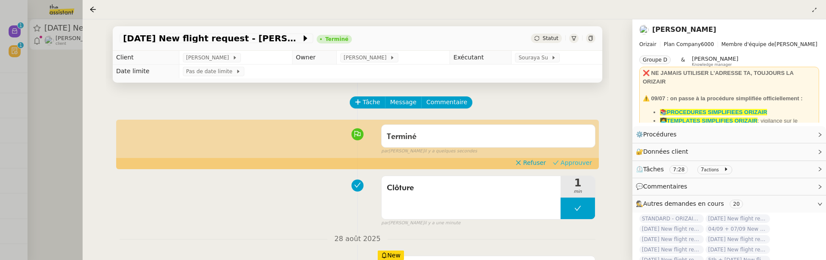
click at [586, 162] on span "Approuver" at bounding box center [576, 162] width 31 height 9
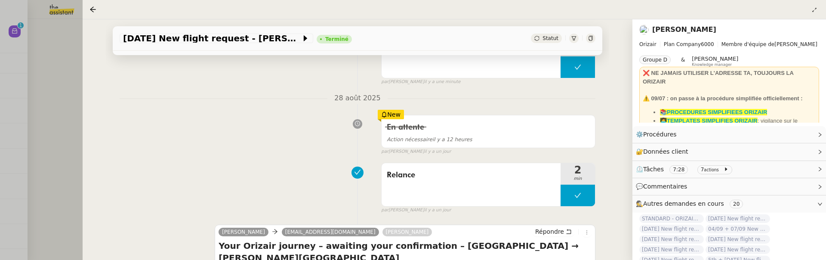
scroll to position [138, 0]
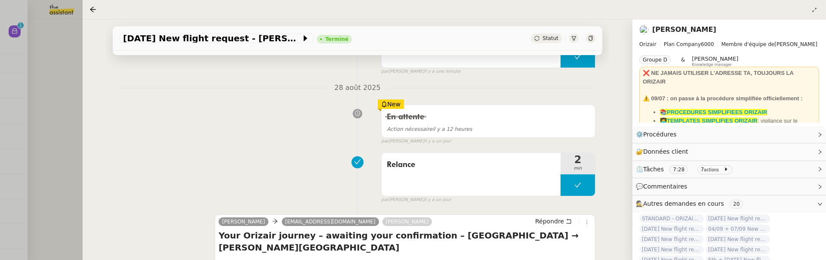
click at [58, 71] on div at bounding box center [413, 130] width 826 height 260
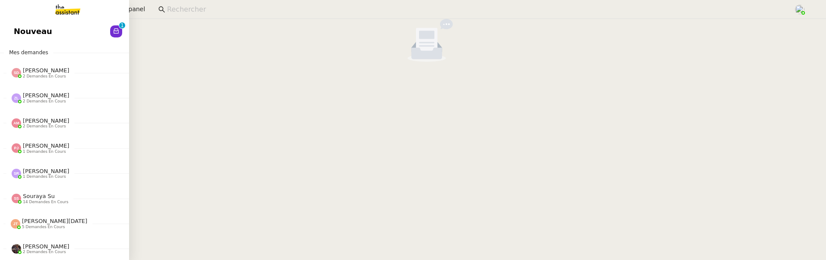
click at [12, 23] on link "Nouveau 0 1 2 3 4 5 6 7 8 9" at bounding box center [64, 32] width 129 height 20
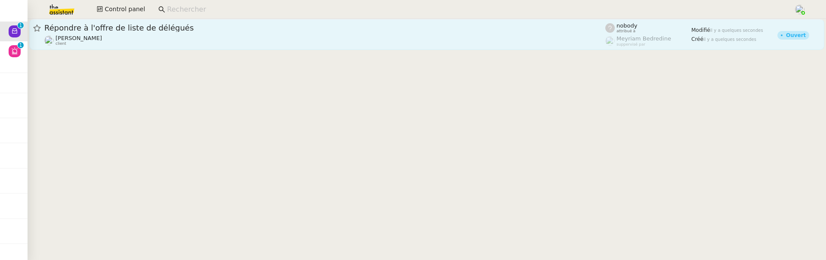
click at [192, 31] on span "Répondre à l'offre de liste de délégués" at bounding box center [324, 28] width 561 height 8
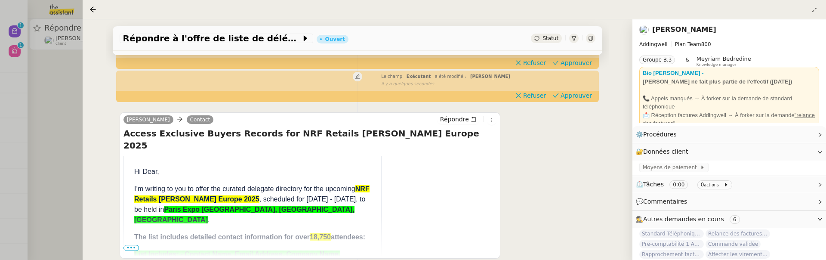
scroll to position [123, 0]
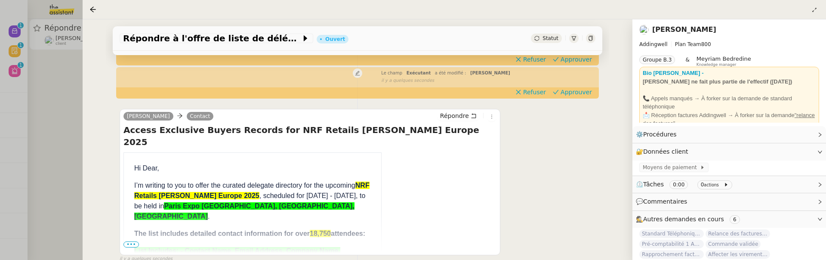
click at [544, 41] on span "Statut" at bounding box center [551, 38] width 16 height 6
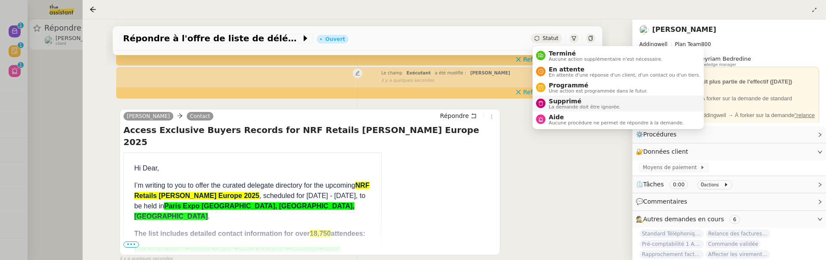
click at [558, 101] on span "Supprimé" at bounding box center [585, 101] width 72 height 7
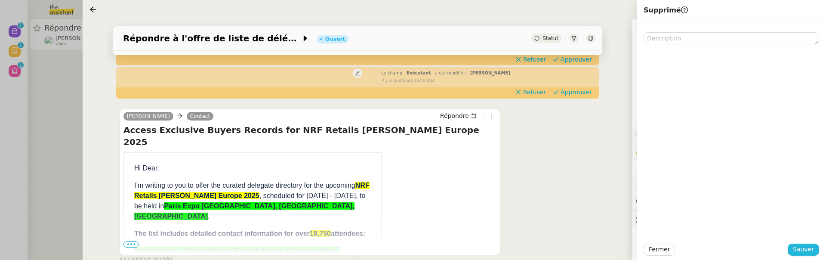
click at [796, 248] on span "Sauver" at bounding box center [803, 249] width 21 height 10
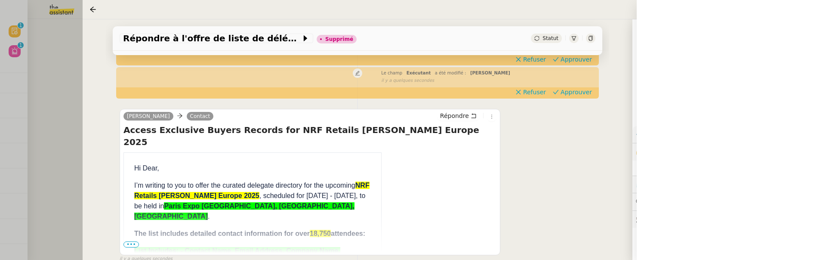
click at [59, 92] on div at bounding box center [413, 130] width 826 height 260
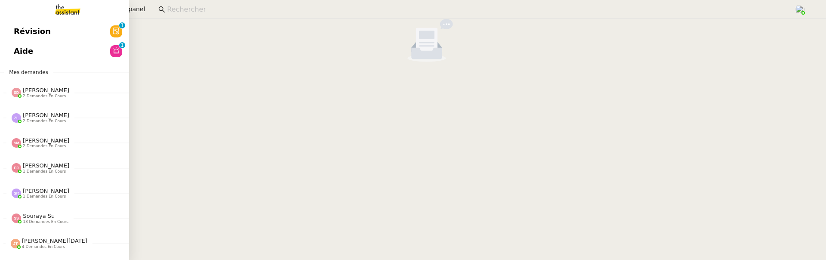
click at [23, 29] on link "Révision 0 1 2 3 4 5 6 7 8 9" at bounding box center [64, 32] width 129 height 20
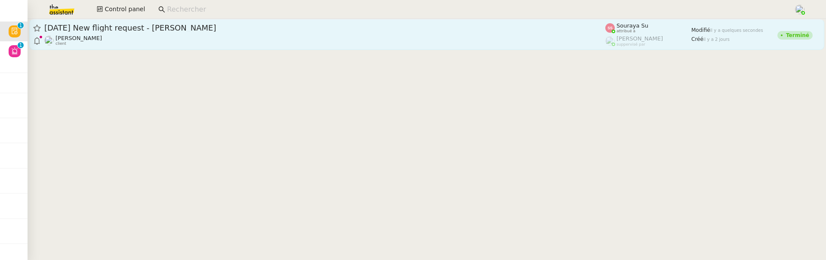
click at [186, 28] on span "9th September 2025 New flight request - Michael Vuagnat" at bounding box center [324, 28] width 561 height 8
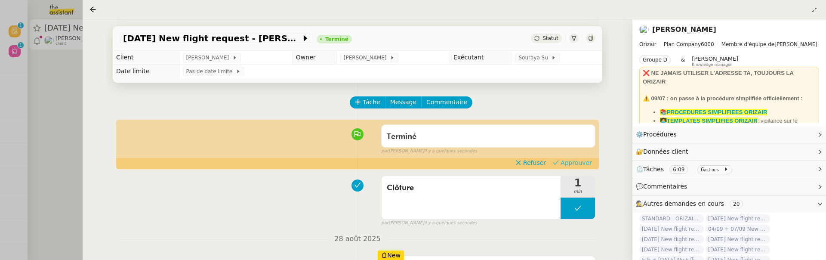
click at [581, 160] on span "Approuver" at bounding box center [576, 162] width 31 height 9
click at [63, 76] on div at bounding box center [413, 130] width 826 height 260
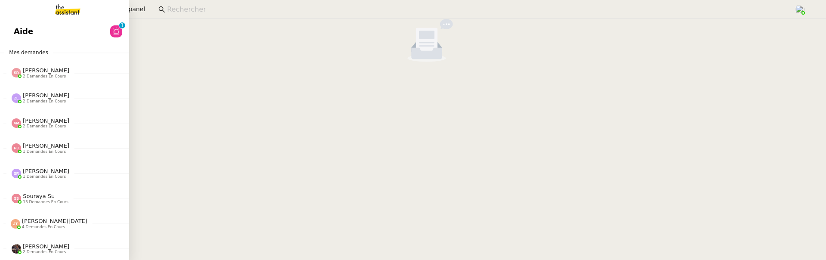
click at [16, 33] on span "Aide" at bounding box center [23, 31] width 19 height 13
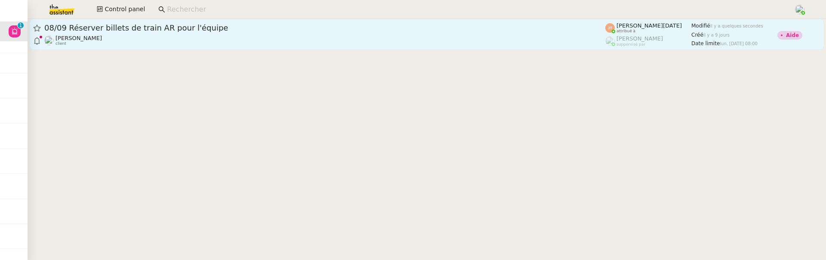
click at [318, 29] on span "08/09 Réserver billets de train AR pour l'équipe" at bounding box center [324, 28] width 561 height 8
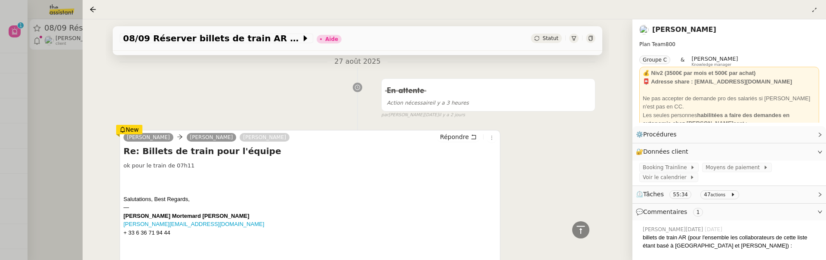
scroll to position [174, 0]
click at [683, 24] on nz-page-header-title "[PERSON_NAME]" at bounding box center [684, 30] width 64 height 12
click at [684, 31] on link "[PERSON_NAME]" at bounding box center [684, 29] width 64 height 8
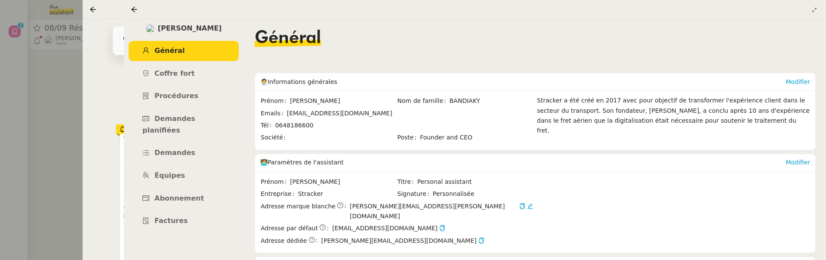
scroll to position [200, 0]
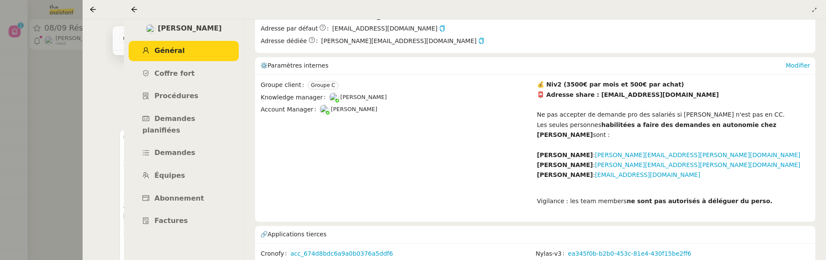
click at [133, 9] on icon at bounding box center [134, 9] width 6 height 6
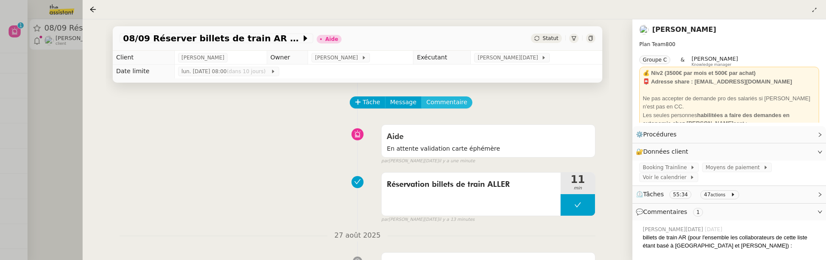
click at [453, 97] on button "Commentaire" at bounding box center [446, 102] width 51 height 12
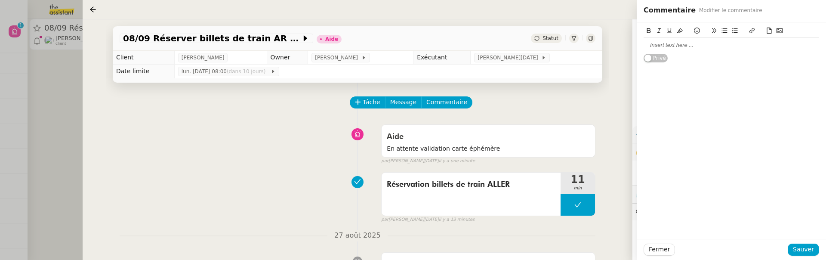
click at [668, 40] on div at bounding box center [732, 45] width 176 height 15
click at [795, 247] on span "Sauver" at bounding box center [803, 249] width 21 height 10
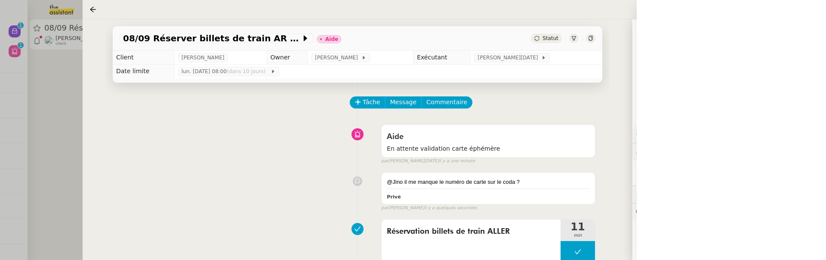
click at [557, 37] on span "Statut" at bounding box center [551, 38] width 16 height 6
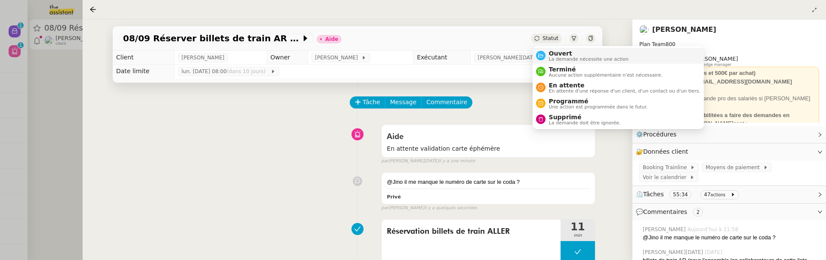
click at [562, 53] on span "Ouvert" at bounding box center [589, 53] width 80 height 7
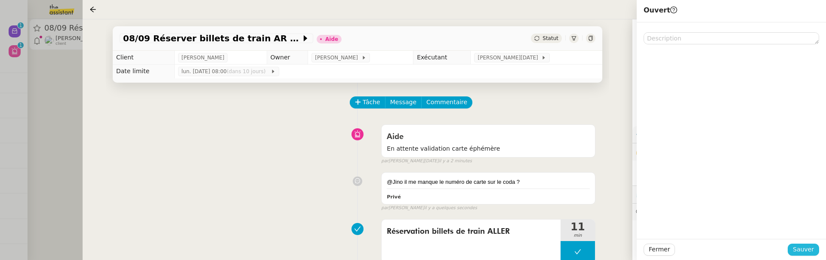
click at [800, 250] on span "Sauver" at bounding box center [803, 249] width 21 height 10
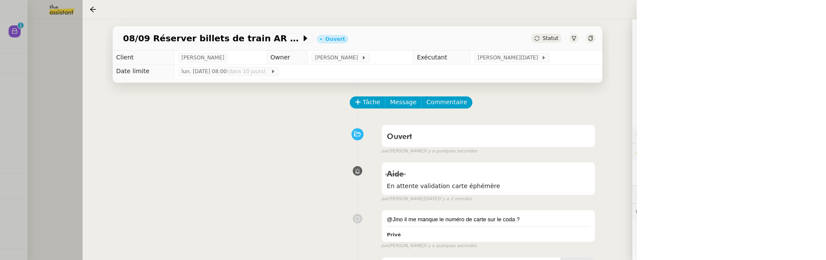
click at [62, 115] on div at bounding box center [413, 130] width 826 height 260
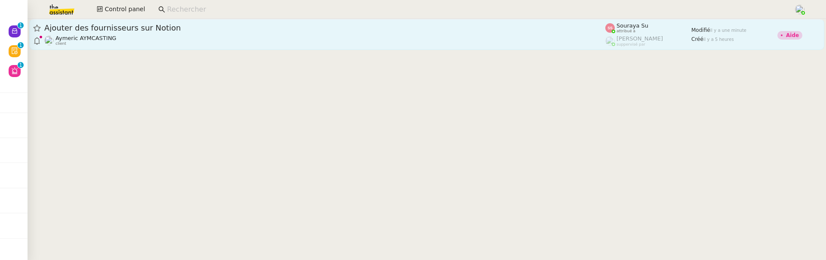
click at [99, 40] on span "Aymeric AYMCASTING" at bounding box center [86, 38] width 61 height 6
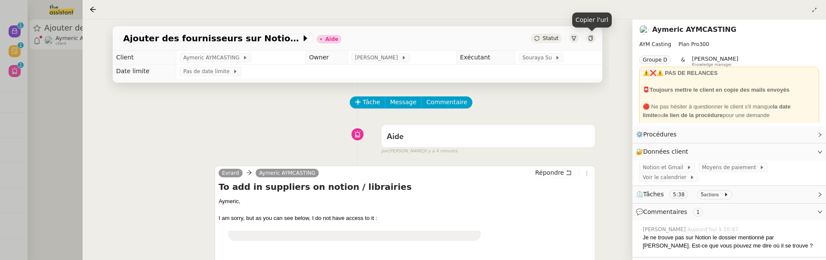
click at [591, 38] on icon at bounding box center [590, 38] width 5 height 5
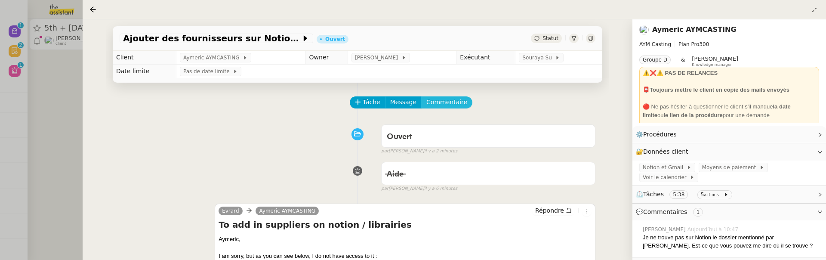
click at [453, 105] on span "Commentaire" at bounding box center [447, 102] width 41 height 10
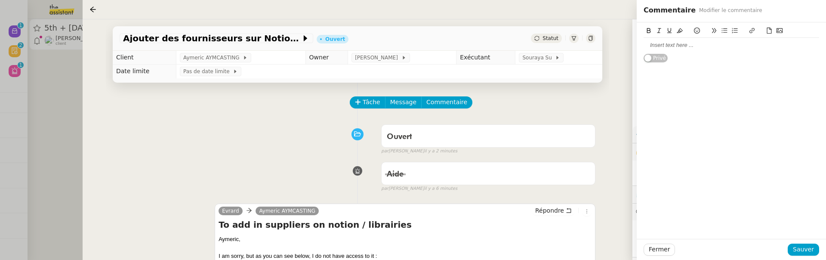
click at [674, 46] on div at bounding box center [732, 45] width 176 height 8
click at [817, 251] on button "Sauver" at bounding box center [803, 250] width 31 height 12
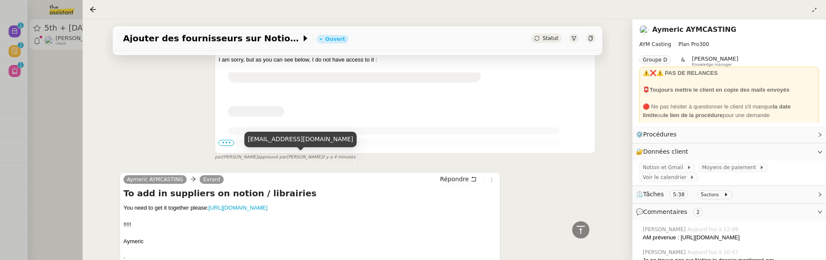
scroll to position [245, 0]
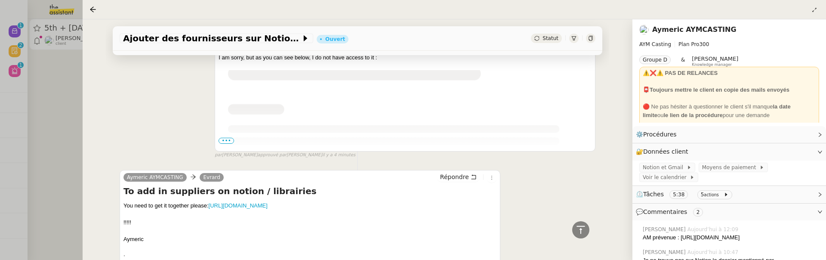
click at [59, 103] on div at bounding box center [413, 130] width 826 height 260
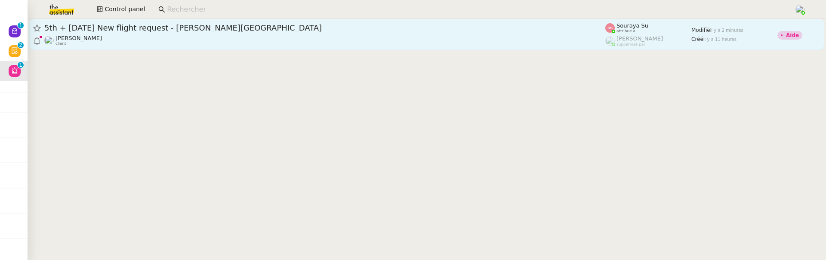
click at [139, 35] on div "Louis Frei client" at bounding box center [324, 40] width 561 height 11
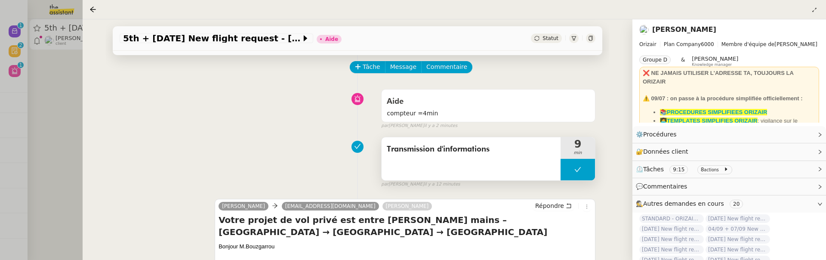
scroll to position [40, 0]
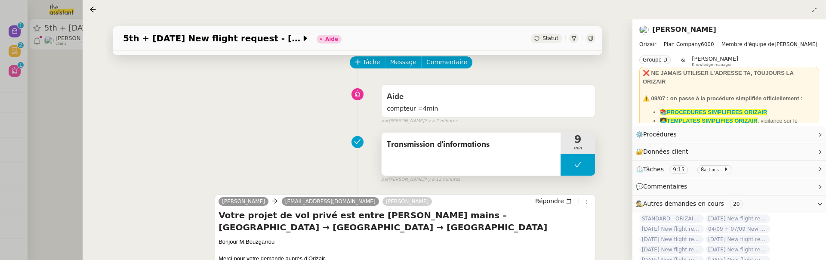
click at [469, 158] on div "Transmission d'informations" at bounding box center [471, 154] width 179 height 43
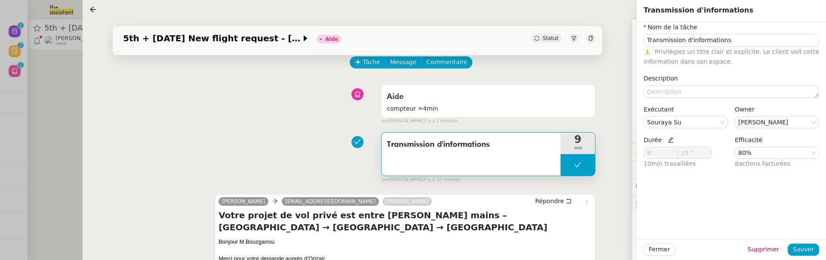
click at [670, 142] on icon at bounding box center [671, 140] width 6 height 6
drag, startPoint x: 657, startPoint y: 156, endPoint x: 618, endPoint y: 156, distance: 39.2
click at [618, 156] on app-ticket "5th + 26th September 2025 New flight request - sameur BOUZGARROU Aide Statut Cl…" at bounding box center [455, 139] width 744 height 241
type input "4 '"
click at [798, 244] on button "Sauver" at bounding box center [803, 250] width 31 height 12
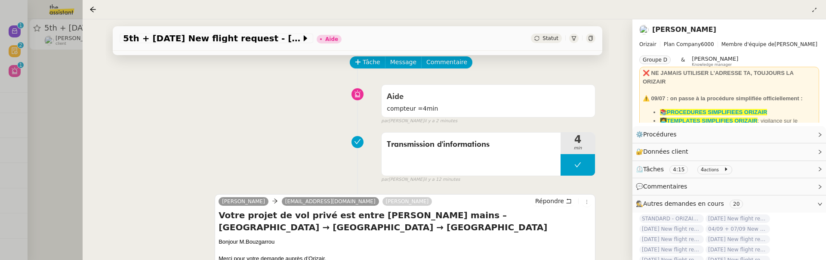
click at [554, 37] on span "Statut" at bounding box center [551, 38] width 16 height 6
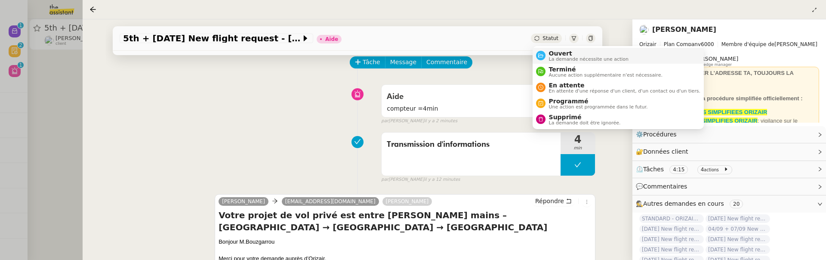
click at [557, 50] on span "Ouvert" at bounding box center [589, 53] width 80 height 7
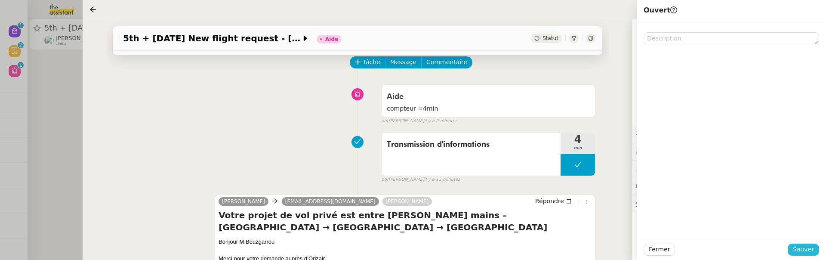
click at [801, 248] on span "Sauver" at bounding box center [803, 249] width 21 height 10
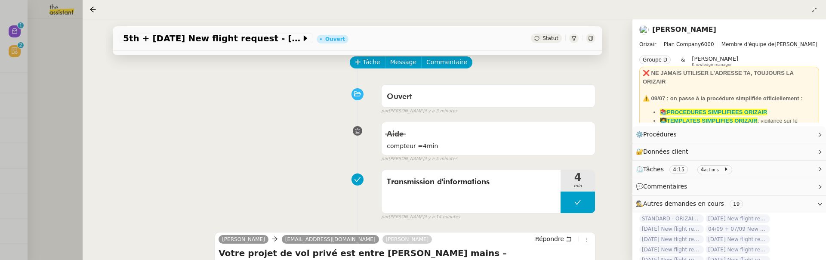
click at [69, 117] on div at bounding box center [413, 130] width 826 height 260
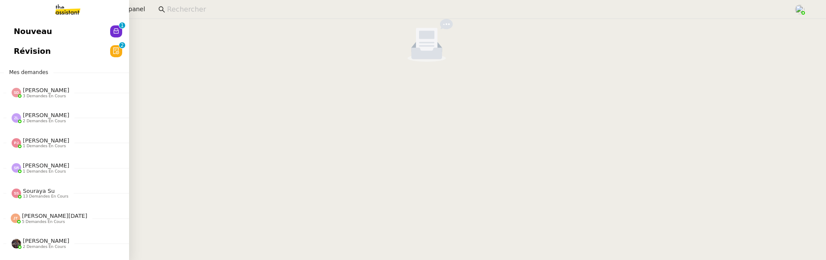
click at [19, 38] on link "Nouveau 0 1 2 3 4 5 6 7 8 9" at bounding box center [64, 32] width 129 height 20
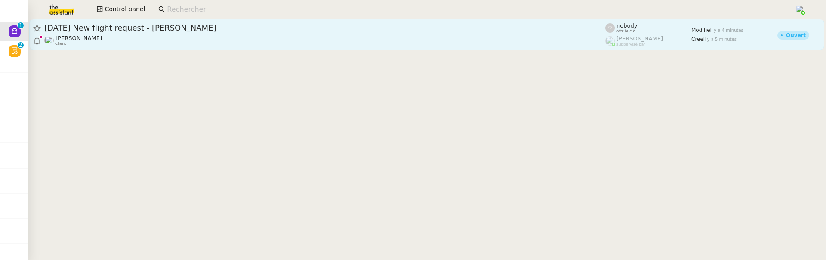
click at [183, 34] on div "19th September 2025 New flight request - Maeio Gianni Louis Frei client" at bounding box center [324, 34] width 561 height 23
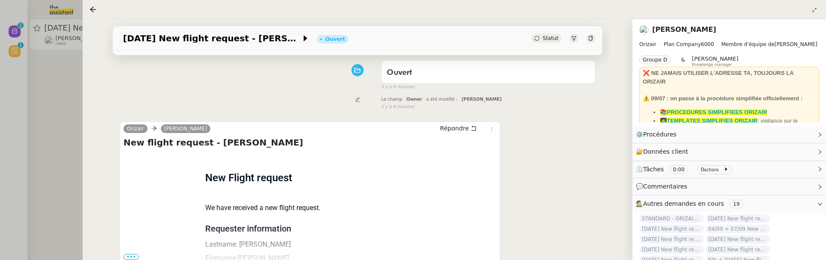
scroll to position [166, 0]
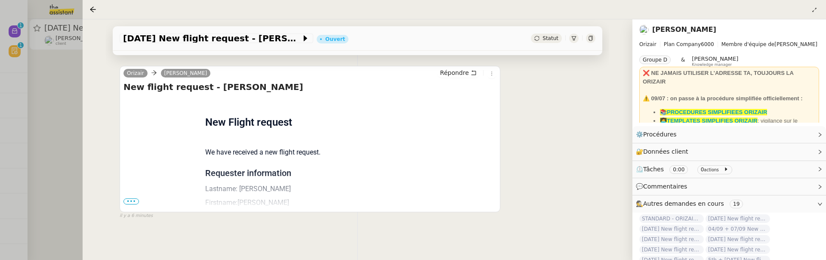
click at [132, 201] on span "•••" at bounding box center [131, 201] width 15 height 6
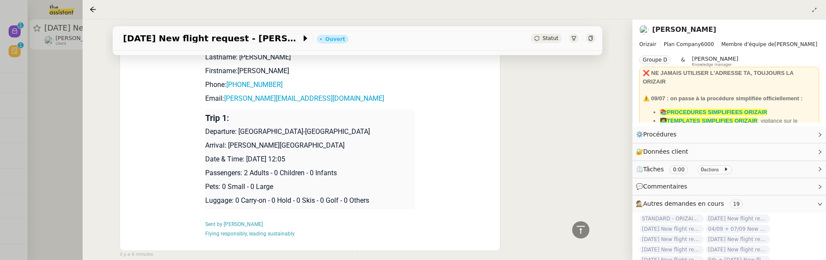
scroll to position [298, 0]
drag, startPoint x: 247, startPoint y: 160, endPoint x: 307, endPoint y: 162, distance: 59.5
click at [307, 162] on p "Date & Time: 19th September 2025 12:05" at bounding box center [310, 159] width 210 height 10
drag, startPoint x: 311, startPoint y: 159, endPoint x: 247, endPoint y: 158, distance: 64.6
click at [247, 158] on p "Date & Time: 19th September 2025 12:05" at bounding box center [310, 159] width 210 height 10
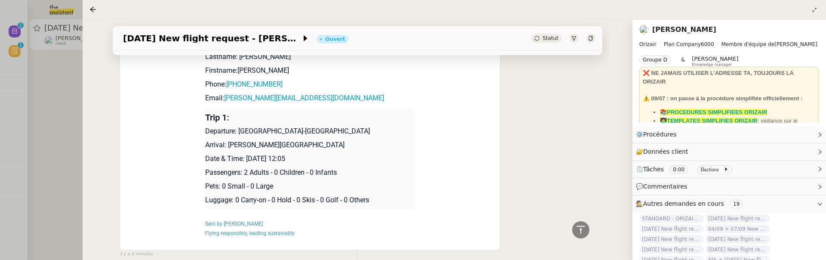
copy p "19th September 2025"
click at [451, 118] on div "Flight request created by Maeio Gianni New Flight request We have received a ne…" at bounding box center [310, 106] width 373 height 283
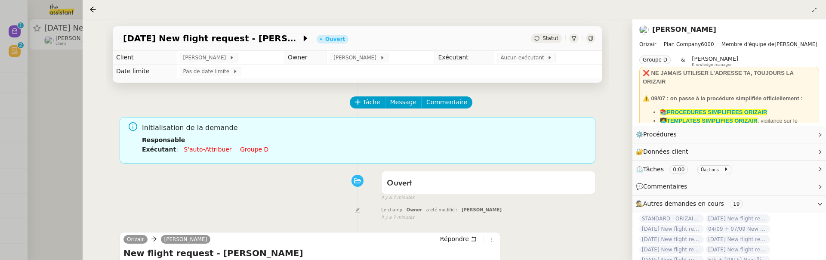
click at [64, 132] on div at bounding box center [413, 130] width 826 height 260
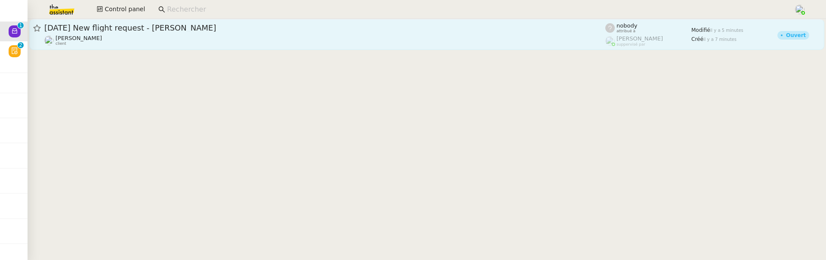
click at [128, 27] on span "[DATE] New flight request - [PERSON_NAME]" at bounding box center [324, 28] width 561 height 8
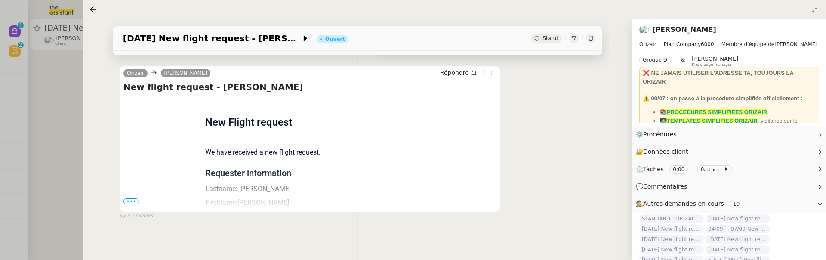
scroll to position [145, 0]
click at [491, 74] on icon at bounding box center [491, 74] width 5 height 5
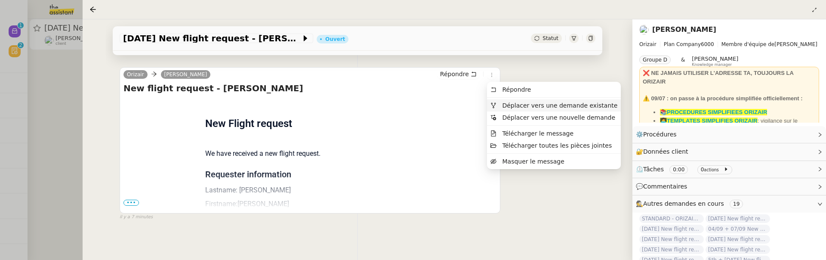
click at [515, 109] on li "Déplacer vers une demande existante" at bounding box center [554, 105] width 134 height 12
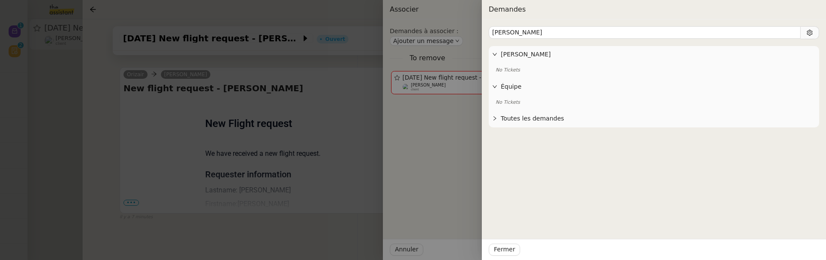
type input "gianni"
click at [293, 212] on div at bounding box center [413, 130] width 826 height 260
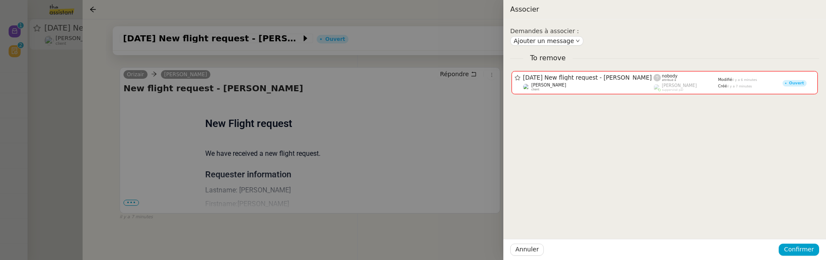
click at [318, 190] on div at bounding box center [413, 130] width 826 height 260
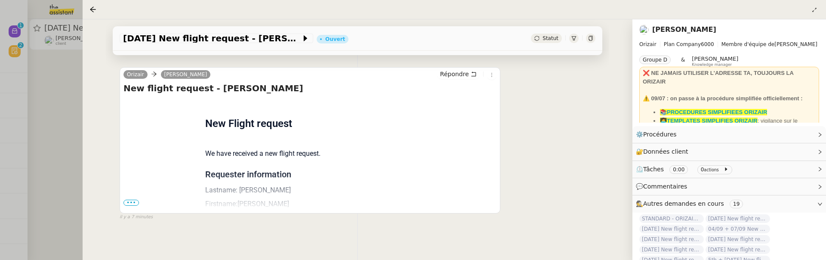
click at [133, 202] on span "•••" at bounding box center [131, 203] width 15 height 6
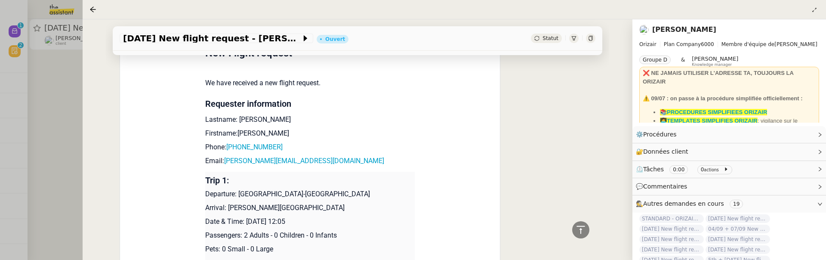
scroll to position [217, 0]
drag, startPoint x: 247, startPoint y: 218, endPoint x: 311, endPoint y: 220, distance: 63.3
click at [311, 220] on p "Date & Time: 19th September 2025 12:05" at bounding box center [310, 220] width 210 height 10
copy p "19th September 2025"
click at [136, 130] on div "Flight request created by Maeio Gianni New Flight request We have received a ne…" at bounding box center [310, 168] width 373 height 283
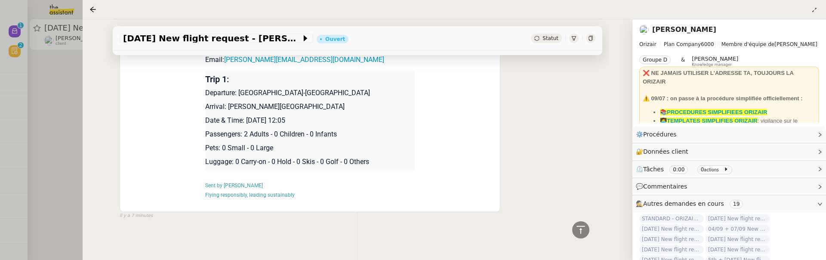
scroll to position [0, 0]
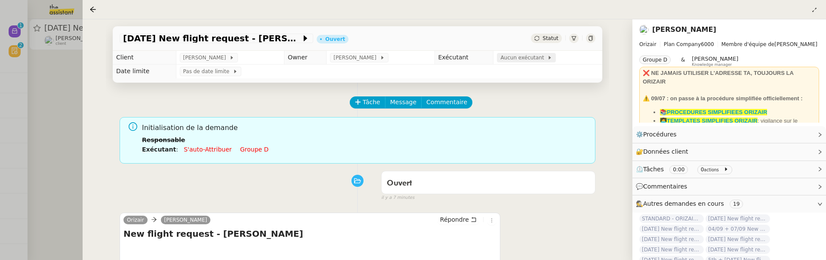
click at [547, 57] on icon at bounding box center [549, 57] width 5 height 5
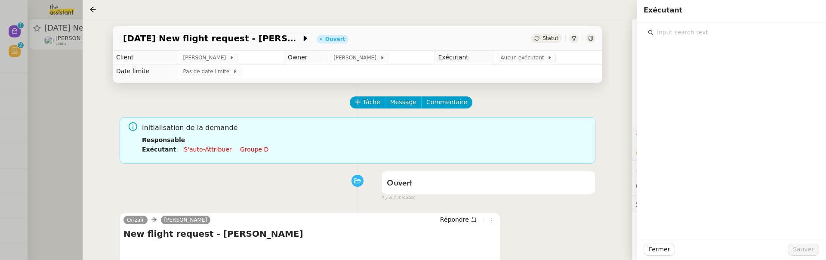
click at [713, 34] on input "text" at bounding box center [734, 33] width 161 height 12
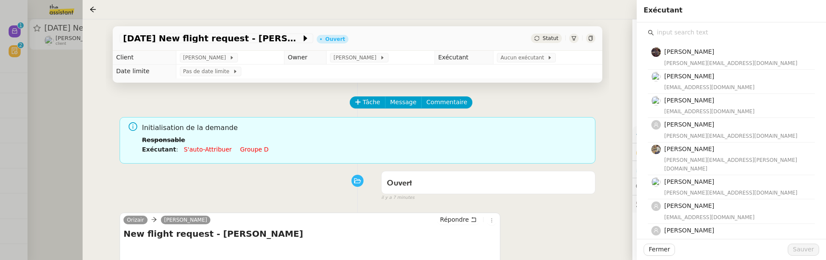
type input "o"
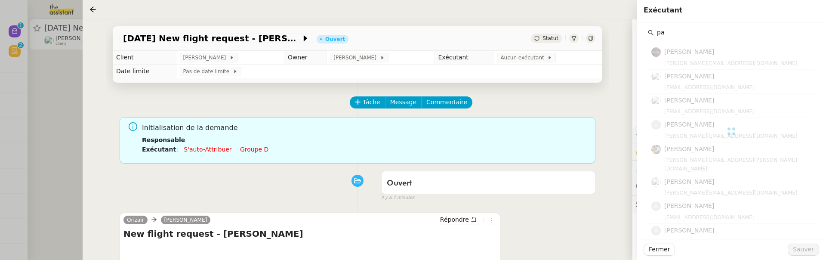
type input "p"
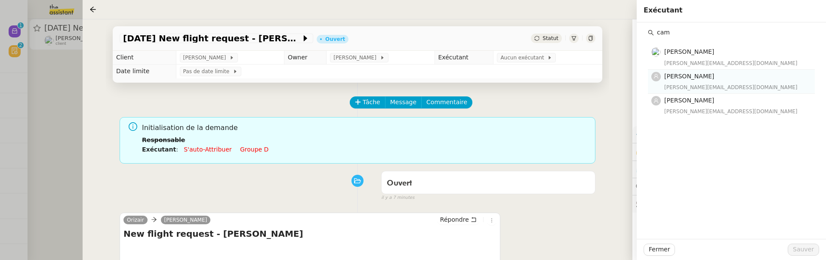
type input "cam"
click at [724, 91] on nz-list-item "Camille Cabanne camille@theassistant.team" at bounding box center [731, 82] width 167 height 24
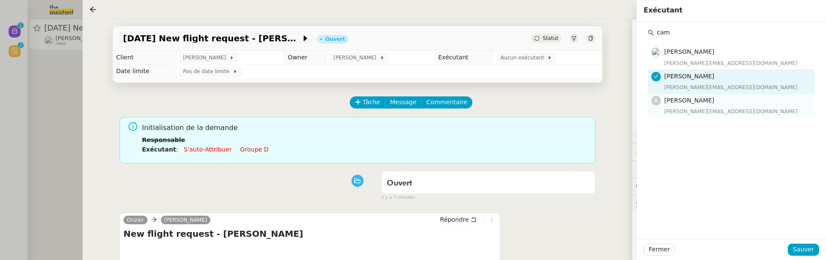
click at [724, 108] on div "camilleb@team.theassistant.com" at bounding box center [737, 111] width 145 height 9
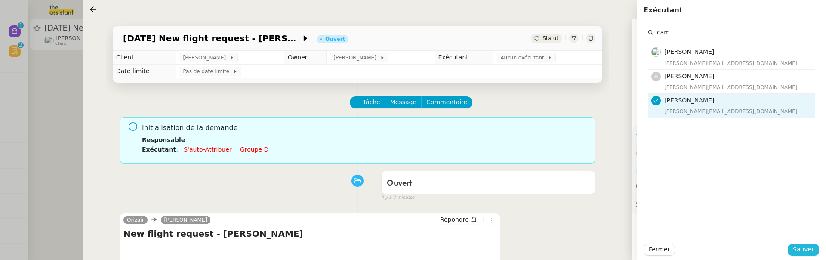
click at [797, 252] on span "Sauver" at bounding box center [803, 249] width 21 height 10
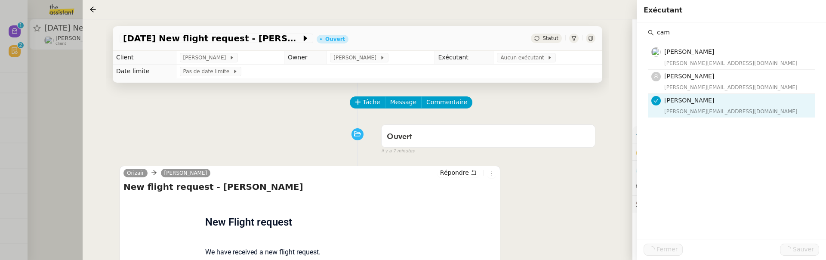
click at [72, 94] on div at bounding box center [413, 130] width 826 height 260
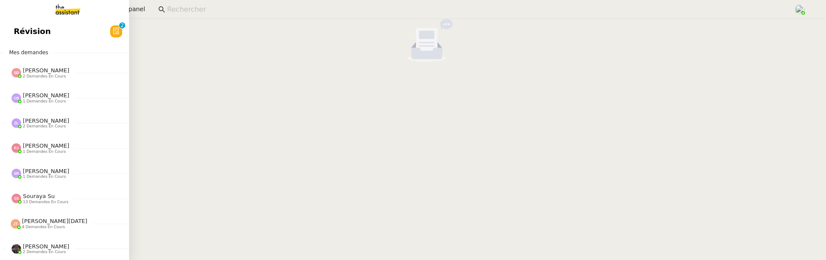
click at [19, 31] on span "Révision" at bounding box center [32, 31] width 37 height 13
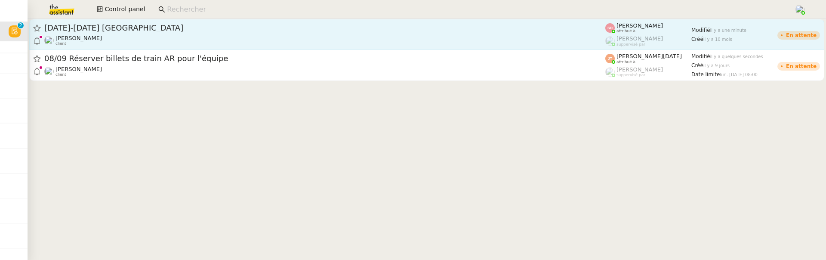
click at [203, 37] on div "Fabien Bornancin client" at bounding box center [324, 40] width 561 height 11
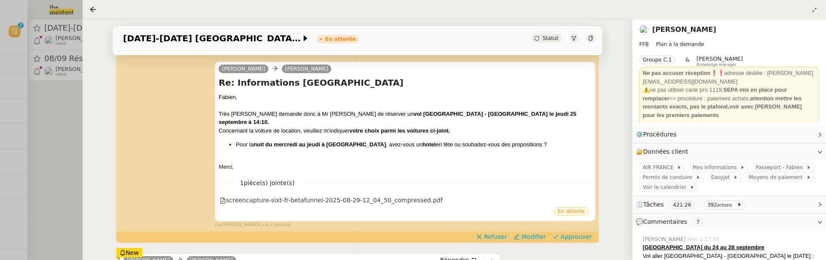
scroll to position [117, 0]
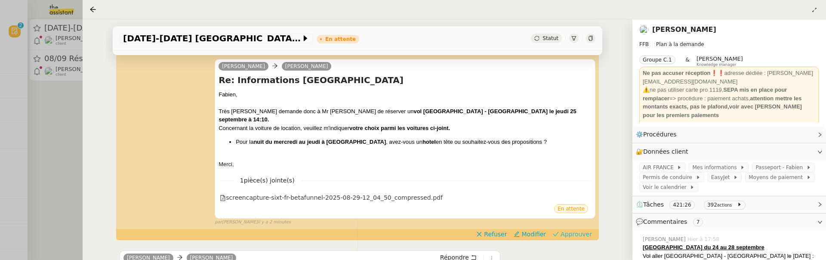
click at [572, 230] on span "Approuver" at bounding box center [576, 234] width 31 height 9
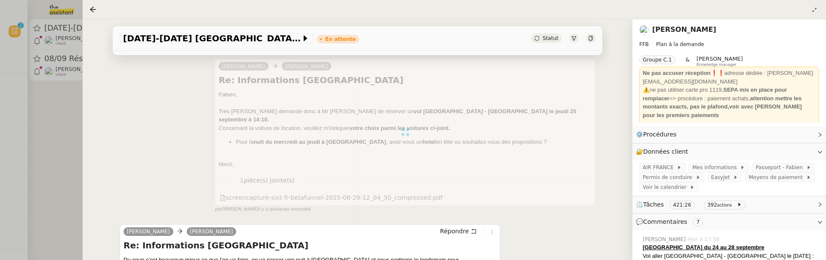
click at [53, 128] on div at bounding box center [413, 130] width 826 height 260
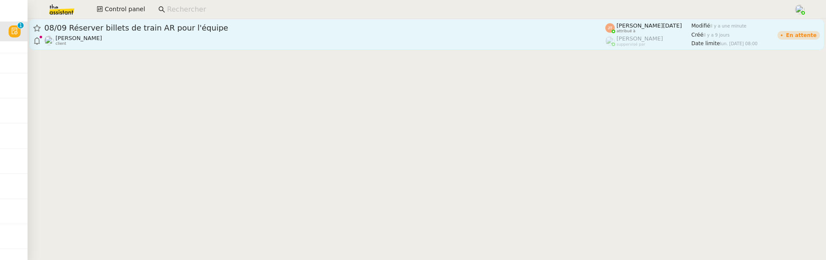
click at [155, 24] on span "08/09 Réserver billets de train AR pour l'équipe" at bounding box center [324, 28] width 561 height 8
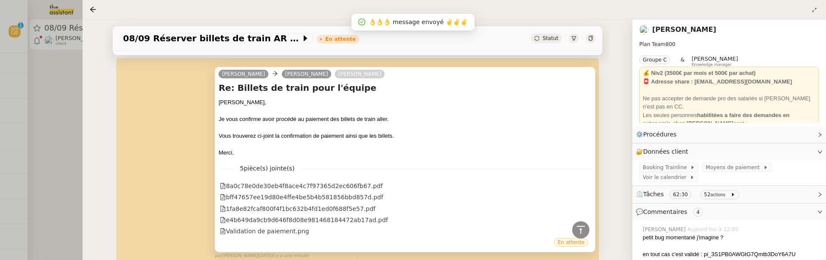
scroll to position [102, 0]
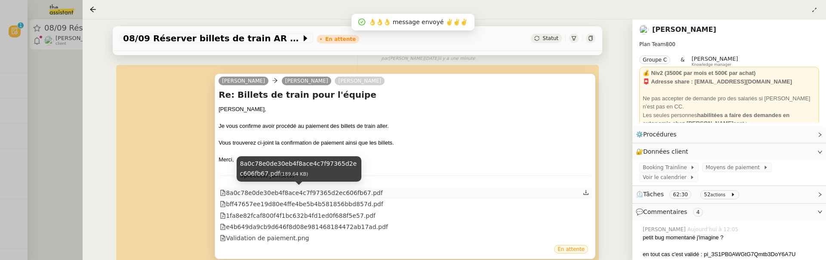
click at [357, 197] on div "8a0c78e0de30eb4f8ace4c7f97365d2ec606fb67.pdf" at bounding box center [301, 193] width 163 height 10
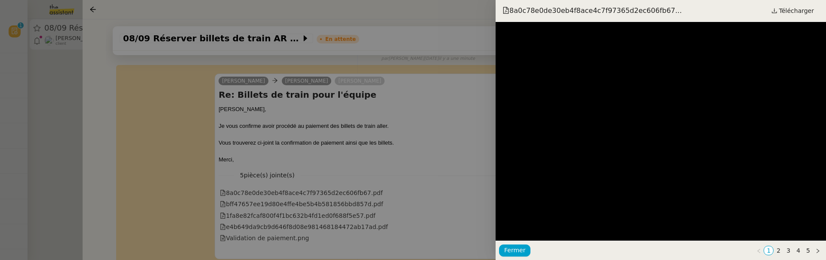
click at [397, 209] on div at bounding box center [413, 130] width 826 height 260
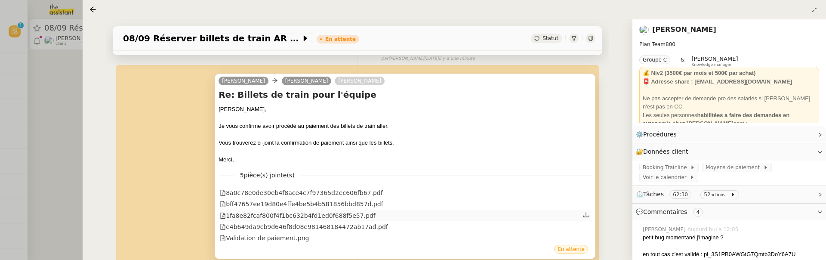
click at [350, 210] on div "1fa8e82fcaf800f4f1bc632b4fd1ed0f688f5e57.pdf" at bounding box center [405, 215] width 373 height 11
click at [353, 214] on div "1fa8e82fcaf800f4f1bc632b4fd1ed0f688f5e57.pdf" at bounding box center [298, 216] width 156 height 10
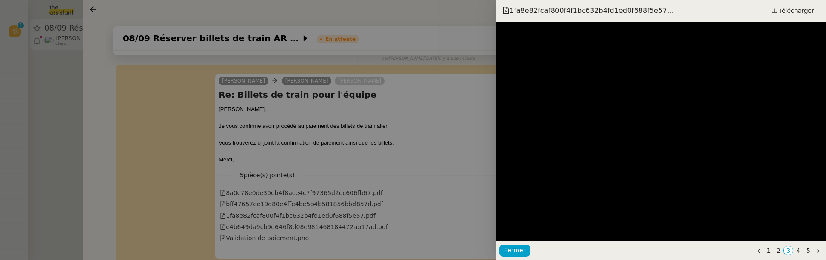
click at [355, 221] on div at bounding box center [413, 130] width 826 height 260
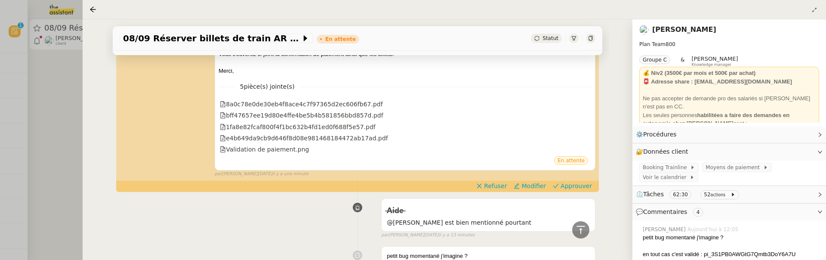
scroll to position [197, 0]
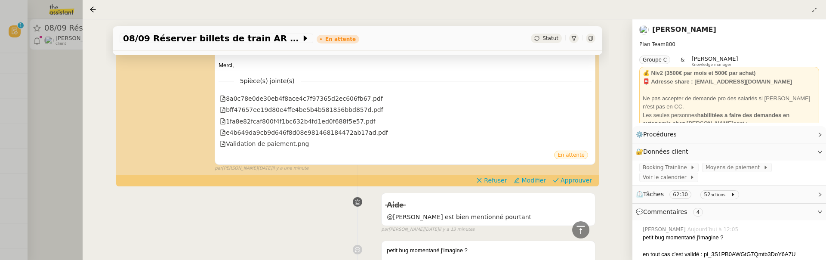
click at [552, 172] on div "Charlie Augustin de Boisse Axel BANDIAKY Re: Billets de train pour l'équipe Axe…" at bounding box center [358, 72] width 476 height 201
click at [567, 177] on span "Approuver" at bounding box center [576, 180] width 31 height 9
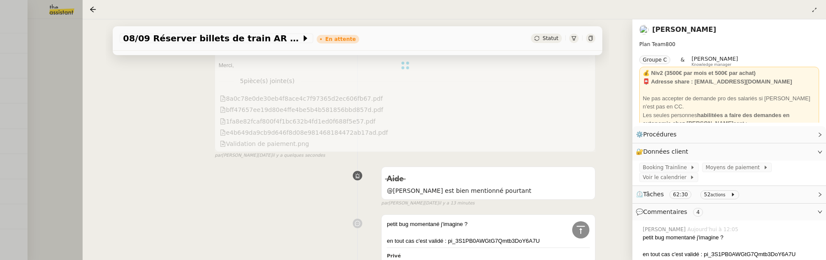
click at [66, 61] on div at bounding box center [413, 130] width 826 height 260
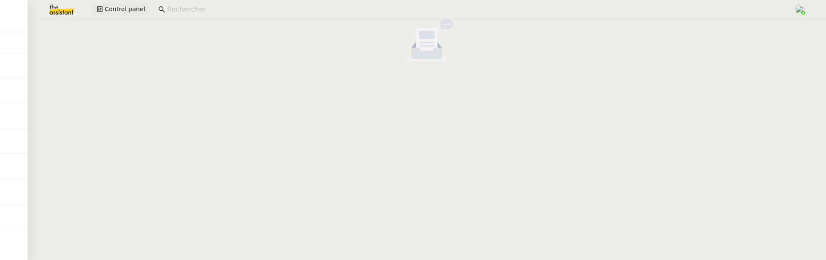
click at [124, 13] on span "Control panel" at bounding box center [125, 9] width 40 height 10
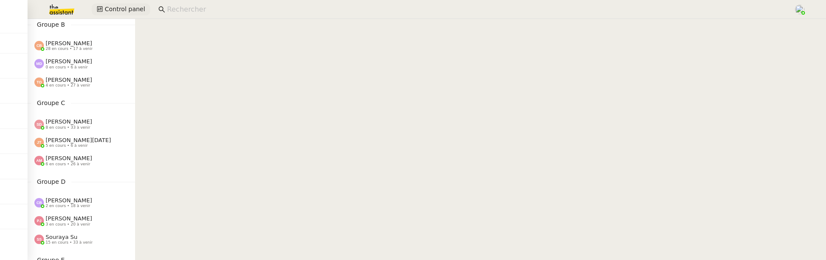
scroll to position [107, 0]
click at [194, 12] on input at bounding box center [476, 10] width 618 height 12
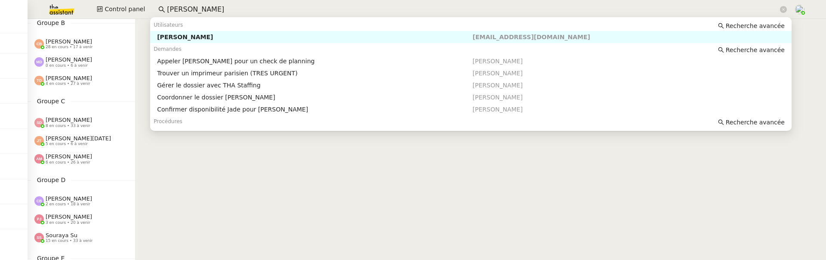
click at [223, 36] on div "[PERSON_NAME]" at bounding box center [314, 37] width 315 height 8
type input "pierre mer"
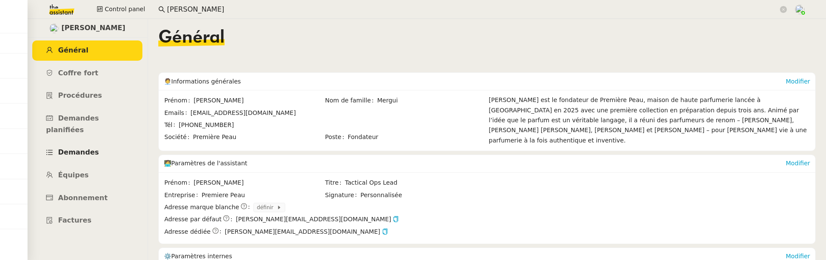
click at [108, 142] on link "Demandes" at bounding box center [87, 152] width 110 height 20
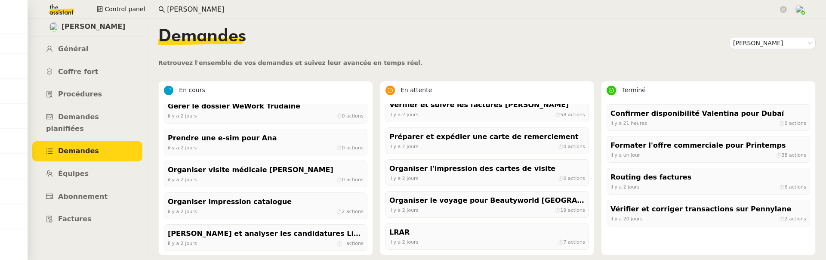
scroll to position [582, 0]
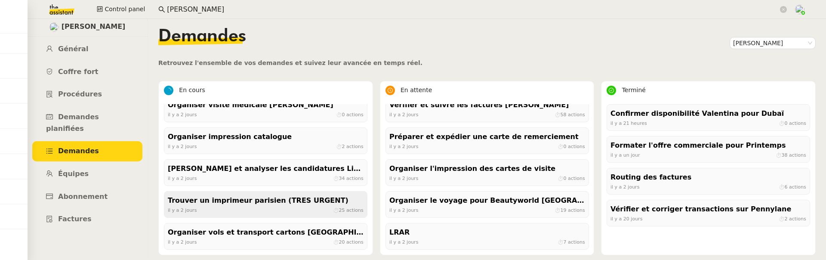
click at [285, 207] on div "il y a 2 jours ⏱ 25 actions" at bounding box center [266, 210] width 196 height 8
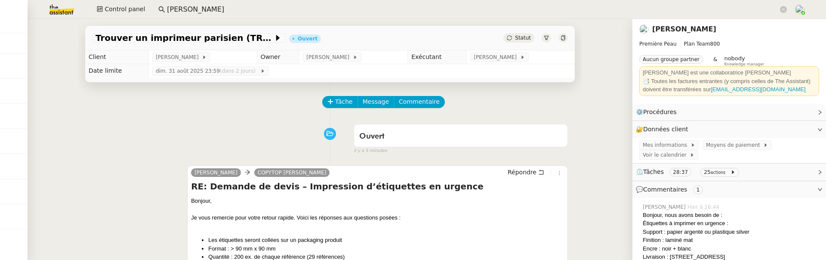
click at [558, 39] on div "Statut" at bounding box center [536, 37] width 65 height 9
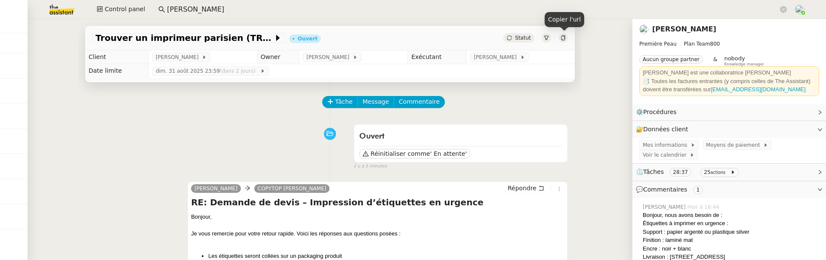
click at [562, 37] on icon at bounding box center [563, 37] width 5 height 5
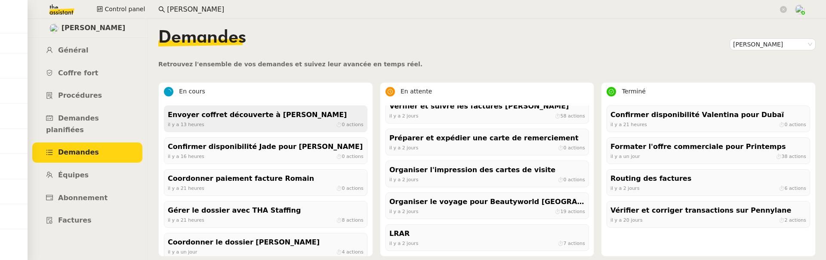
click at [269, 117] on div "Envoyer coffret découverte à [PERSON_NAME]" at bounding box center [266, 115] width 196 height 12
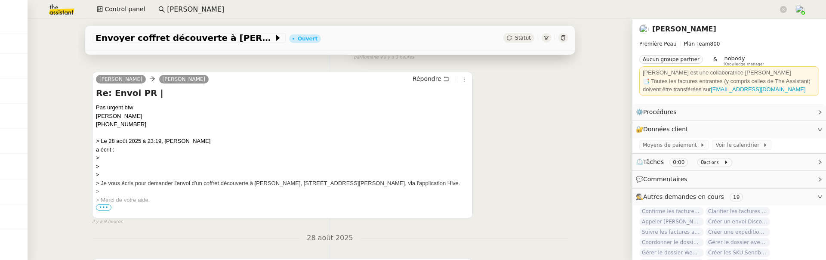
scroll to position [145, 0]
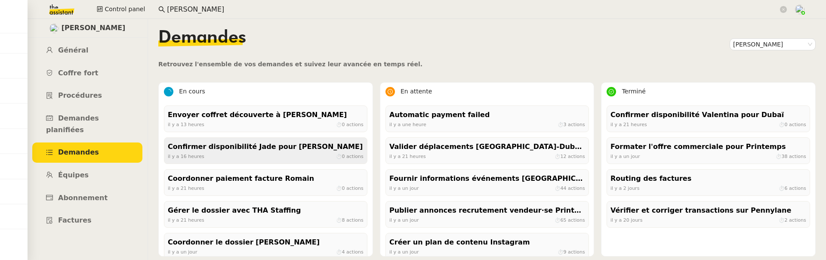
click at [275, 151] on div "Confirmer disponibilité Jade pour [PERSON_NAME]" at bounding box center [266, 147] width 196 height 12
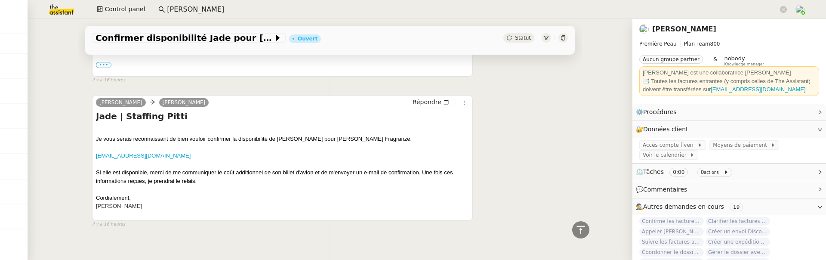
scroll to position [289, 0]
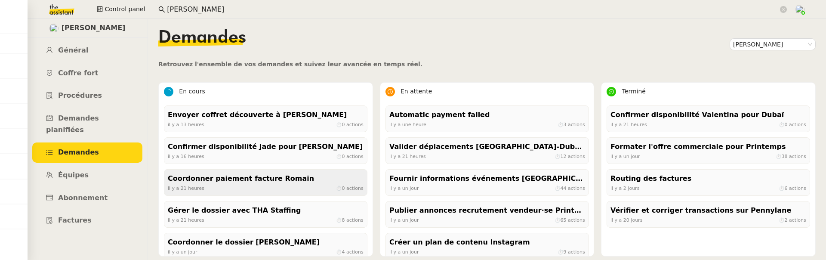
click at [232, 191] on div "il y a 21 heures ⏱ 0 actions" at bounding box center [266, 188] width 196 height 8
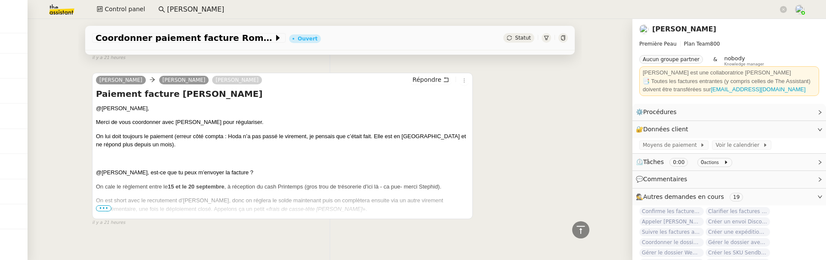
scroll to position [629, 0]
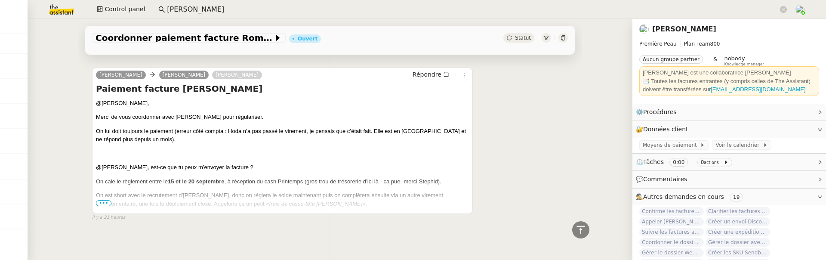
click at [101, 201] on span "•••" at bounding box center [103, 203] width 15 height 6
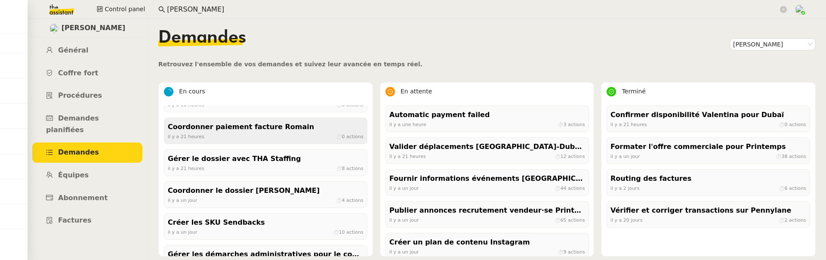
scroll to position [53, 0]
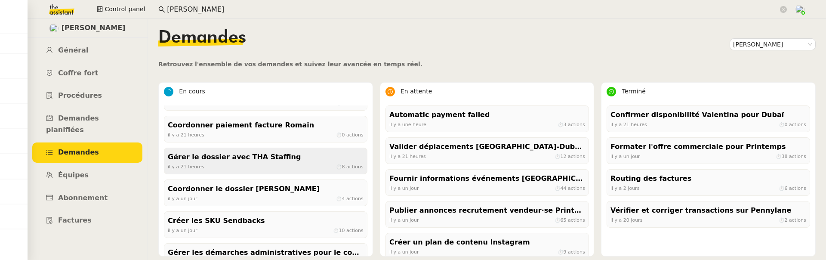
click at [201, 165] on span "il y a 21 heures" at bounding box center [186, 167] width 37 height 6
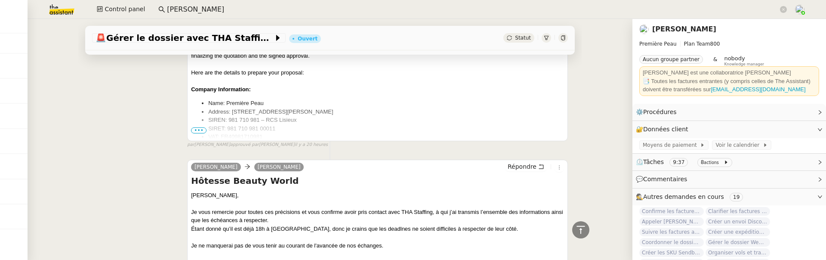
scroll to position [1075, 0]
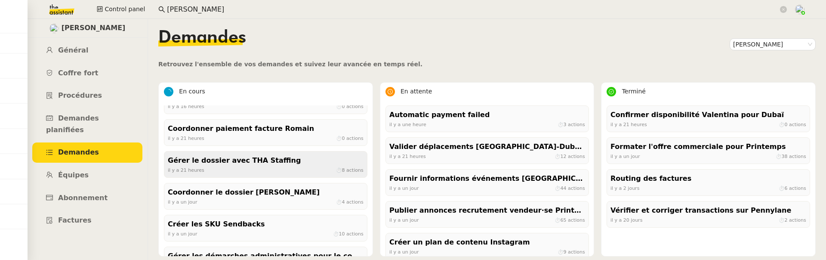
scroll to position [54, 0]
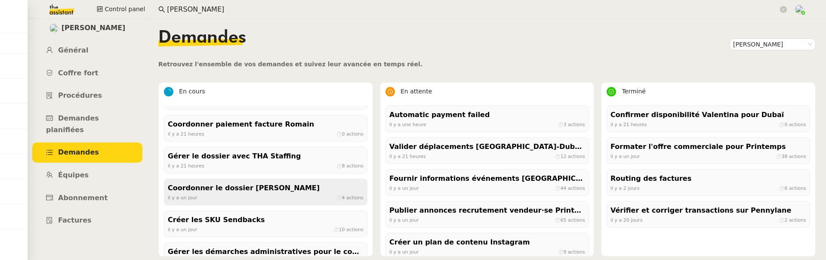
click at [228, 191] on div "Coordonner le dossier d'[PERSON_NAME]" at bounding box center [266, 188] width 196 height 12
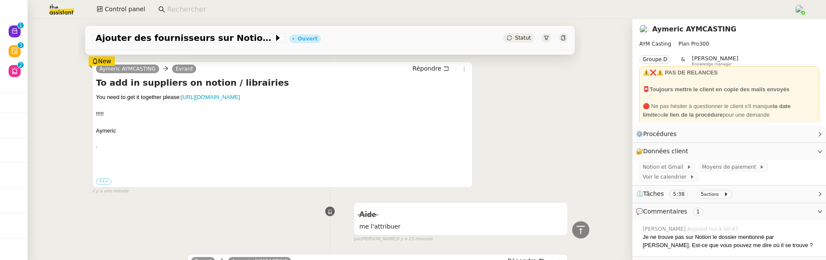
scroll to position [286, 0]
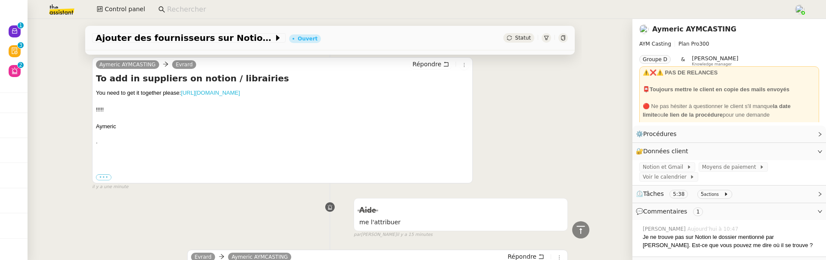
click at [240, 92] on link "[URL][DOMAIN_NAME]" at bounding box center [210, 93] width 59 height 6
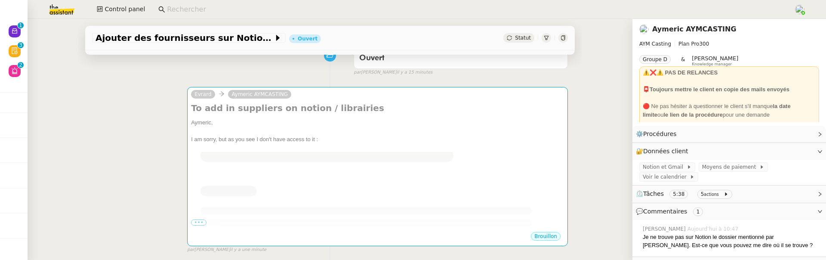
scroll to position [79, 0]
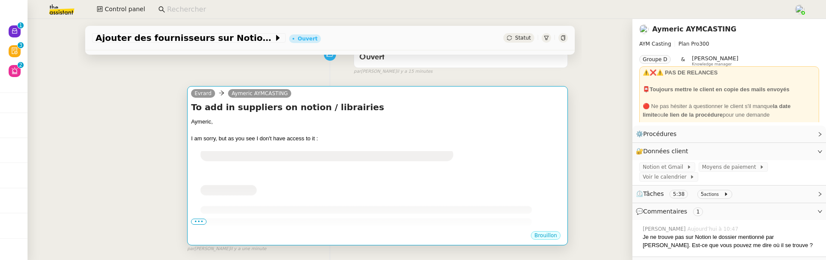
click at [199, 223] on span "•••" at bounding box center [198, 222] width 15 height 6
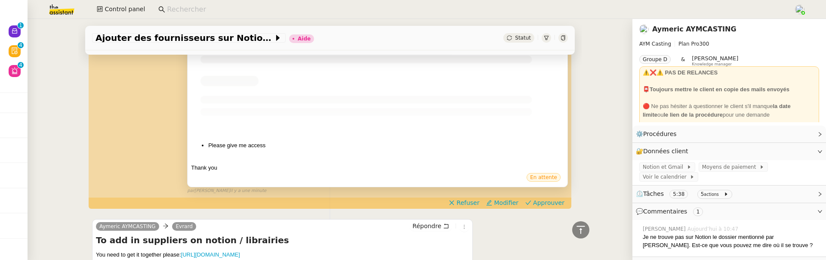
scroll to position [433, 0]
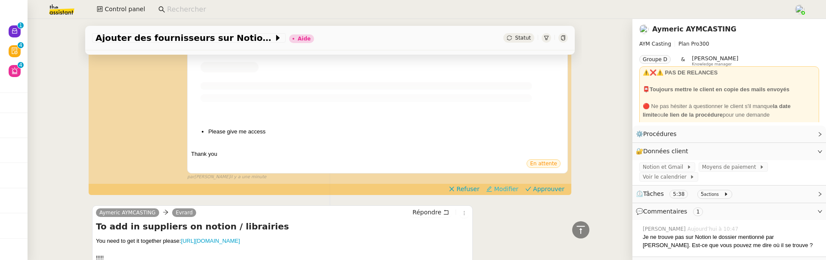
click at [510, 189] on span "Modifier" at bounding box center [506, 189] width 25 height 9
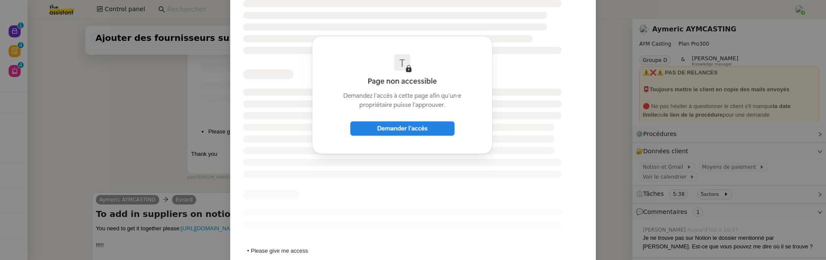
scroll to position [222, 0]
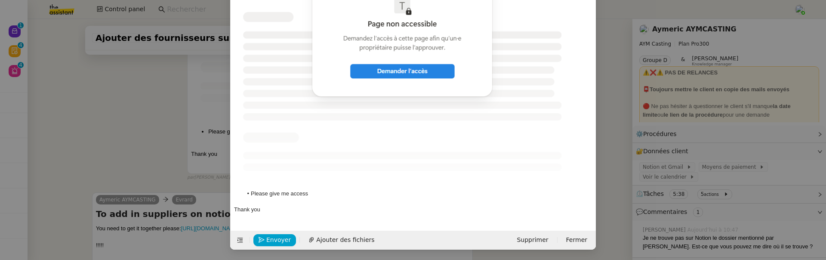
click at [318, 193] on li "Please give me access" at bounding box center [418, 194] width 350 height 8
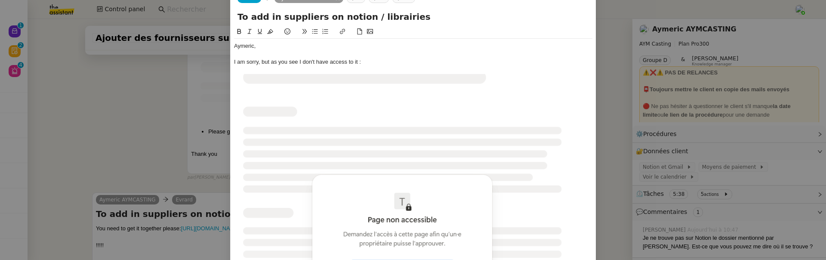
scroll to position [28, 0]
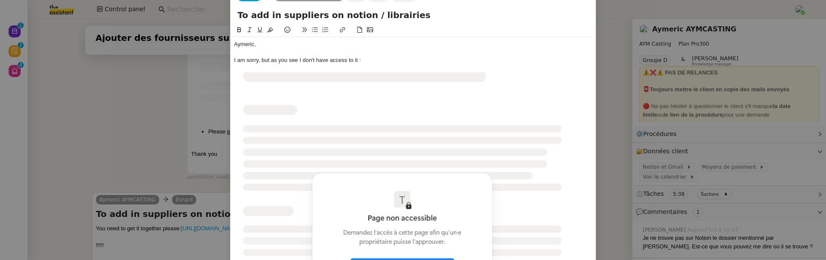
click at [288, 63] on div "I am sorry, but as you see I don't have access to it :" at bounding box center [413, 60] width 359 height 8
click at [309, 63] on div "I am sorry, but as you can see I don't have access to it :" at bounding box center [413, 60] width 359 height 8
click at [343, 64] on div "I am sorry, but as you can see below, I don't have access to it :" at bounding box center [413, 60] width 359 height 8
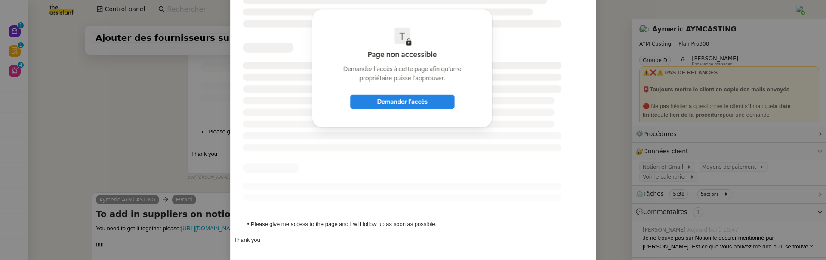
scroll to position [222, 0]
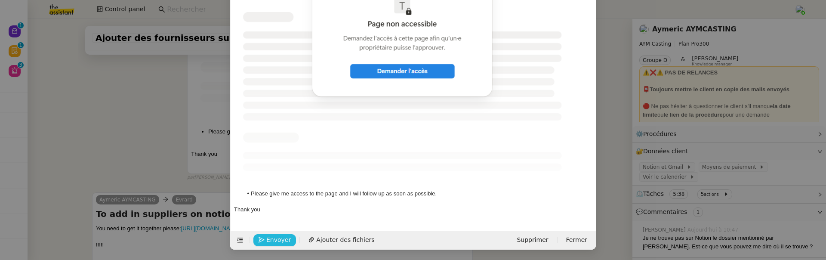
click at [287, 238] on span "Envoyer" at bounding box center [278, 240] width 25 height 10
click at [287, 238] on span "Confirmer l'envoi" at bounding box center [292, 240] width 52 height 10
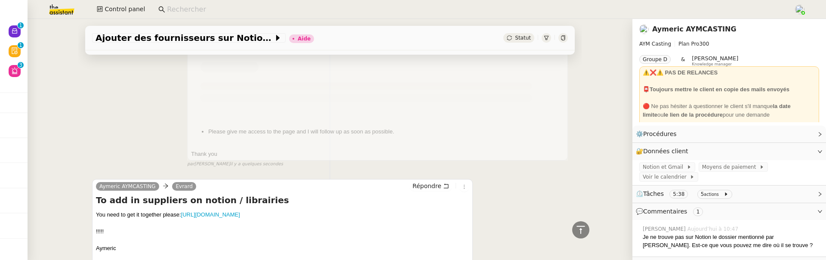
scroll to position [0, 0]
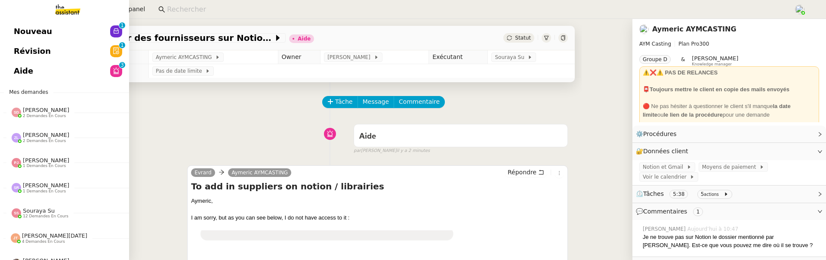
click at [15, 67] on span "Aide" at bounding box center [23, 71] width 19 height 13
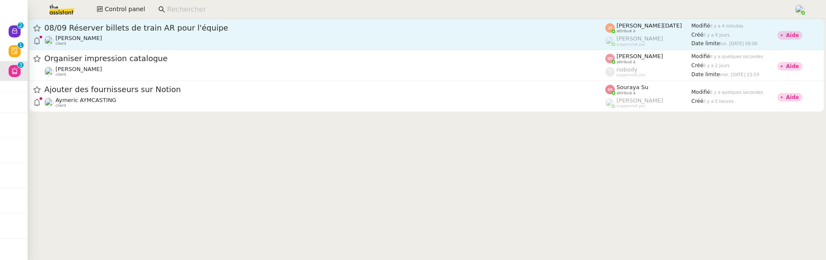
click at [243, 34] on div "08/09 Réserver billets de train AR pour l'équipe [PERSON_NAME] client" at bounding box center [324, 34] width 561 height 23
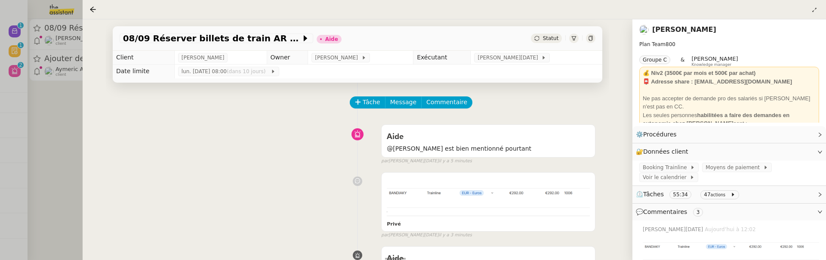
click at [441, 110] on div "Tâche Message Commentaire" at bounding box center [473, 106] width 245 height 21
click at [441, 105] on span "Commentaire" at bounding box center [447, 102] width 41 height 10
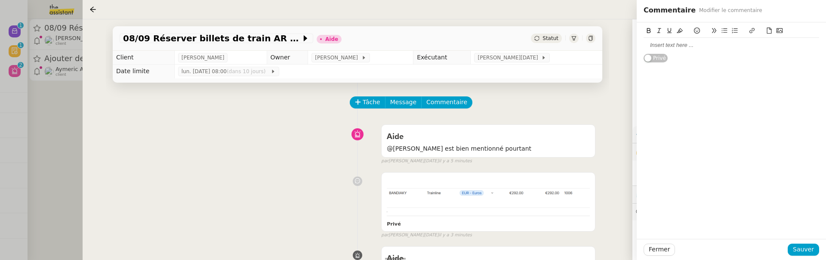
click at [664, 49] on div at bounding box center [732, 45] width 176 height 8
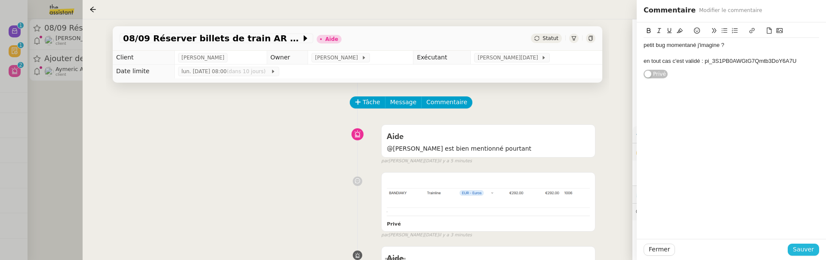
click at [805, 250] on span "Sauver" at bounding box center [803, 249] width 21 height 10
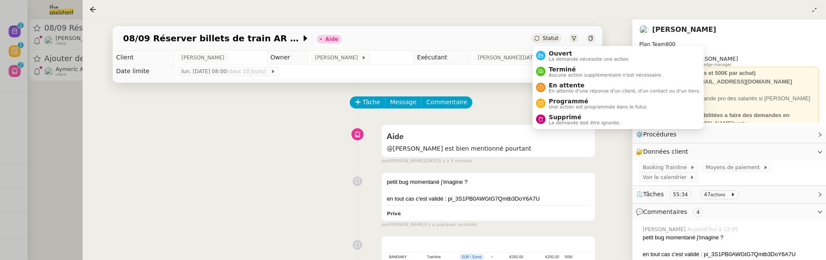
click at [538, 40] on icon at bounding box center [537, 38] width 5 height 5
click at [555, 54] on span "Ouvert" at bounding box center [589, 53] width 80 height 7
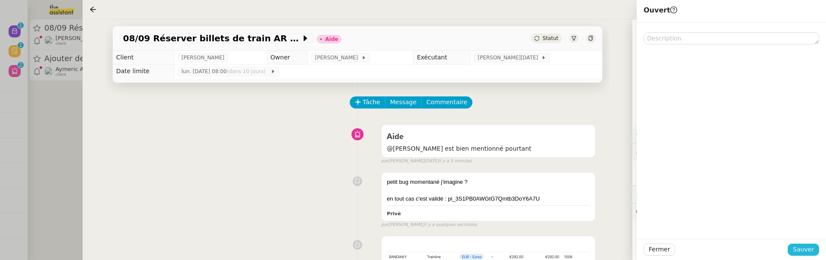
click at [801, 245] on span "Sauver" at bounding box center [803, 249] width 21 height 10
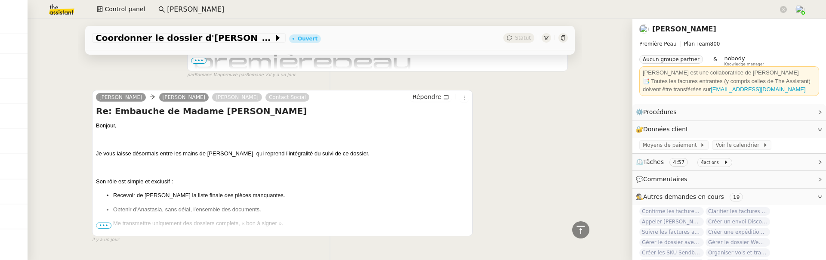
scroll to position [1626, 0]
click at [99, 222] on span "•••" at bounding box center [103, 225] width 15 height 6
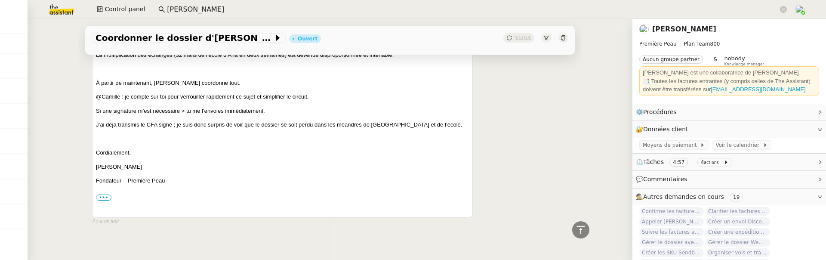
scroll to position [1839, 0]
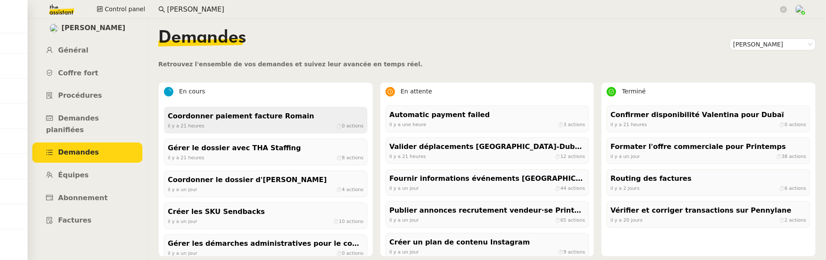
scroll to position [107, 0]
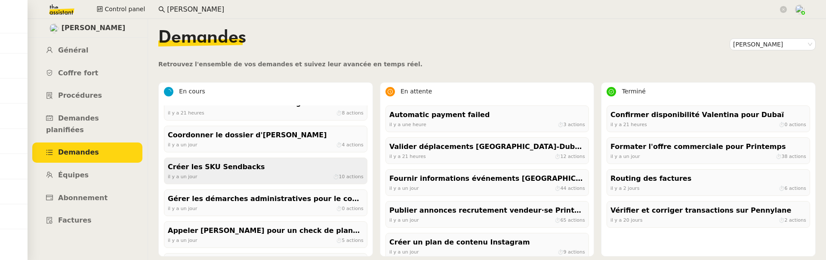
click at [221, 168] on div "Créer les SKU Sendbacks" at bounding box center [266, 167] width 196 height 12
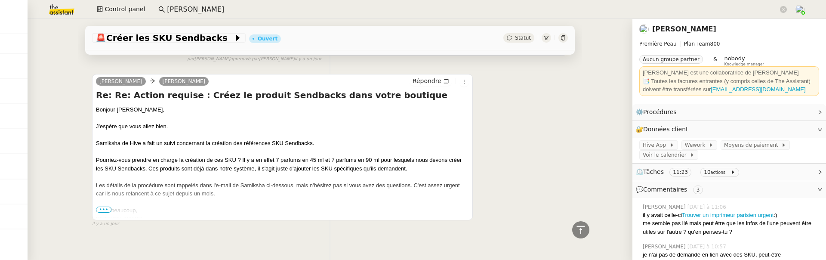
scroll to position [1509, 0]
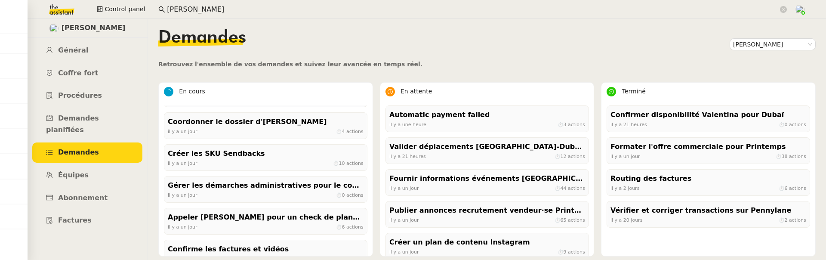
scroll to position [124, 0]
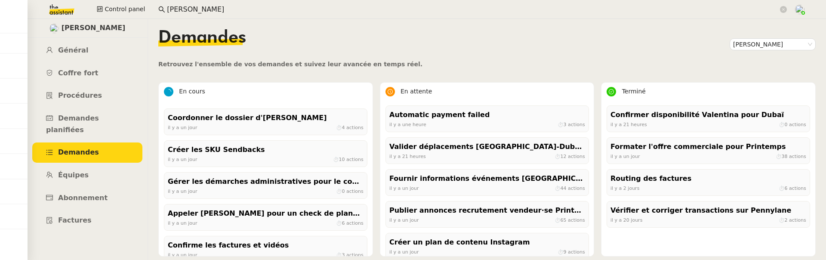
click at [224, 183] on div "Gérer les démarches administratives pour le contrat d'[PERSON_NAME]" at bounding box center [266, 182] width 196 height 12
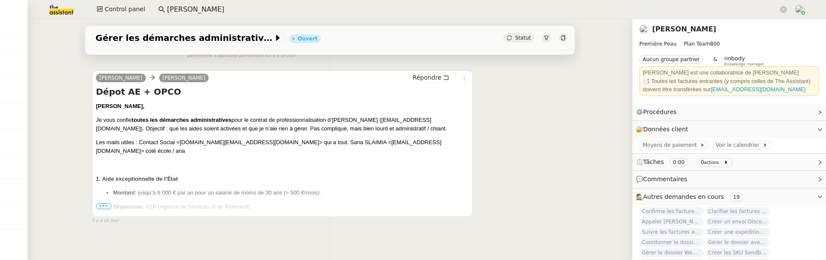
scroll to position [476, 0]
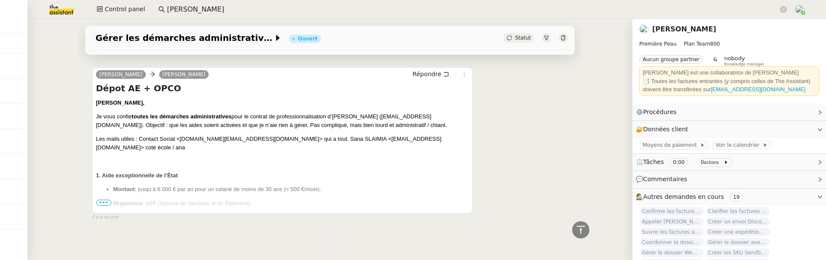
click at [106, 200] on span "•••" at bounding box center [103, 203] width 15 height 6
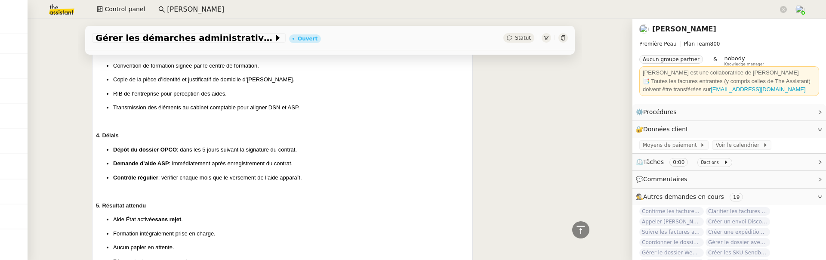
scroll to position [889, 0]
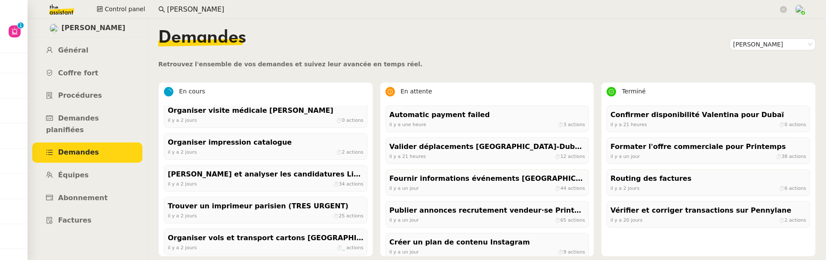
scroll to position [582, 0]
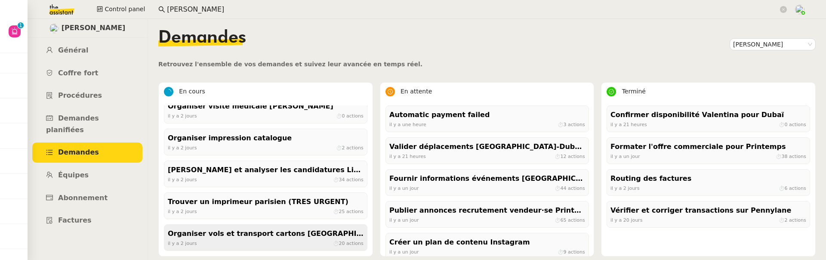
click at [256, 229] on div "Organiser vols et transport cartons [GEOGRAPHIC_DATA]" at bounding box center [266, 234] width 196 height 12
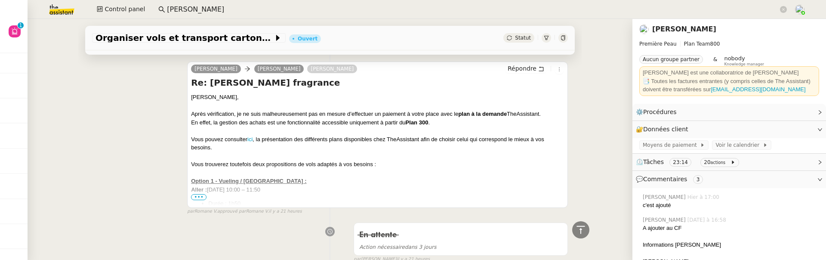
scroll to position [2200, 0]
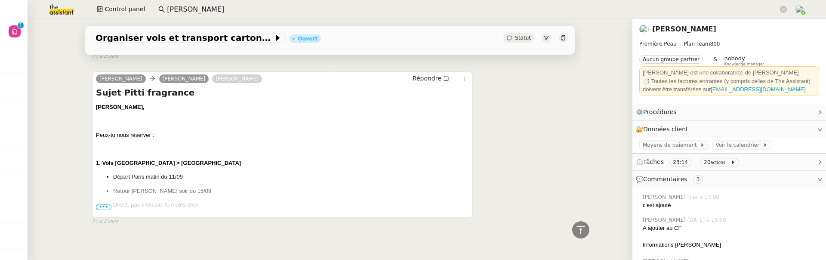
click at [103, 204] on div "[PERSON_NAME], Peux-tu nous réserver : 1. Vols [GEOGRAPHIC_DATA] > [PERSON_NAME…" at bounding box center [282, 198] width 373 height 190
click at [103, 196] on ul "Départ Paris matin du 11/09 Retour [PERSON_NAME] soir du 15/09 Direct, pas d’es…" at bounding box center [282, 191] width 373 height 37
click at [105, 204] on span "•••" at bounding box center [103, 207] width 15 height 6
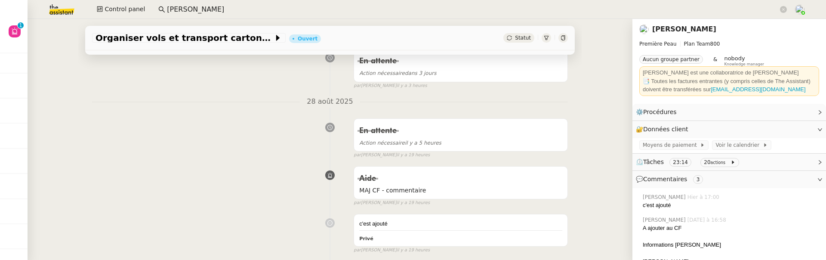
scroll to position [0, 0]
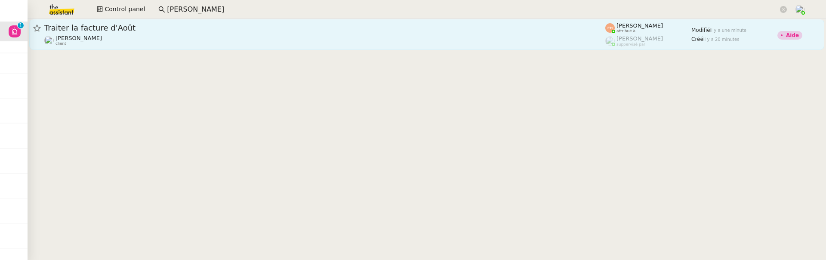
click at [222, 32] on div "Traiter la facture d'Août" at bounding box center [324, 28] width 561 height 10
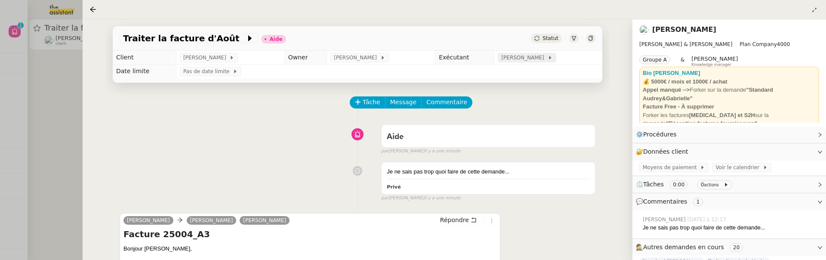
click at [523, 58] on span "[PERSON_NAME]" at bounding box center [524, 57] width 46 height 9
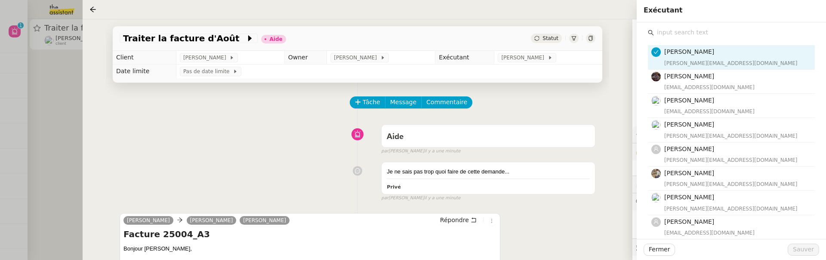
click at [687, 36] on input "text" at bounding box center [734, 33] width 161 height 12
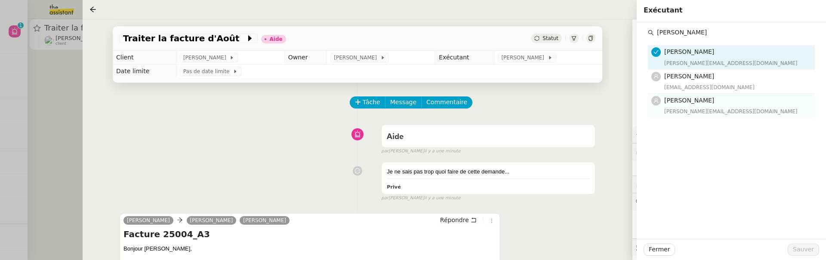
type input "[PERSON_NAME]"
click at [701, 97] on span "[PERSON_NAME]" at bounding box center [690, 100] width 50 height 7
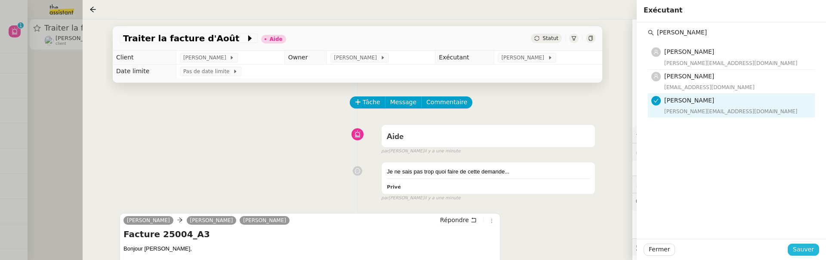
click at [805, 251] on span "Sauver" at bounding box center [803, 249] width 21 height 10
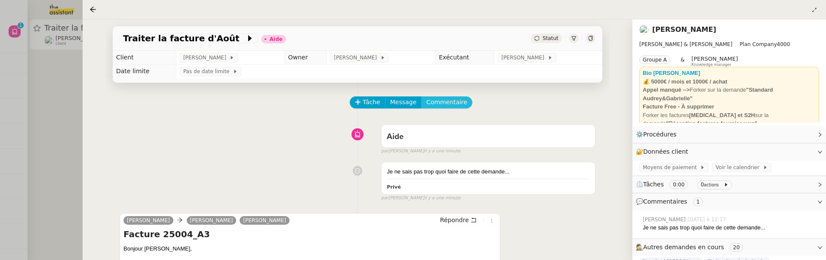
click at [442, 102] on span "Commentaire" at bounding box center [447, 102] width 41 height 10
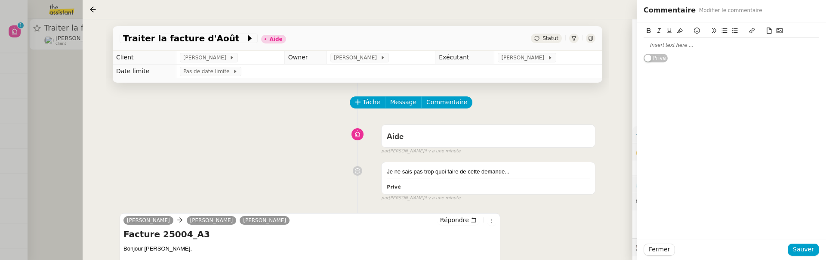
click at [686, 50] on div at bounding box center [732, 45] width 176 height 15
click at [803, 248] on span "Sauver" at bounding box center [803, 249] width 21 height 10
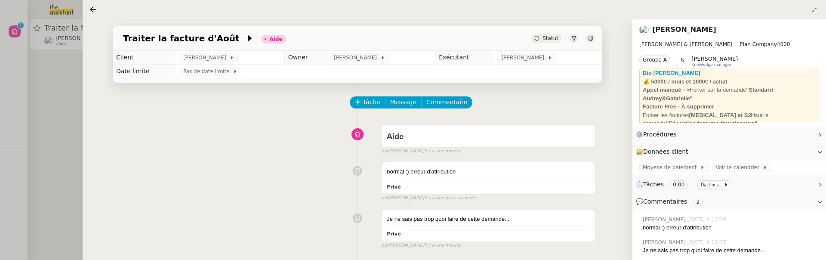
click at [547, 37] on span "Statut" at bounding box center [551, 38] width 16 height 6
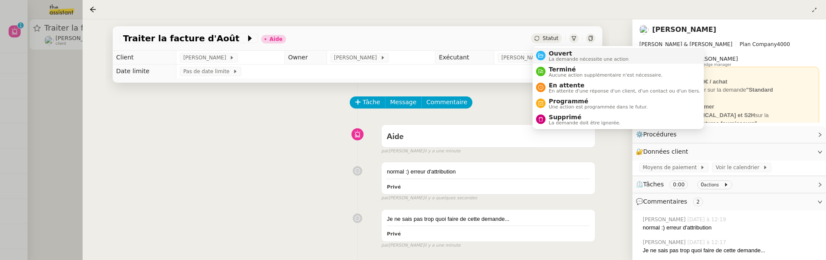
click at [555, 57] on span "La demande nécessite une action" at bounding box center [589, 59] width 80 height 5
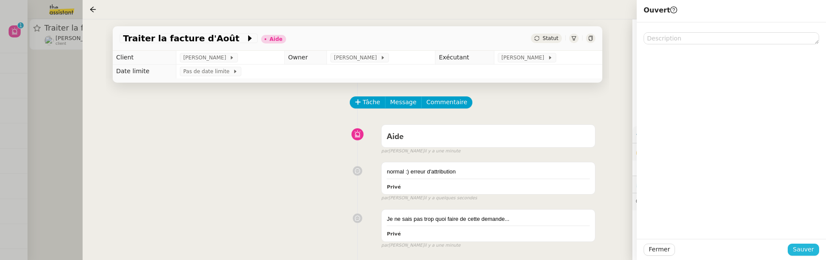
click at [798, 250] on span "Sauver" at bounding box center [803, 249] width 21 height 10
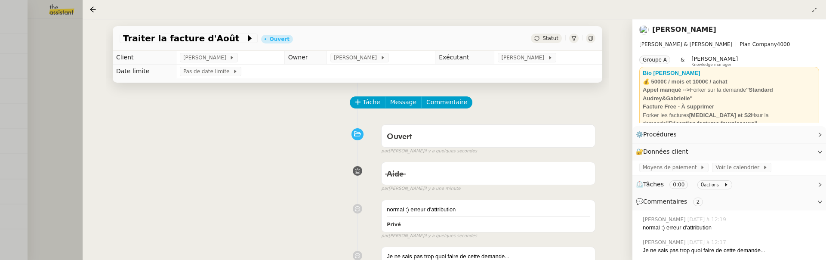
click at [63, 101] on div at bounding box center [413, 130] width 826 height 260
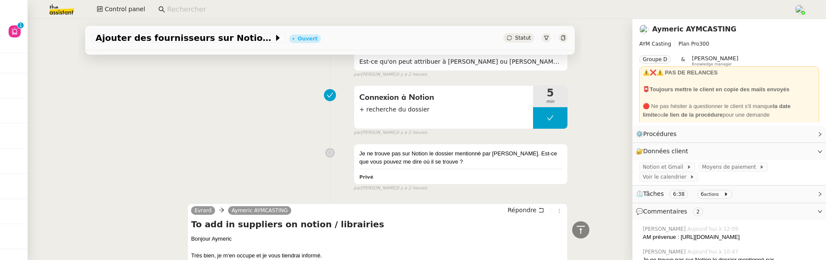
scroll to position [917, 0]
click at [487, 128] on div "Connexion à Notion + recherche du dossier" at bounding box center [443, 106] width 179 height 43
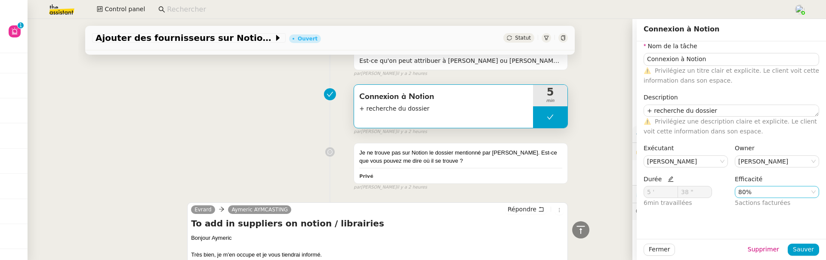
click at [759, 193] on nz-select-item "80%" at bounding box center [777, 191] width 77 height 11
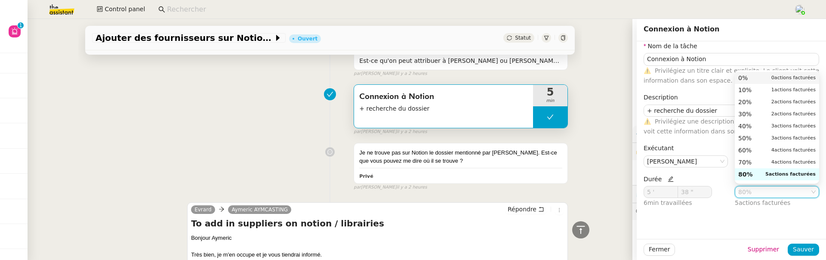
click at [765, 72] on nz-option-item "0% 0 actions facturées" at bounding box center [777, 78] width 84 height 12
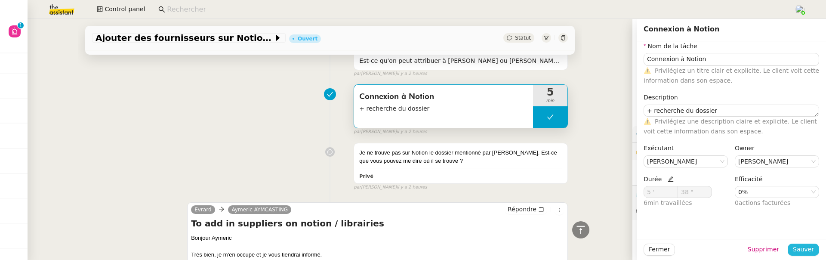
click at [799, 245] on span "Sauver" at bounding box center [803, 249] width 21 height 10
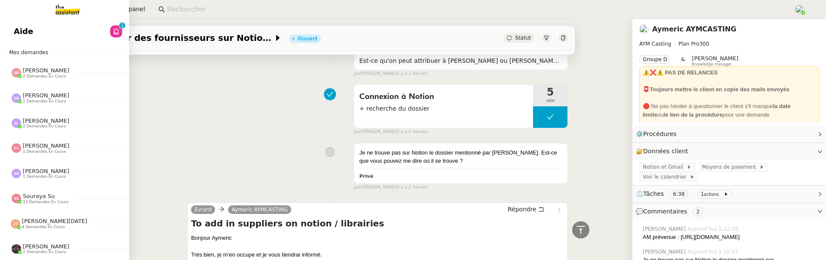
click at [20, 35] on span "Aide" at bounding box center [23, 31] width 19 height 13
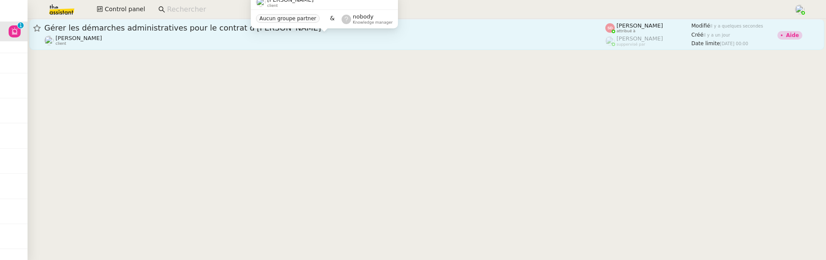
click at [277, 42] on div "[PERSON_NAME] client" at bounding box center [324, 40] width 561 height 11
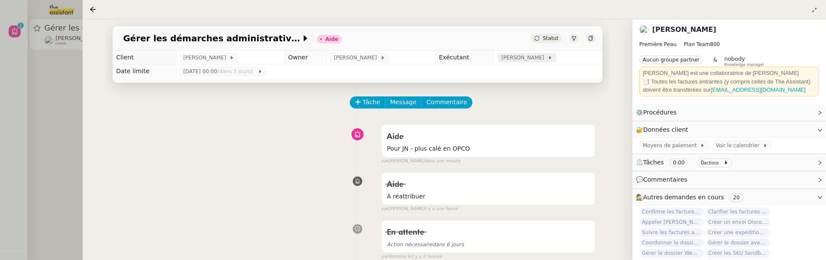
click at [523, 59] on span "[PERSON_NAME]" at bounding box center [524, 57] width 46 height 9
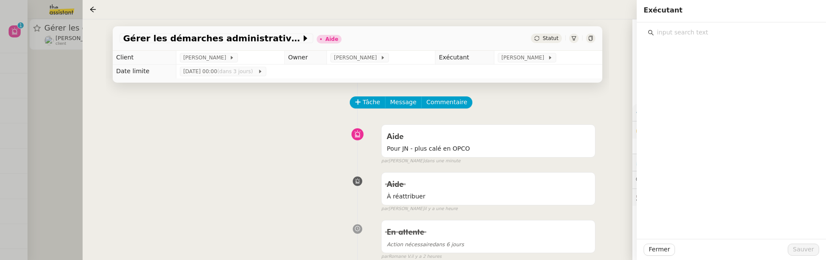
click at [680, 28] on input "text" at bounding box center [734, 33] width 161 height 12
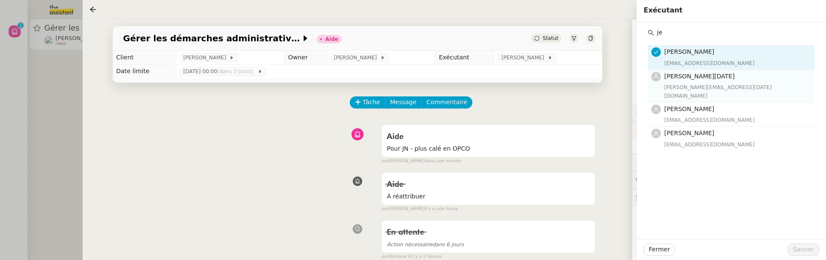
type input "je"
click at [708, 79] on span "[PERSON_NAME][DATE]" at bounding box center [700, 76] width 71 height 7
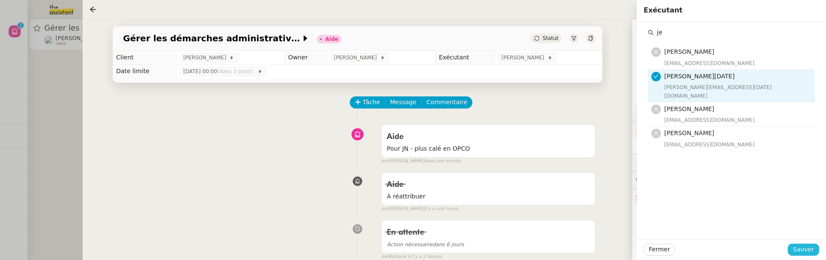
click at [794, 248] on button "Sauver" at bounding box center [803, 250] width 31 height 12
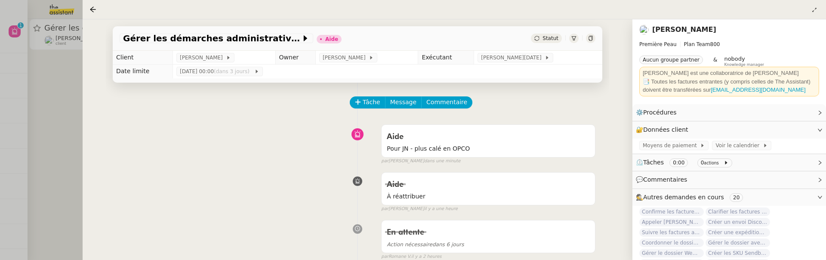
click at [552, 39] on span "Statut" at bounding box center [551, 38] width 16 height 6
click at [541, 42] on div "Statut" at bounding box center [546, 38] width 31 height 9
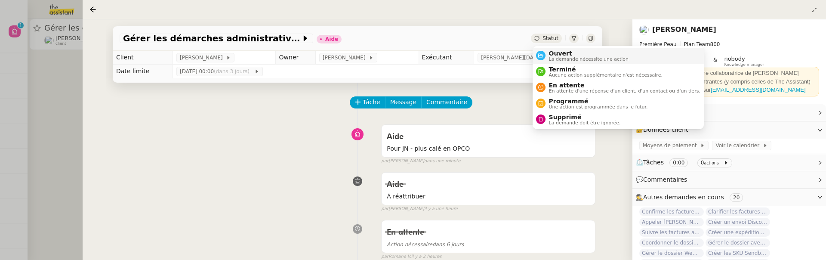
click at [585, 60] on span "La demande nécessite une action" at bounding box center [589, 59] width 80 height 5
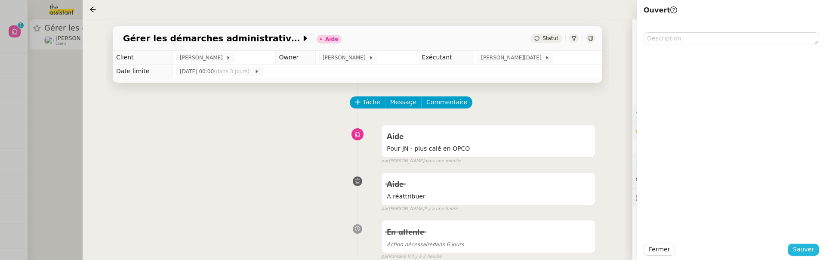
click at [802, 247] on span "Sauver" at bounding box center [803, 249] width 21 height 10
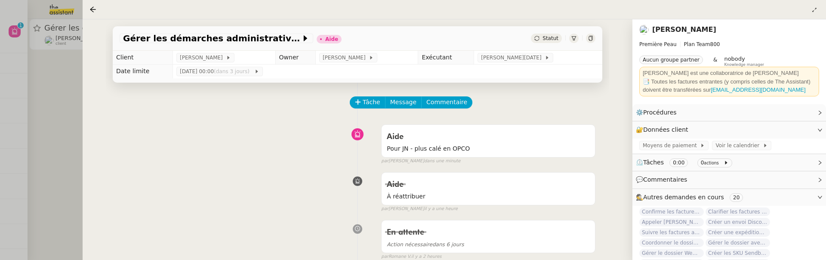
click at [669, 26] on link "[PERSON_NAME]" at bounding box center [684, 29] width 64 height 8
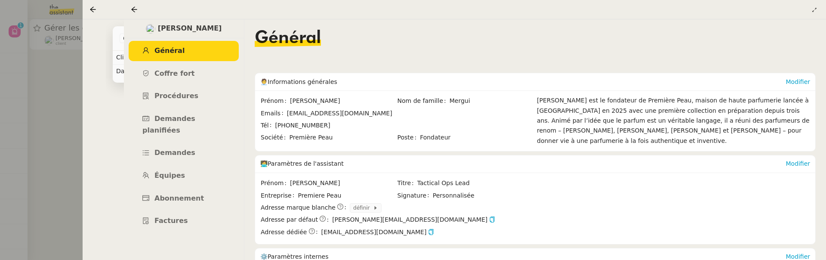
scroll to position [98, 0]
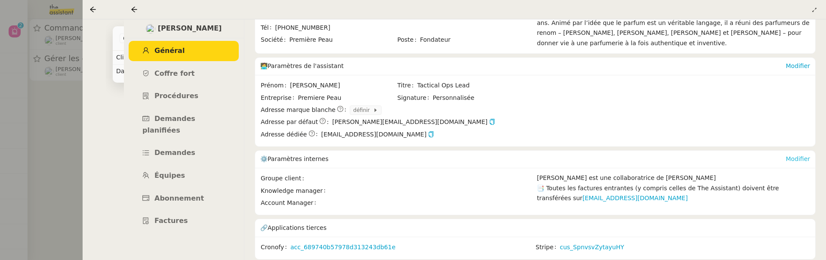
click at [807, 157] on link "Modifier" at bounding box center [798, 158] width 25 height 7
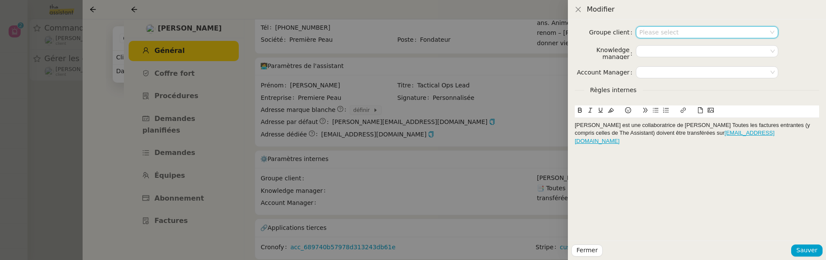
click at [689, 33] on input at bounding box center [705, 32] width 130 height 11
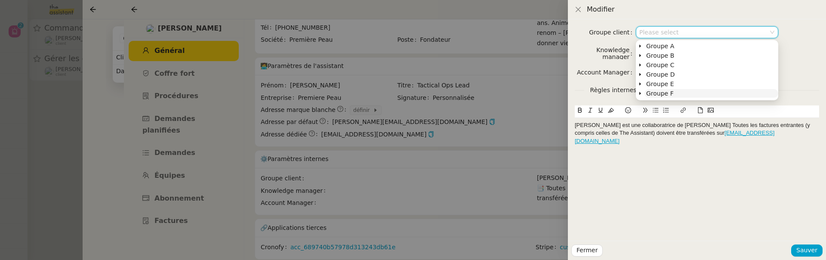
click at [678, 93] on nz-tree-node-title "Groupe F" at bounding box center [712, 93] width 134 height 9
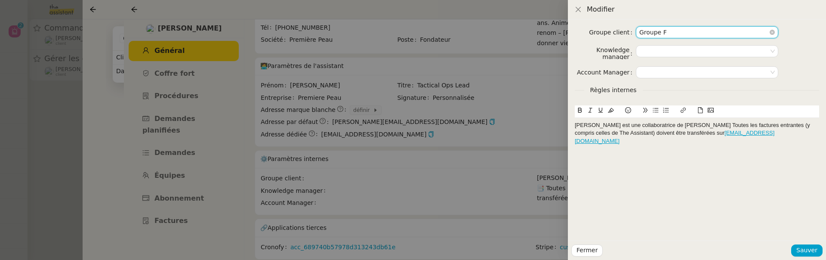
click at [686, 28] on nz-select-item "Groupe F" at bounding box center [708, 32] width 136 height 11
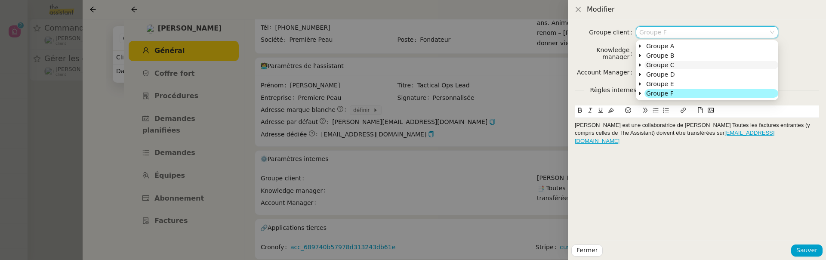
click at [680, 66] on nz-tree-node-title "Groupe C" at bounding box center [712, 65] width 134 height 9
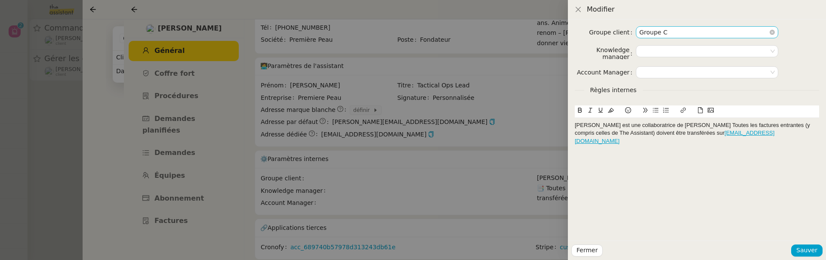
click at [682, 29] on nz-select-item "Groupe C" at bounding box center [708, 32] width 136 height 11
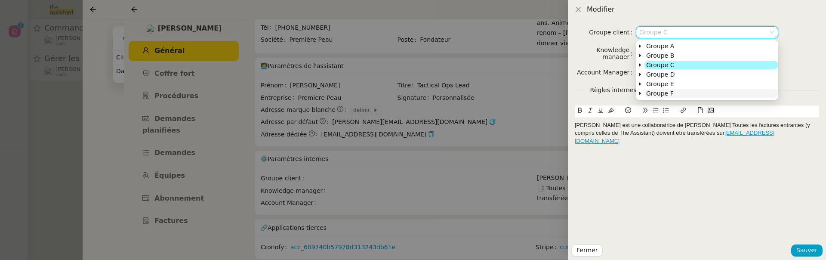
click at [678, 89] on nz-tree-node-title "Groupe F" at bounding box center [712, 93] width 134 height 9
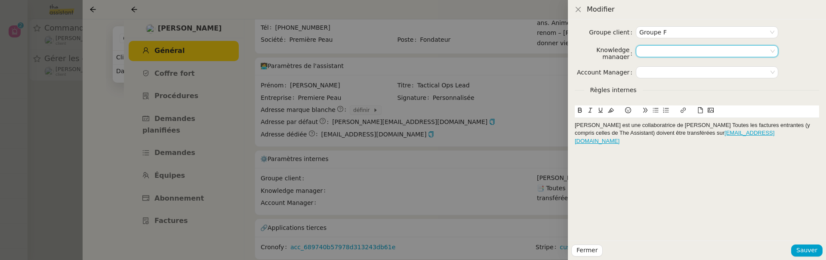
click at [674, 53] on input at bounding box center [705, 51] width 130 height 11
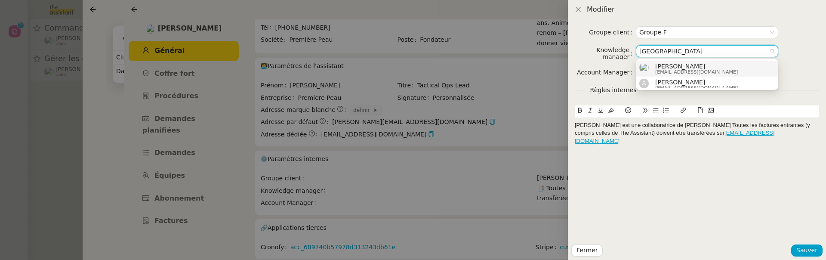
type input "roma"
click at [686, 70] on span "romane@team.theassistant.com" at bounding box center [697, 72] width 83 height 5
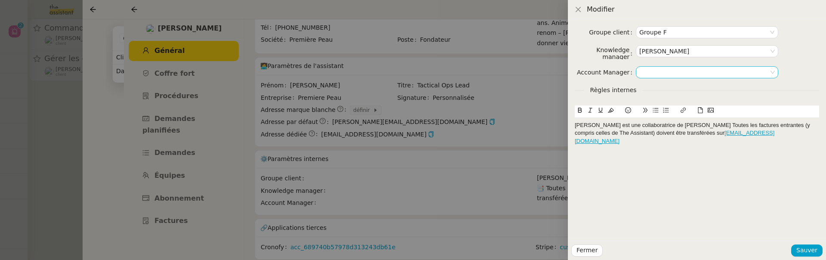
click at [665, 77] on input at bounding box center [705, 72] width 130 height 11
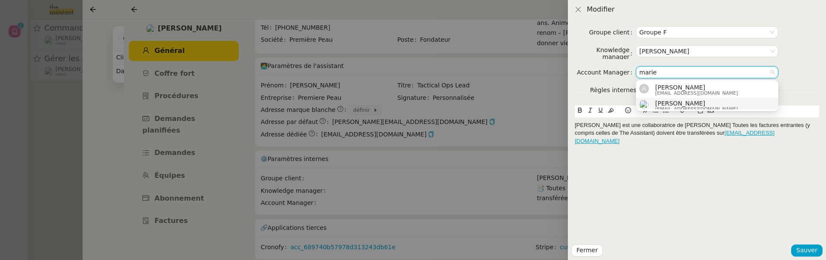
type input "marie"
click at [686, 102] on span "Marie Rivoira" at bounding box center [697, 103] width 83 height 7
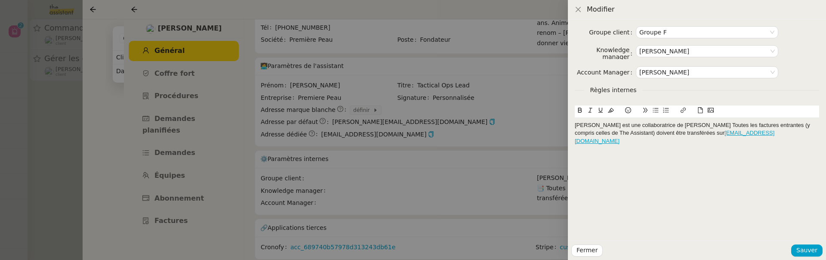
click at [665, 123] on div "Ana est une collaboratrice de Pierre📑 Toutes les factures entrantes (y compris …" at bounding box center [697, 133] width 244 height 24
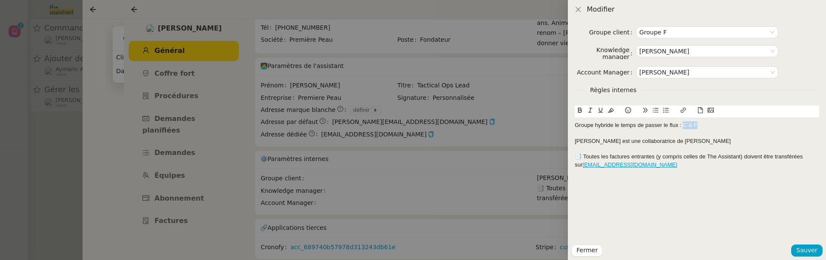
drag, startPoint x: 684, startPoint y: 127, endPoint x: 713, endPoint y: 127, distance: 29.3
click at [713, 127] on div "Groupe hybride le temps de passer le flux : C & F" at bounding box center [697, 125] width 244 height 8
click at [809, 246] on span "Sauver" at bounding box center [807, 250] width 21 height 10
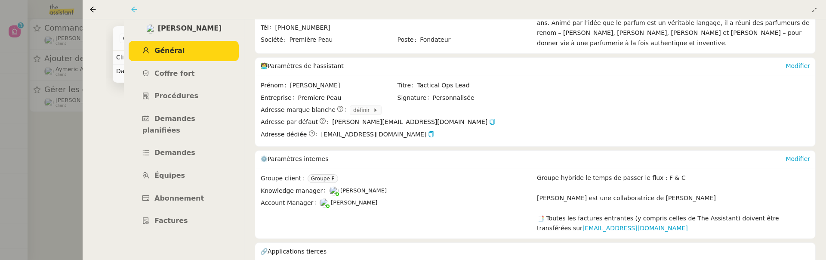
click at [131, 8] on icon at bounding box center [134, 9] width 7 height 7
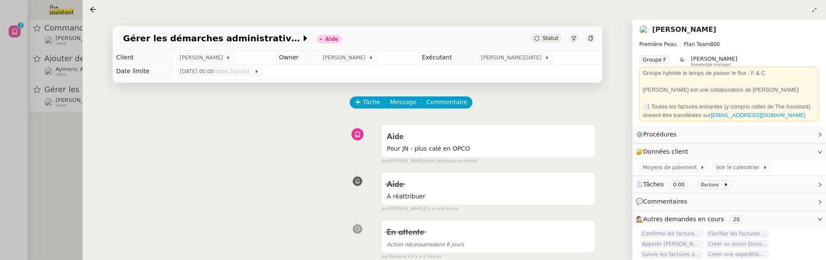
click at [550, 35] on div "Statut" at bounding box center [546, 38] width 31 height 9
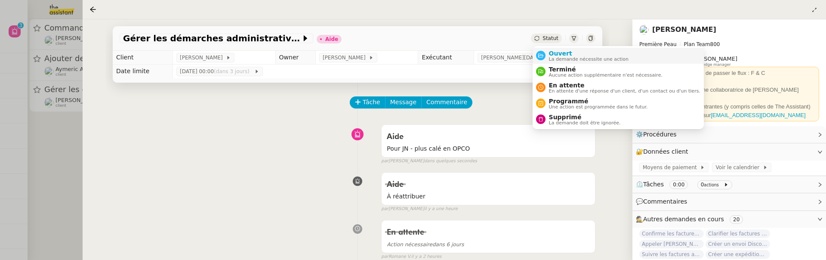
click at [567, 57] on span "La demande nécessite une action" at bounding box center [589, 59] width 80 height 5
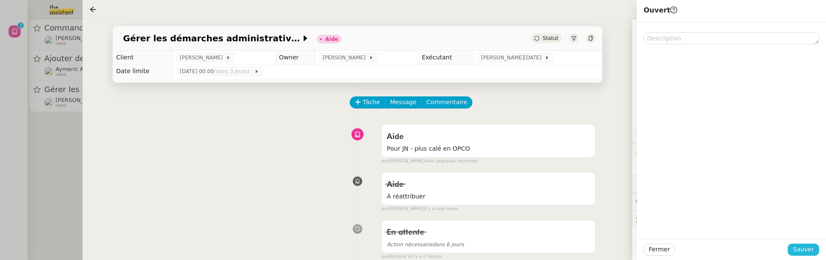
click at [810, 249] on span "Sauver" at bounding box center [803, 249] width 21 height 10
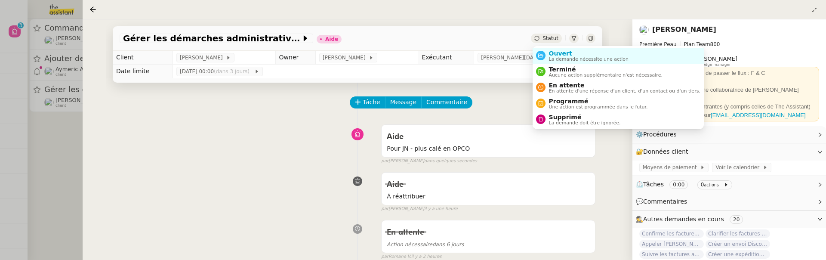
click at [557, 40] on span "Statut" at bounding box center [551, 38] width 16 height 6
click at [560, 60] on span "La demande nécessite une action" at bounding box center [589, 59] width 80 height 5
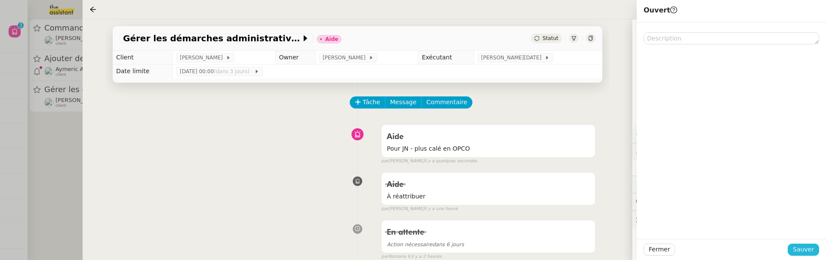
click at [812, 254] on span "Sauver" at bounding box center [803, 249] width 21 height 10
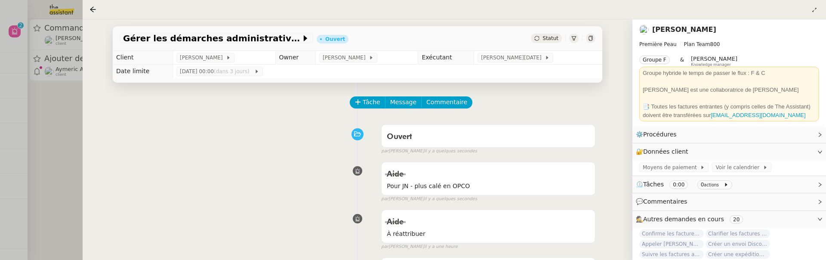
click at [80, 130] on div at bounding box center [413, 130] width 826 height 260
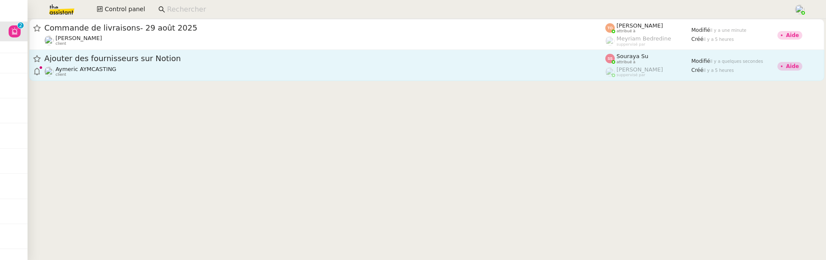
click at [145, 77] on div "Aymeric AYMCASTING client" at bounding box center [324, 71] width 561 height 11
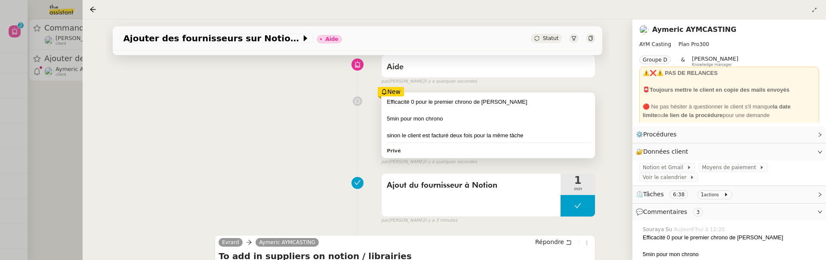
scroll to position [71, 0]
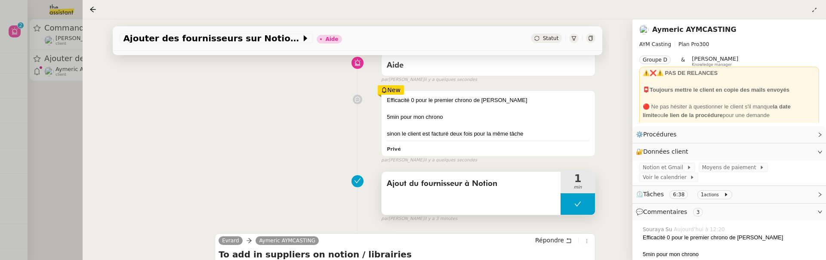
click at [516, 193] on div "Ajout du fournisseur à Notion" at bounding box center [471, 193] width 179 height 43
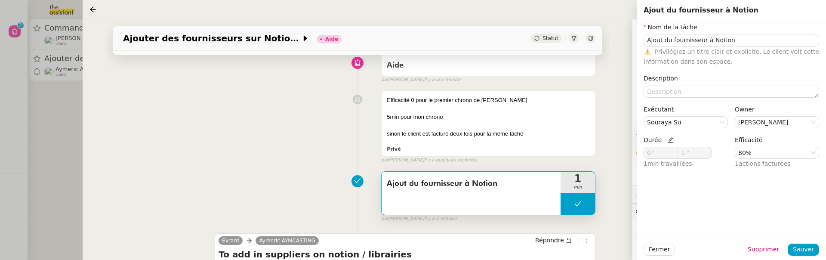
click at [668, 139] on icon at bounding box center [671, 140] width 6 height 6
drag, startPoint x: 658, startPoint y: 156, endPoint x: 615, endPoint y: 156, distance: 43.0
click at [614, 156] on app-ticket "Ajouter des fournisseurs sur Notion Aide Statut Client Aymeric AYMCASTING Owner…" at bounding box center [455, 139] width 744 height 241
type input "5 '"
click at [807, 251] on span "Sauver" at bounding box center [803, 249] width 21 height 10
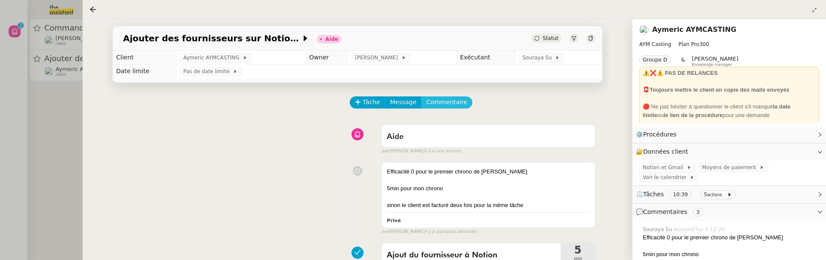
click at [448, 101] on span "Commentaire" at bounding box center [447, 102] width 41 height 10
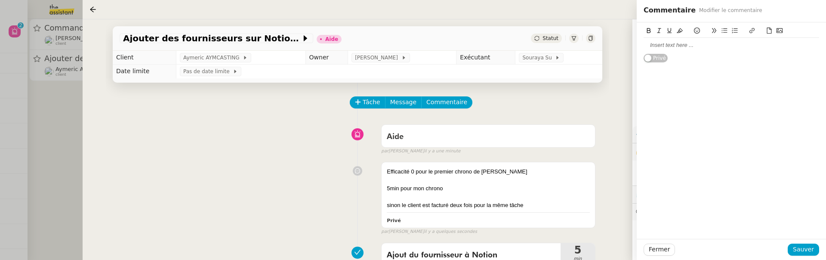
click at [722, 46] on div at bounding box center [732, 45] width 176 height 8
click at [807, 252] on span "Sauver" at bounding box center [803, 249] width 21 height 10
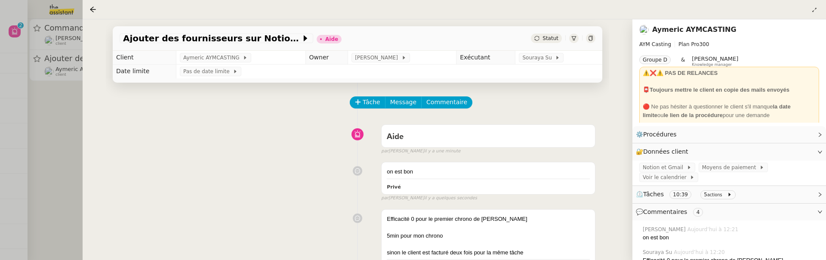
click at [535, 38] on div "Statut" at bounding box center [546, 38] width 31 height 9
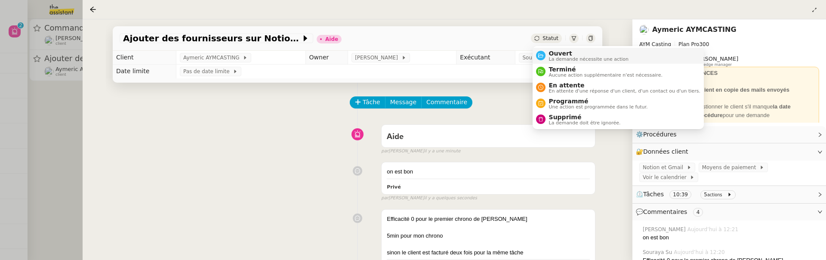
click at [561, 54] on span "Ouvert" at bounding box center [589, 53] width 80 height 7
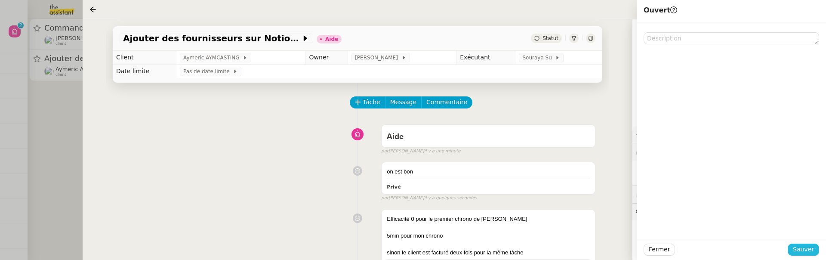
click at [812, 245] on span "Sauver" at bounding box center [803, 249] width 21 height 10
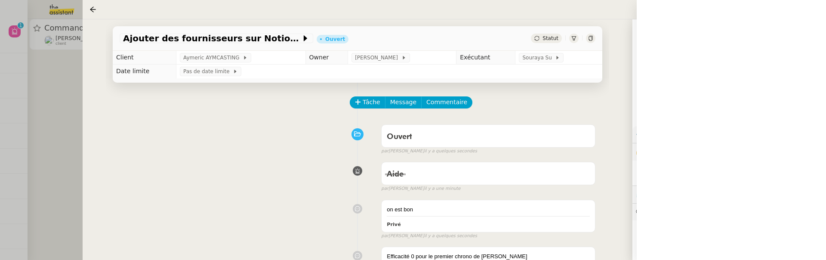
click at [79, 143] on div at bounding box center [413, 130] width 826 height 260
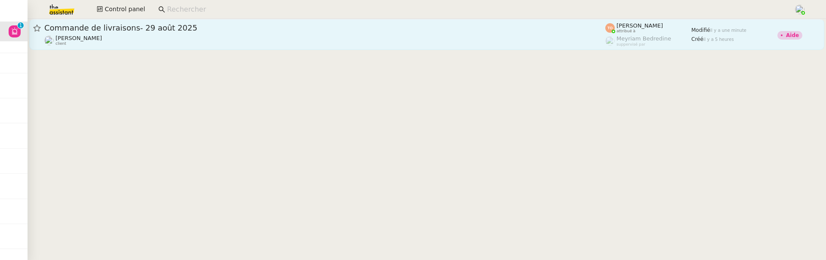
click at [154, 38] on div "Ilyes Hadj client" at bounding box center [324, 40] width 561 height 11
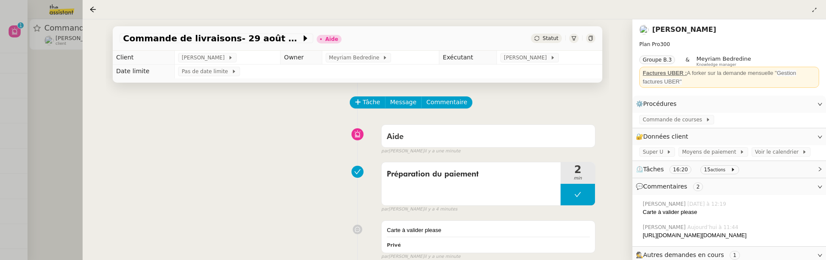
click at [667, 28] on link "Ilyes Hadj" at bounding box center [684, 29] width 64 height 8
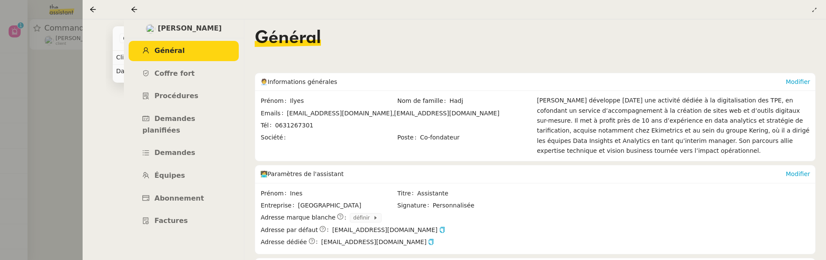
scroll to position [109, 0]
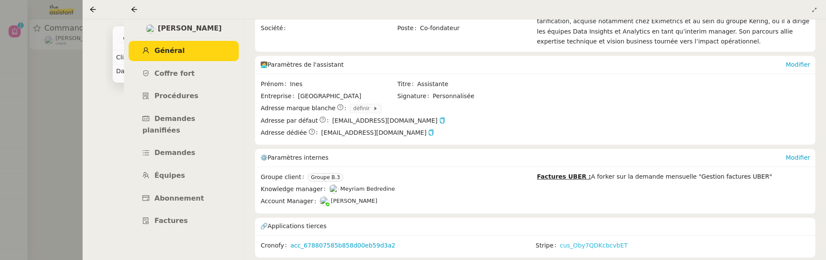
click at [587, 242] on link "cus_Oby7QDKcbcvbET" at bounding box center [594, 246] width 68 height 10
click at [131, 9] on icon at bounding box center [134, 9] width 7 height 7
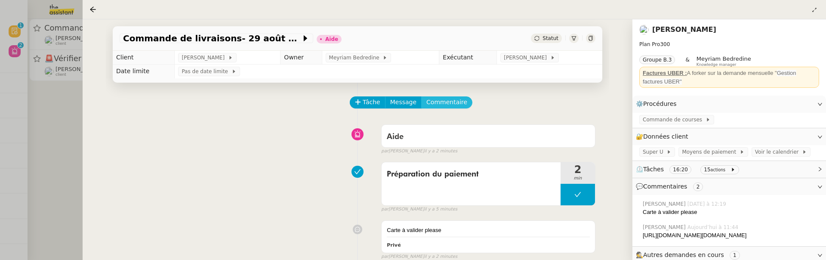
click at [451, 101] on span "Commentaire" at bounding box center [447, 102] width 41 height 10
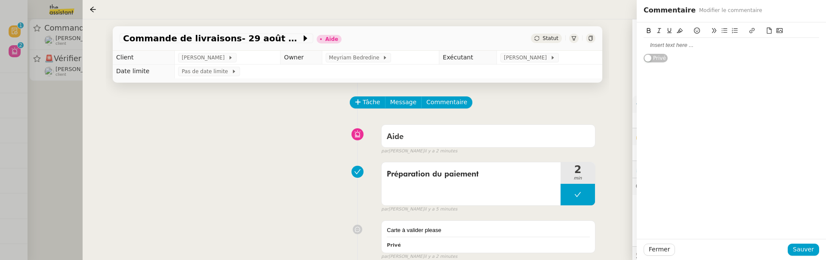
click at [745, 53] on div "Privé" at bounding box center [732, 42] width 176 height 40
click at [736, 48] on div at bounding box center [732, 45] width 176 height 8
click at [813, 250] on span "Sauver" at bounding box center [803, 249] width 21 height 10
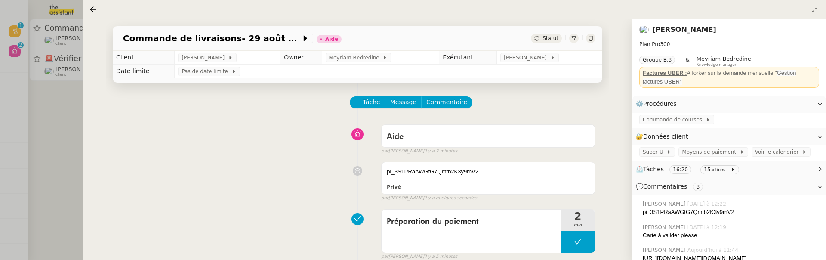
click at [551, 37] on span "Statut" at bounding box center [551, 38] width 16 height 6
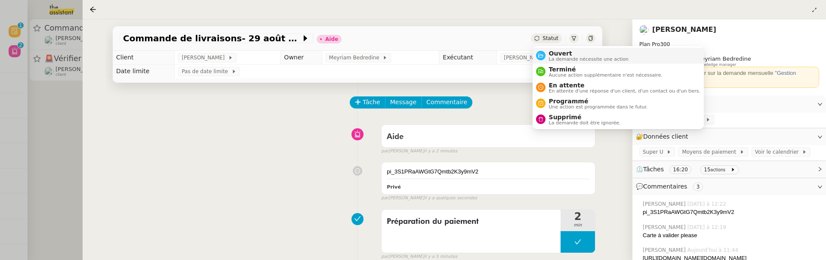
click at [556, 48] on li "Ouvert La demande nécessite une action" at bounding box center [618, 56] width 171 height 16
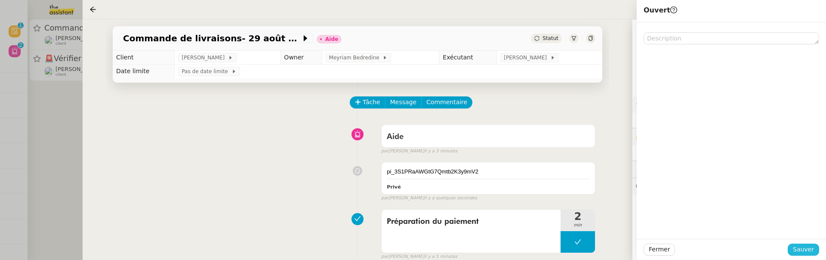
click at [807, 251] on span "Sauver" at bounding box center [803, 249] width 21 height 10
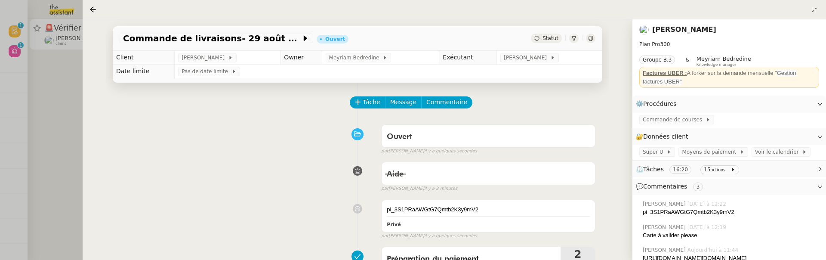
click at [39, 134] on div at bounding box center [413, 130] width 826 height 260
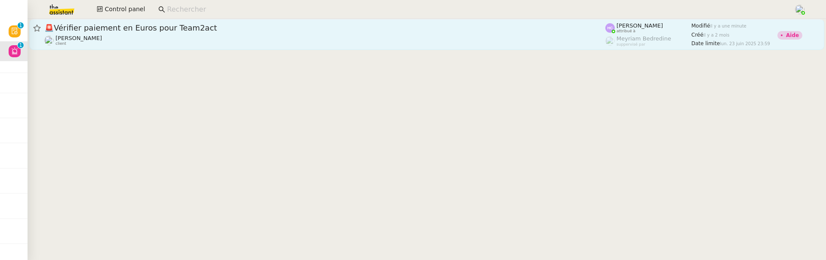
click at [255, 32] on div "🚨 Vérifier paiement en Euros pour Team2act" at bounding box center [324, 28] width 561 height 10
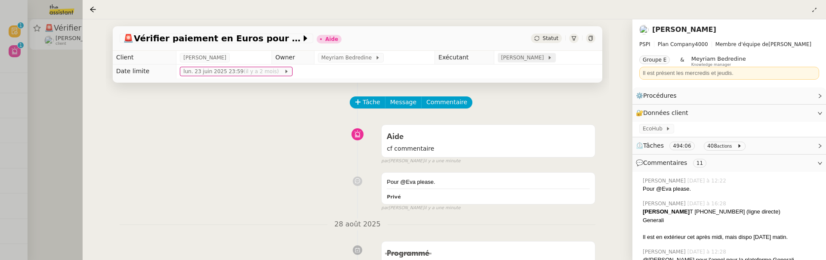
click at [529, 58] on span "Hannah Cassar" at bounding box center [524, 57] width 46 height 9
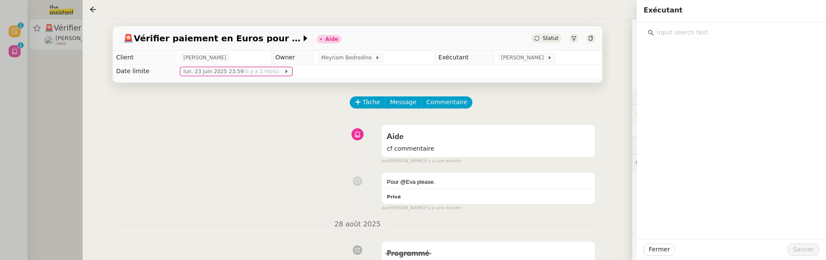
click at [665, 28] on input "text" at bounding box center [734, 33] width 161 height 12
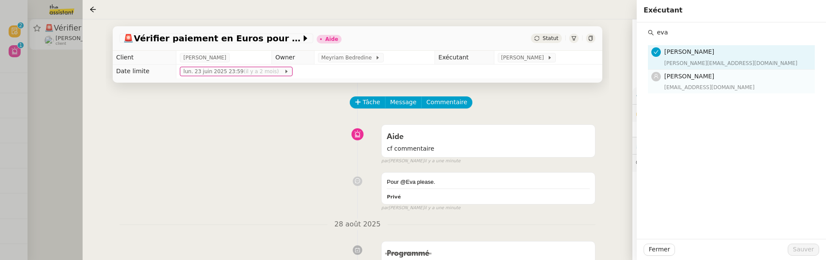
type input "eva"
click at [731, 77] on h4 "Eva Dubois" at bounding box center [737, 76] width 145 height 10
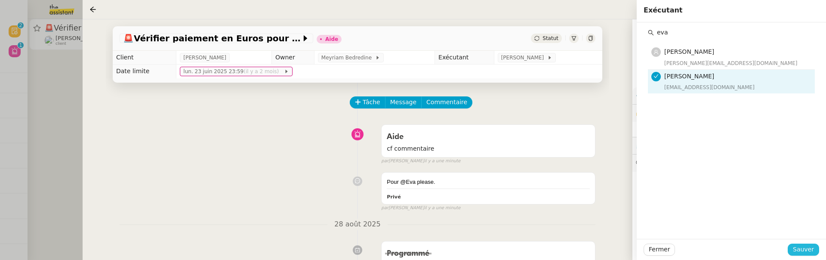
click at [801, 250] on span "Sauver" at bounding box center [803, 249] width 21 height 10
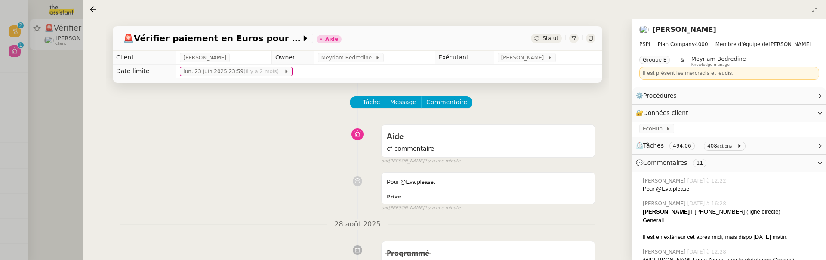
click at [542, 39] on div "Statut" at bounding box center [546, 38] width 31 height 9
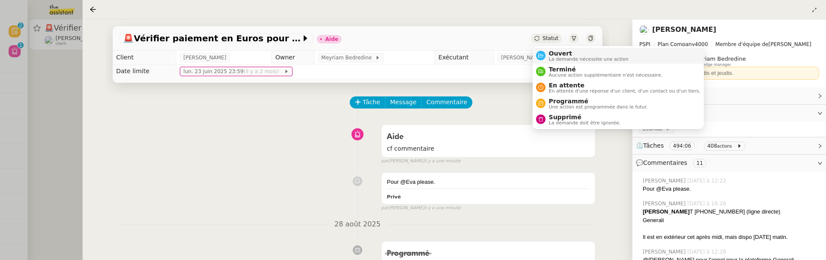
click at [550, 55] on span "Ouvert" at bounding box center [589, 53] width 80 height 7
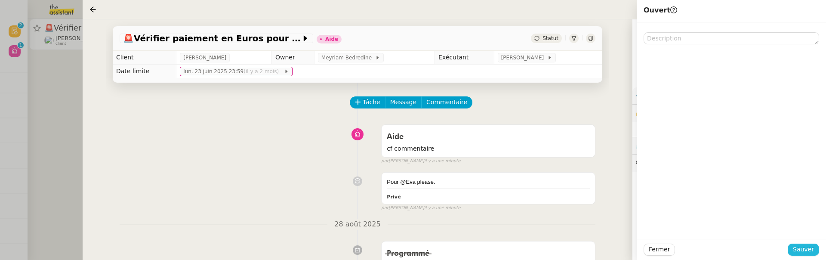
click at [815, 254] on button "Sauver" at bounding box center [803, 250] width 31 height 12
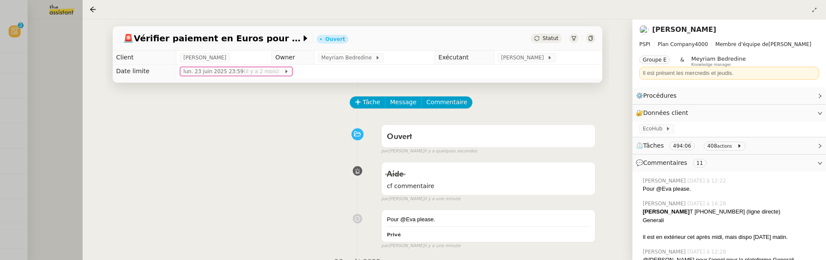
click at [71, 96] on div at bounding box center [413, 130] width 826 height 260
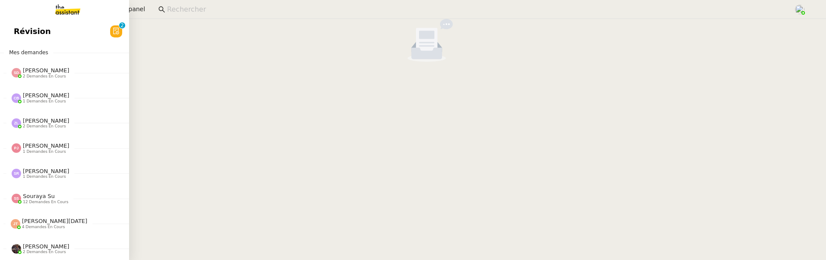
click at [12, 30] on link "Révision 0 1 2 3 4 5 6 7 8 9" at bounding box center [64, 32] width 129 height 20
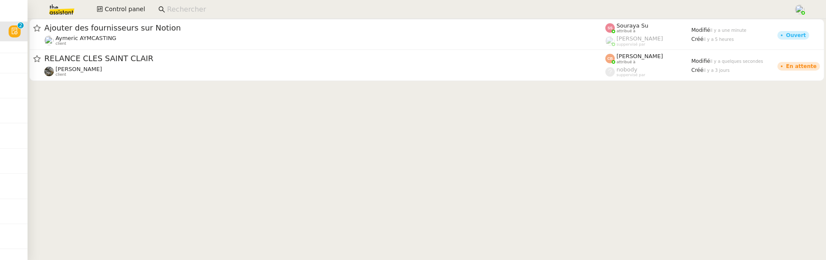
click at [243, 22] on link "Ajouter des fournisseurs sur Notion Aymeric AYMCASTING client Souraya Su attrib…" at bounding box center [426, 34] width 795 height 31
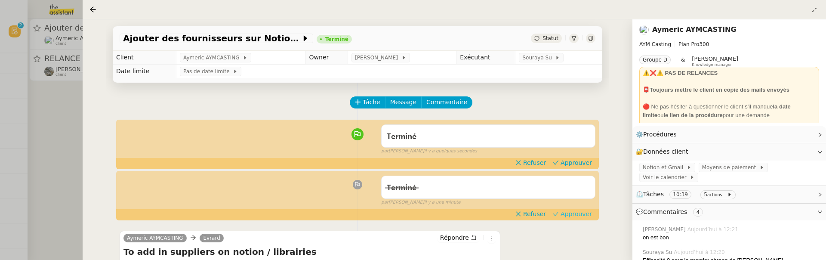
click at [587, 213] on span "Approuver" at bounding box center [576, 214] width 31 height 9
click at [574, 165] on span "Approuver" at bounding box center [576, 162] width 31 height 9
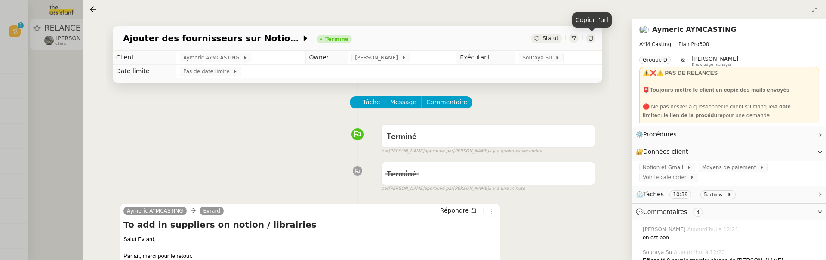
click at [590, 40] on icon at bounding box center [590, 38] width 5 height 5
click at [49, 145] on div at bounding box center [413, 130] width 826 height 260
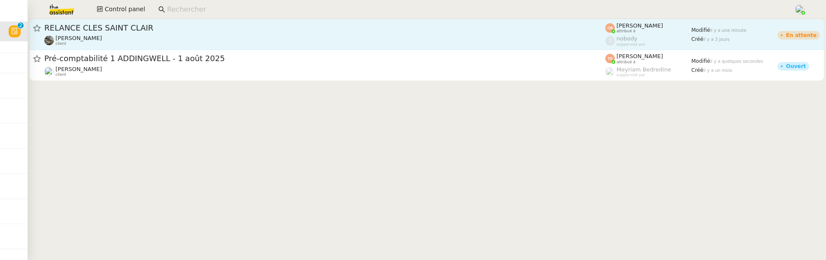
click at [163, 40] on div "Isabelle Faure client" at bounding box center [324, 40] width 561 height 11
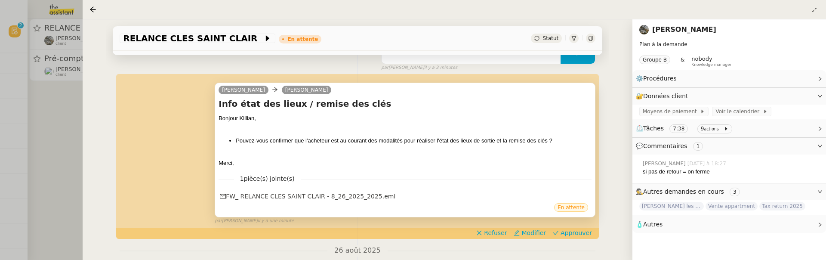
scroll to position [199, 0]
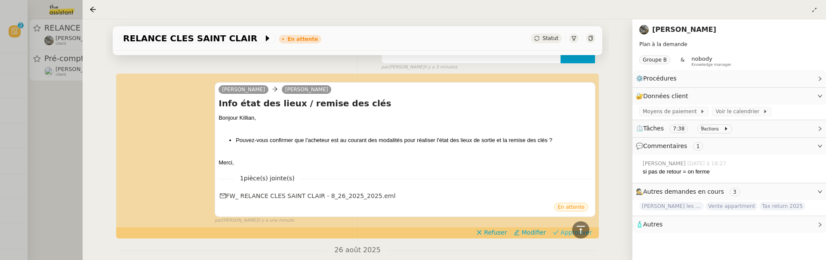
click at [564, 230] on span "Approuver" at bounding box center [576, 232] width 31 height 9
click at [55, 112] on div at bounding box center [413, 130] width 826 height 260
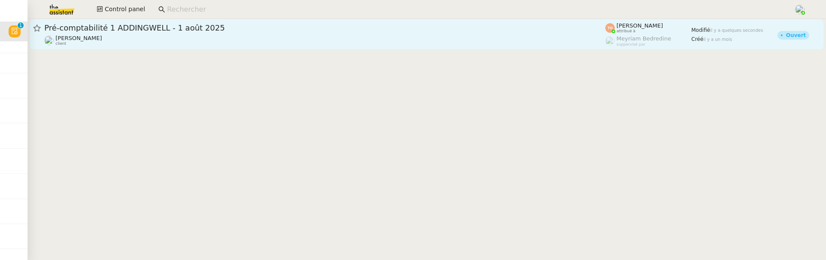
click at [127, 49] on link "Pré-comptabilité 1 ADDINGWELL - 1 août 2025 Julien Decroix client Tatyana Orec …" at bounding box center [426, 34] width 795 height 31
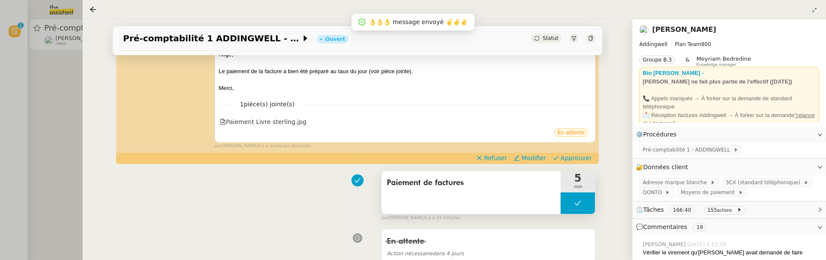
scroll to position [121, 0]
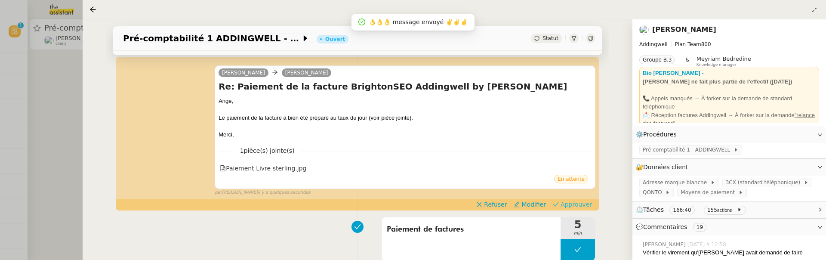
click at [578, 204] on span "Approuver" at bounding box center [576, 204] width 31 height 9
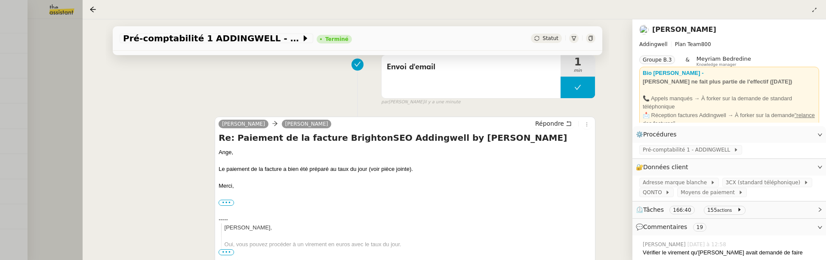
scroll to position [172, 0]
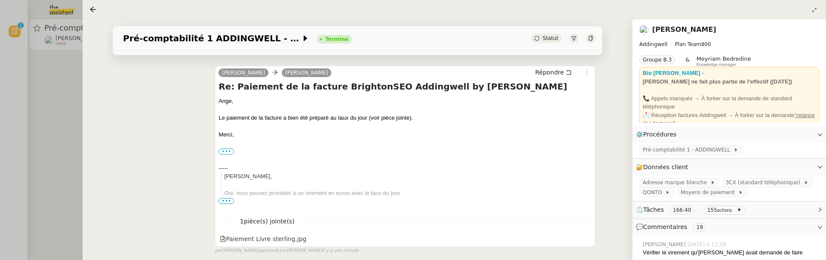
click at [55, 91] on div at bounding box center [413, 130] width 826 height 260
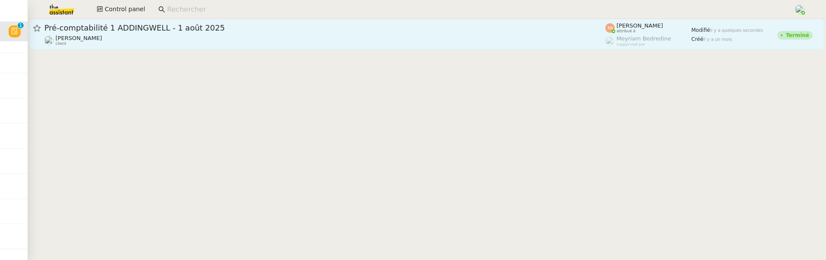
click at [160, 32] on div "Pré-comptabilité 1 ADDINGWELL - 1 août 2025" at bounding box center [324, 28] width 561 height 10
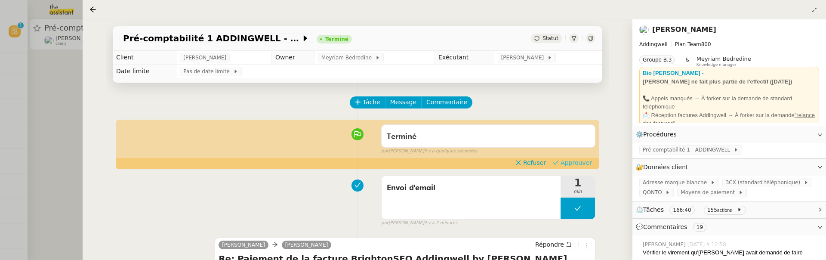
click at [578, 159] on span "Approuver" at bounding box center [576, 162] width 31 height 9
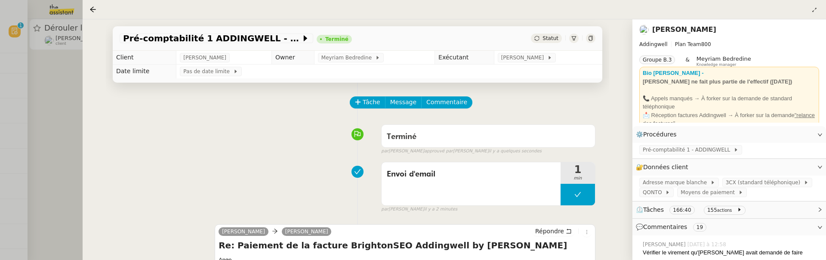
click at [68, 88] on div at bounding box center [413, 130] width 826 height 260
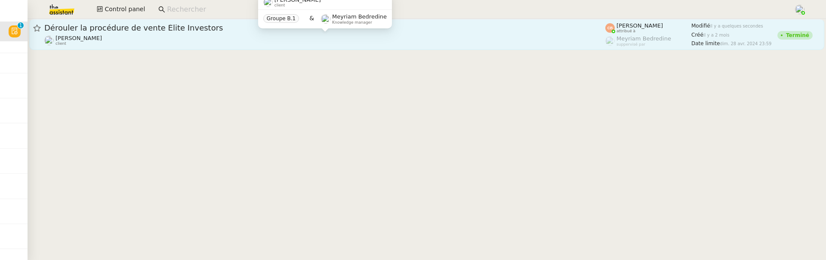
click at [172, 40] on div "Cédric Tempestini client" at bounding box center [324, 40] width 561 height 11
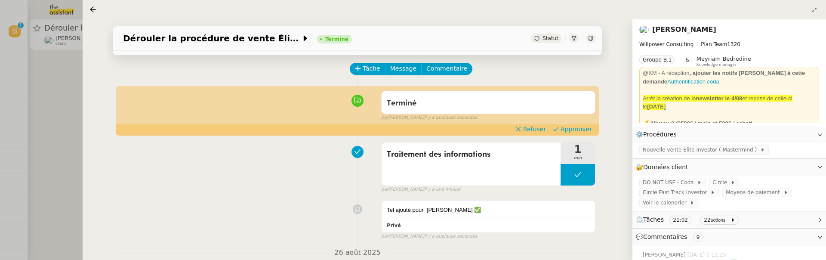
scroll to position [50, 0]
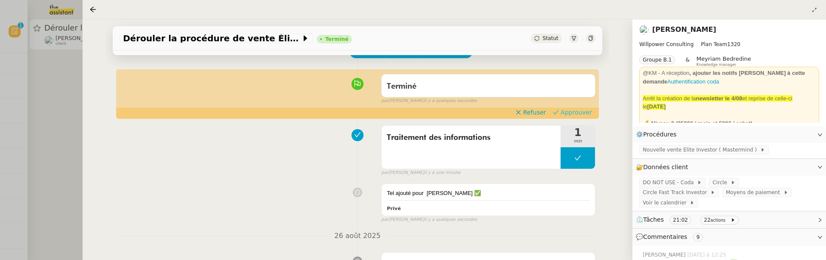
click at [585, 114] on span "Approuver" at bounding box center [576, 112] width 31 height 9
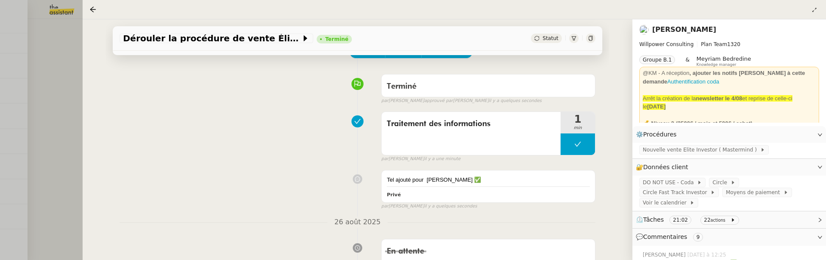
click at [51, 71] on div at bounding box center [413, 130] width 826 height 260
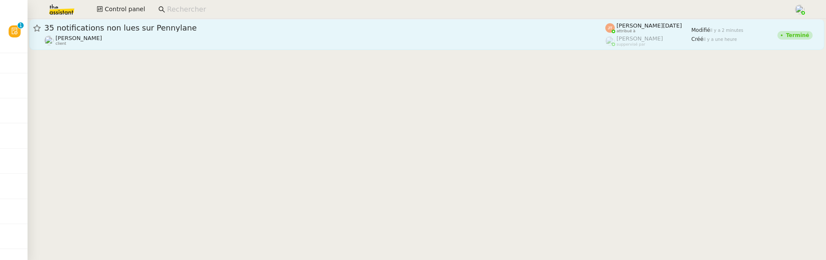
click at [185, 32] on div "35 notifications non lues sur Pennylane" at bounding box center [324, 28] width 561 height 10
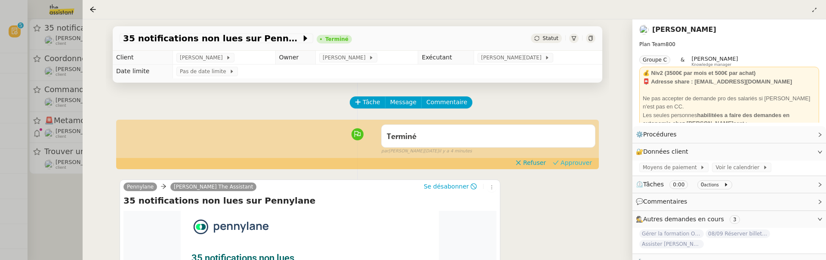
click at [567, 159] on span "Approuver" at bounding box center [576, 162] width 31 height 9
click at [49, 220] on div at bounding box center [413, 130] width 826 height 260
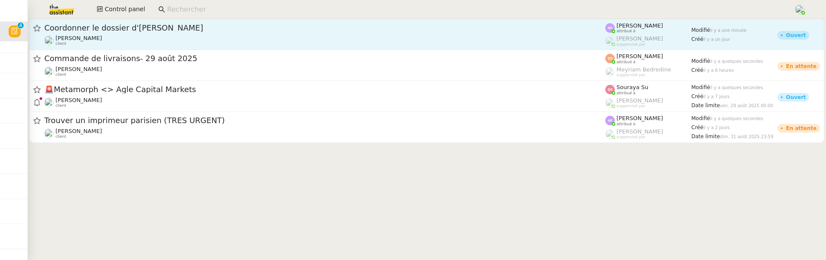
click at [235, 40] on div "Pierre Mergui client" at bounding box center [324, 40] width 561 height 11
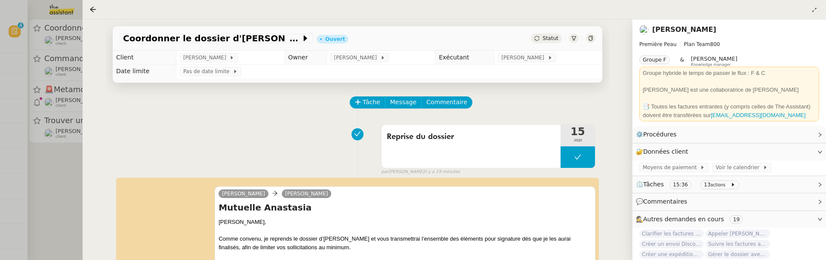
scroll to position [116, 0]
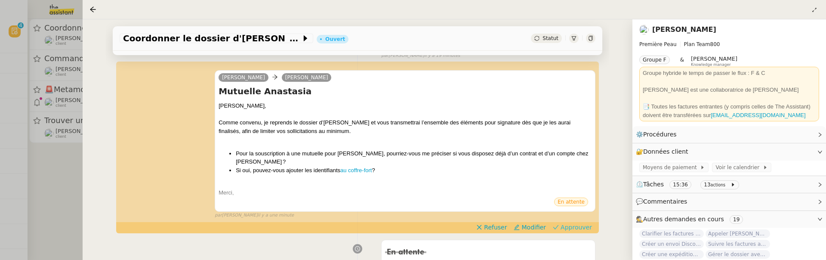
click at [581, 223] on span "Approuver" at bounding box center [576, 227] width 31 height 9
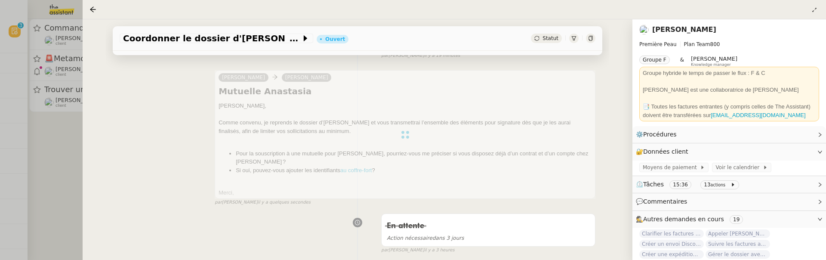
click at [54, 140] on div at bounding box center [413, 130] width 826 height 260
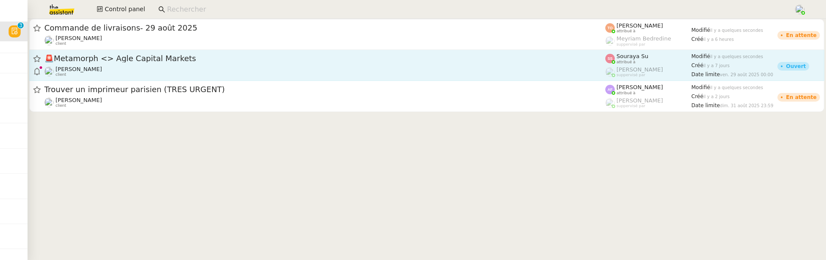
click at [180, 56] on span "🚨 Metamorph <> Agle Capital Markets" at bounding box center [324, 59] width 561 height 8
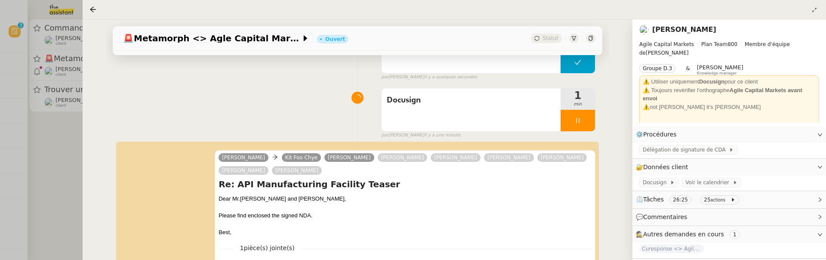
scroll to position [192, 0]
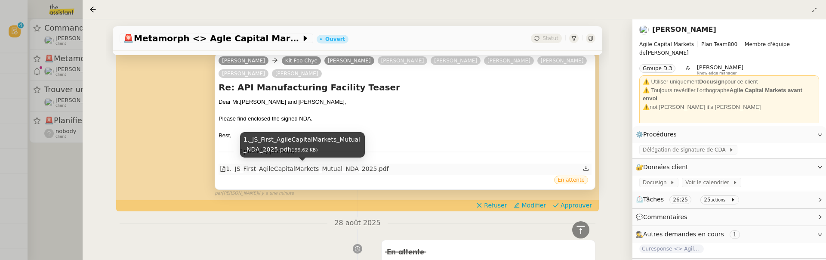
click at [342, 166] on div "1._JS_First_AgileCapitalMarkets_Mutual_NDA_2025.pdf" at bounding box center [304, 169] width 169 height 10
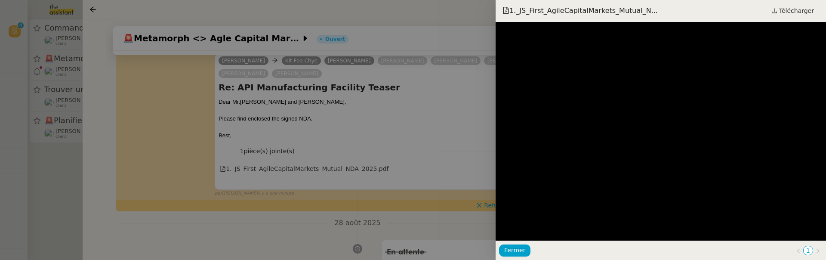
click at [428, 93] on div at bounding box center [413, 130] width 826 height 260
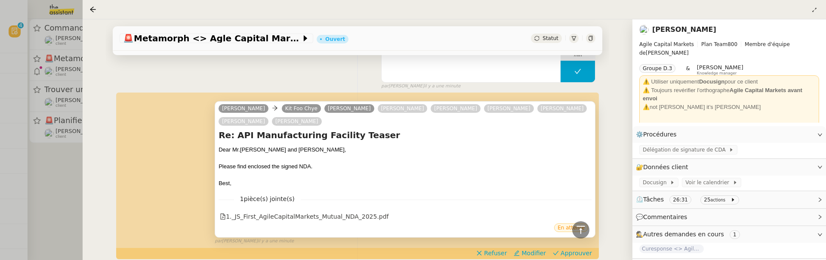
scroll to position [239, 0]
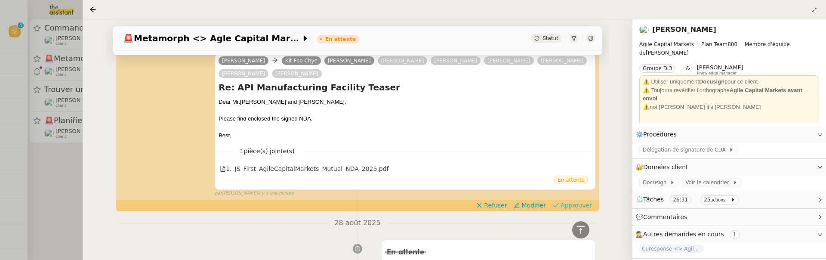
click at [585, 204] on span "Approuver" at bounding box center [576, 205] width 31 height 9
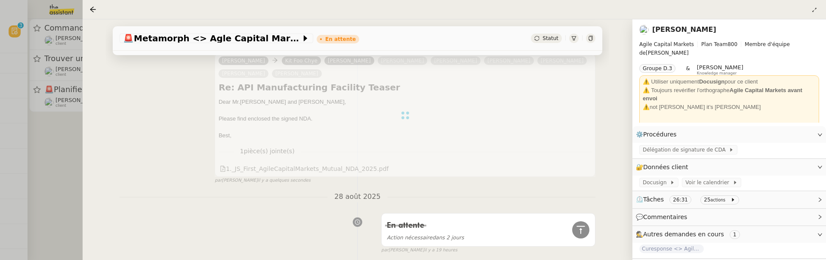
click at [34, 135] on div at bounding box center [413, 130] width 826 height 260
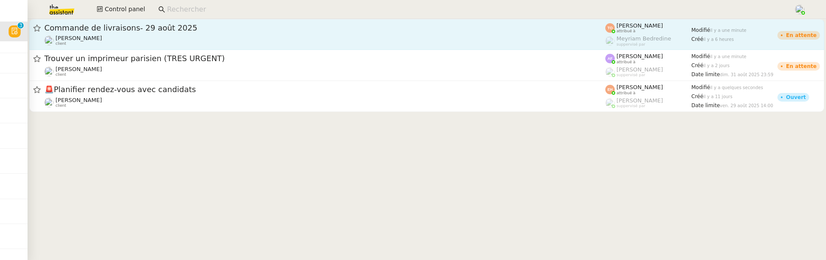
click at [177, 32] on div "Commande de livraisons- 29 août 2025" at bounding box center [324, 28] width 561 height 10
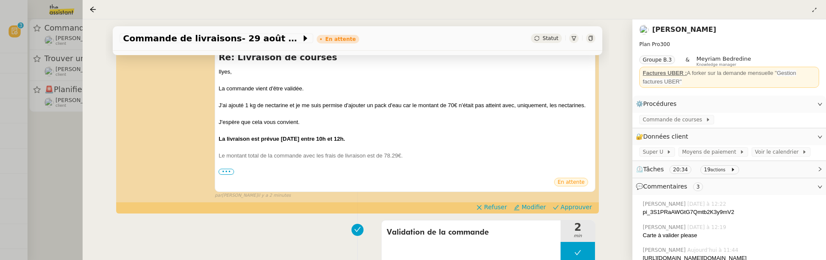
scroll to position [197, 0]
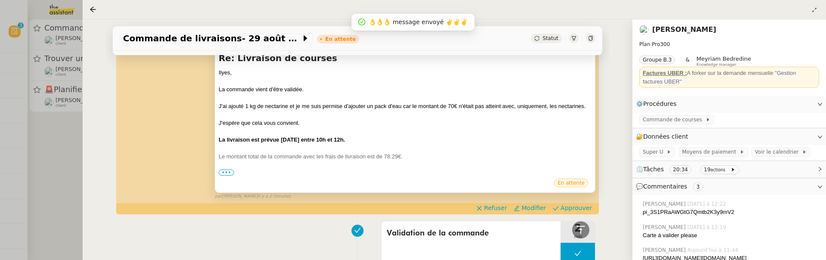
click at [224, 173] on span "•••" at bounding box center [226, 173] width 15 height 6
click at [579, 207] on span "Approuver" at bounding box center [576, 208] width 31 height 9
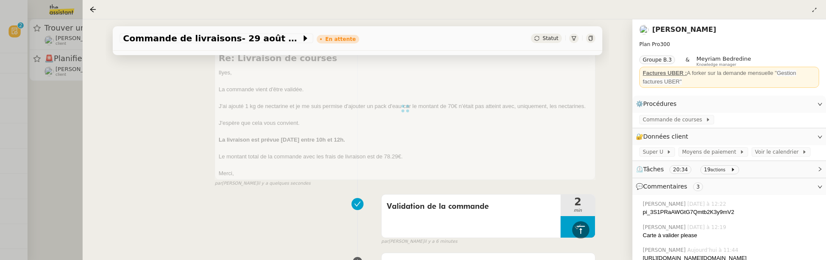
click at [74, 130] on div at bounding box center [413, 130] width 826 height 260
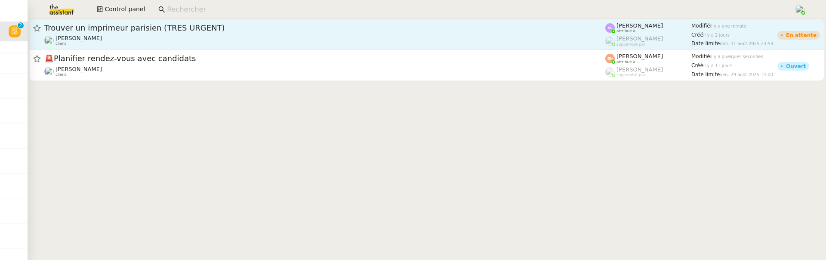
click at [155, 29] on span "Trouver un imprimeur parisien (TRES URGENT)" at bounding box center [324, 28] width 561 height 8
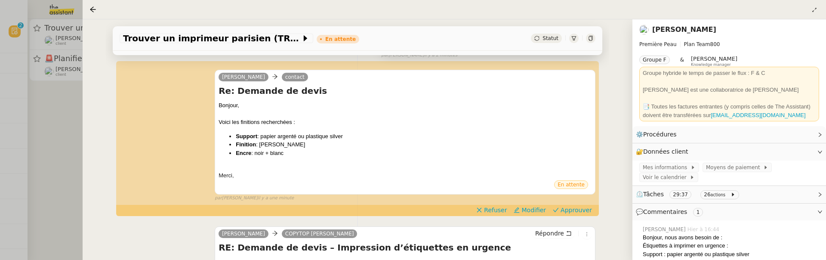
scroll to position [164, 0]
click at [569, 213] on span "Approuver" at bounding box center [576, 210] width 31 height 9
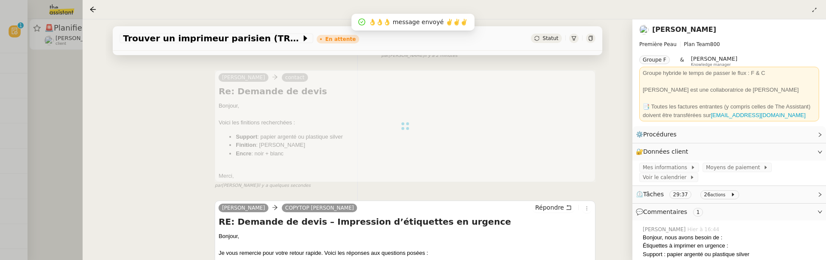
click at [66, 121] on div at bounding box center [413, 130] width 826 height 260
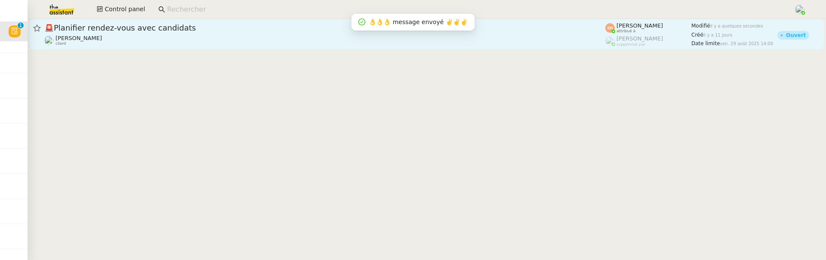
click at [155, 35] on div "[PERSON_NAME] client" at bounding box center [324, 40] width 561 height 11
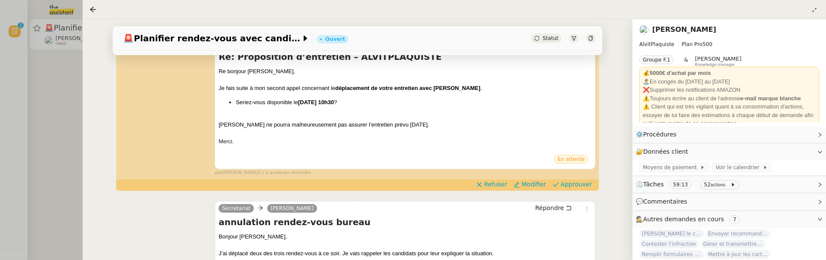
scroll to position [128, 0]
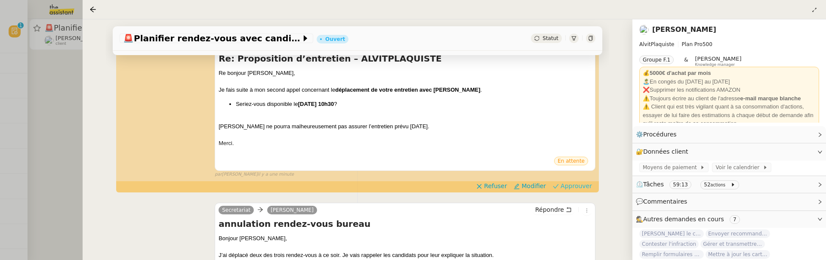
click at [578, 186] on span "Approuver" at bounding box center [576, 186] width 31 height 9
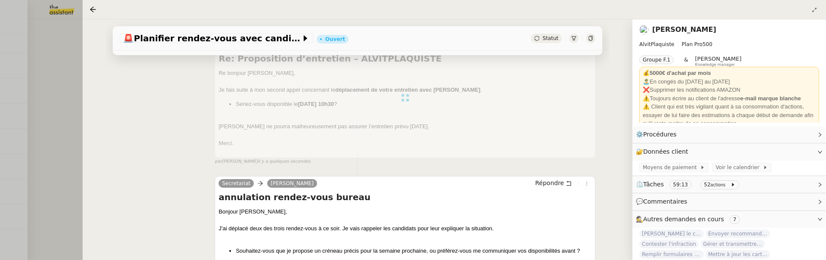
scroll to position [0, 0]
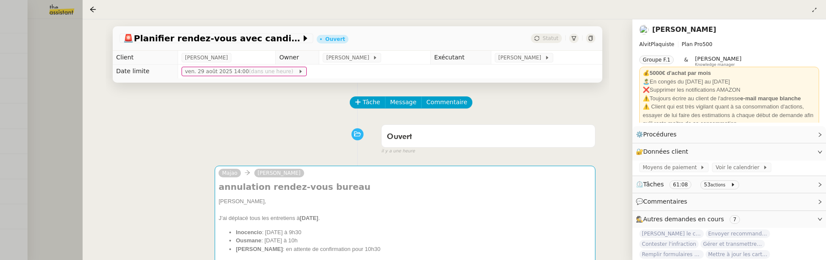
click at [43, 130] on div at bounding box center [413, 130] width 826 height 260
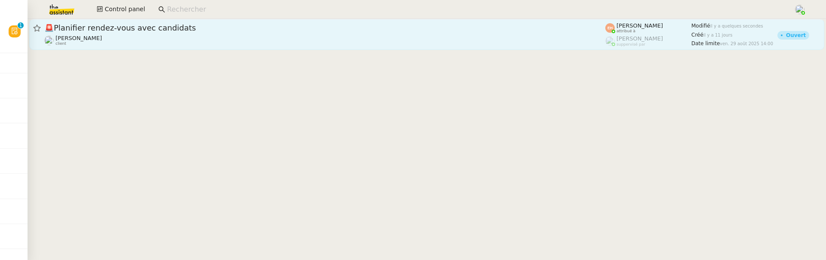
click at [247, 41] on div "[PERSON_NAME] client" at bounding box center [324, 40] width 561 height 11
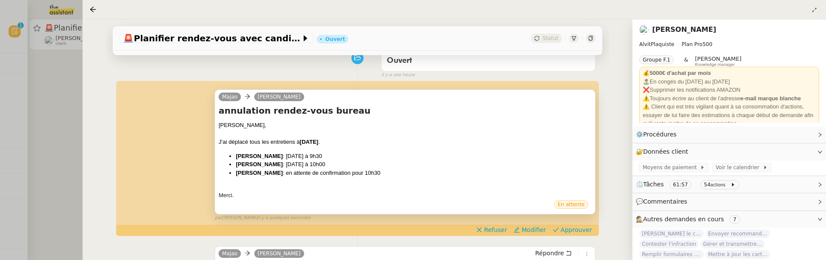
scroll to position [79, 0]
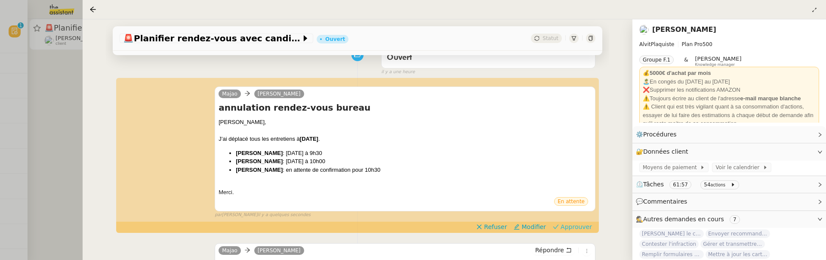
click at [568, 228] on span "Approuver" at bounding box center [576, 227] width 31 height 9
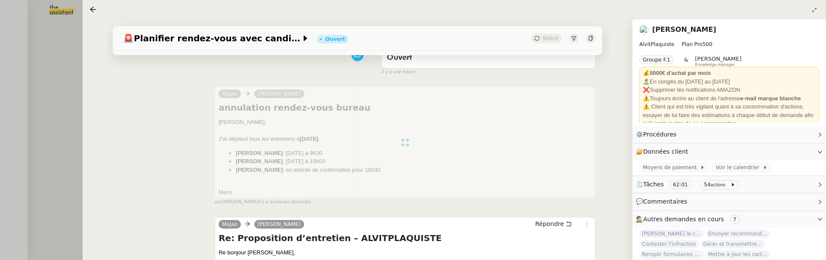
click at [51, 93] on div at bounding box center [413, 130] width 826 height 260
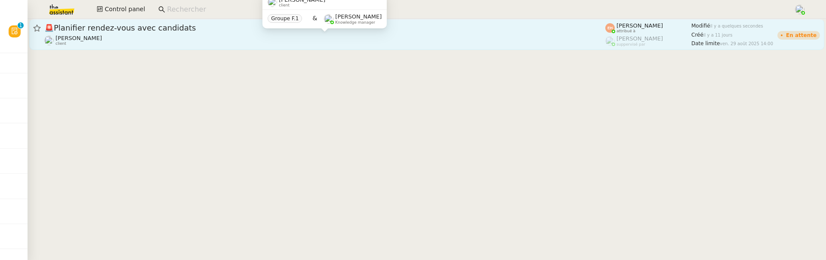
click at [176, 37] on div "[PERSON_NAME] client" at bounding box center [324, 40] width 561 height 11
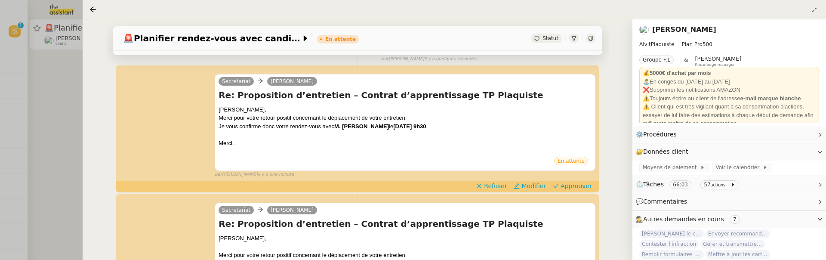
scroll to position [101, 0]
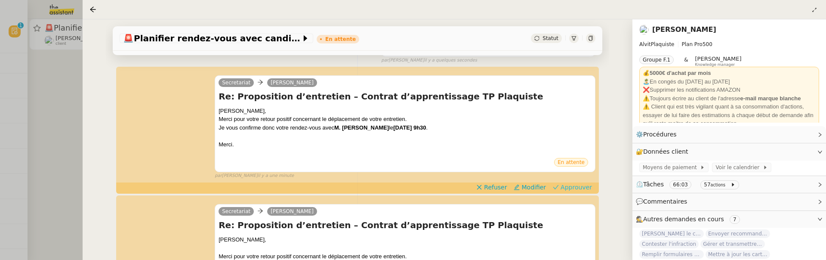
click at [588, 188] on span "Approuver" at bounding box center [576, 187] width 31 height 9
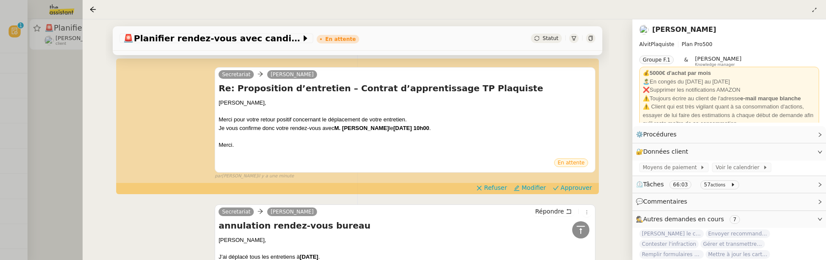
scroll to position [212, 0]
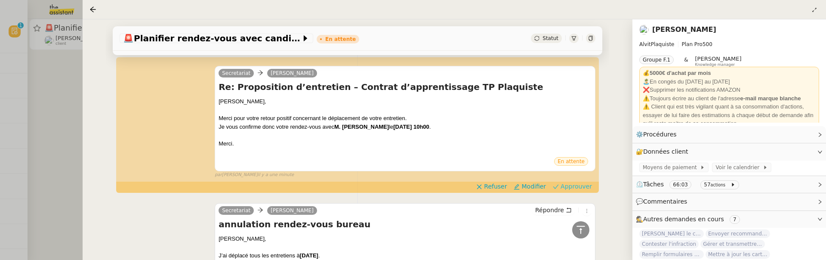
click at [573, 186] on span "Approuver" at bounding box center [576, 186] width 31 height 9
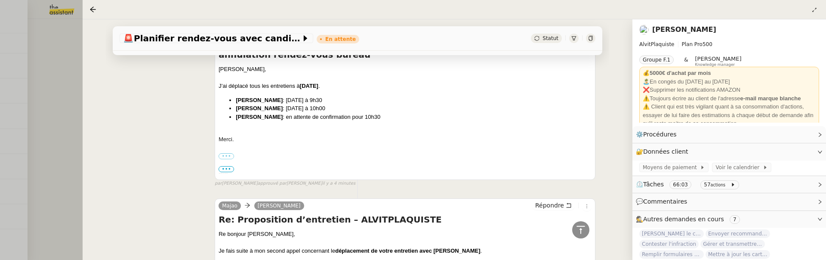
scroll to position [365, 0]
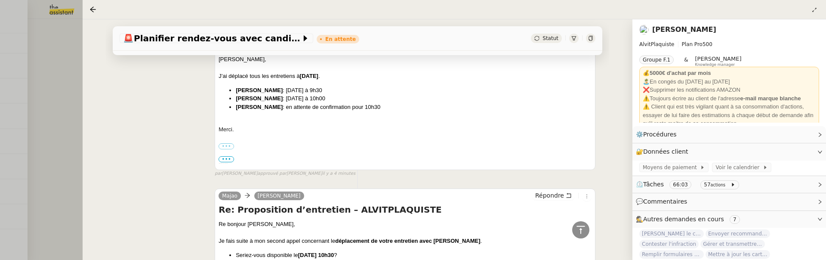
click at [86, 148] on div "🚨 Planifier rendez-vous avec candidats En attente Statut Client Vitor Alvites O…" at bounding box center [358, 139] width 550 height 241
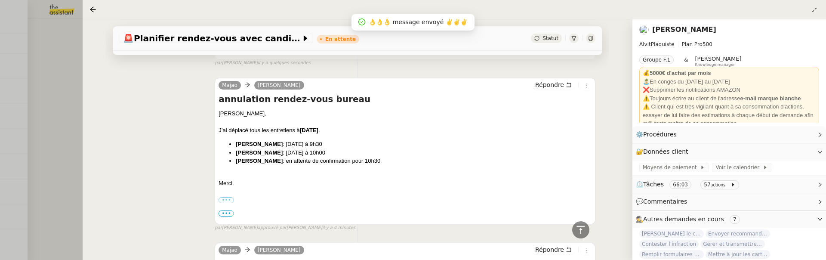
scroll to position [481, 0]
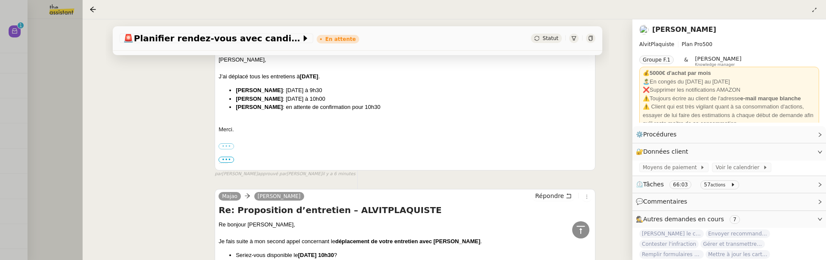
click at [43, 104] on div at bounding box center [413, 130] width 826 height 260
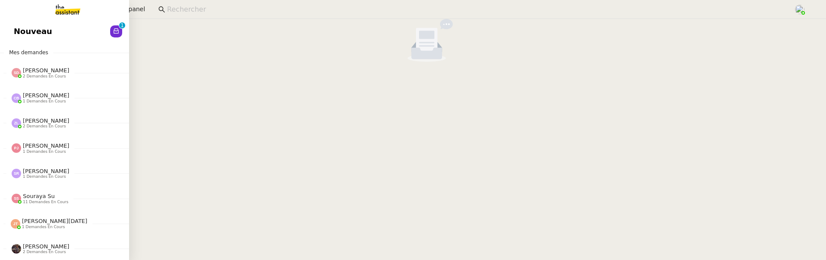
click at [13, 31] on link "Nouveau 0 1 2 3 4 5 6 7 8 9" at bounding box center [64, 32] width 129 height 20
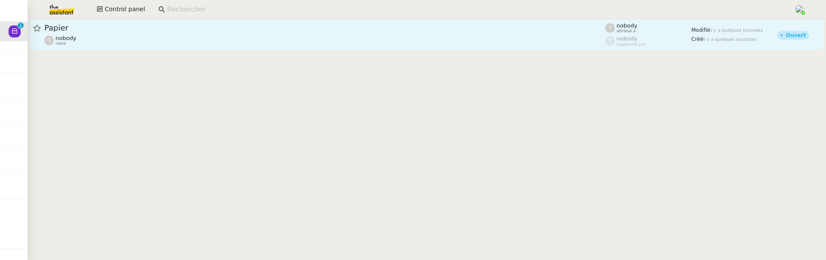
click at [250, 27] on span "Papier" at bounding box center [324, 28] width 561 height 8
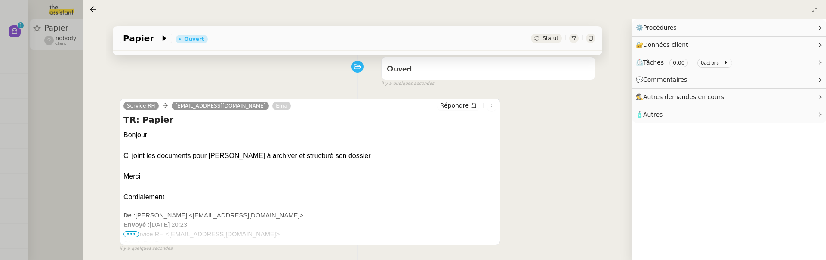
scroll to position [116, 0]
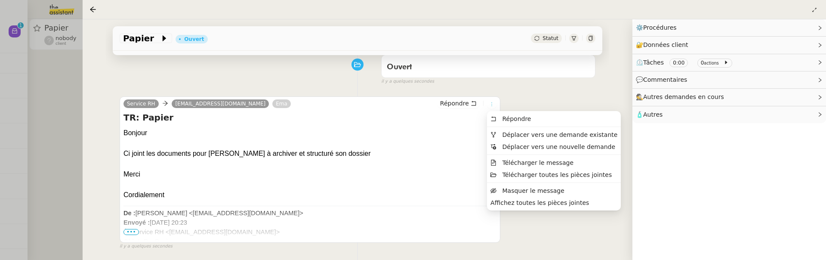
click at [495, 102] on icon at bounding box center [491, 104] width 5 height 5
click at [509, 131] on span "Déplacer vers une demande existante" at bounding box center [559, 134] width 115 height 7
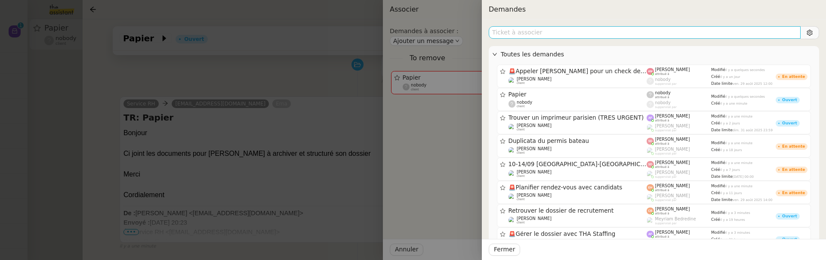
click at [544, 34] on input "text" at bounding box center [645, 32] width 312 height 12
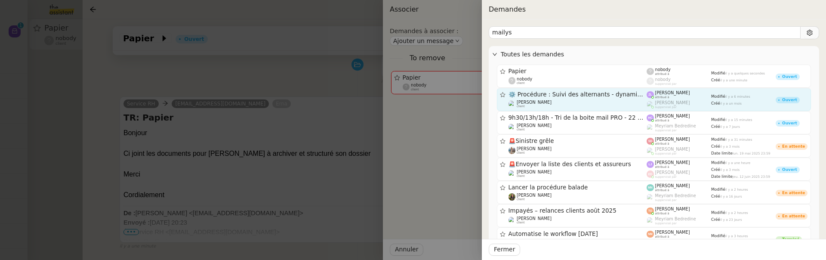
type input "mailys"
click at [586, 95] on span "⚙️ Procédure : Suivi des alternants - dynamique" at bounding box center [578, 95] width 139 height 6
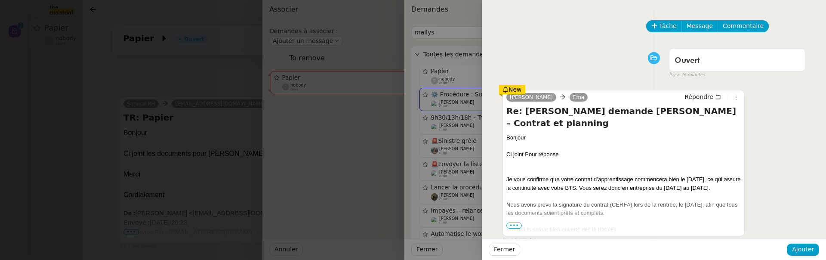
scroll to position [15, 0]
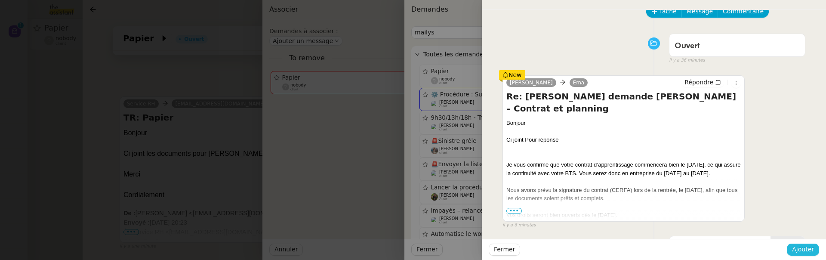
click at [804, 247] on span "Ajouter" at bounding box center [803, 249] width 22 height 10
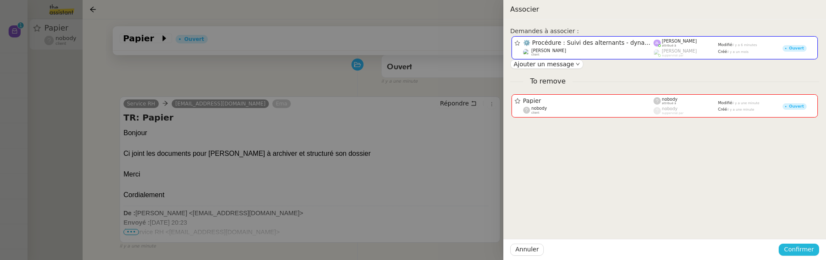
click at [804, 247] on span "Confirmer" at bounding box center [799, 249] width 30 height 10
click at [804, 228] on span "Ajouter" at bounding box center [800, 226] width 22 height 9
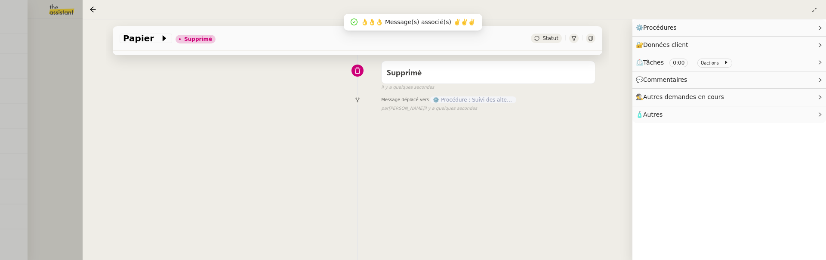
scroll to position [110, 0]
click at [44, 122] on div at bounding box center [413, 130] width 826 height 260
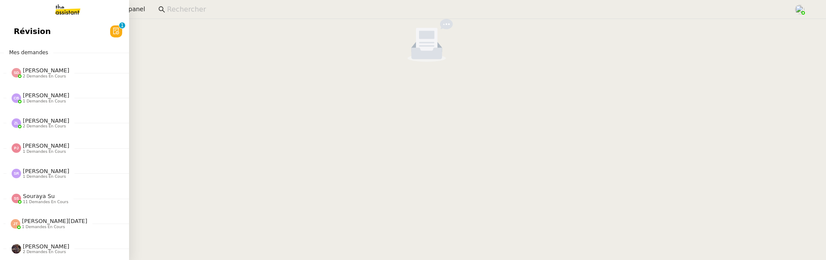
click at [105, 37] on link "Révision 0 1 2 3 4 5 6 7 8 9" at bounding box center [64, 32] width 129 height 20
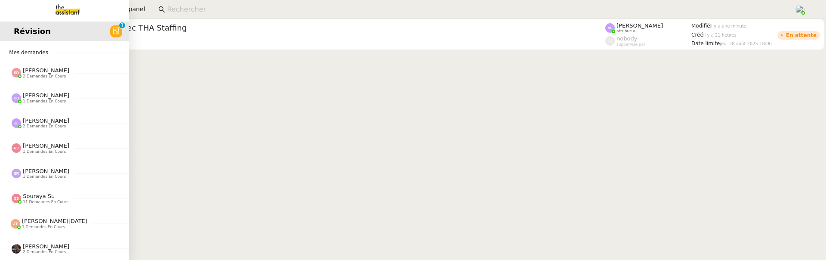
click at [129, 39] on link "Révision 0 1 2 3 4 5 6 7 8 9" at bounding box center [64, 32] width 129 height 20
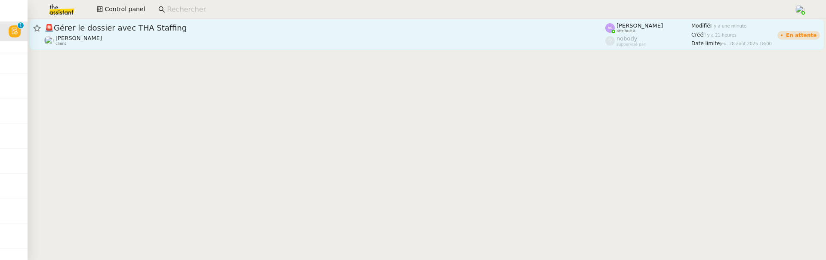
click at [166, 34] on div "🚨 Gérer le dossier avec THA Staffing Pierre Mergui client" at bounding box center [324, 34] width 561 height 23
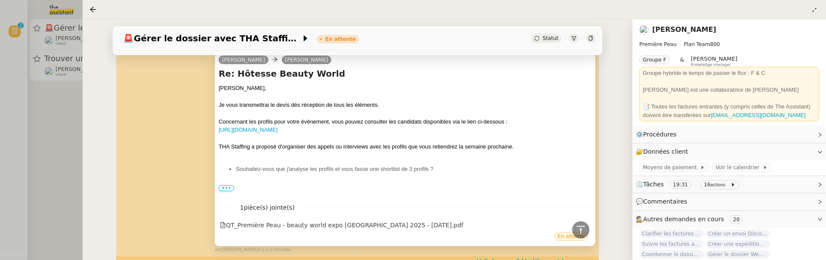
scroll to position [422, 0]
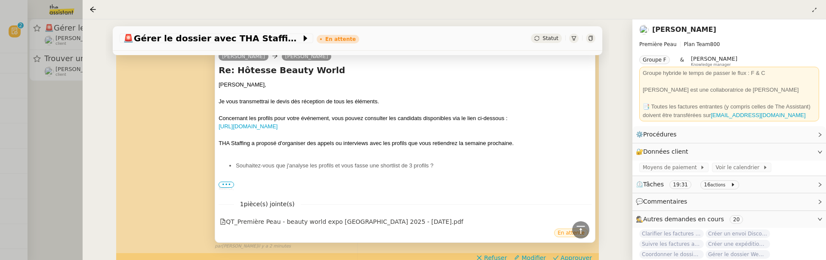
click at [375, 121] on div "Concernant les profils pour votre événement, vous pouvez consulter les candidat…" at bounding box center [405, 118] width 373 height 9
click at [278, 125] on link "https://admin.liveforce.co/v2/s/2dcbf0c5-77bb-4ff3-9808-ea01082d2231" at bounding box center [248, 126] width 59 height 6
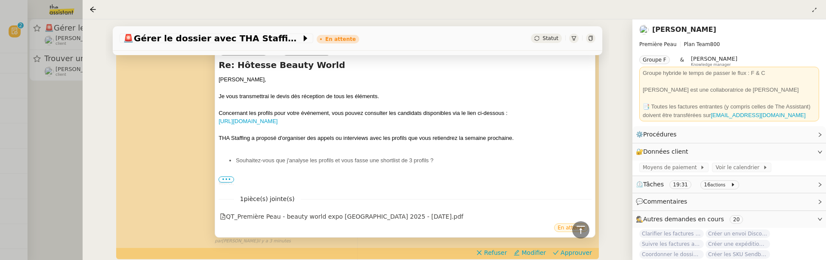
click at [230, 178] on span "•••" at bounding box center [226, 179] width 15 height 6
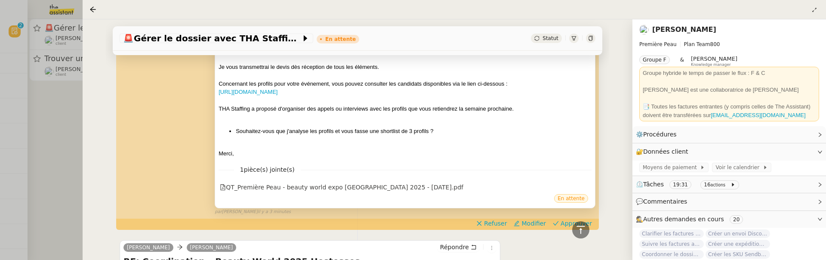
scroll to position [467, 0]
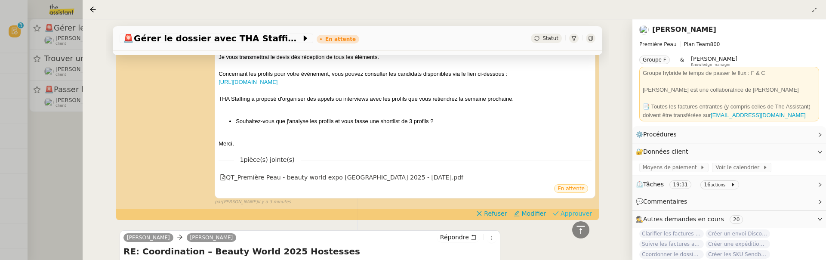
click at [570, 213] on span "Approuver" at bounding box center [576, 213] width 31 height 9
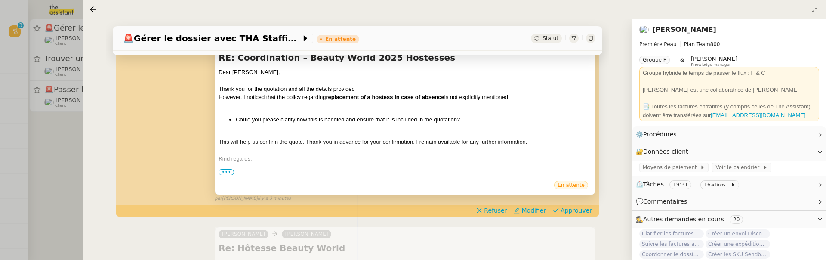
scroll to position [248, 0]
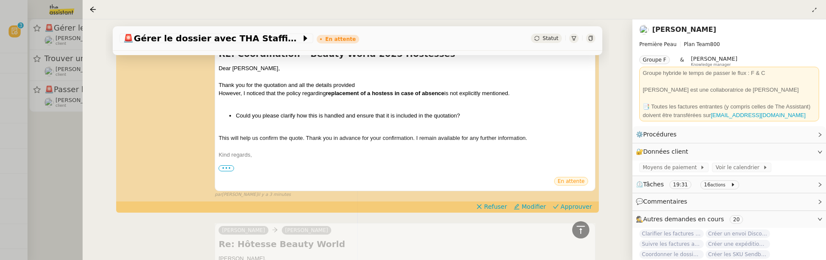
click at [577, 198] on div "camille Abdou Aktouf RE: Coordination – Beauty World 2025 Hostesses Dear Abdou,…" at bounding box center [358, 111] width 476 height 173
click at [578, 207] on span "Approuver" at bounding box center [576, 206] width 31 height 9
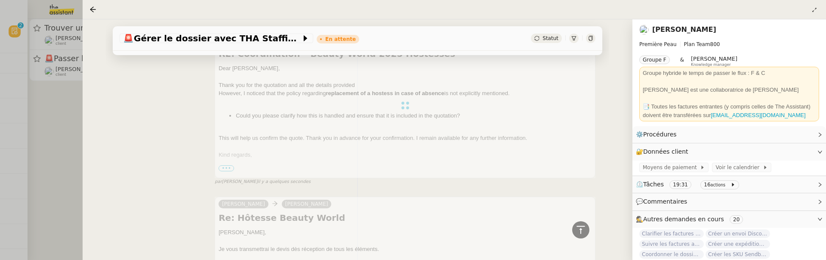
click at [25, 108] on div at bounding box center [413, 130] width 826 height 260
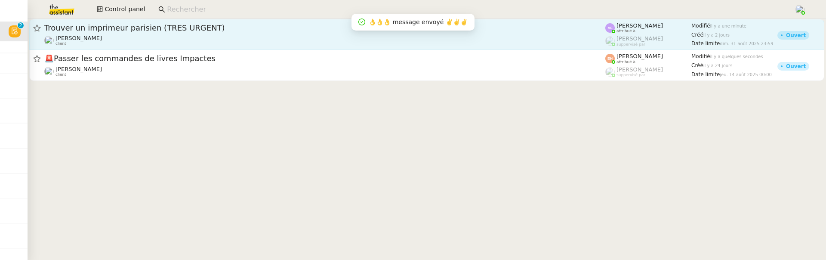
click at [169, 33] on div "Trouver un imprimeur parisien (TRES URGENT) Pierre Mergui client" at bounding box center [324, 34] width 561 height 23
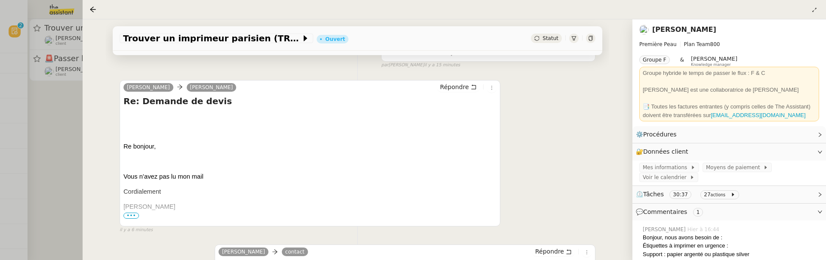
scroll to position [279, 0]
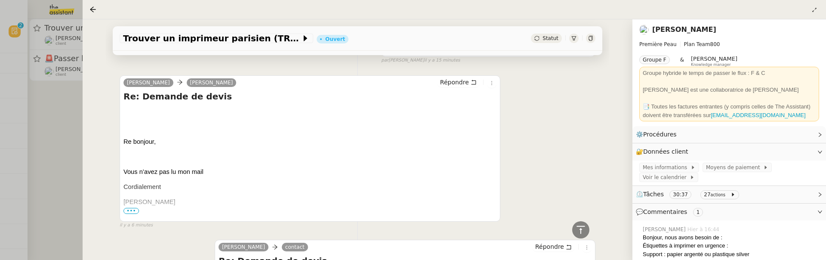
click at [133, 210] on span "•••" at bounding box center [131, 211] width 15 height 6
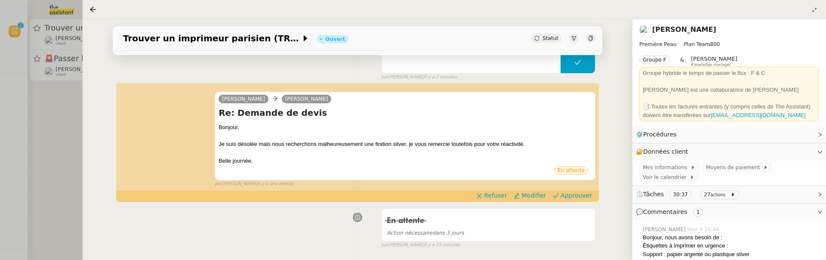
scroll to position [96, 0]
click at [576, 194] on span "Approuver" at bounding box center [576, 194] width 31 height 9
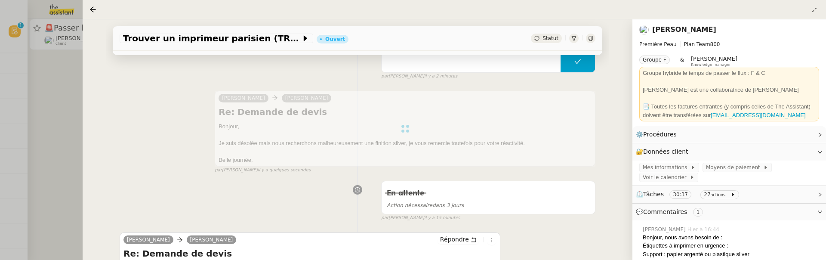
scroll to position [0, 0]
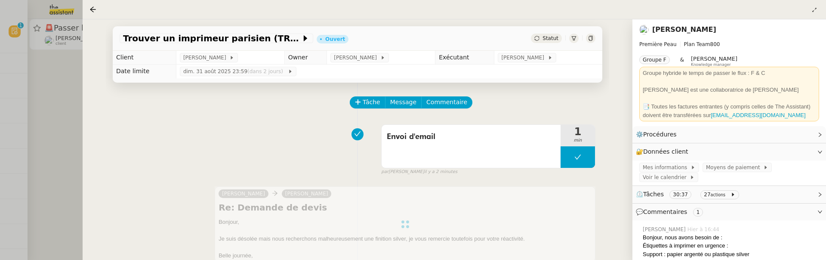
click at [66, 86] on div at bounding box center [413, 130] width 826 height 260
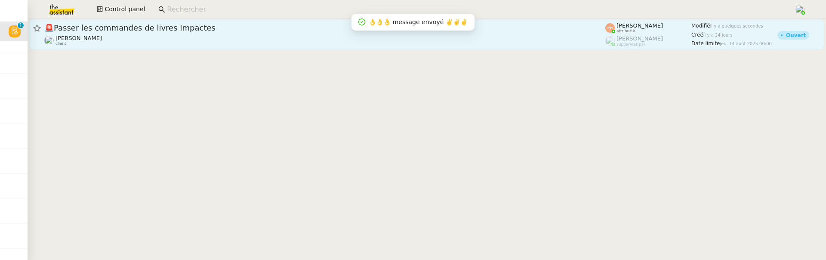
click at [133, 28] on span "🚨 Passer les commandes de livres Impactes" at bounding box center [324, 28] width 561 height 8
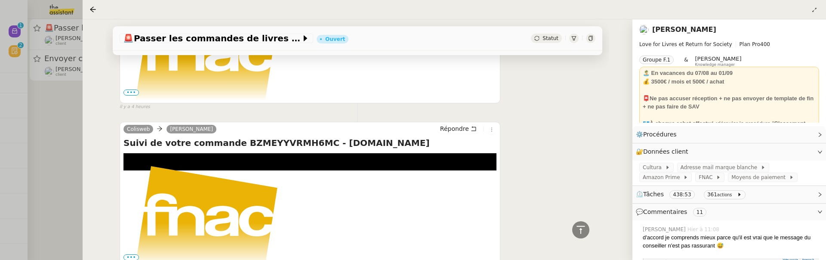
scroll to position [167, 0]
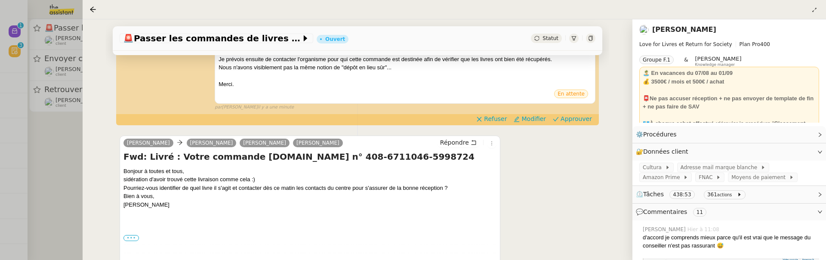
click at [127, 238] on label "•••" at bounding box center [131, 238] width 15 height 6
click at [0, 0] on input "•••" at bounding box center [0, 0] width 0 height 0
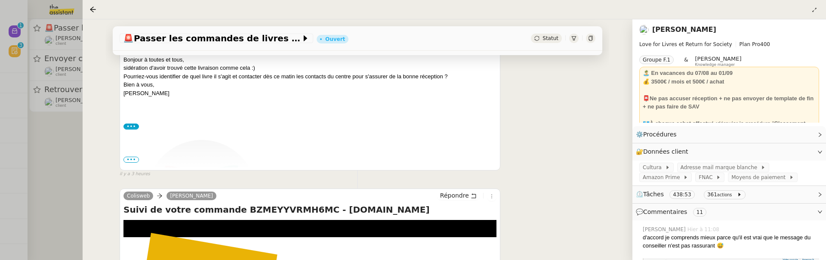
scroll to position [279, 0]
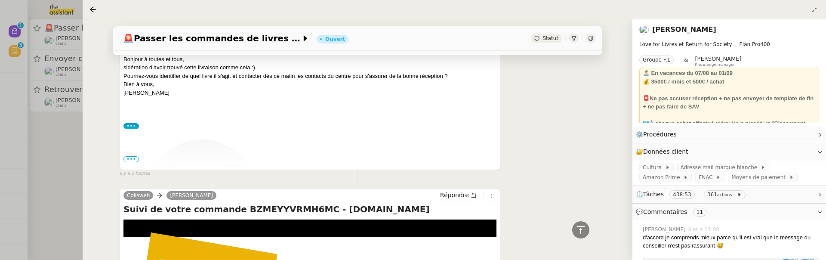
click at [127, 154] on img at bounding box center [210, 219] width 172 height 160
click at [133, 156] on span "•••" at bounding box center [131, 159] width 15 height 6
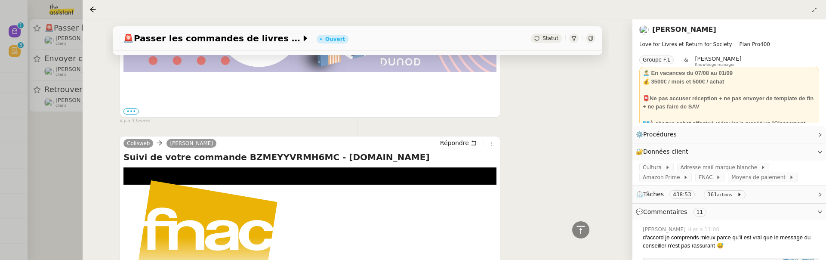
scroll to position [633, 0]
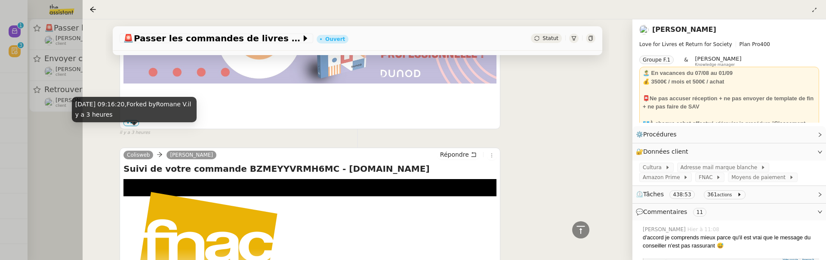
click at [130, 124] on div "29 août 2025, 09:16:20 , Forked by Romane V. il y a 3 heures" at bounding box center [134, 112] width 125 height 31
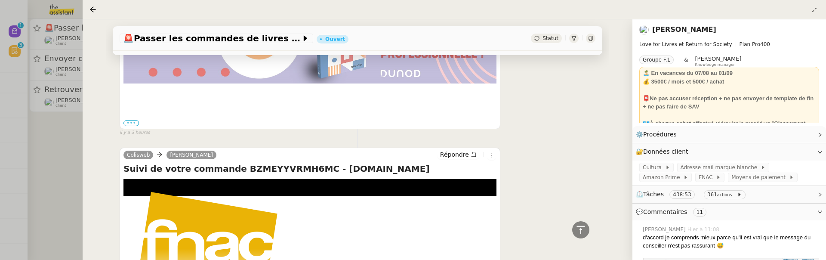
click at [130, 122] on label "•••" at bounding box center [131, 123] width 15 height 6
click at [0, 0] on input "•••" at bounding box center [0, 0] width 0 height 0
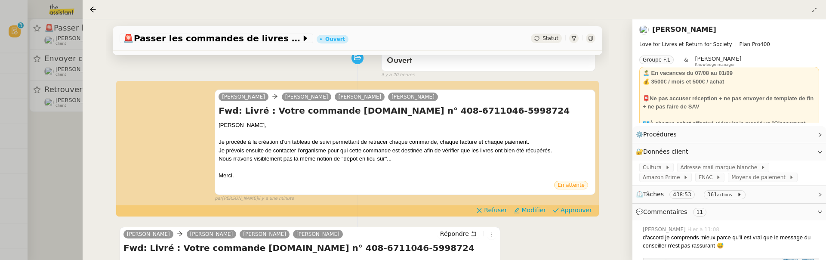
scroll to position [75, 0]
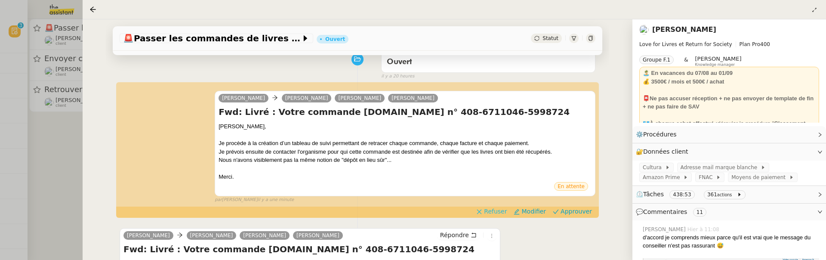
click at [497, 210] on span "Refuser" at bounding box center [495, 211] width 23 height 9
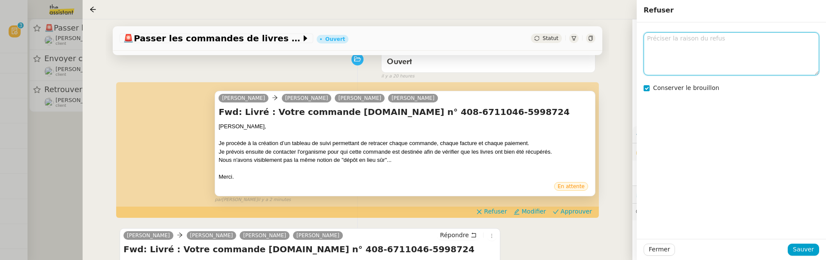
click at [668, 43] on textarea at bounding box center [732, 53] width 176 height 43
drag, startPoint x: 787, startPoint y: 43, endPoint x: 638, endPoint y: 40, distance: 149.4
click at [638, 40] on div "la dernière phrase concerne qui ici Esther ? Conserver le brouillon" at bounding box center [731, 58] width 189 height 72
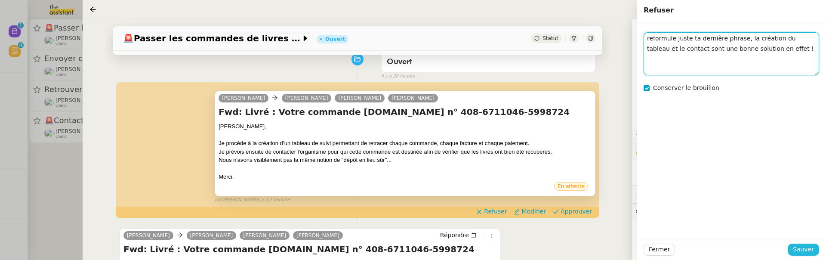
type textarea "reformule juste ta dernière phrase, la création du tableau et le contact sont u…"
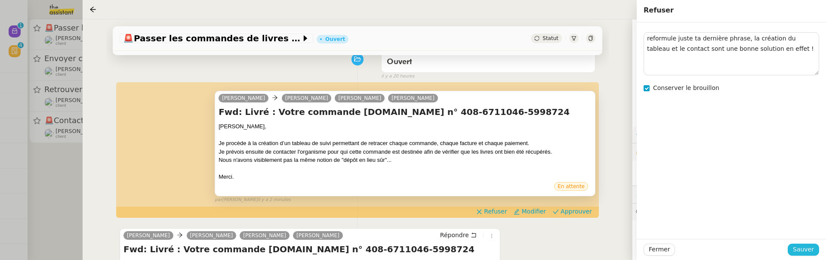
click at [802, 248] on span "Sauver" at bounding box center [803, 249] width 21 height 10
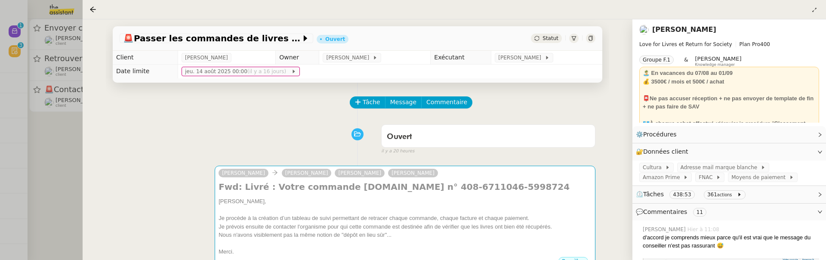
click at [43, 153] on div at bounding box center [413, 130] width 826 height 260
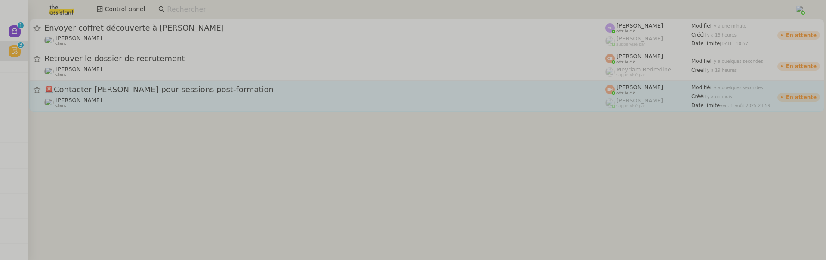
click at [115, 110] on link "🚨 Contacter Milaine pour sessions post-formation Céline MAS client Esther Hille…" at bounding box center [426, 96] width 795 height 31
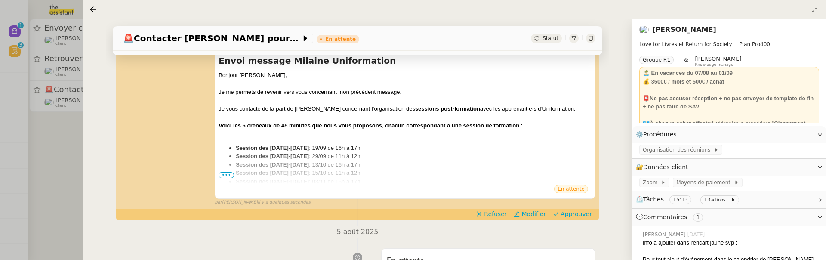
scroll to position [138, 0]
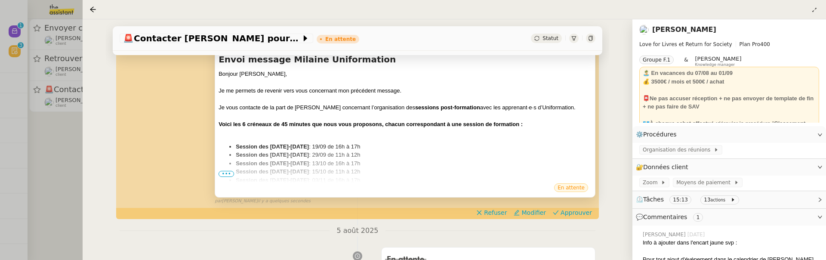
click at [226, 176] on span "•••" at bounding box center [226, 174] width 15 height 6
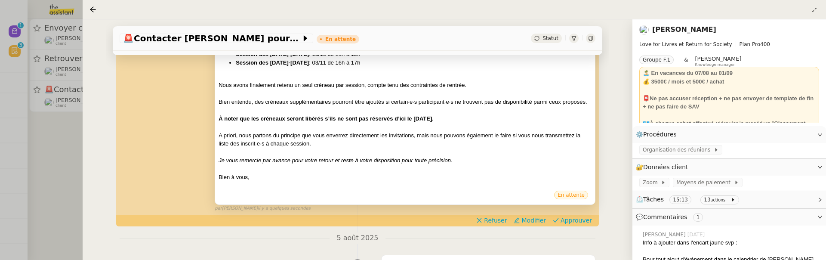
scroll to position [260, 0]
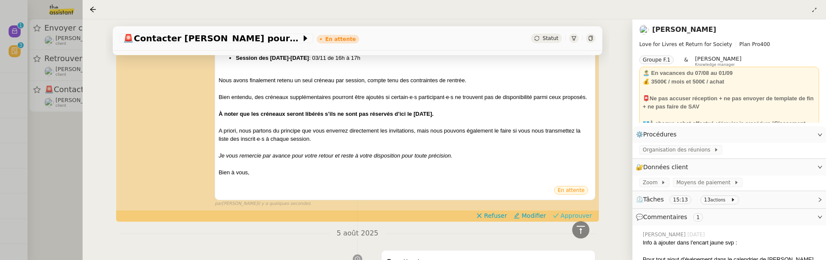
click at [587, 214] on span "Approuver" at bounding box center [576, 215] width 31 height 9
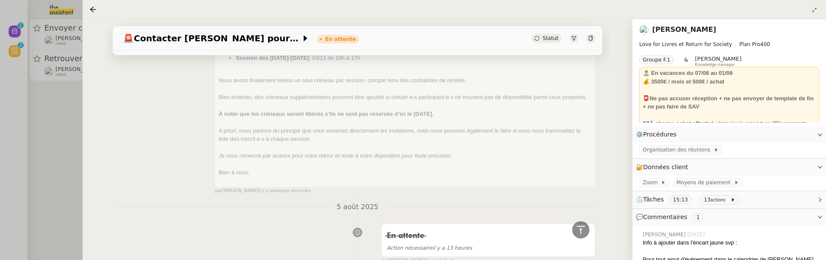
click at [71, 144] on div at bounding box center [413, 130] width 826 height 260
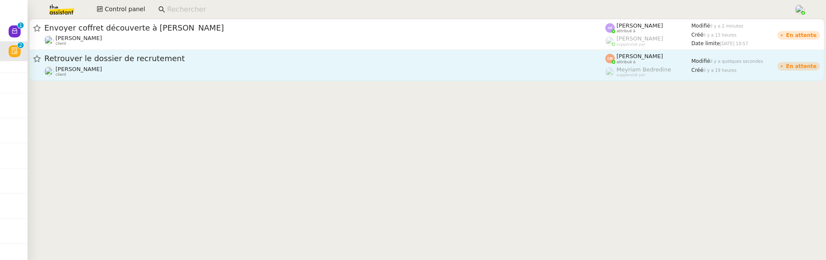
click at [134, 75] on div "Laurence de Nervaux client" at bounding box center [324, 71] width 561 height 11
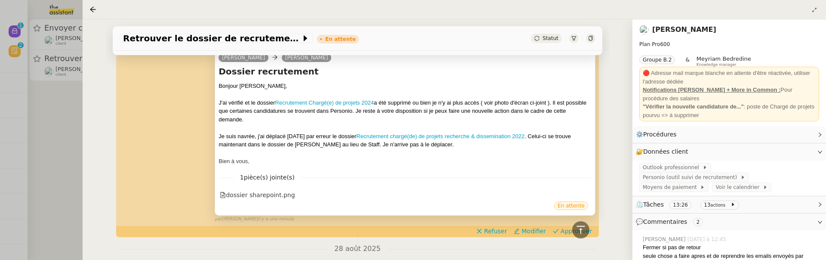
scroll to position [248, 0]
click at [256, 195] on div "dossier sharepoint.png" at bounding box center [257, 195] width 75 height 10
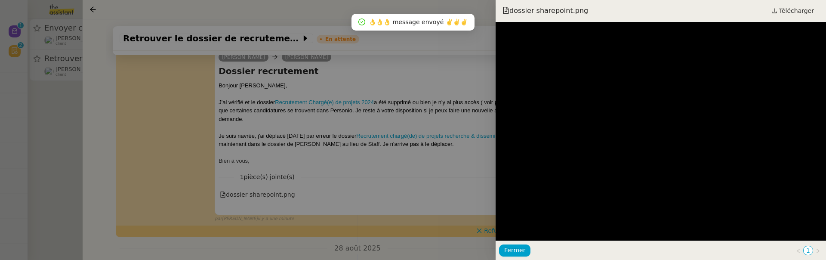
click at [435, 196] on div at bounding box center [413, 130] width 826 height 260
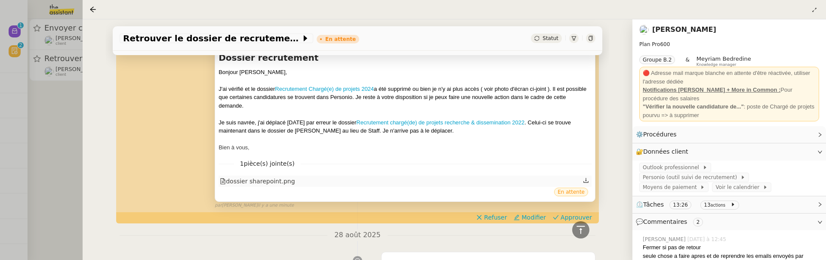
scroll to position [263, 0]
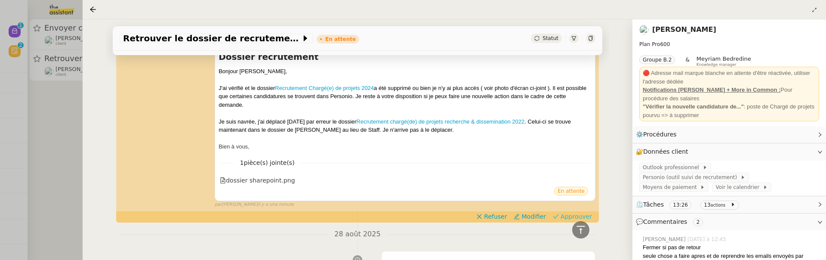
click at [583, 214] on span "Approuver" at bounding box center [576, 216] width 31 height 9
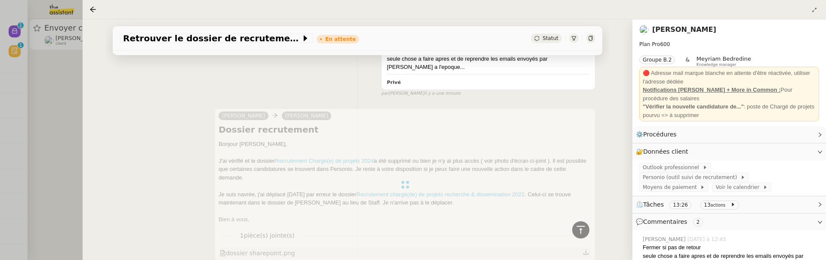
scroll to position [0, 0]
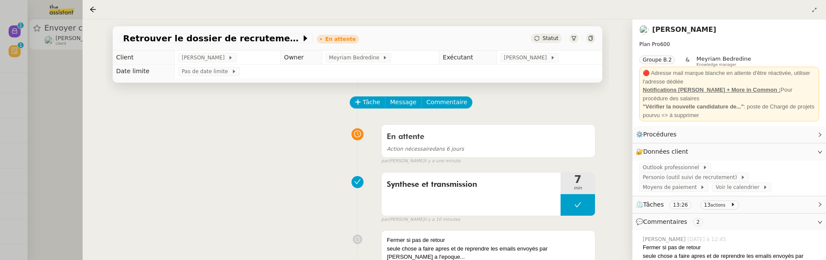
click at [46, 107] on div at bounding box center [413, 130] width 826 height 260
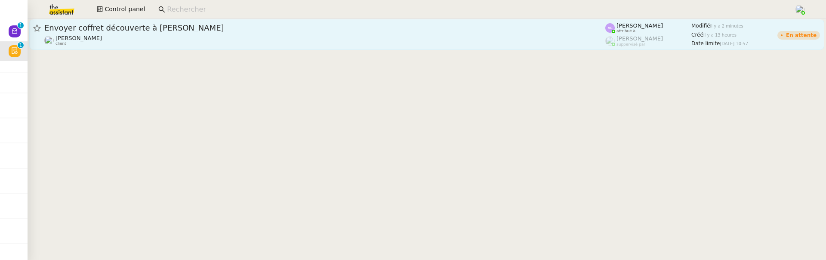
click at [140, 44] on div "Pierre Mergui client" at bounding box center [324, 40] width 561 height 11
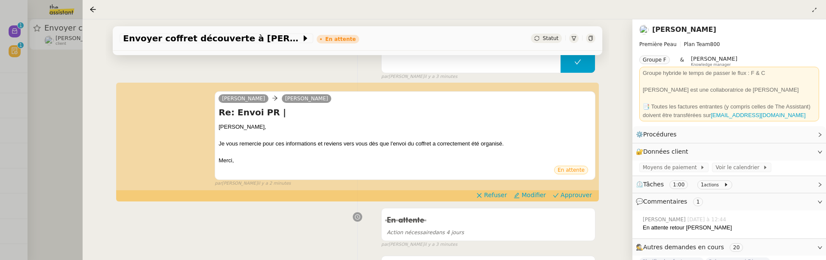
scroll to position [147, 0]
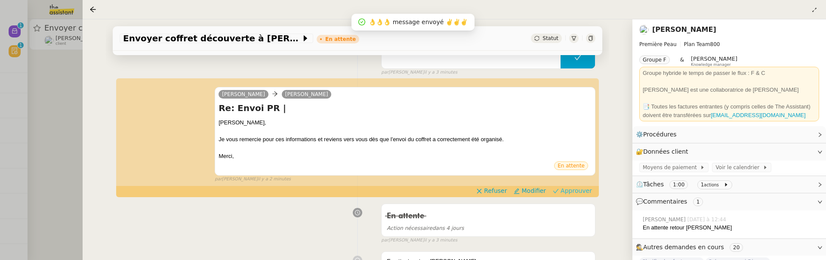
click at [576, 188] on span "Approuver" at bounding box center [576, 190] width 31 height 9
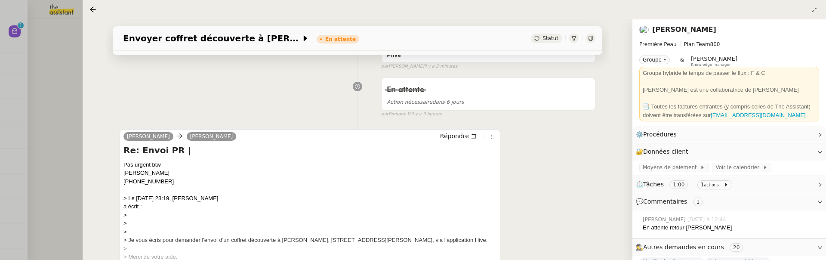
scroll to position [344, 0]
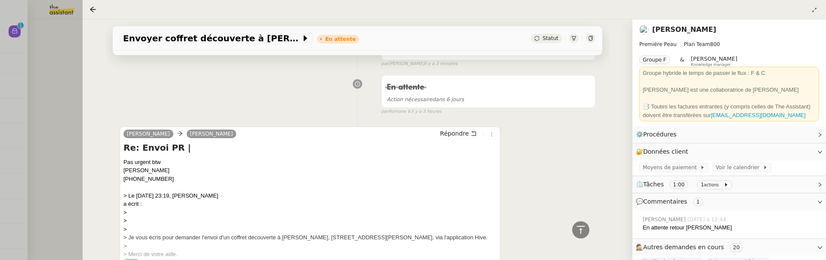
click at [67, 102] on div at bounding box center [413, 130] width 826 height 260
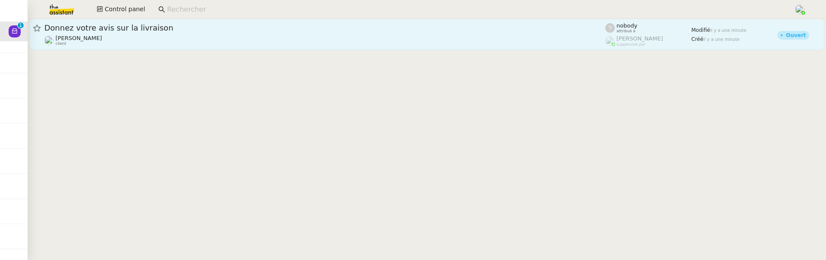
click at [173, 34] on div "Donnez votre avis sur la livraison Gabrielle Tavernier client" at bounding box center [324, 34] width 561 height 23
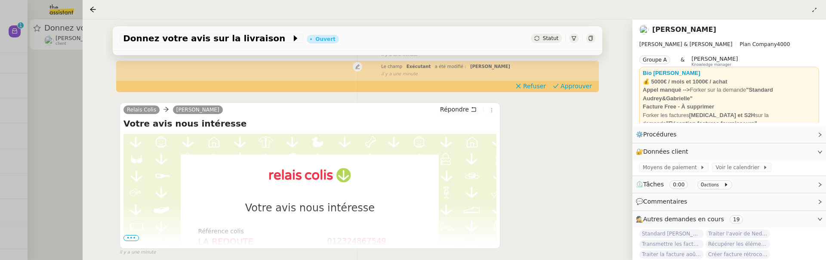
scroll to position [92, 0]
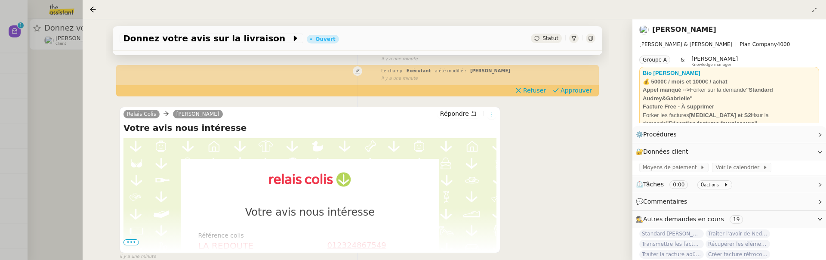
click at [494, 116] on icon at bounding box center [491, 114] width 5 height 5
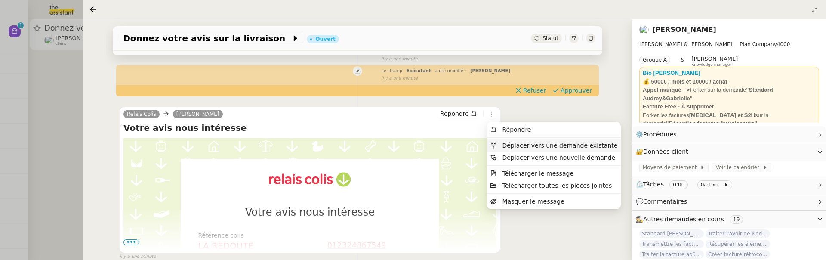
click at [527, 146] on span "Déplacer vers une demande existante" at bounding box center [559, 145] width 115 height 7
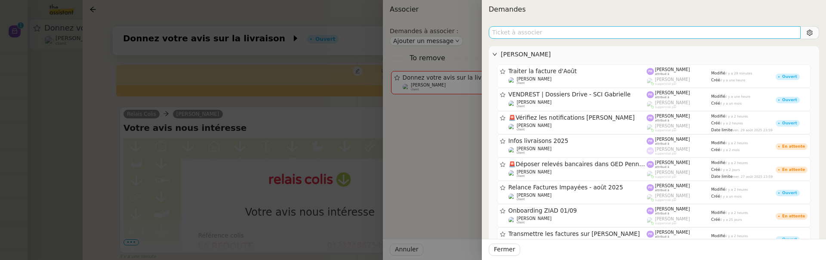
click at [587, 32] on input "text" at bounding box center [645, 32] width 312 height 12
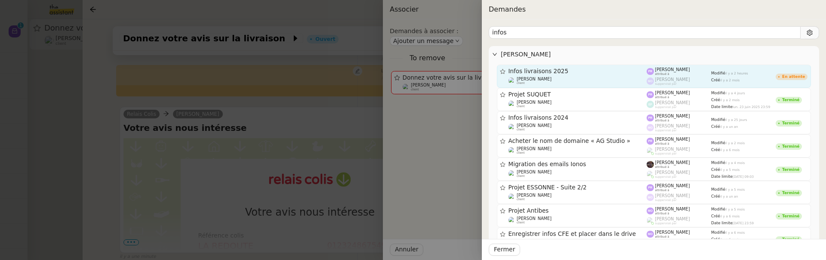
type input "infos"
click at [637, 70] on span "Infos livraisons 2025" at bounding box center [578, 71] width 139 height 6
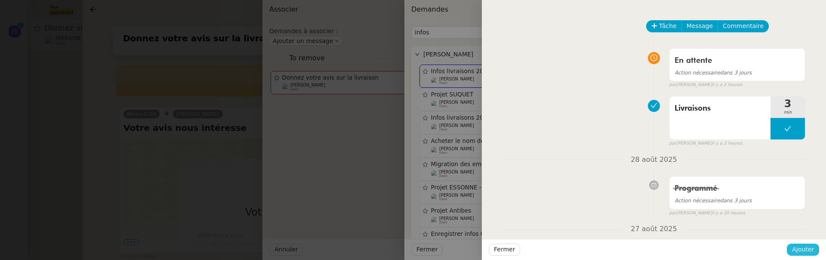
click at [812, 245] on span "Ajouter" at bounding box center [803, 249] width 22 height 10
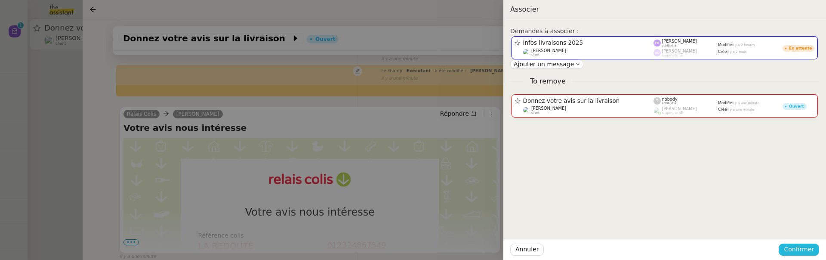
click at [811, 247] on span "Confirmer" at bounding box center [799, 249] width 30 height 10
click at [805, 225] on span "Ajouter" at bounding box center [800, 226] width 22 height 9
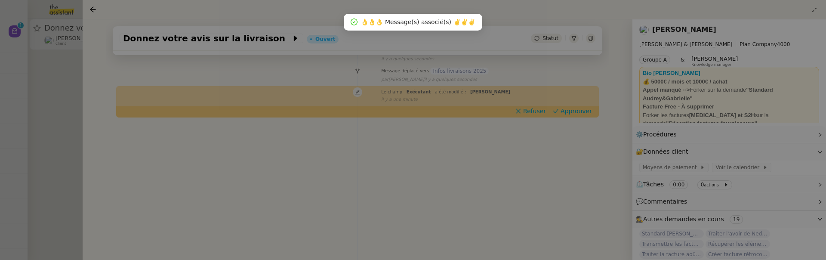
click at [76, 84] on div at bounding box center [413, 130] width 826 height 260
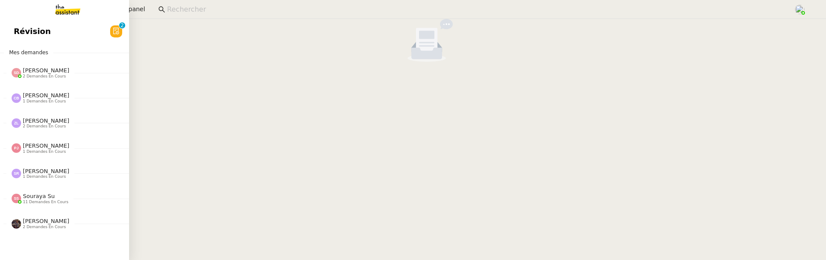
click at [15, 30] on span "Révision" at bounding box center [32, 31] width 37 height 13
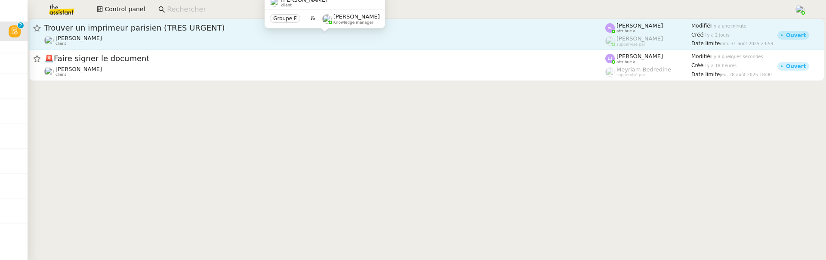
click at [173, 43] on div "[PERSON_NAME] client" at bounding box center [324, 40] width 561 height 11
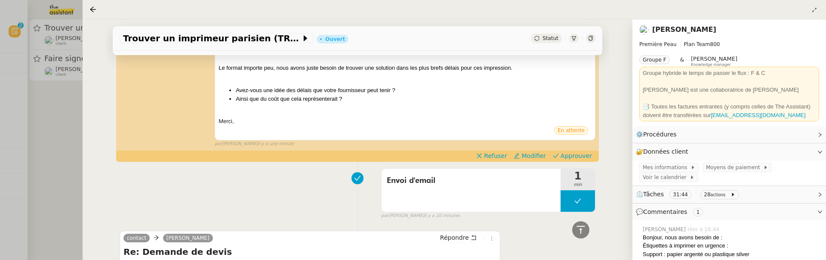
scroll to position [138, 0]
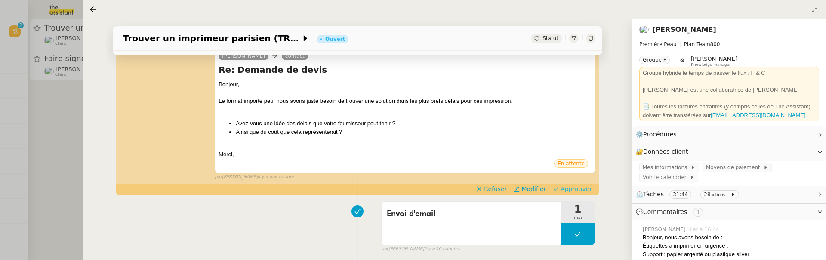
click at [574, 187] on span "Approuver" at bounding box center [576, 189] width 31 height 9
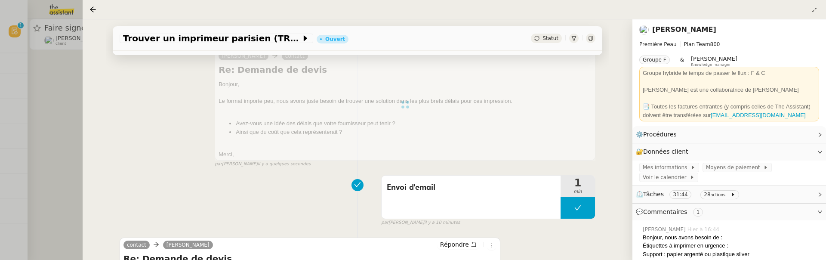
click at [68, 106] on div at bounding box center [413, 130] width 826 height 260
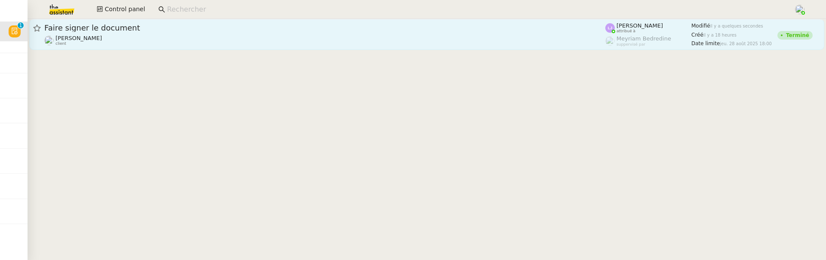
click at [119, 39] on div "[PERSON_NAME] client" at bounding box center [324, 40] width 561 height 11
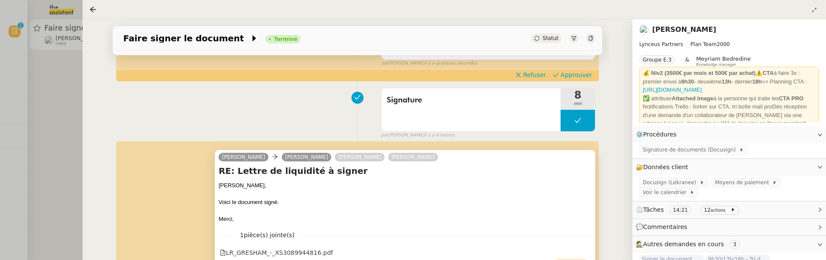
scroll to position [183, 0]
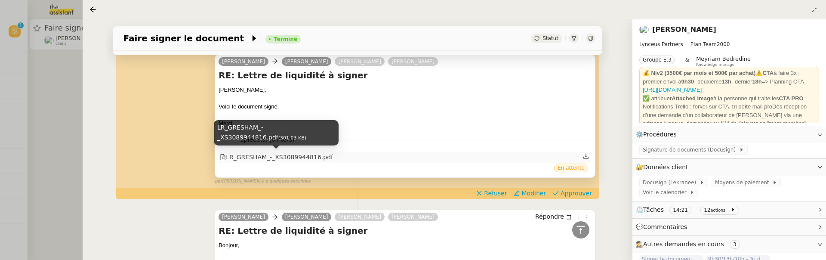
click at [317, 157] on div "LR_GRESHAM_-_XS3089944816.pdf" at bounding box center [276, 157] width 113 height 10
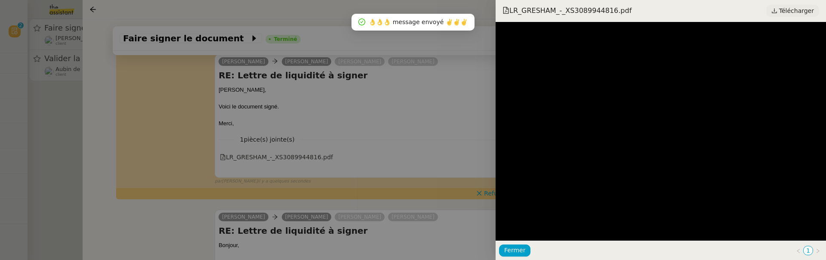
click at [791, 12] on span "Télécharger" at bounding box center [796, 10] width 35 height 11
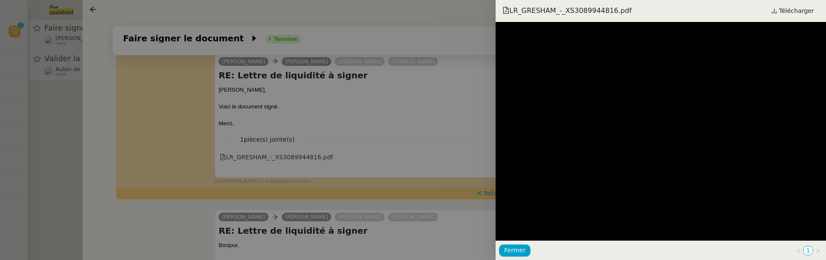
click at [458, 117] on div at bounding box center [413, 130] width 826 height 260
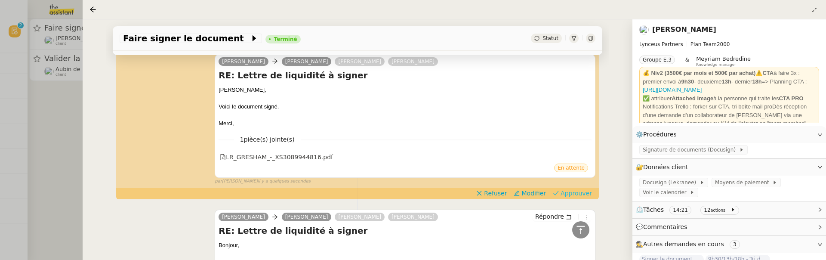
click at [571, 193] on span "Approuver" at bounding box center [576, 193] width 31 height 9
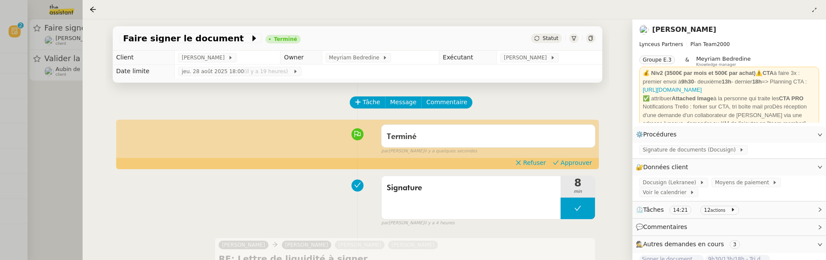
click at [571, 159] on span "Approuver" at bounding box center [576, 162] width 31 height 9
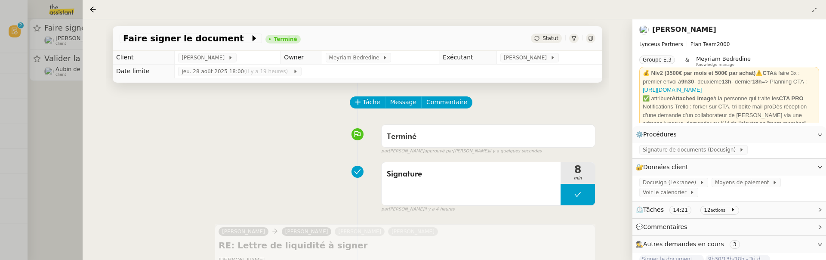
click at [51, 127] on div at bounding box center [413, 130] width 826 height 260
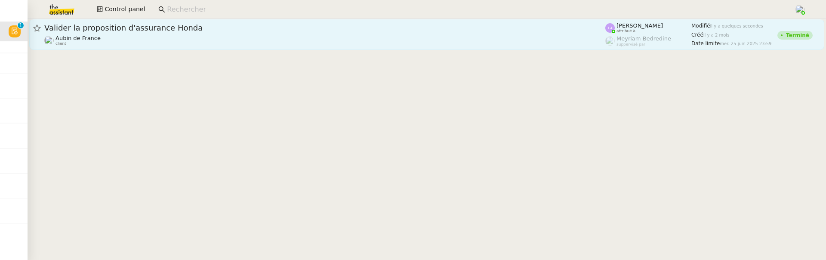
click at [146, 41] on div "Aubin de France client" at bounding box center [324, 40] width 561 height 11
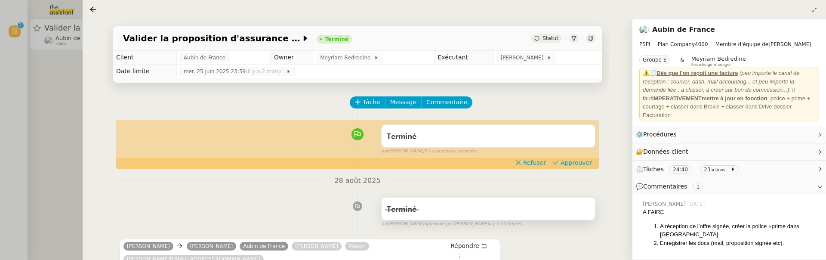
scroll to position [36, 0]
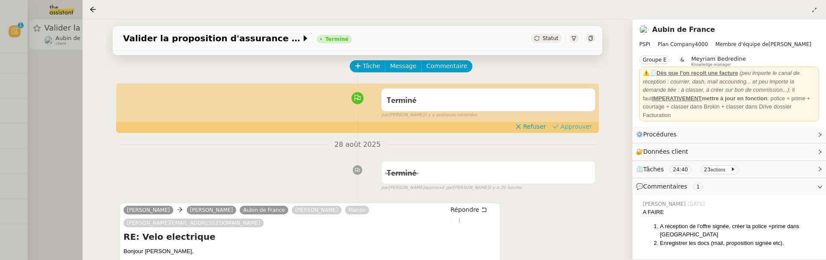
click at [575, 124] on span "Approuver" at bounding box center [576, 126] width 31 height 9
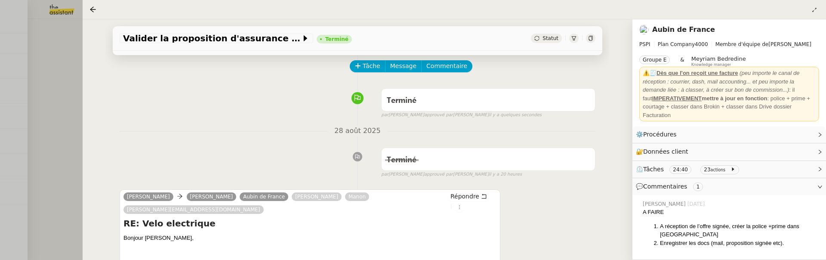
click at [56, 118] on div at bounding box center [413, 130] width 826 height 260
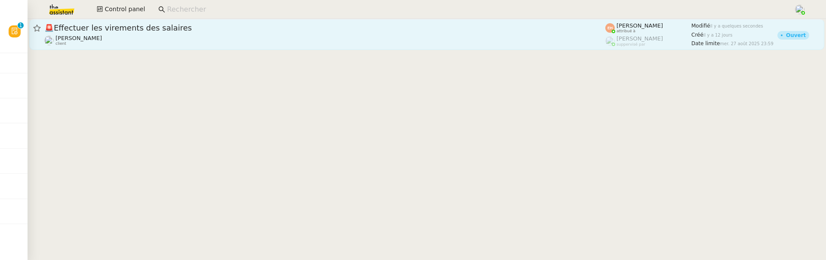
click at [245, 43] on div "[PERSON_NAME] MAS client" at bounding box center [324, 40] width 561 height 11
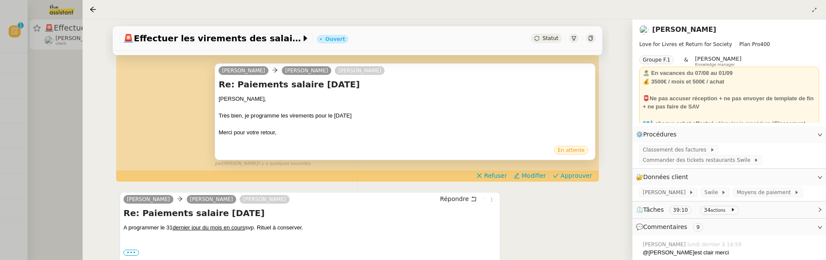
scroll to position [107, 0]
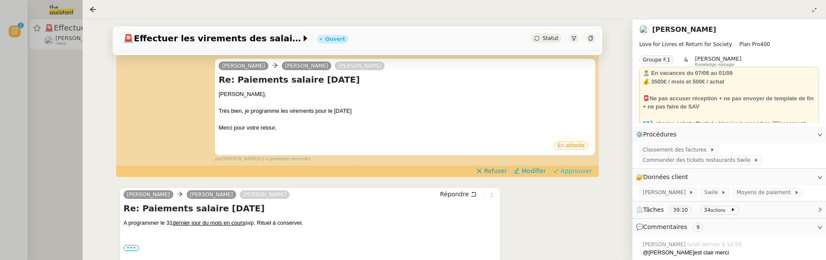
click at [570, 167] on span "Approuver" at bounding box center [576, 171] width 31 height 9
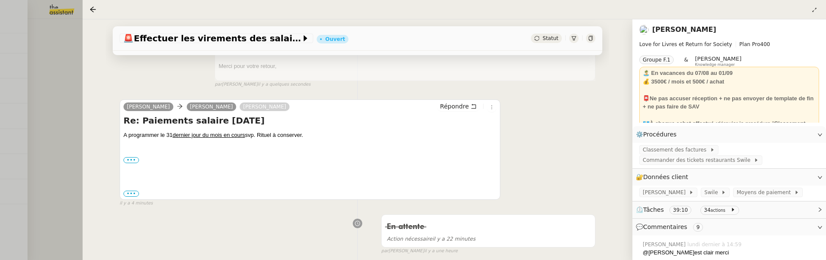
scroll to position [0, 0]
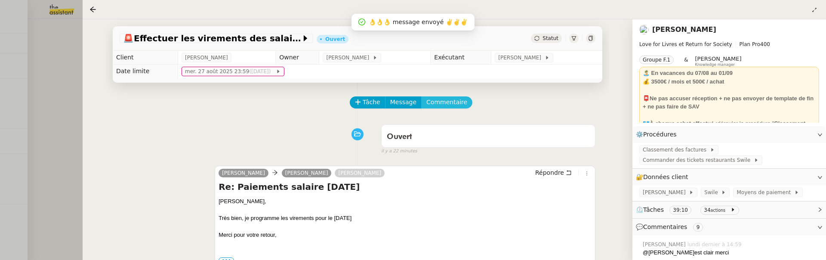
click at [446, 102] on span "Commentaire" at bounding box center [447, 102] width 41 height 10
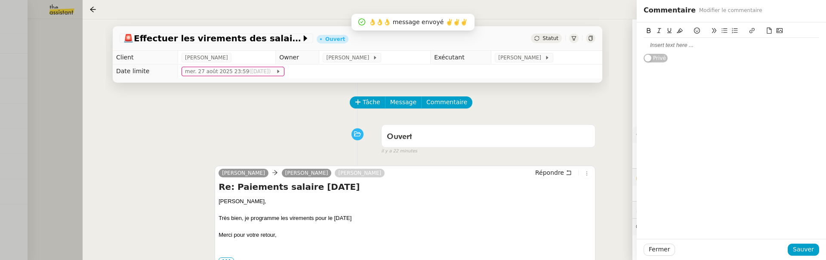
click at [697, 46] on div at bounding box center [732, 45] width 176 height 8
drag, startPoint x: 676, startPoint y: 44, endPoint x: 687, endPoint y: 50, distance: 12.7
click at [687, 50] on div "procédure à venir chère @[PERSON_NAME] ?" at bounding box center [732, 45] width 176 height 15
click at [688, 47] on div "procédure à venir chère @[PERSON_NAME] ?" at bounding box center [732, 45] width 176 height 8
click at [799, 252] on span "Sauver" at bounding box center [803, 249] width 21 height 10
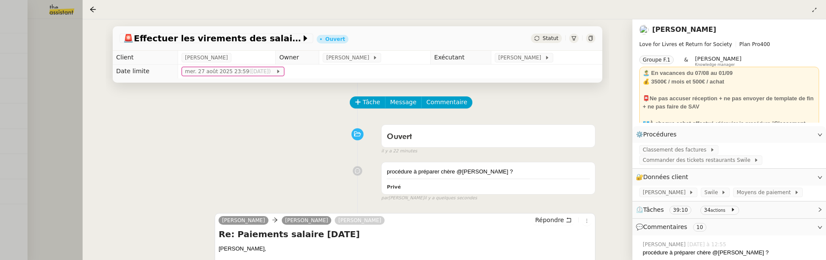
click at [68, 60] on div at bounding box center [413, 130] width 826 height 260
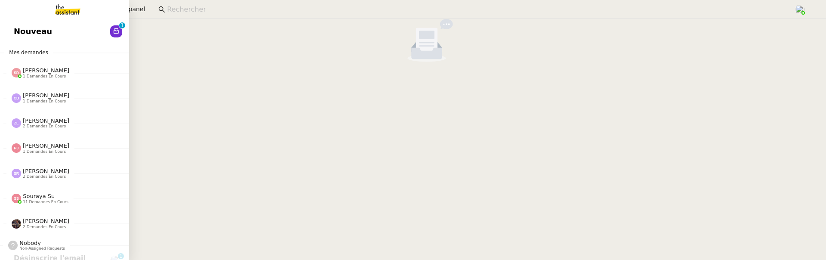
click at [24, 28] on link "Nouveau 0 1 2 3 4 5 6 7 8 9" at bounding box center [64, 32] width 129 height 20
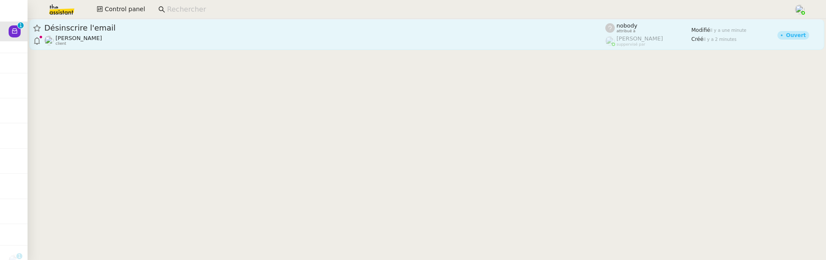
click at [361, 37] on div "[PERSON_NAME] client" at bounding box center [324, 40] width 561 height 11
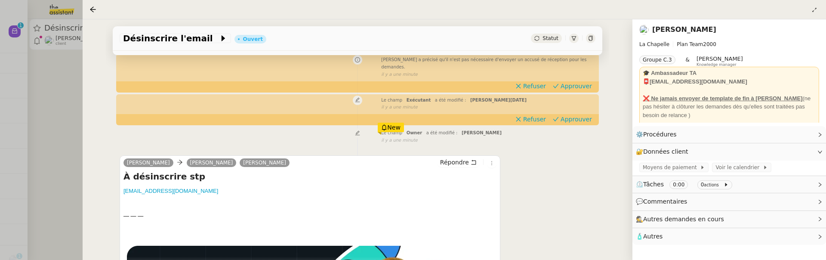
scroll to position [123, 0]
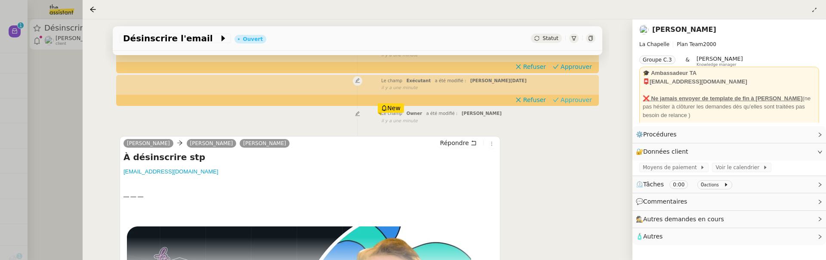
click at [574, 96] on span "Approuver" at bounding box center [576, 100] width 31 height 9
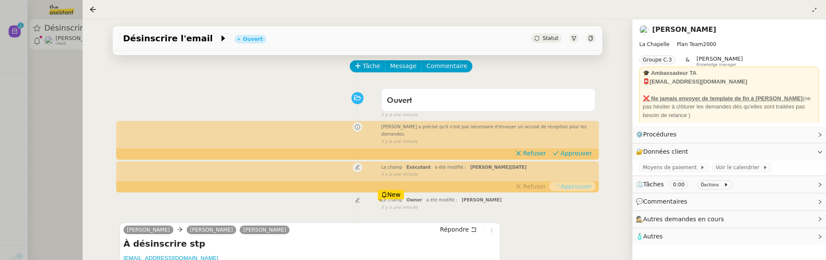
scroll to position [0, 0]
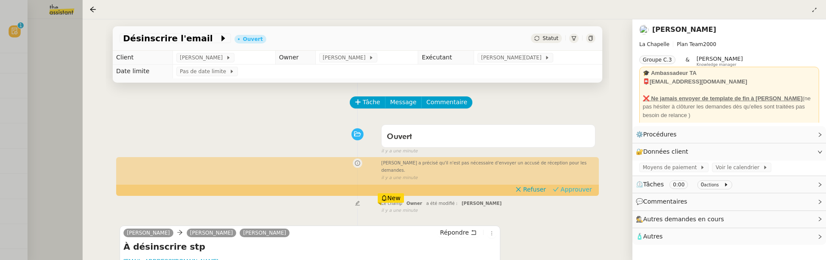
click at [576, 185] on span "Approuver" at bounding box center [576, 189] width 31 height 9
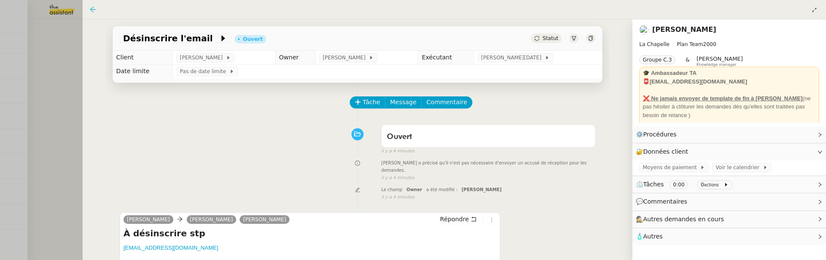
click at [96, 8] on div at bounding box center [95, 9] width 10 height 10
click at [96, 8] on icon at bounding box center [93, 9] width 7 height 7
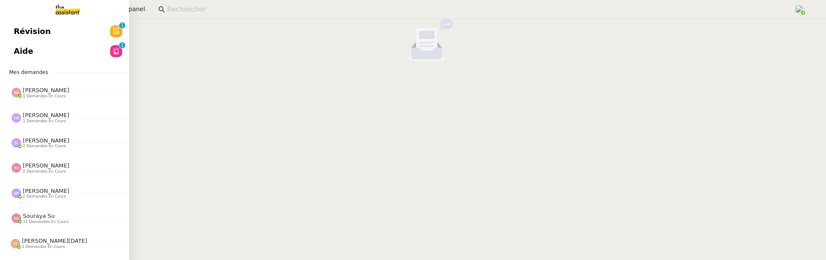
click at [18, 27] on span "Révision" at bounding box center [32, 31] width 37 height 13
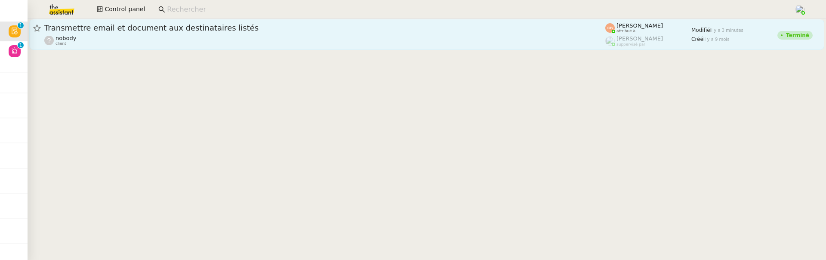
click at [226, 49] on link "Transmettre email et document aux destinataires listés nobody client [PERSON_NA…" at bounding box center [426, 34] width 795 height 31
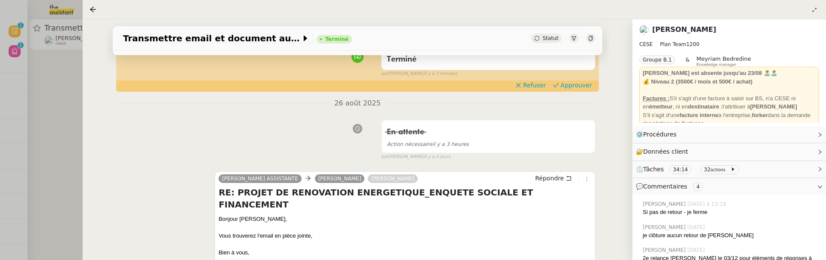
scroll to position [84, 0]
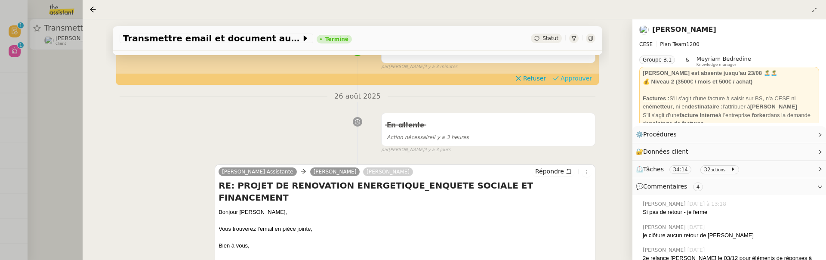
click at [580, 77] on span "Approuver" at bounding box center [576, 78] width 31 height 9
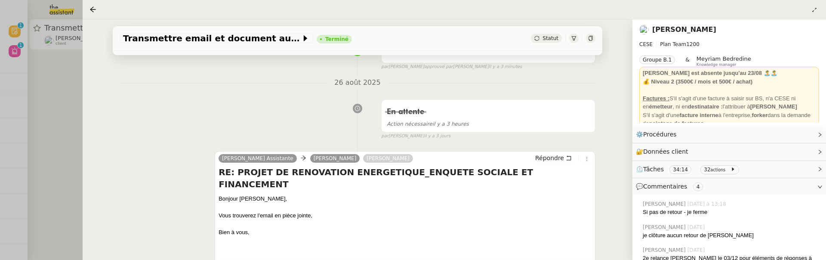
click at [56, 101] on div at bounding box center [413, 130] width 826 height 260
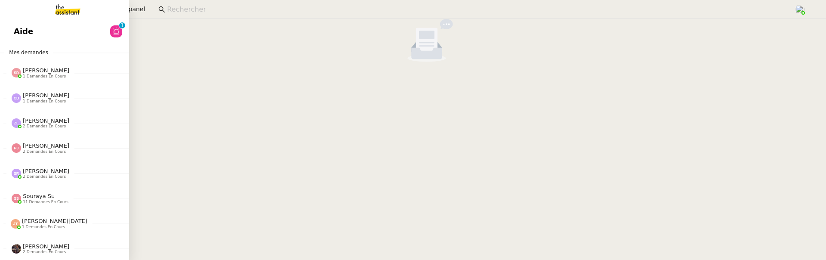
click at [20, 30] on span "Aide" at bounding box center [23, 31] width 19 height 13
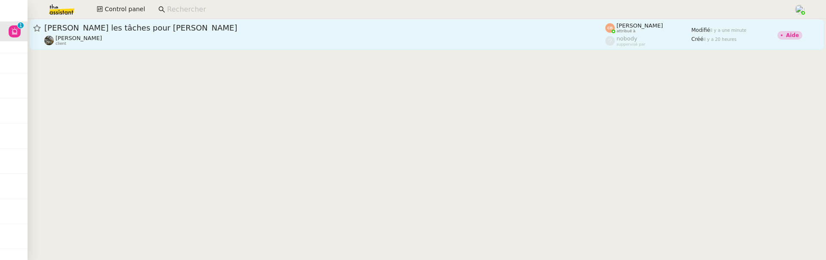
click at [280, 38] on div "[PERSON_NAME] client" at bounding box center [324, 40] width 561 height 11
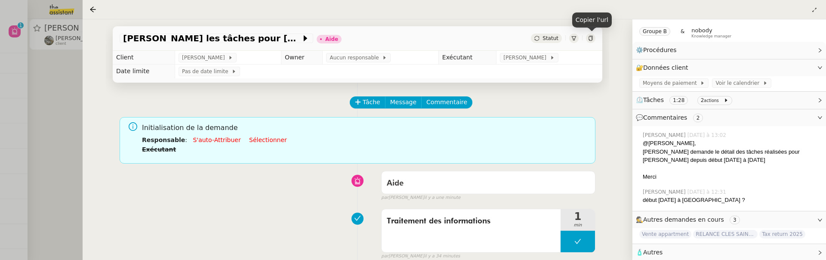
click at [591, 40] on icon at bounding box center [590, 38] width 5 height 5
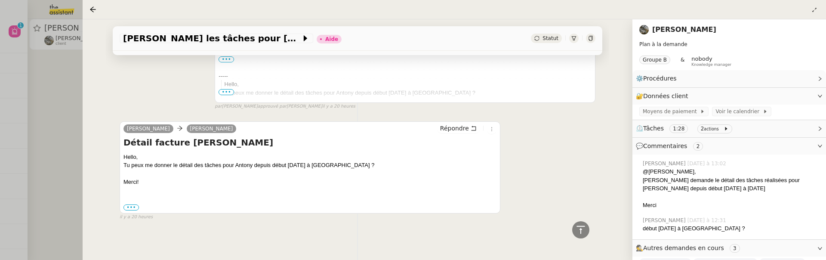
click at [672, 23] on div "[PERSON_NAME]" at bounding box center [730, 30] width 180 height 14
click at [672, 31] on link "[PERSON_NAME]" at bounding box center [684, 29] width 64 height 8
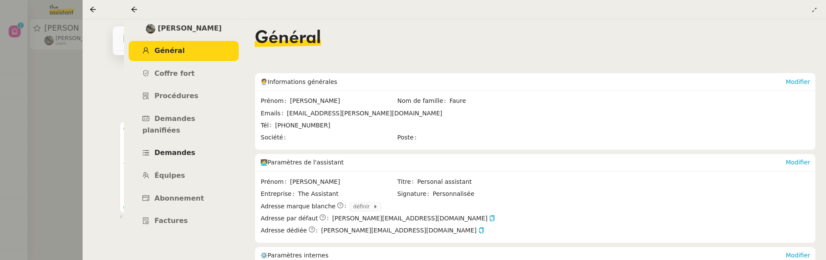
click at [183, 143] on link "Demandes" at bounding box center [184, 153] width 110 height 20
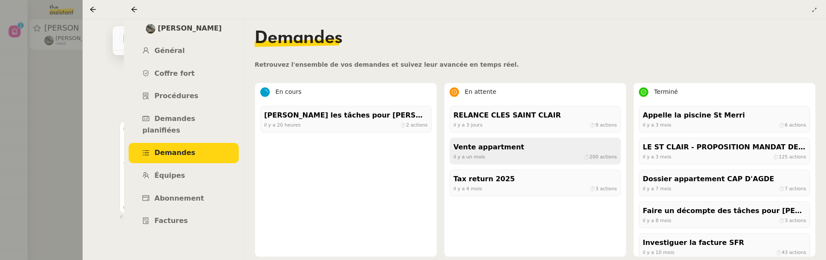
click at [532, 155] on div "[DATE] ⏱ 200 actions" at bounding box center [536, 157] width 164 height 8
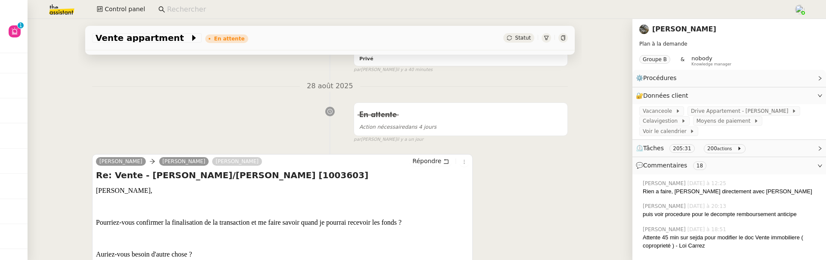
scroll to position [263, 0]
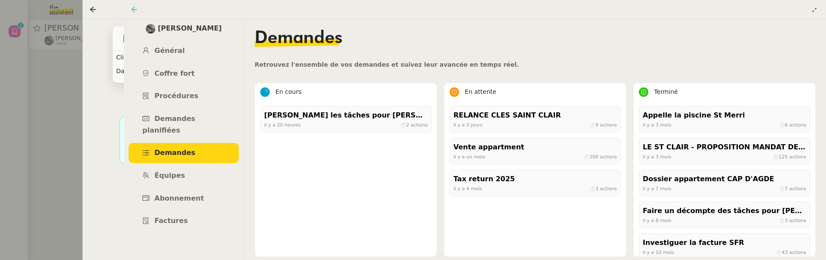
click at [135, 9] on icon at bounding box center [134, 9] width 6 height 6
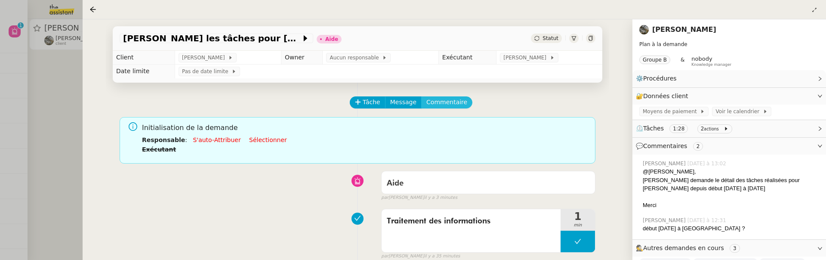
click at [463, 100] on button "Commentaire" at bounding box center [446, 102] width 51 height 12
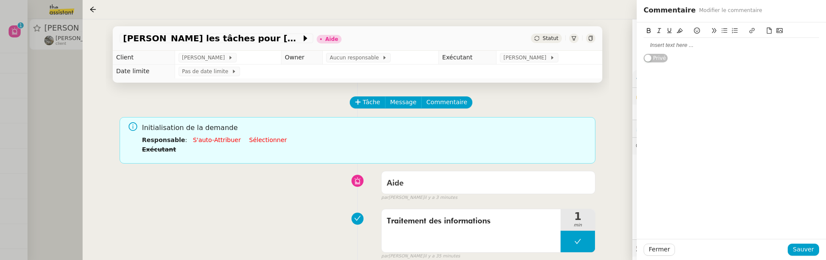
click at [701, 49] on div at bounding box center [732, 45] width 176 height 8
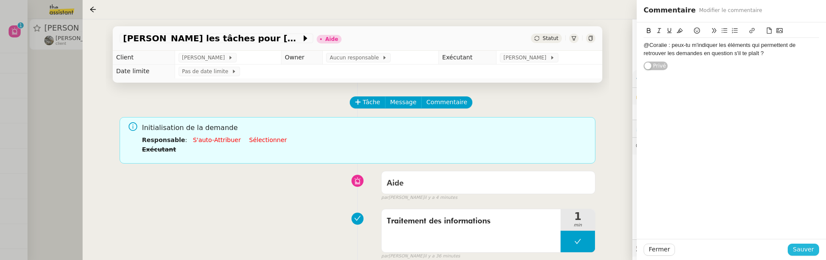
click at [806, 248] on span "Sauver" at bounding box center [803, 249] width 21 height 10
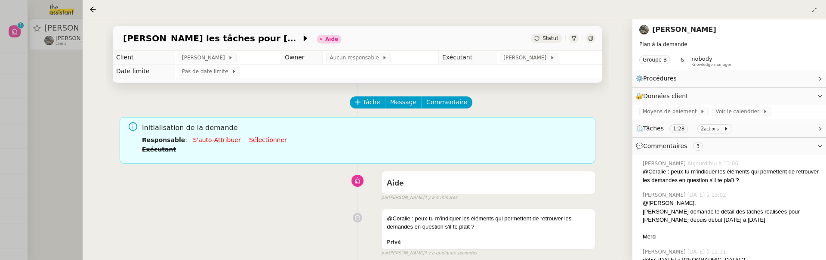
click at [555, 35] on div "Statut" at bounding box center [546, 38] width 31 height 9
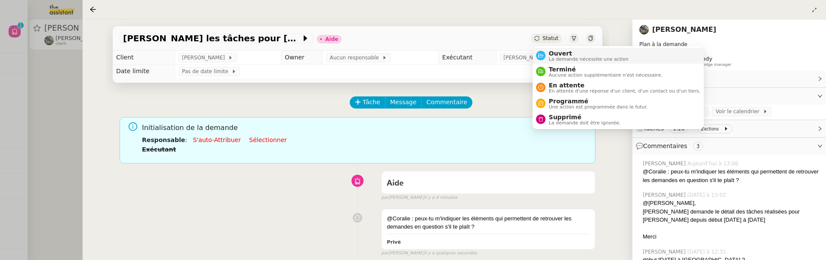
click at [561, 49] on li "Ouvert La demande nécessite une action" at bounding box center [618, 56] width 171 height 16
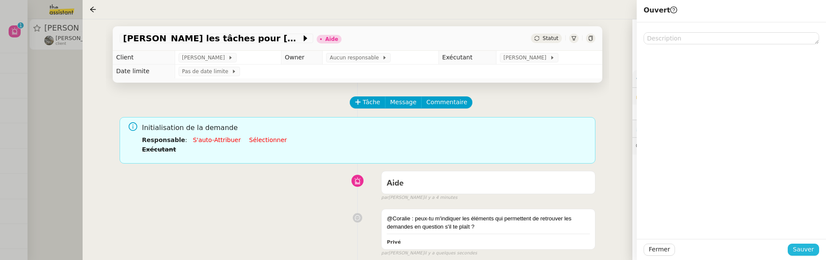
click at [806, 252] on span "Sauver" at bounding box center [803, 249] width 21 height 10
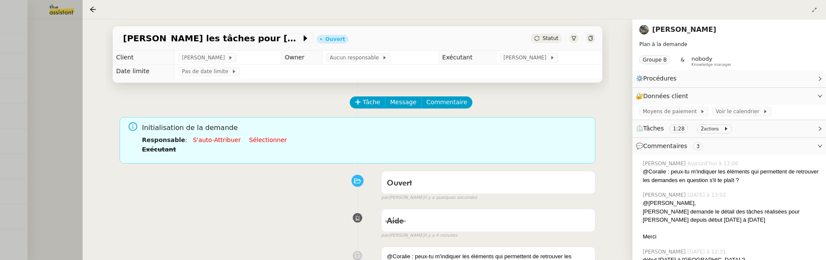
click at [49, 65] on div at bounding box center [413, 130] width 826 height 260
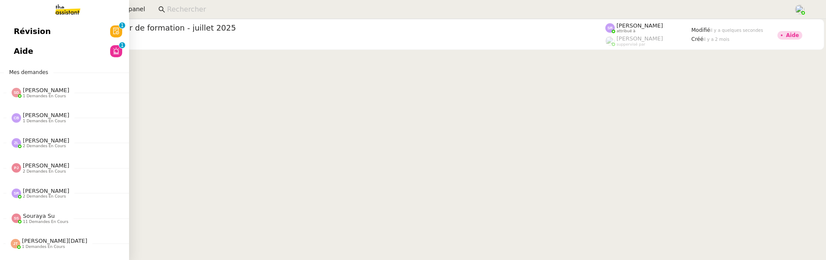
click at [5, 31] on link "Révision 0 1 2 3 4 5 6 7 8 9" at bounding box center [64, 32] width 129 height 20
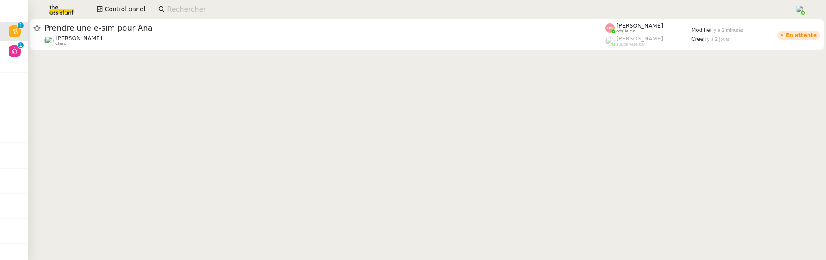
click at [185, 52] on cdk-virtual-scroll-viewport "Prendre une e-sim pour Ana Pierre Mergui client Sheida Delpazir attribué à Roma…" at bounding box center [427, 139] width 799 height 241
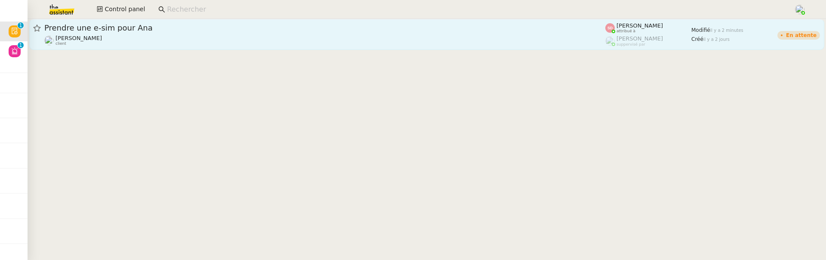
click at [194, 39] on div "Pierre Mergui client" at bounding box center [324, 40] width 561 height 11
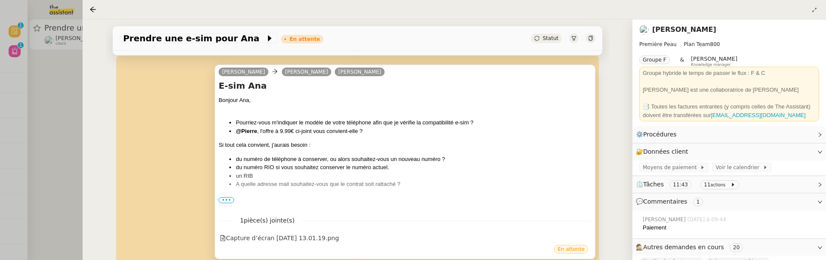
scroll to position [177, 0]
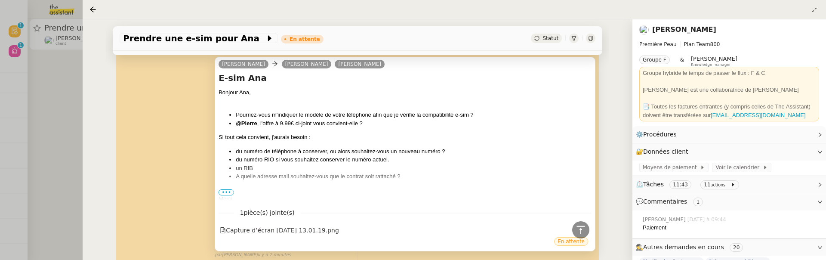
click at [223, 191] on span "•••" at bounding box center [226, 192] width 15 height 6
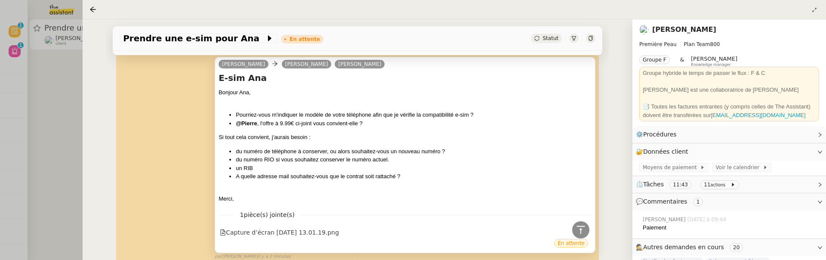
scroll to position [234, 0]
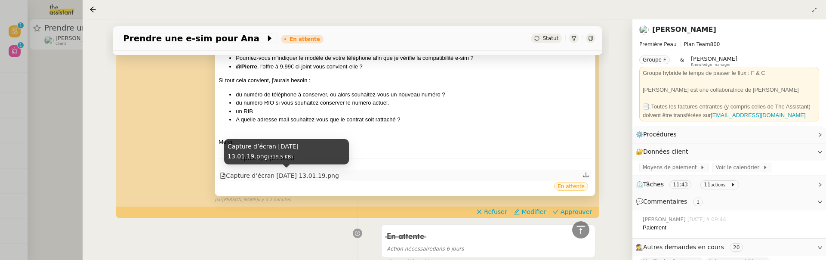
click at [335, 170] on div "Capture d’écran 2025-08-29 à 13.01.19.png (319.5 KB)" at bounding box center [286, 154] width 125 height 31
click at [335, 171] on div "Capture d’écran 2025-08-29 à 13.01.19.png" at bounding box center [279, 176] width 119 height 10
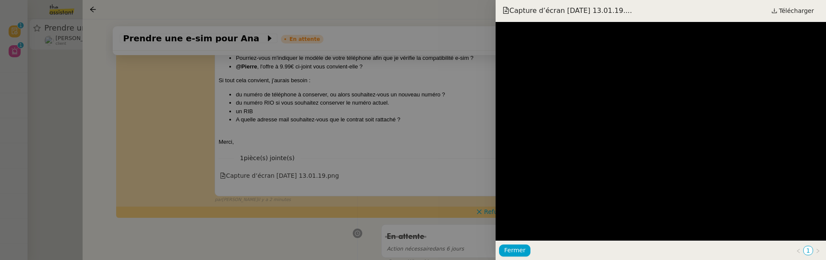
click at [451, 141] on div at bounding box center [413, 130] width 826 height 260
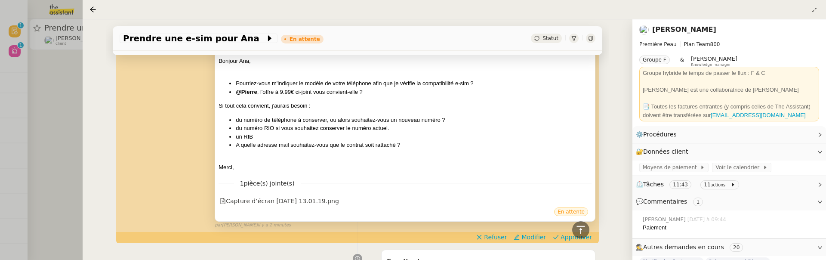
scroll to position [220, 0]
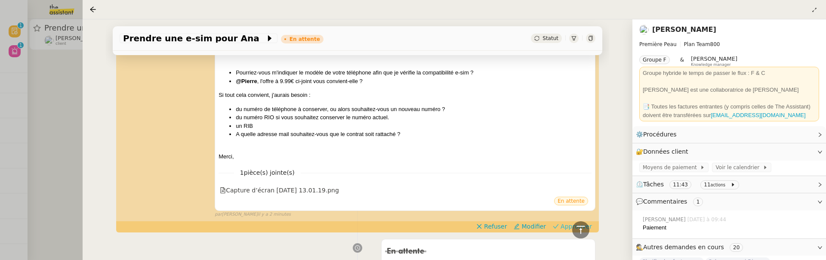
click at [566, 226] on span "Approuver" at bounding box center [576, 226] width 31 height 9
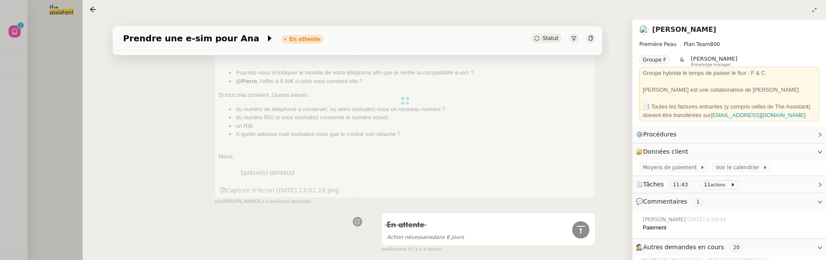
click at [65, 74] on div at bounding box center [413, 130] width 826 height 260
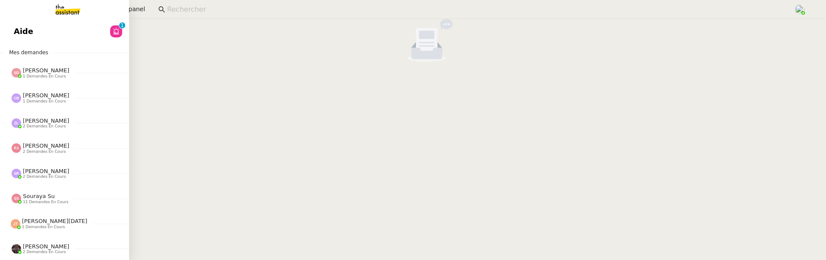
click at [20, 28] on link "Aide 0 1 2 3 4 5 6 7 8 9" at bounding box center [64, 32] width 129 height 20
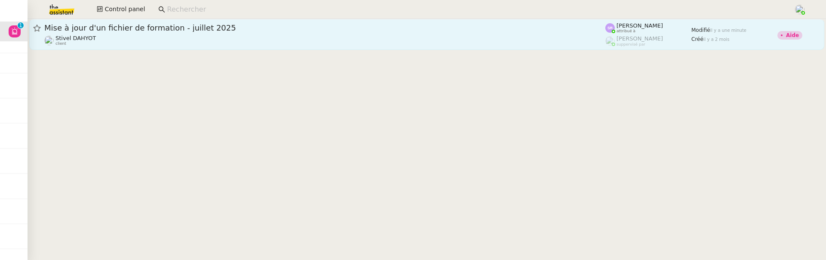
click at [179, 27] on span "Mise à jour d'un fichier de formation - juillet 2025" at bounding box center [324, 28] width 561 height 8
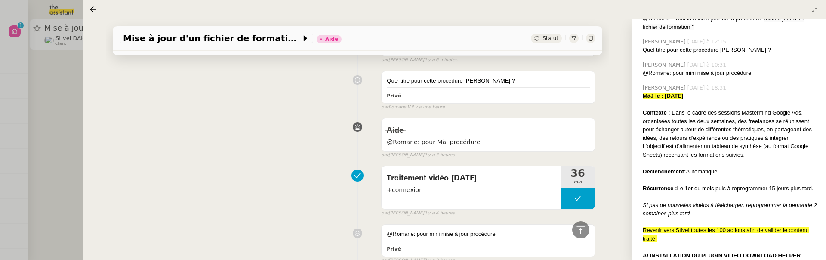
scroll to position [242, 0]
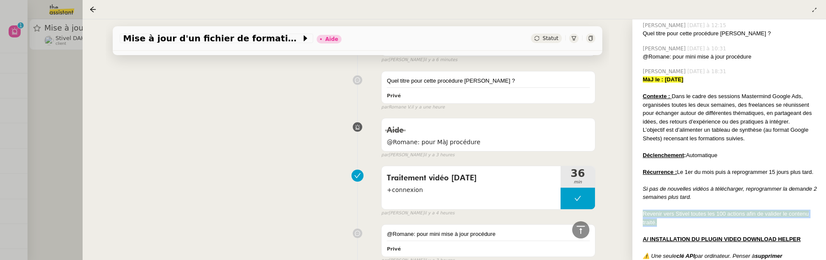
drag, startPoint x: 668, startPoint y: 218, endPoint x: 645, endPoint y: 217, distance: 23.3
click at [645, 217] on div "Revenir vers Stivel toutes les 100 actions afin de valider le contenu traité." at bounding box center [731, 218] width 176 height 17
copy span "Revenir vers Stivel toutes les 100 actions afin de valider le contenu traité."
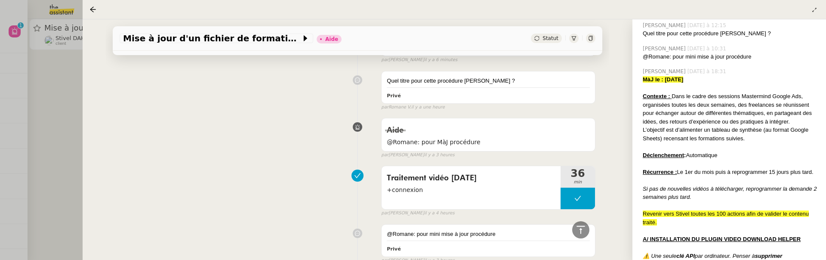
click at [292, 185] on div "Traitement vidéo 24/10/24 +connexion 36 min false par Stéphanie R. il y a 4 heu…" at bounding box center [358, 189] width 476 height 55
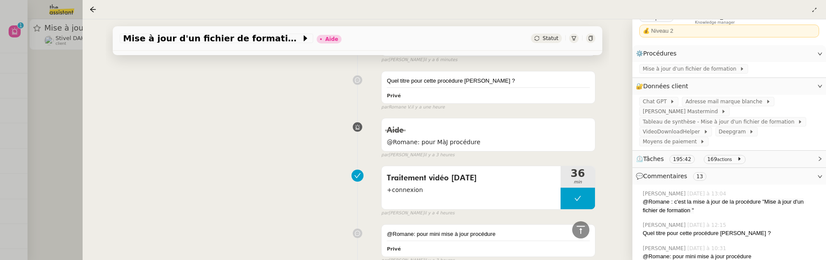
scroll to position [30, 0]
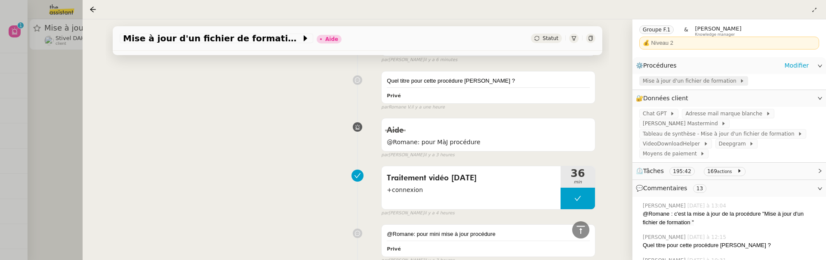
click at [713, 80] on span "Mise à jour d'un fichier de formation" at bounding box center [691, 81] width 97 height 9
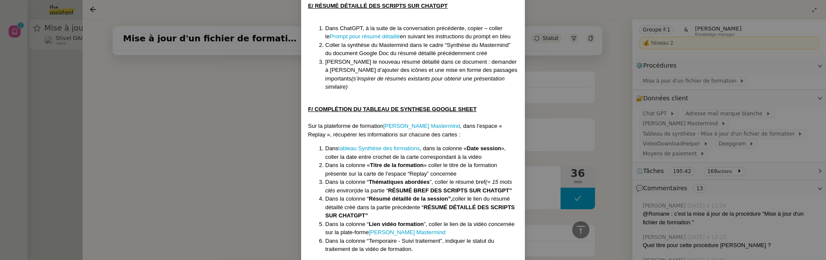
scroll to position [1004, 0]
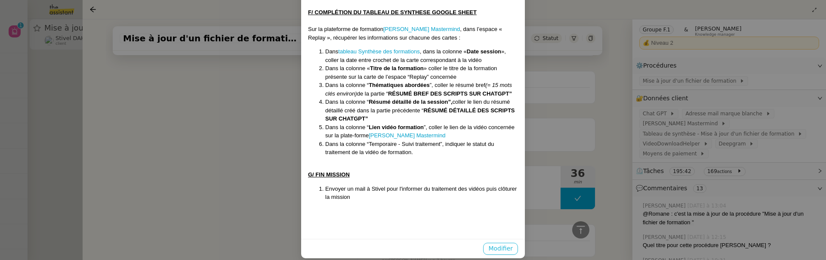
click at [498, 244] on span "Modifier" at bounding box center [501, 249] width 25 height 10
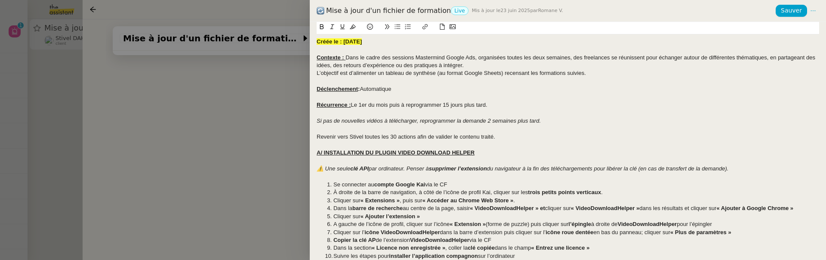
scroll to position [961, 0]
click at [461, 141] on div "Revenir vers Stivel toutes les 30 actions afin de valider le contenu traité." at bounding box center [568, 137] width 503 height 8
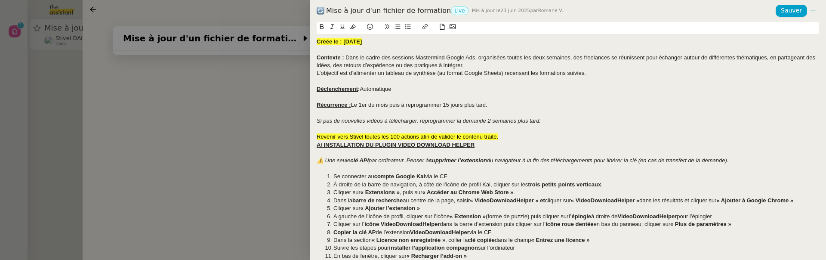
scroll to position [0, 0]
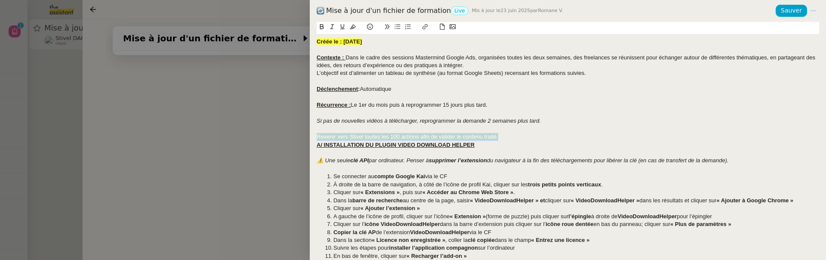
drag, startPoint x: 506, startPoint y: 137, endPoint x: 311, endPoint y: 135, distance: 195.0
click at [311, 135] on div "Créée le : 18/06/2025 Contexte : Dans le cadre des sessions Mastermind Google A…" at bounding box center [568, 141] width 516 height 238
click at [350, 25] on icon at bounding box center [353, 27] width 6 height 6
click at [506, 137] on div "Revenir vers Stivel toutes les 100 actions afin de valider le contenu traité." at bounding box center [568, 137] width 503 height 8
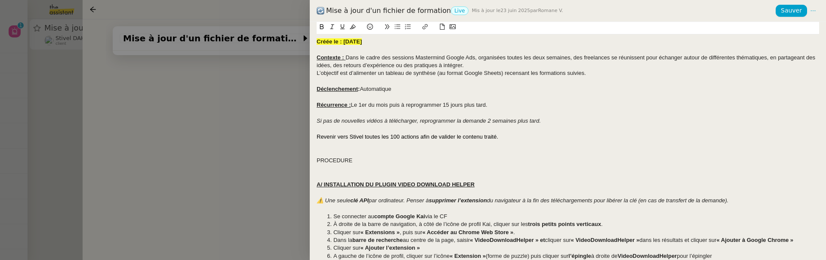
click at [325, 163] on div "PROCEDURE" at bounding box center [568, 161] width 503 height 8
click at [321, 26] on icon at bounding box center [322, 27] width 6 height 6
click at [340, 26] on icon at bounding box center [343, 27] width 6 height 6
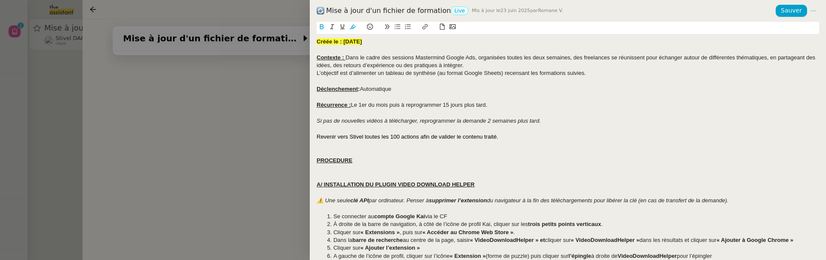
click at [401, 39] on div "Créée le : 18/06/2025" at bounding box center [568, 42] width 503 height 8
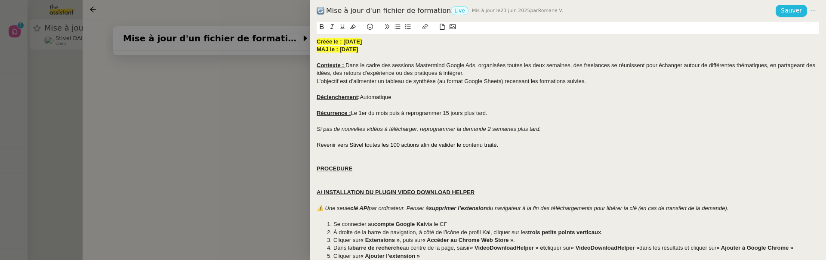
click at [792, 10] on span "Sauver" at bounding box center [791, 11] width 21 height 10
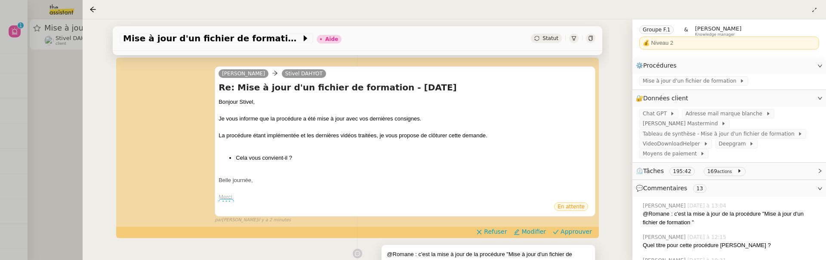
scroll to position [175, 0]
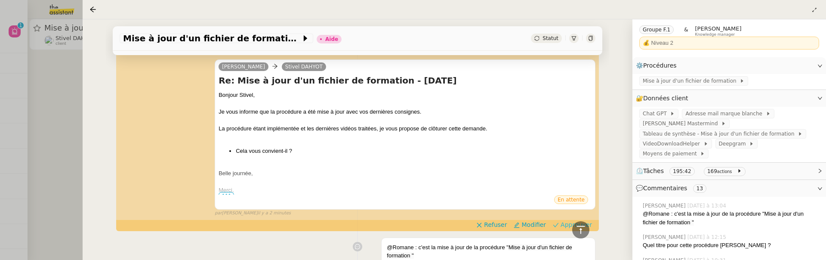
click at [559, 224] on icon at bounding box center [556, 225] width 6 height 6
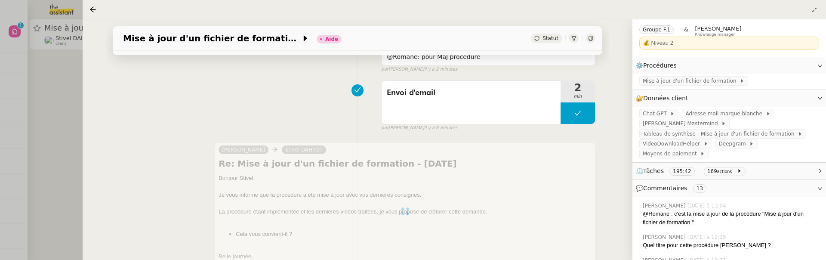
scroll to position [0, 0]
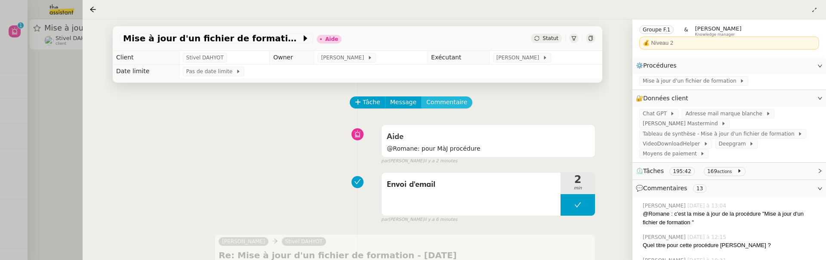
click at [441, 105] on span "Commentaire" at bounding box center [447, 102] width 41 height 10
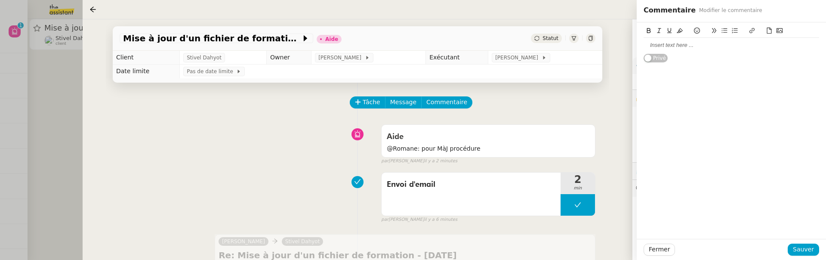
click at [664, 46] on div at bounding box center [732, 45] width 176 height 8
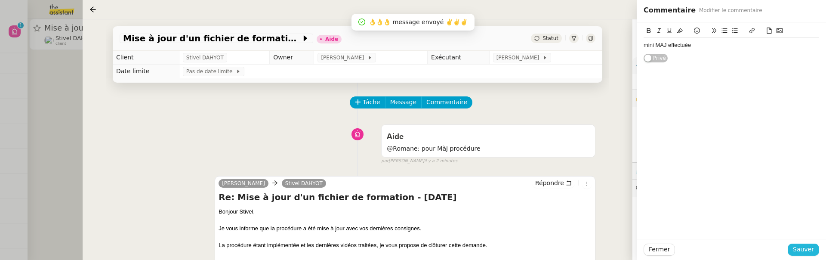
click at [806, 247] on span "Sauver" at bounding box center [803, 249] width 21 height 10
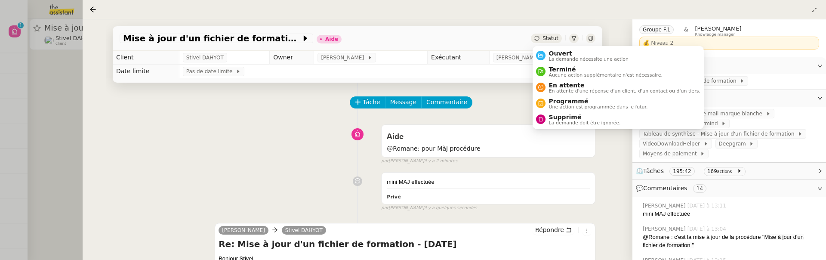
click at [558, 39] on span "Statut" at bounding box center [551, 38] width 16 height 6
click at [567, 50] on span "Ouvert" at bounding box center [589, 53] width 80 height 7
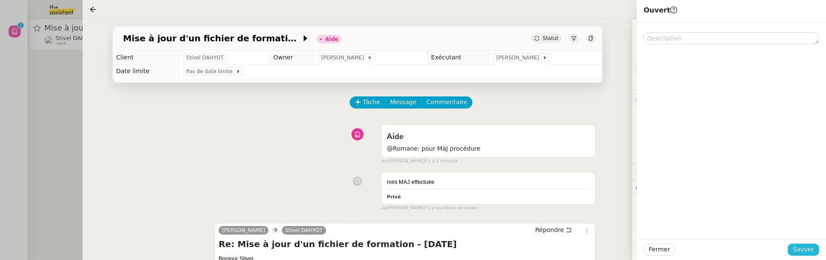
click at [804, 246] on span "Sauver" at bounding box center [803, 249] width 21 height 10
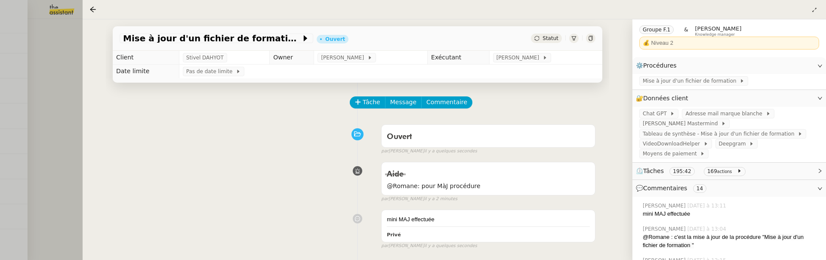
click at [62, 106] on div at bounding box center [413, 130] width 826 height 260
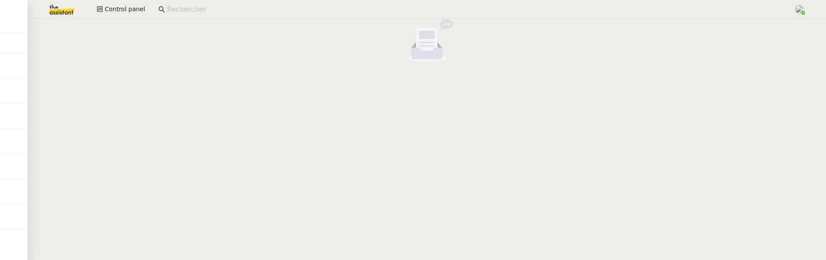
click at [349, 77] on cdk-virtual-scroll-viewport at bounding box center [427, 139] width 799 height 241
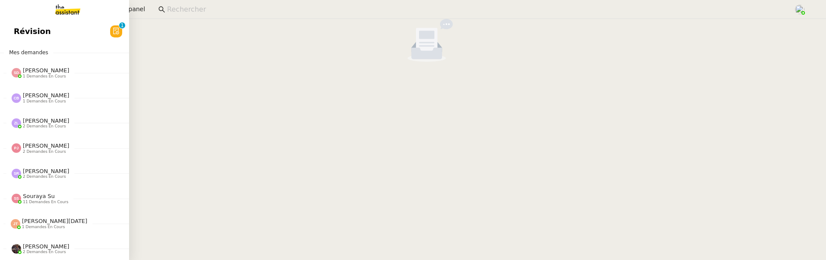
click at [36, 32] on span "Révision" at bounding box center [32, 31] width 37 height 13
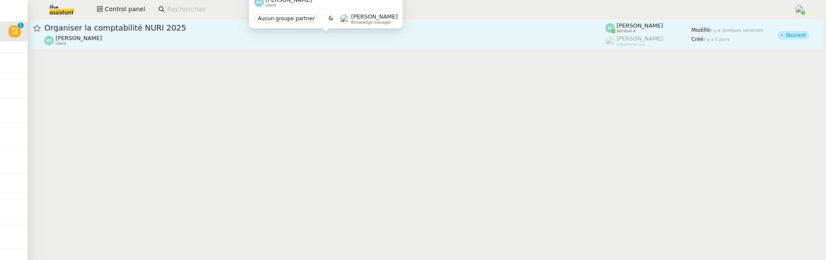
click at [213, 36] on div "[PERSON_NAME] client" at bounding box center [324, 40] width 561 height 11
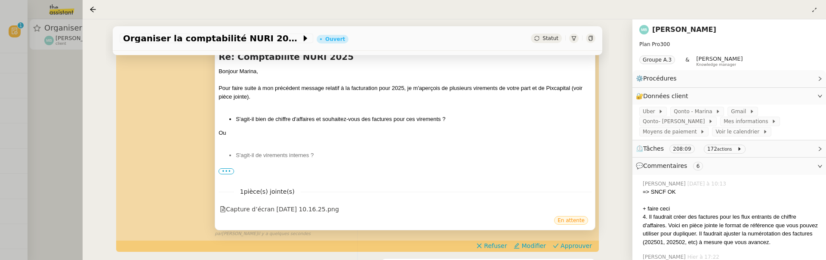
scroll to position [152, 0]
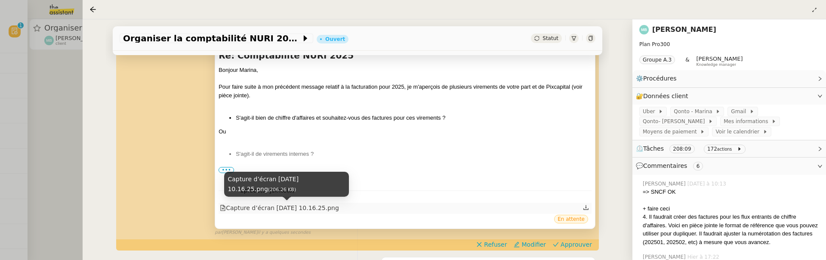
click at [320, 206] on div "Capture d’écran [DATE] 10.16.25.png" at bounding box center [279, 208] width 119 height 10
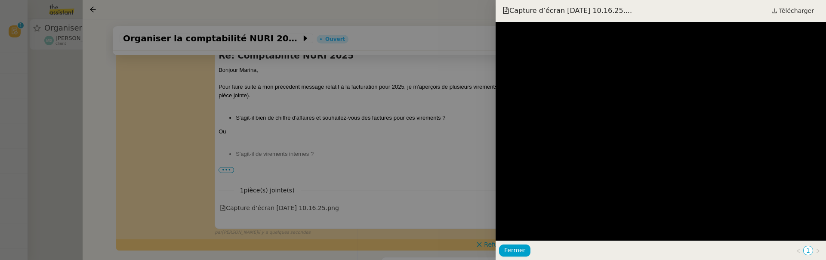
click at [389, 164] on div at bounding box center [413, 130] width 826 height 260
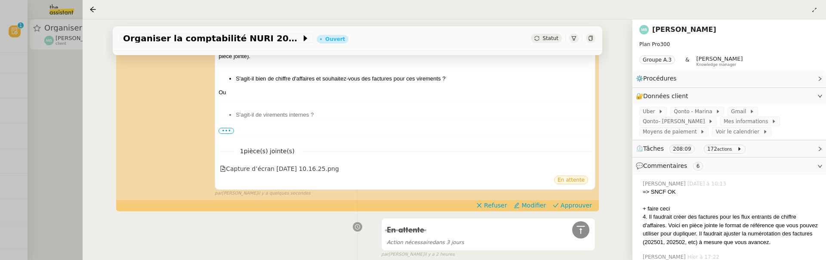
scroll to position [192, 0]
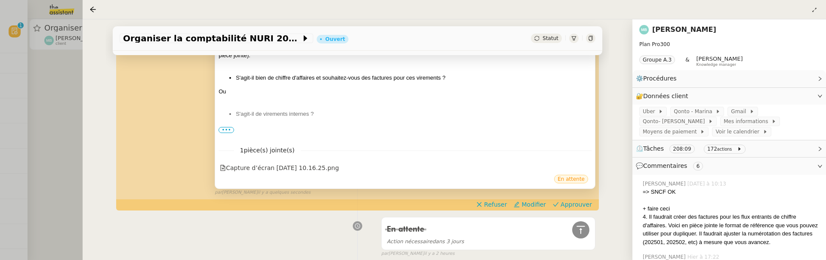
click at [229, 127] on span "•••" at bounding box center [226, 130] width 15 height 6
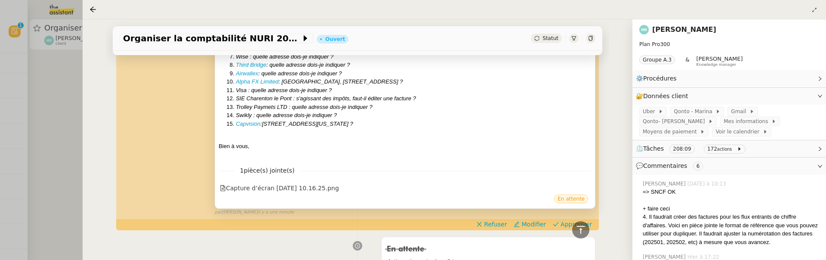
scroll to position [345, 0]
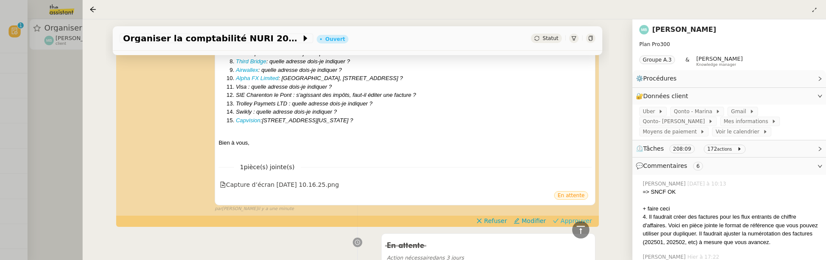
click at [559, 220] on icon at bounding box center [556, 221] width 6 height 6
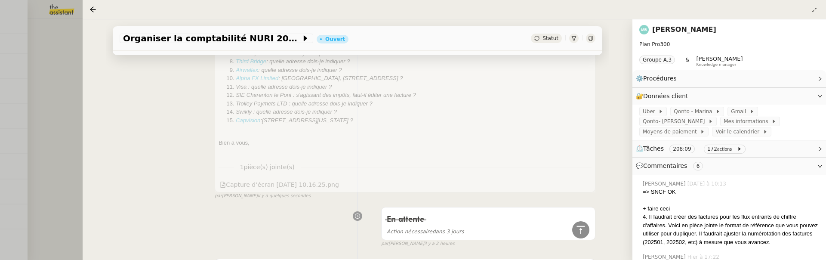
scroll to position [393, 0]
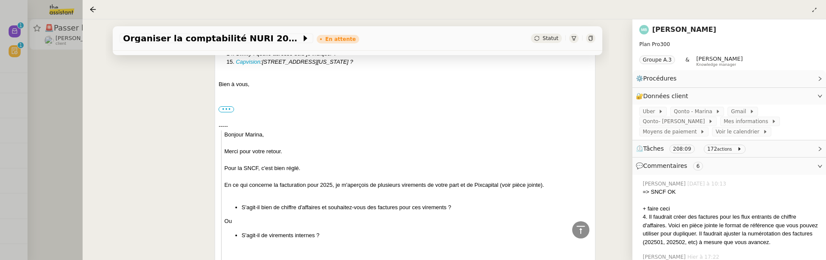
click at [67, 95] on div at bounding box center [413, 130] width 826 height 260
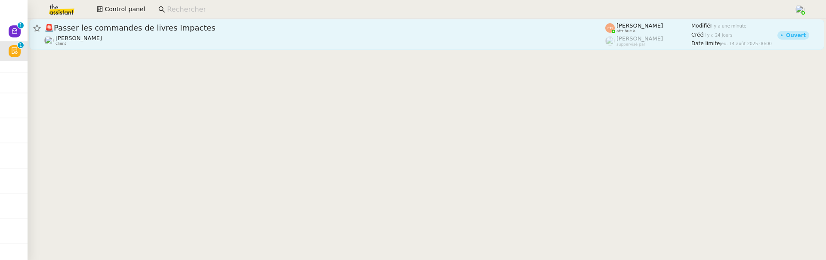
click at [198, 32] on div "🚨 Passer les commandes de livres Impactes" at bounding box center [324, 28] width 561 height 10
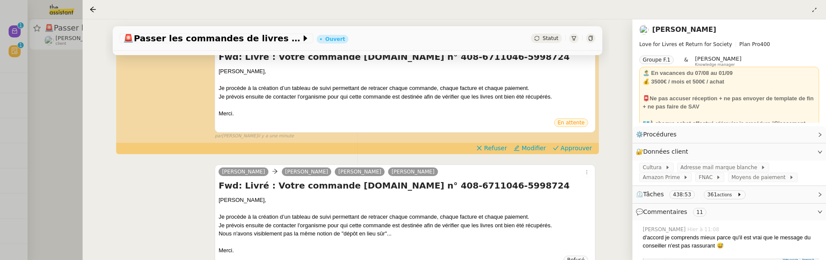
scroll to position [130, 0]
click at [577, 148] on span "Approuver" at bounding box center [576, 148] width 31 height 9
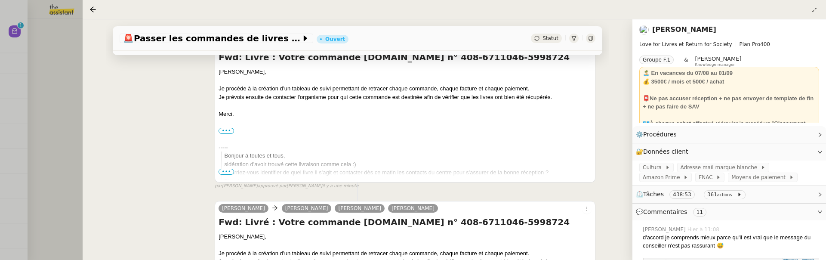
click at [61, 113] on div at bounding box center [413, 130] width 826 height 260
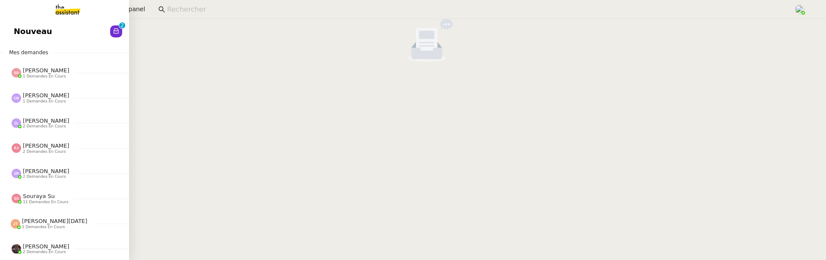
click at [21, 29] on span "Nouveau" at bounding box center [33, 31] width 38 height 13
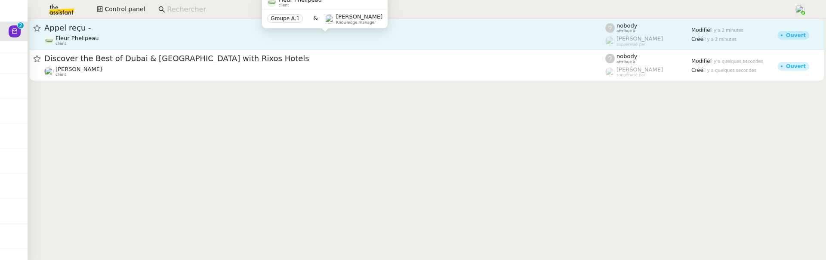
click at [260, 35] on div "Fleur Phelipeau client" at bounding box center [324, 40] width 561 height 11
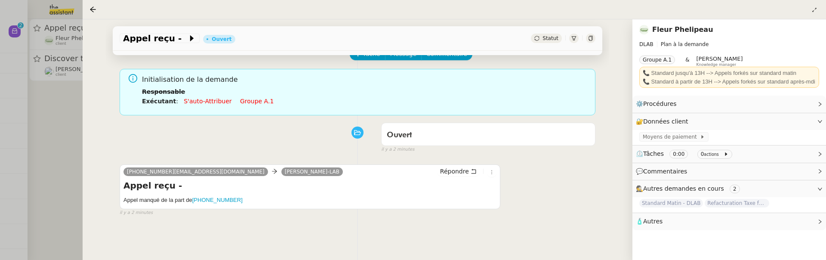
scroll to position [72, 0]
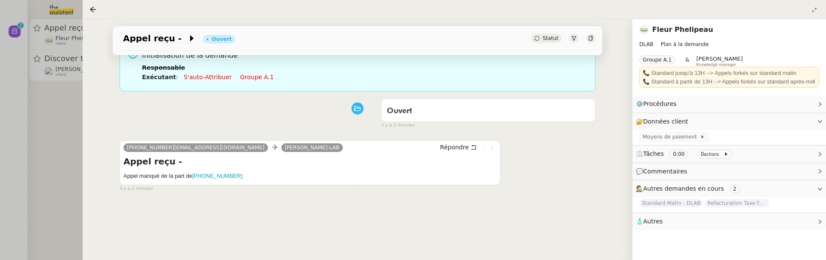
click at [493, 150] on icon at bounding box center [491, 147] width 5 height 5
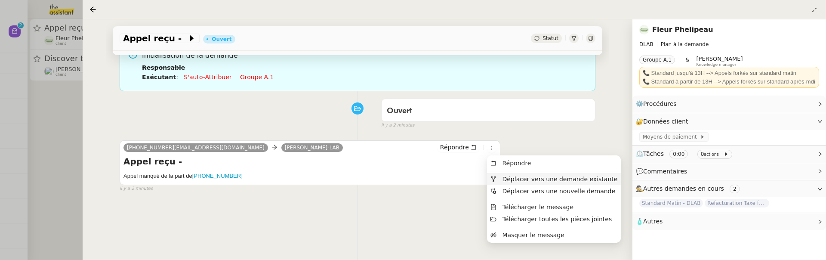
click at [525, 182] on span "Déplacer vers une demande existante" at bounding box center [559, 179] width 115 height 7
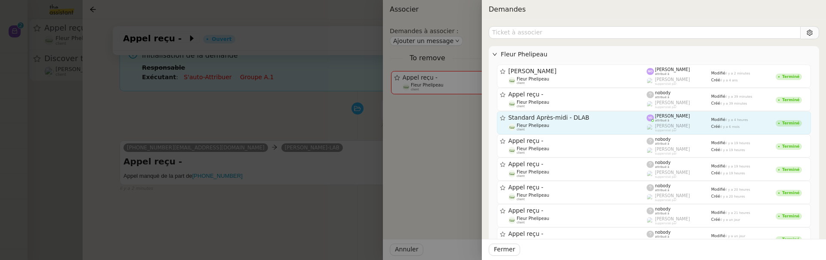
click at [575, 124] on div "Fleur Phelipeau client" at bounding box center [578, 127] width 139 height 9
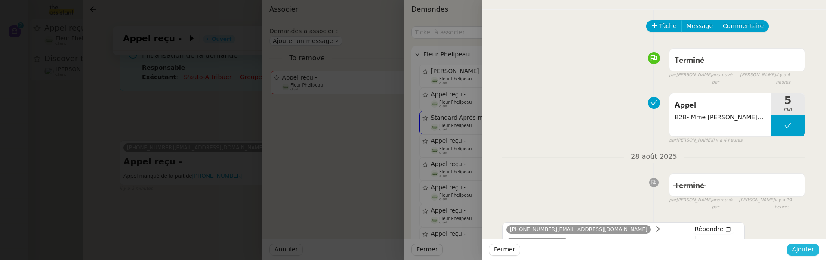
click at [800, 248] on span "Ajouter" at bounding box center [803, 249] width 22 height 10
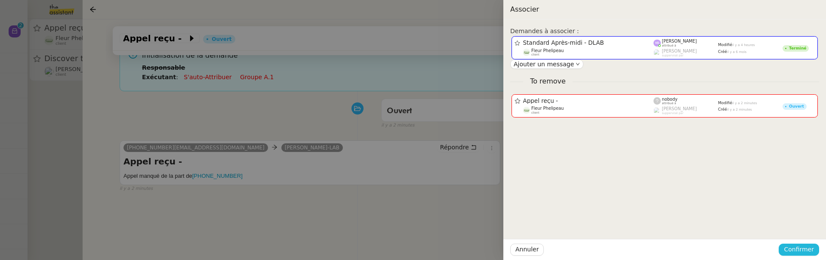
click at [800, 248] on span "Confirmer" at bounding box center [799, 249] width 30 height 10
click at [802, 230] on span "Ajouter" at bounding box center [800, 226] width 22 height 9
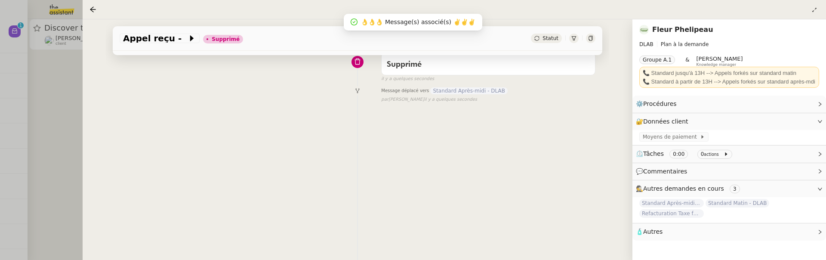
click at [55, 91] on div at bounding box center [413, 130] width 826 height 260
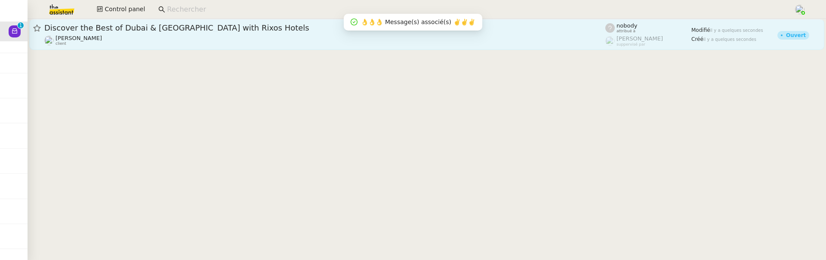
click at [180, 32] on div "Discover the Best of Dubai & [GEOGRAPHIC_DATA] with Rixos Hotels" at bounding box center [324, 28] width 561 height 10
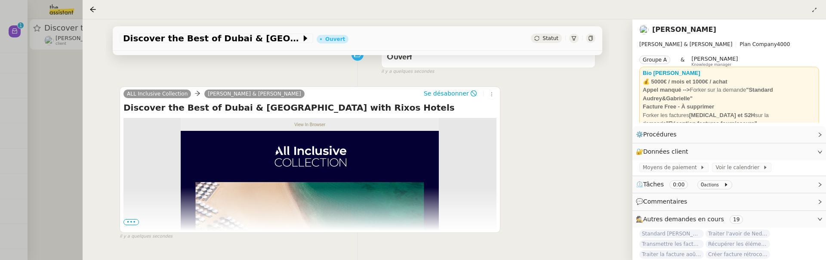
scroll to position [147, 0]
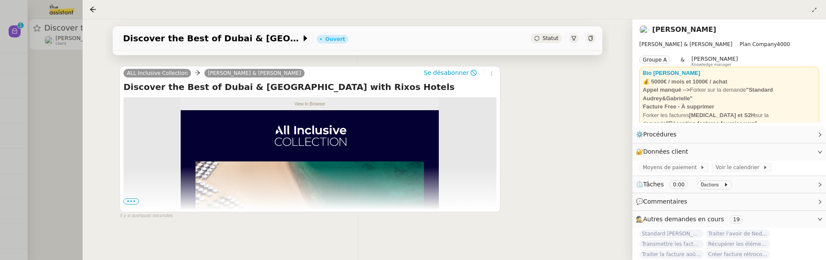
click at [126, 198] on span "•••" at bounding box center [131, 201] width 15 height 6
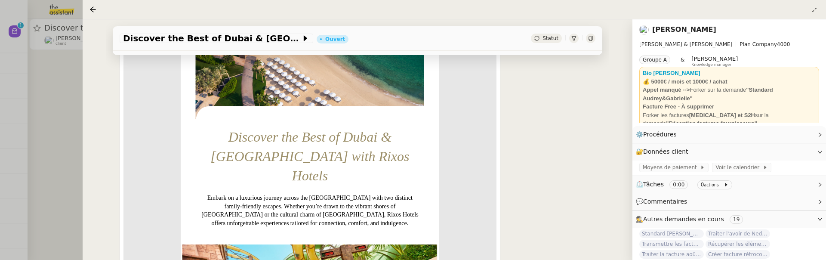
scroll to position [356, 0]
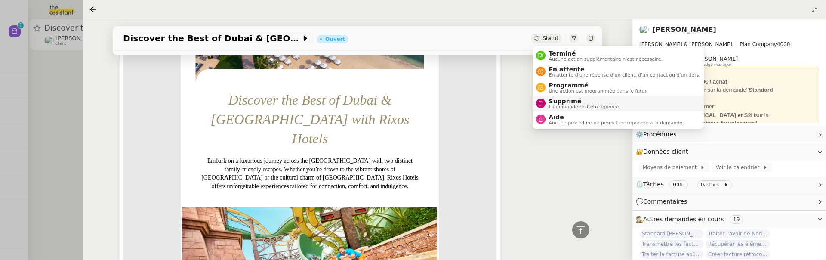
click at [557, 99] on span "Supprimé" at bounding box center [585, 101] width 72 height 7
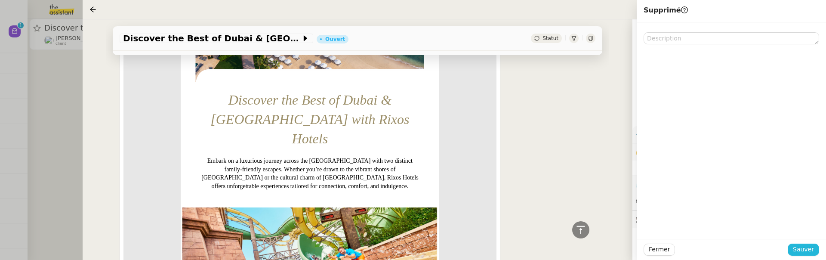
click at [812, 248] on span "Sauver" at bounding box center [803, 249] width 21 height 10
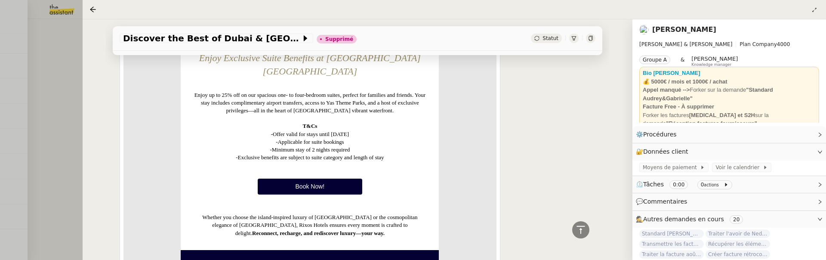
scroll to position [1128, 0]
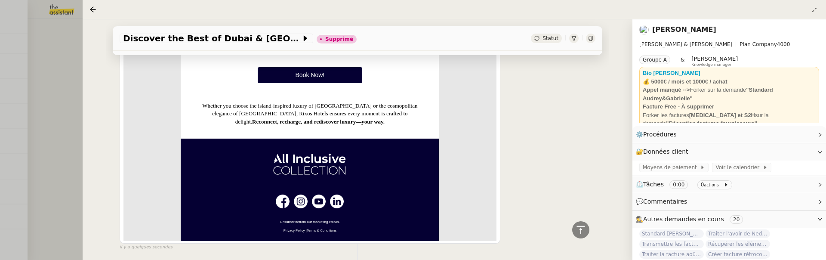
click at [61, 136] on div at bounding box center [413, 130] width 826 height 260
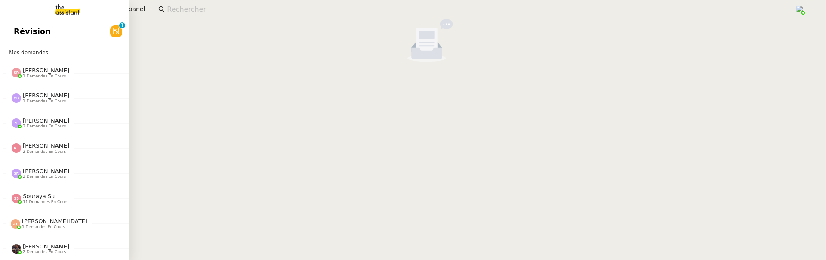
click at [11, 23] on link "Révision 0 1 2 3 4 5 6 7 8 9" at bounding box center [64, 32] width 129 height 20
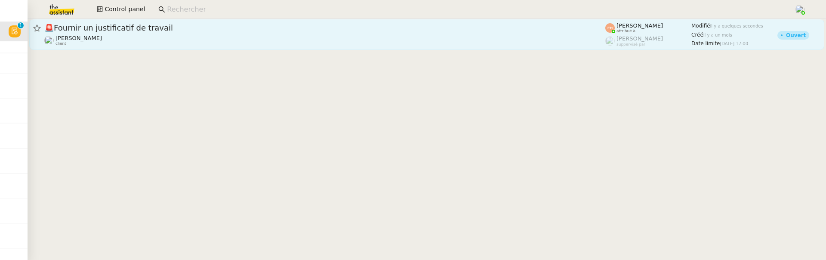
click at [186, 36] on div "[PERSON_NAME] client" at bounding box center [324, 40] width 561 height 11
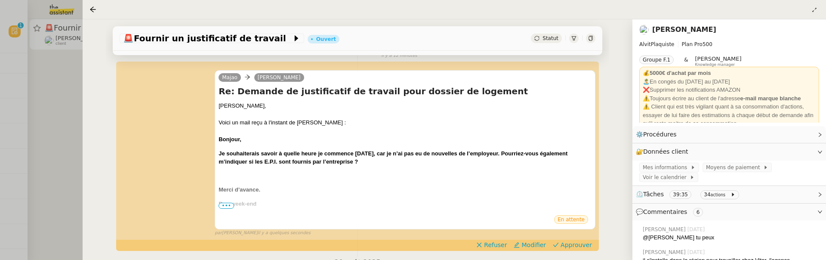
scroll to position [106, 0]
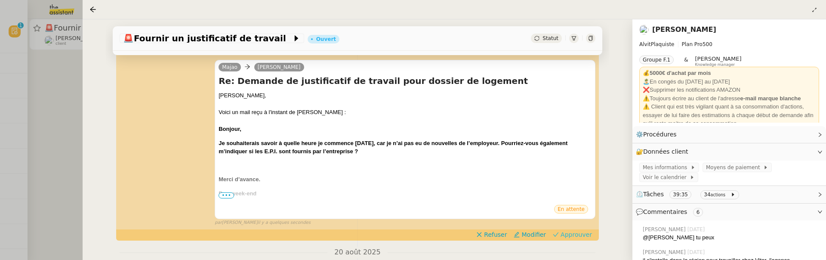
click at [565, 233] on span "Approuver" at bounding box center [576, 234] width 31 height 9
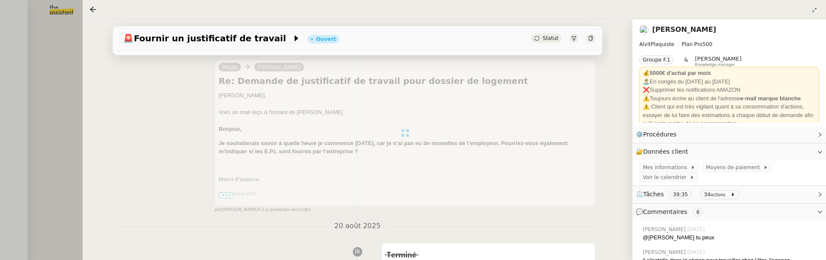
scroll to position [0, 0]
